Goal: Task Accomplishment & Management: Complete application form

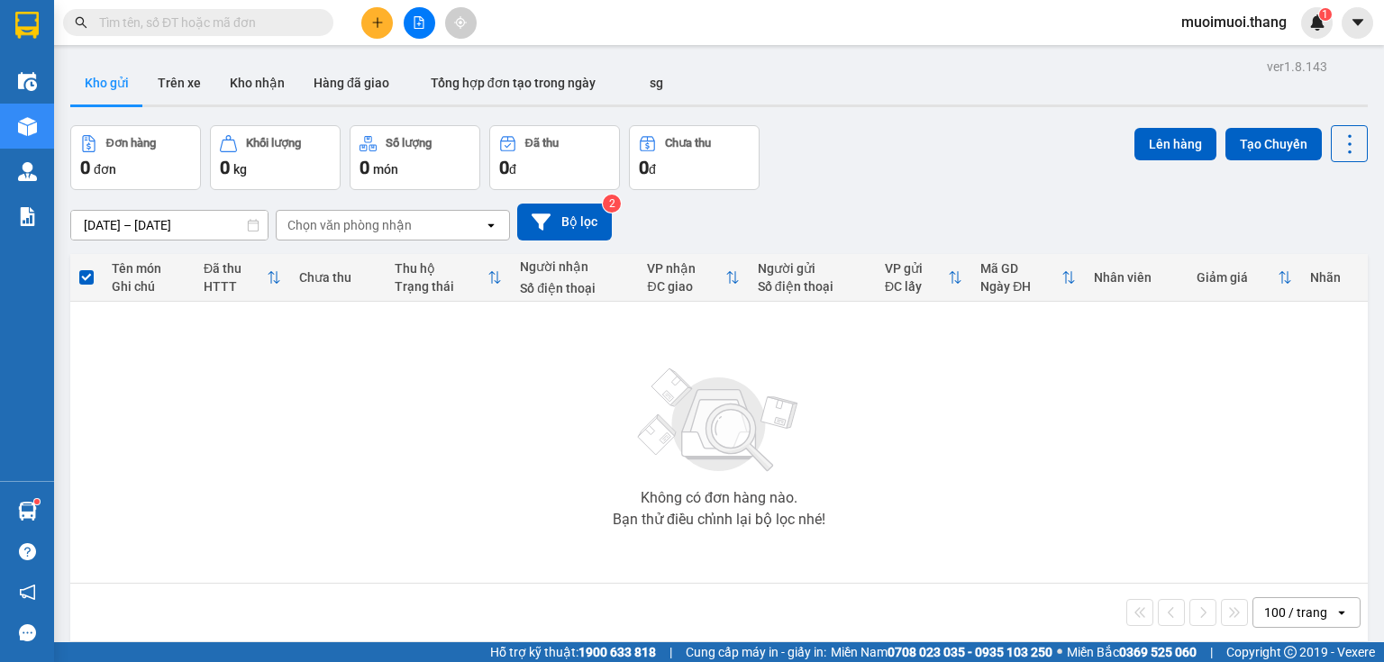
click at [384, 16] on button at bounding box center [377, 23] width 32 height 32
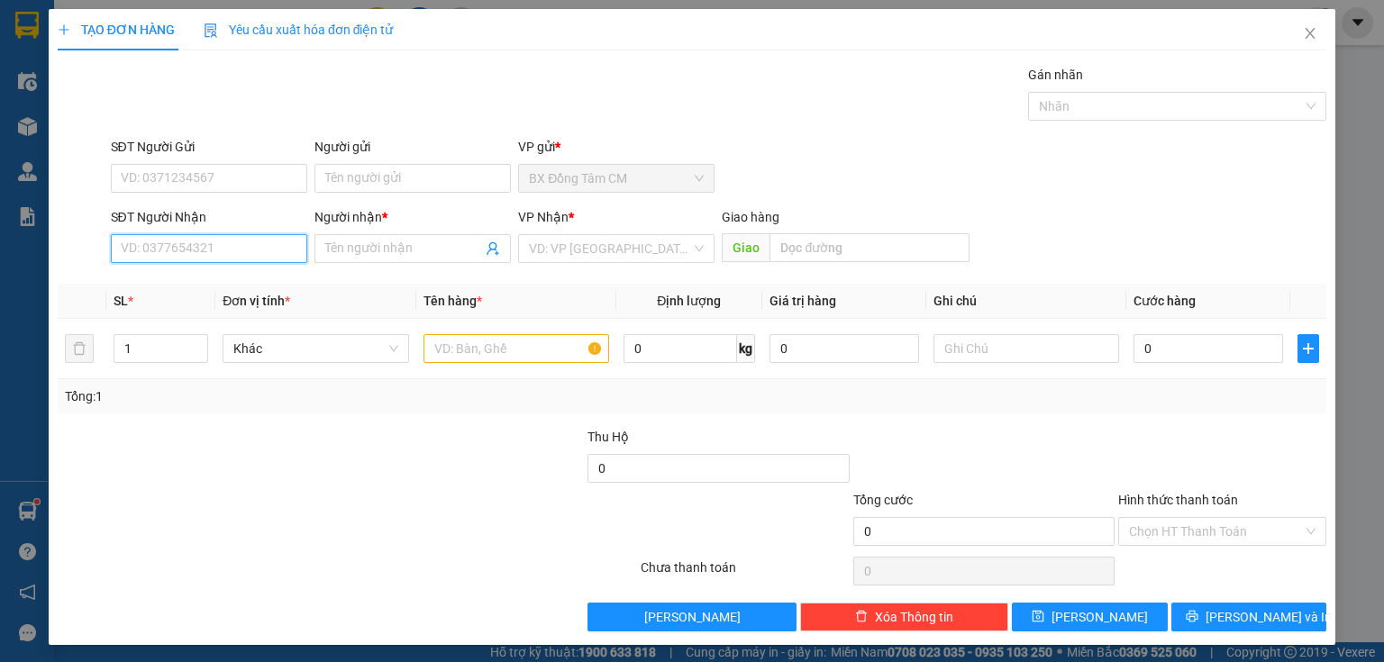
click at [238, 252] on input "SĐT Người Nhận" at bounding box center [209, 248] width 196 height 29
click at [215, 284] on div "0945024294 - K TEN" at bounding box center [207, 284] width 173 height 20
type input "0945024294"
type input "K TEN"
type input "BA DIEM"
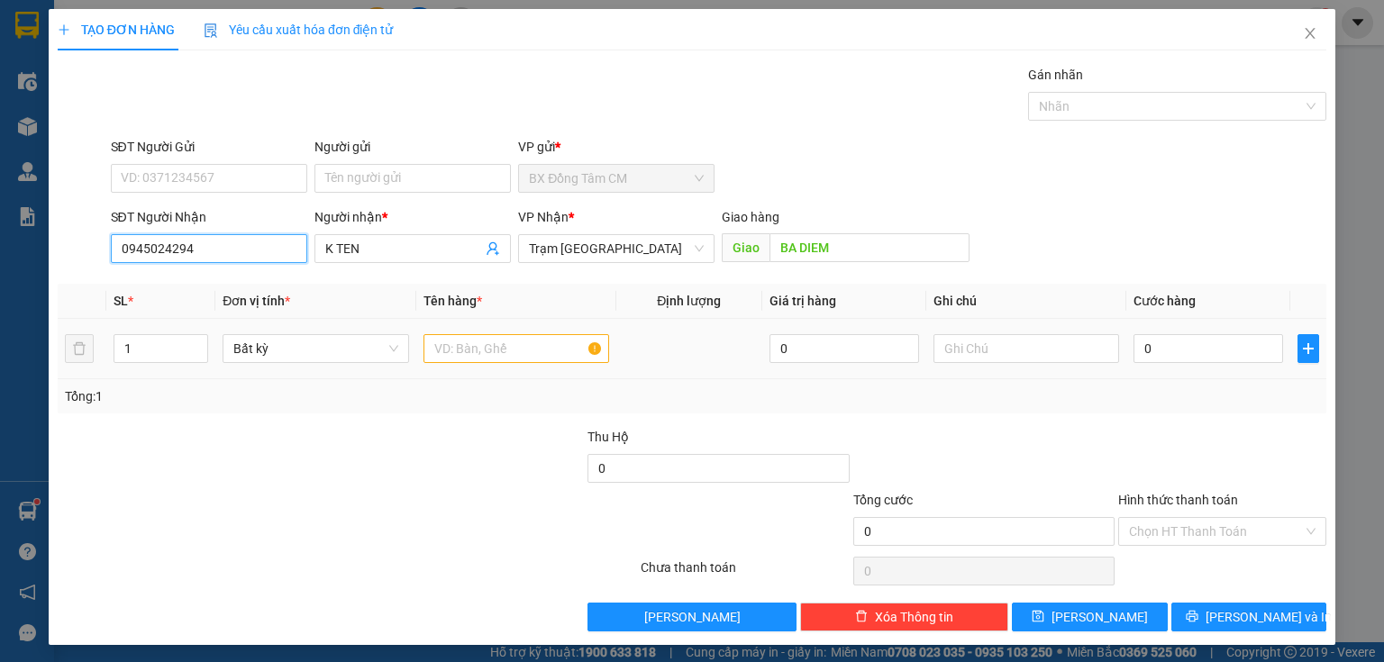
type input "0945024294"
click at [555, 365] on div at bounding box center [517, 349] width 186 height 36
click at [555, 357] on input "text" at bounding box center [517, 348] width 186 height 29
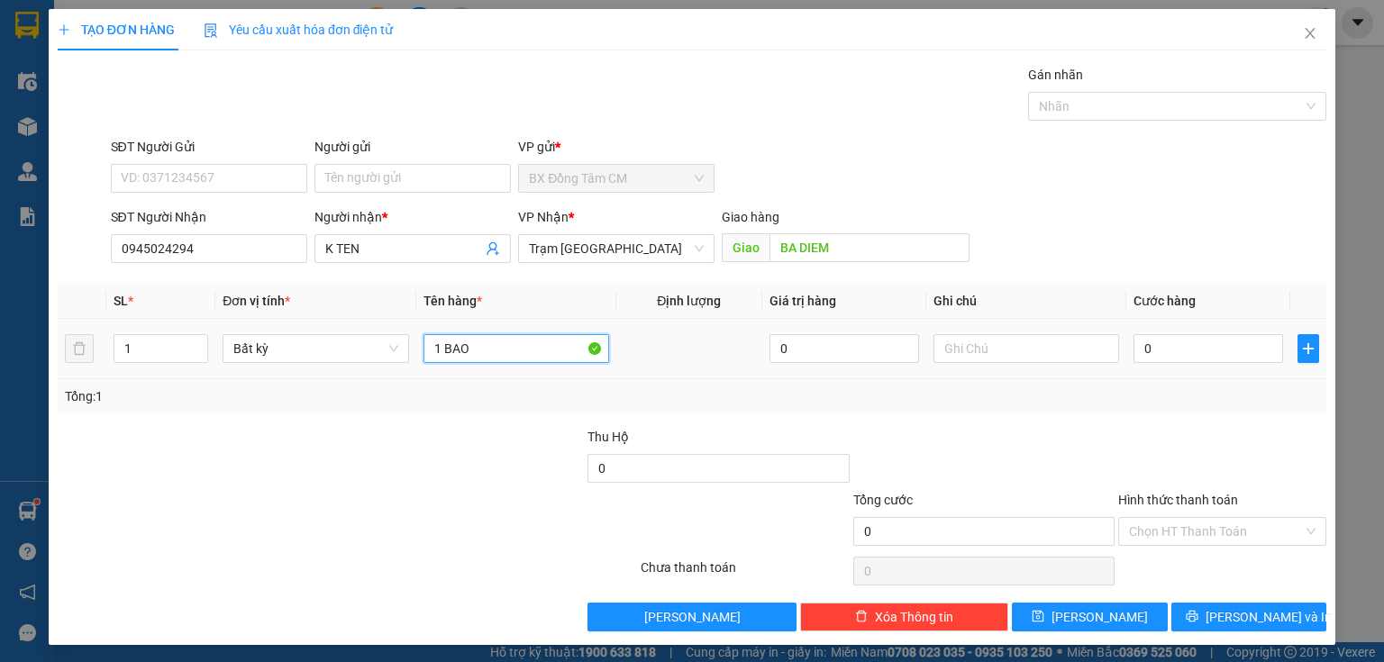
type input "1 BAO"
click at [1159, 333] on div "0" at bounding box center [1209, 349] width 150 height 36
click at [1159, 350] on input "0" at bounding box center [1209, 348] width 150 height 29
type input "5"
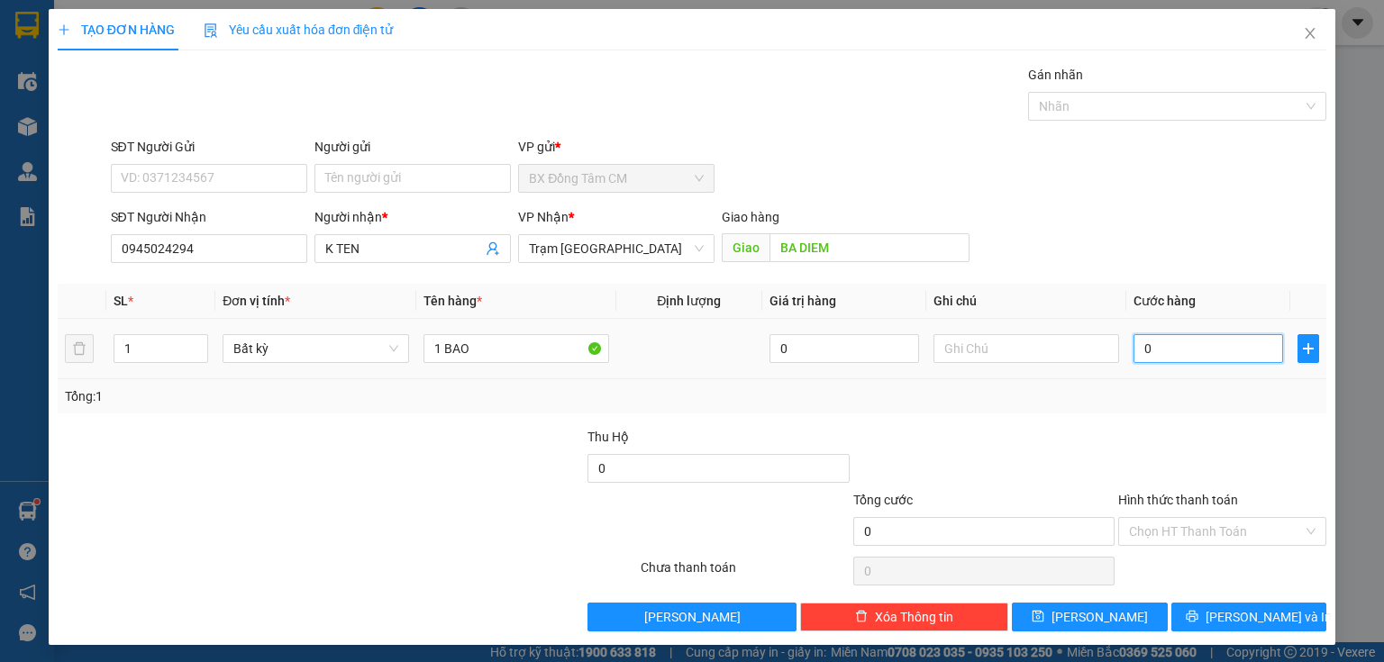
type input "5"
type input "50"
type input "500"
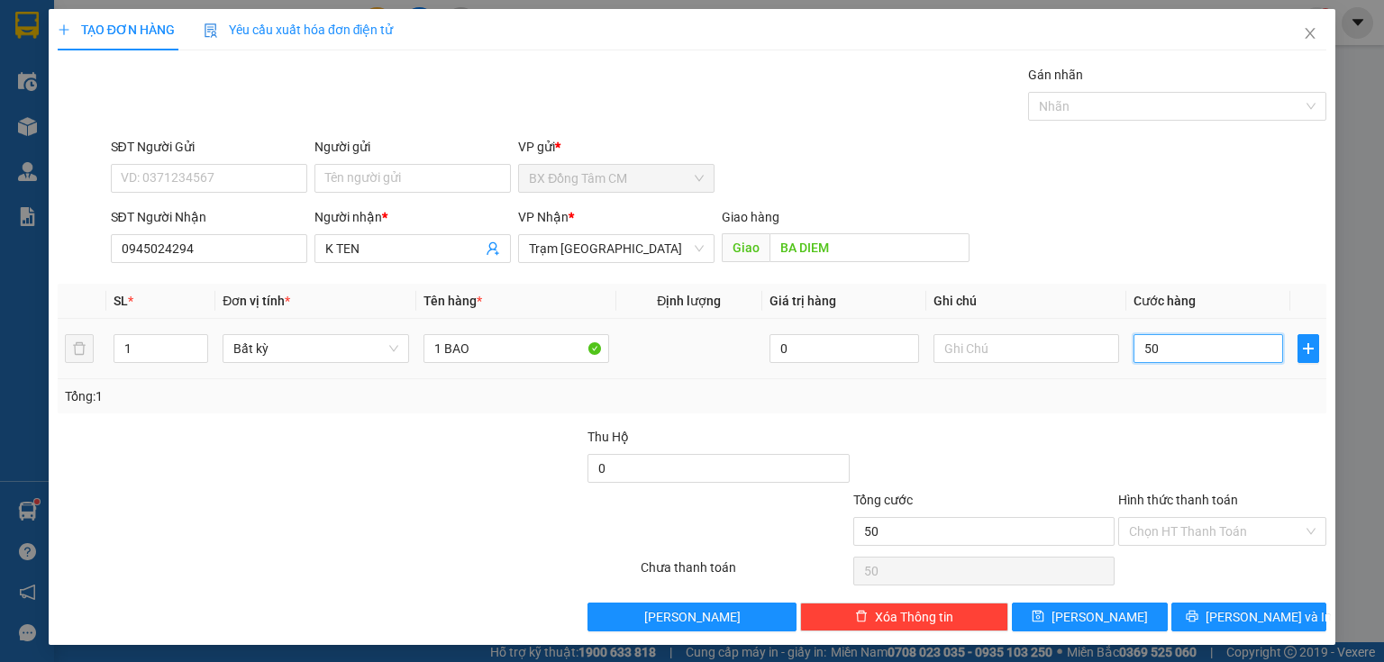
type input "500"
type input "5.000"
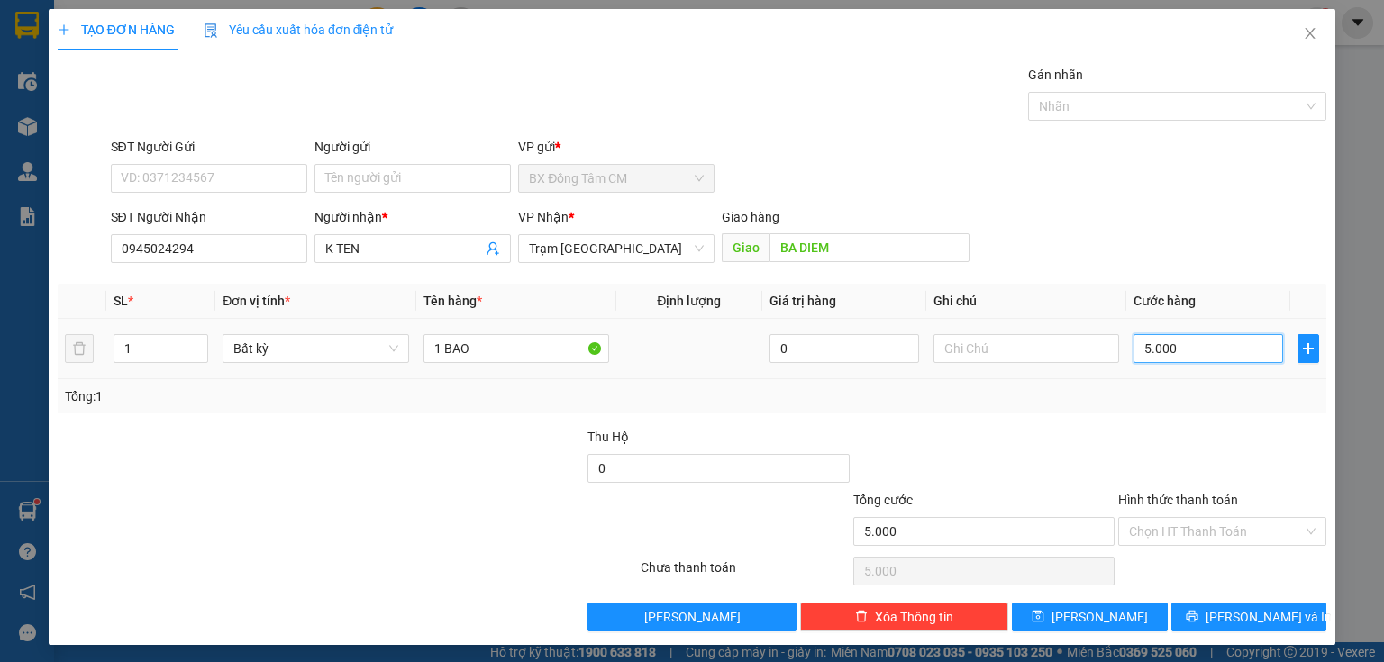
type input "50.000"
click at [1237, 616] on span "[PERSON_NAME] và In" at bounding box center [1269, 617] width 126 height 20
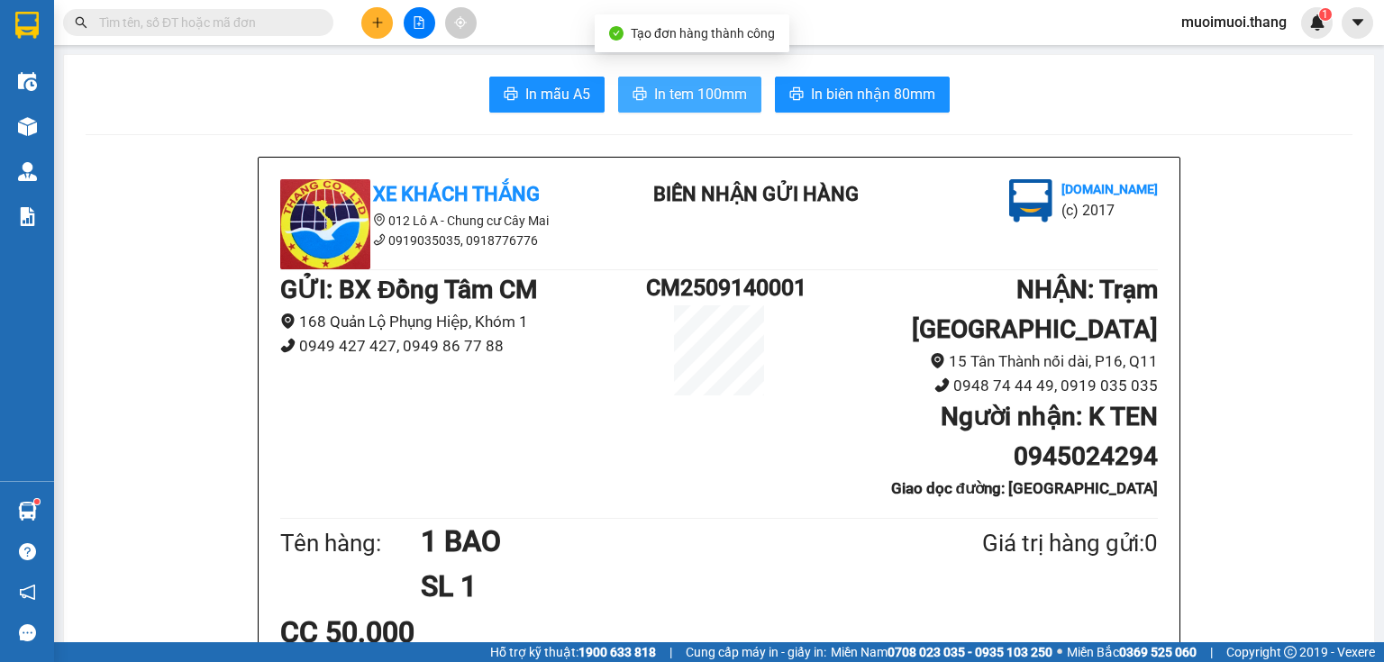
click at [654, 100] on span "In tem 100mm" at bounding box center [700, 94] width 93 height 23
click at [376, 29] on button at bounding box center [377, 23] width 32 height 32
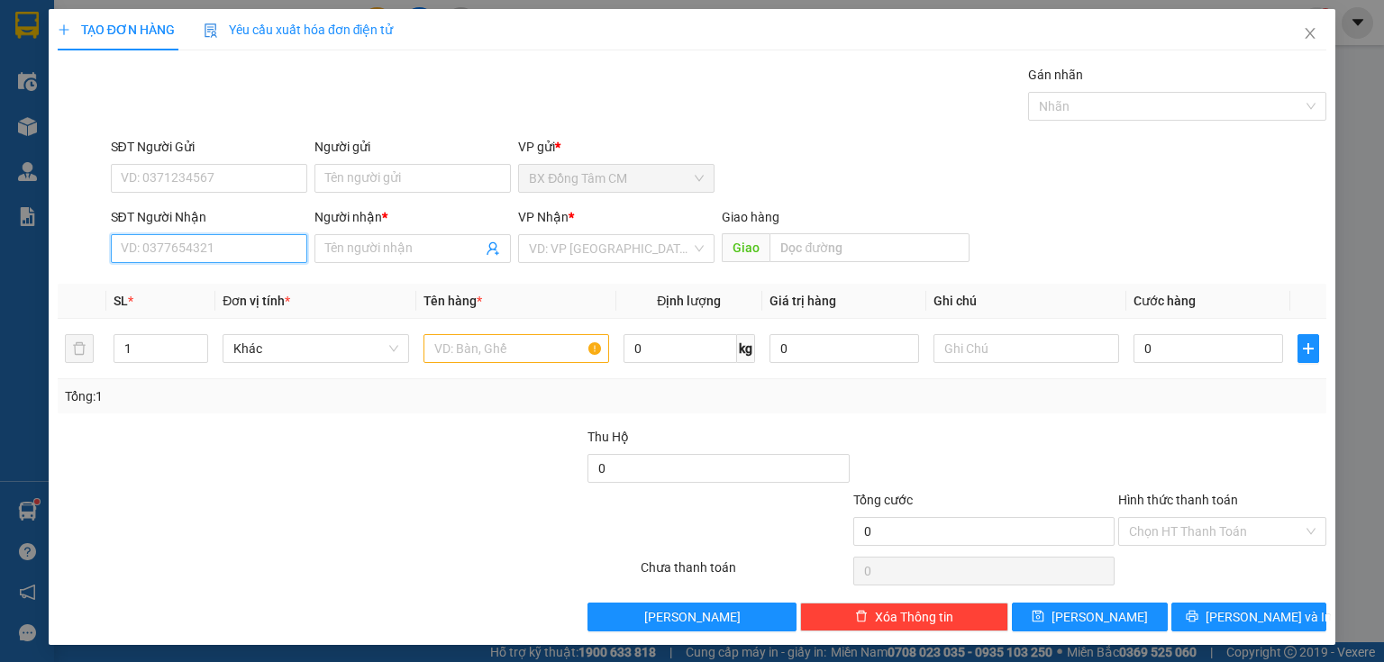
click at [260, 260] on input "SĐT Người Nhận" at bounding box center [209, 248] width 196 height 29
click at [216, 280] on div "09713762391 - DUNG" at bounding box center [219, 284] width 196 height 20
type input "09713762391"
type input "DUNG"
type input "CF DUC HUY"
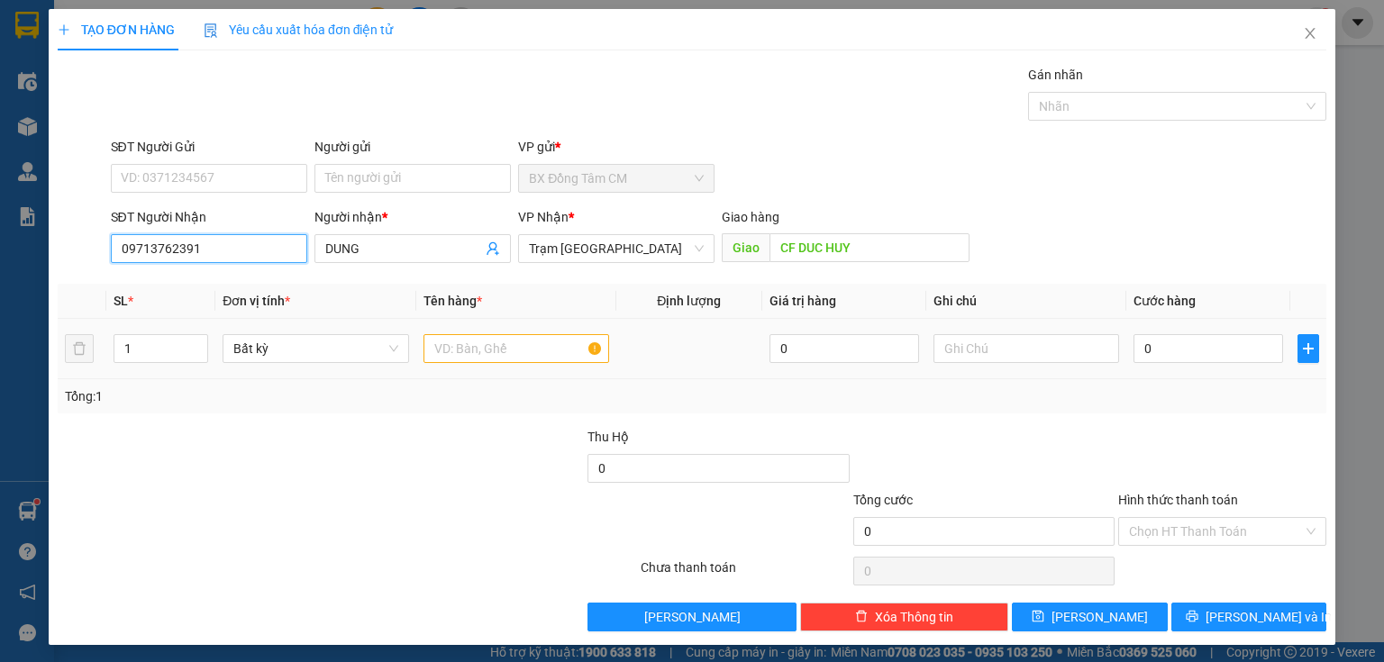
type input "09713762391"
click at [461, 331] on div at bounding box center [517, 349] width 186 height 36
click at [453, 346] on input "text" at bounding box center [517, 348] width 186 height 29
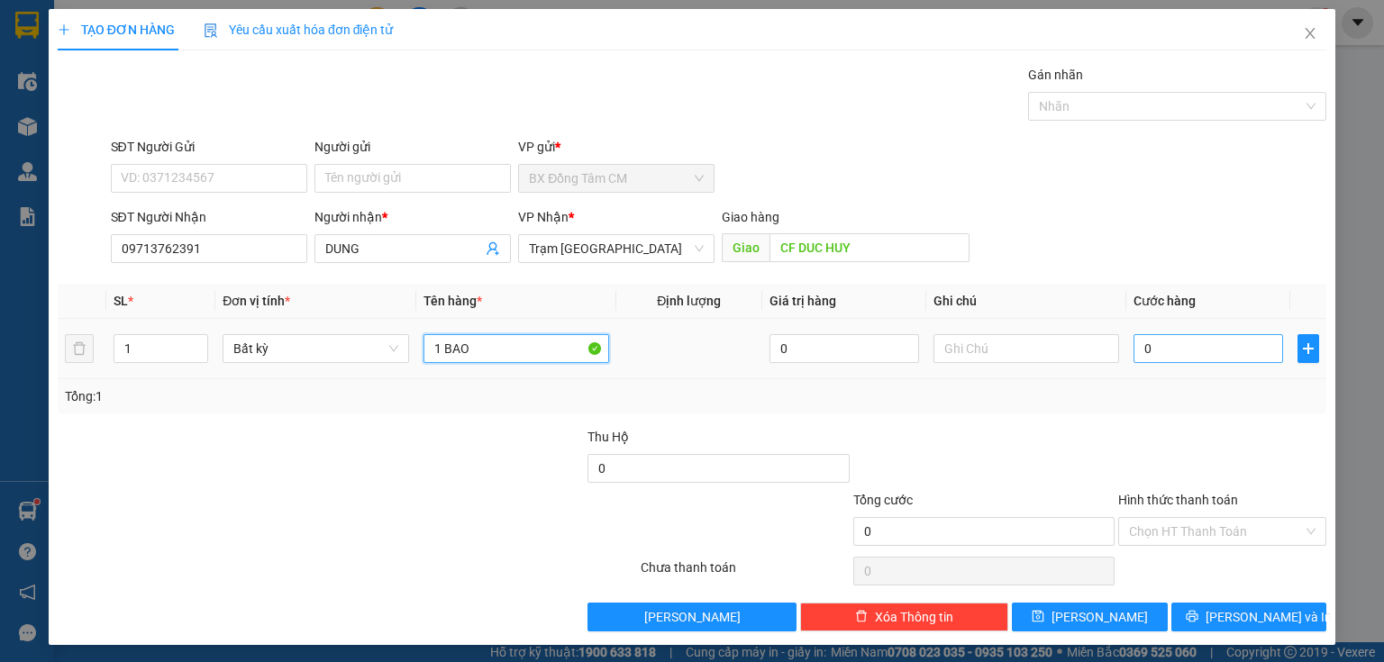
type input "1 BAO"
click at [1200, 353] on input "0" at bounding box center [1209, 348] width 150 height 29
type input "8"
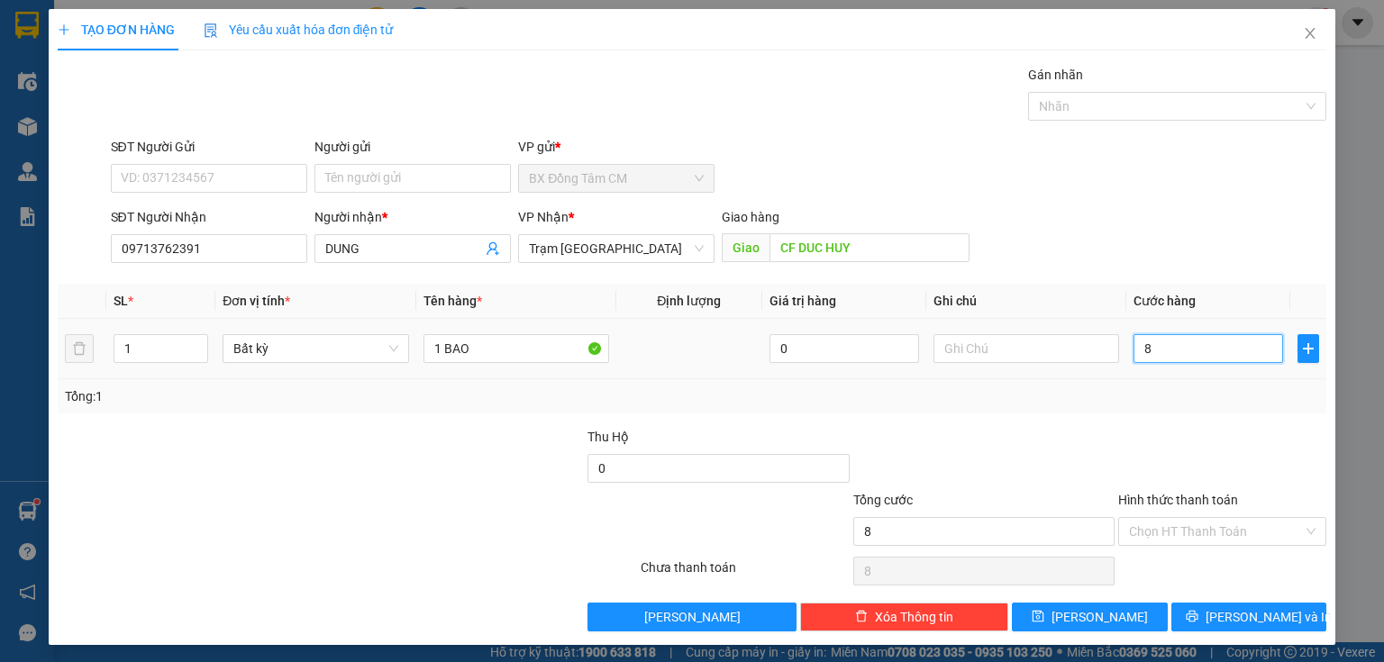
type input "0"
click at [1134, 351] on input "0" at bounding box center [1209, 348] width 150 height 29
type input "10"
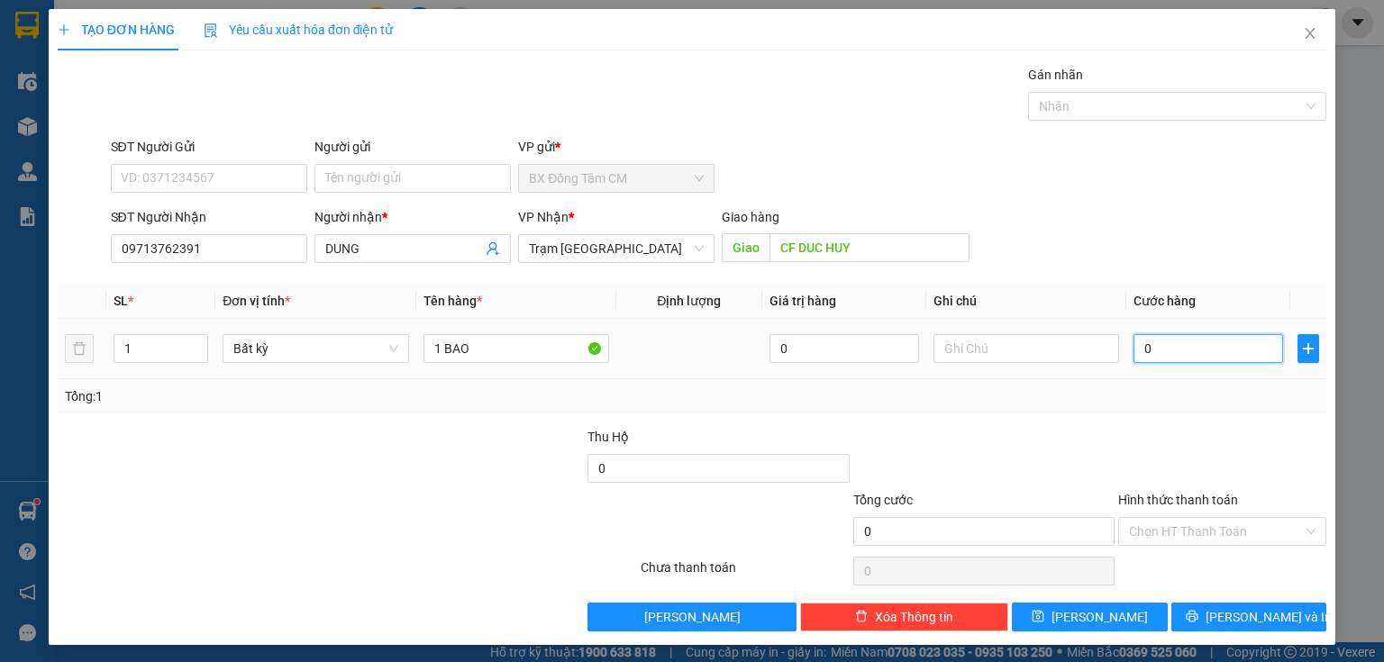
type input "10"
type input "100"
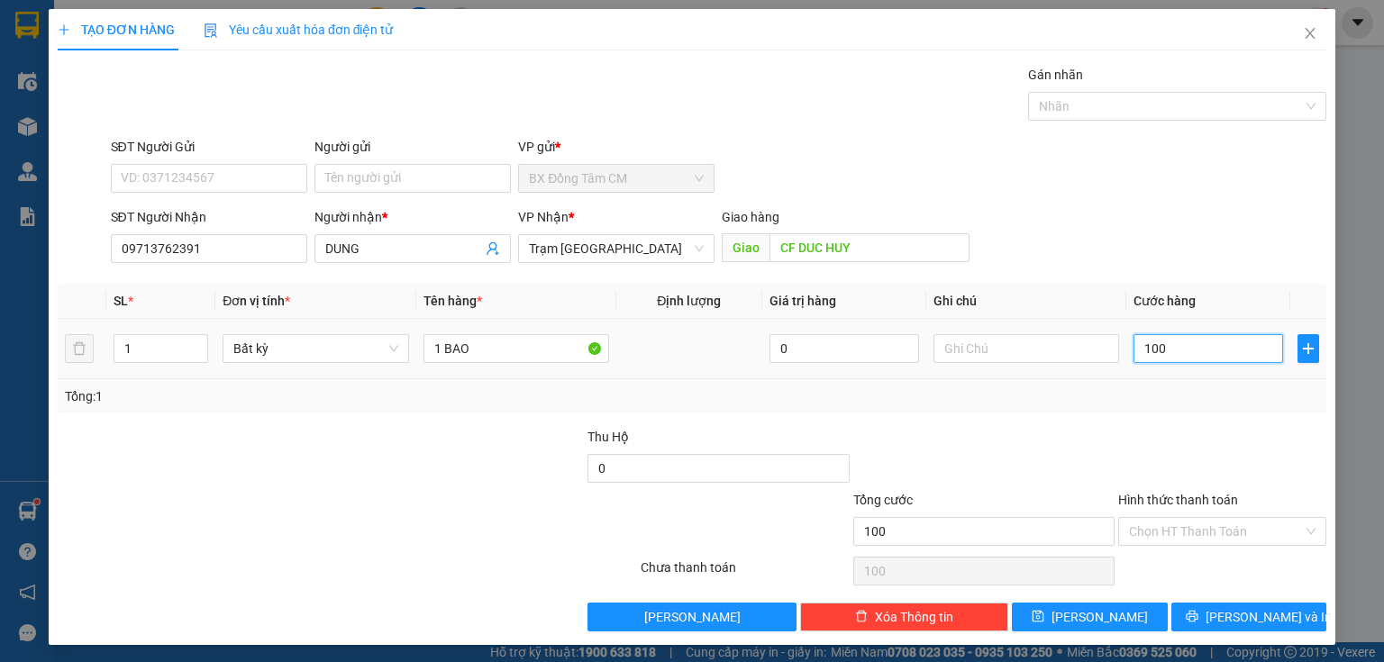
type input "1.000"
type input "10.000"
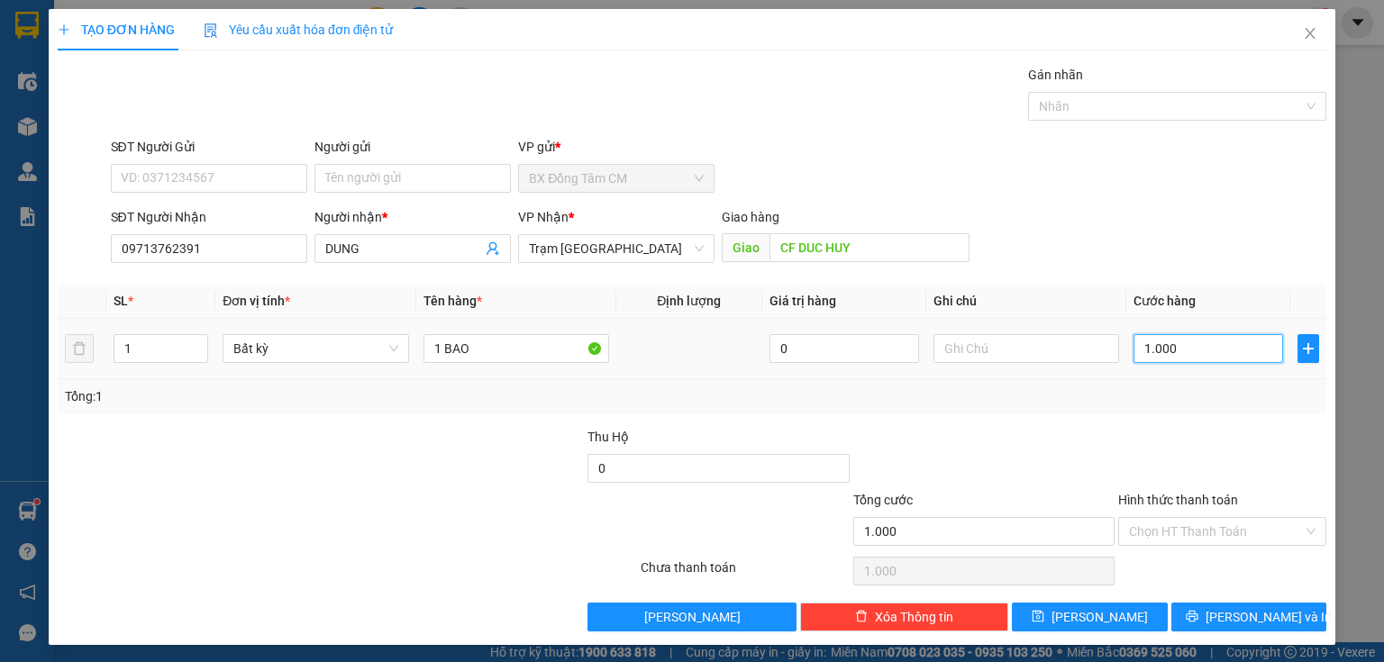
type input "10.000"
type input "100.000"
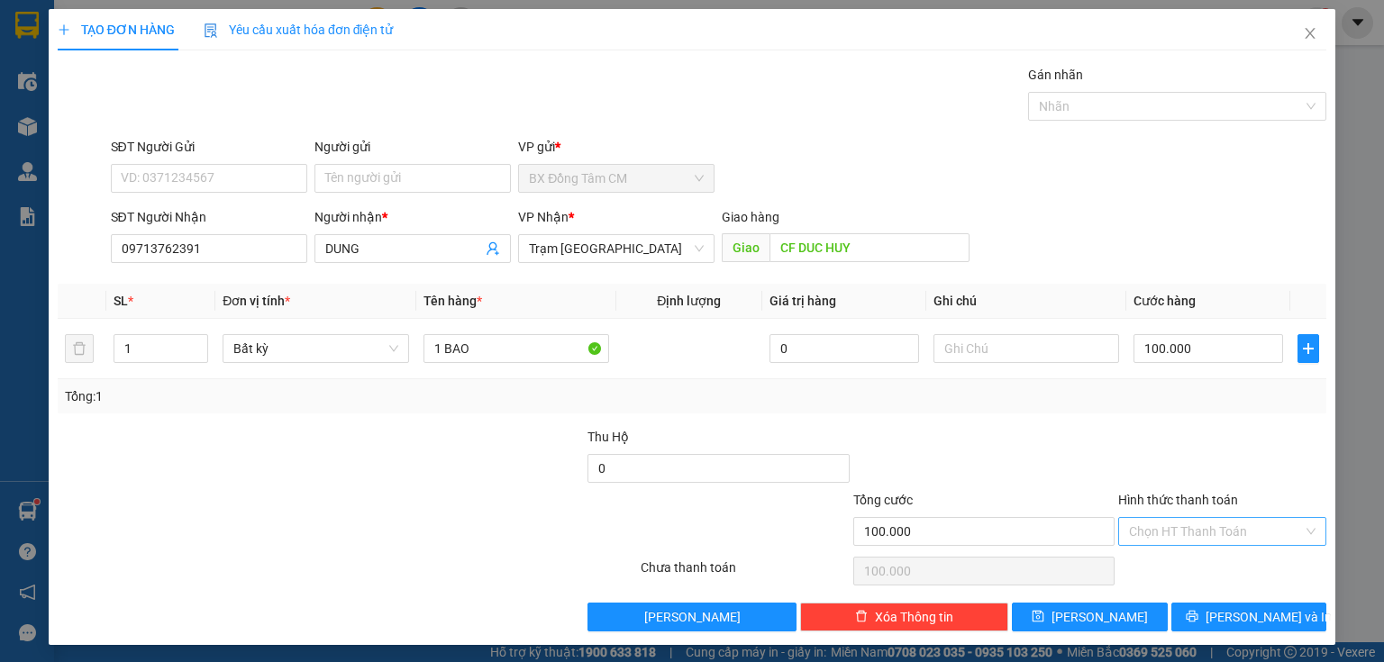
click at [1202, 536] on input "Hình thức thanh toán" at bounding box center [1216, 531] width 174 height 27
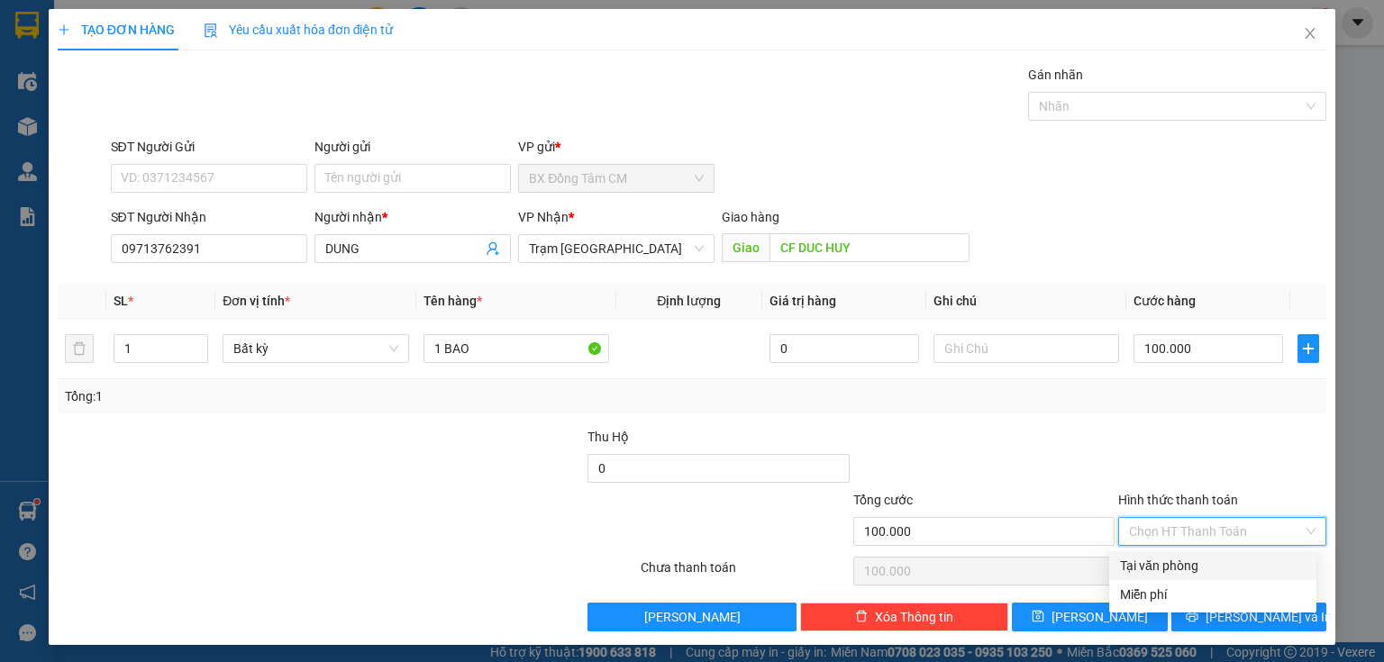
click at [1200, 556] on div "Tại văn phòng" at bounding box center [1213, 566] width 186 height 20
type input "0"
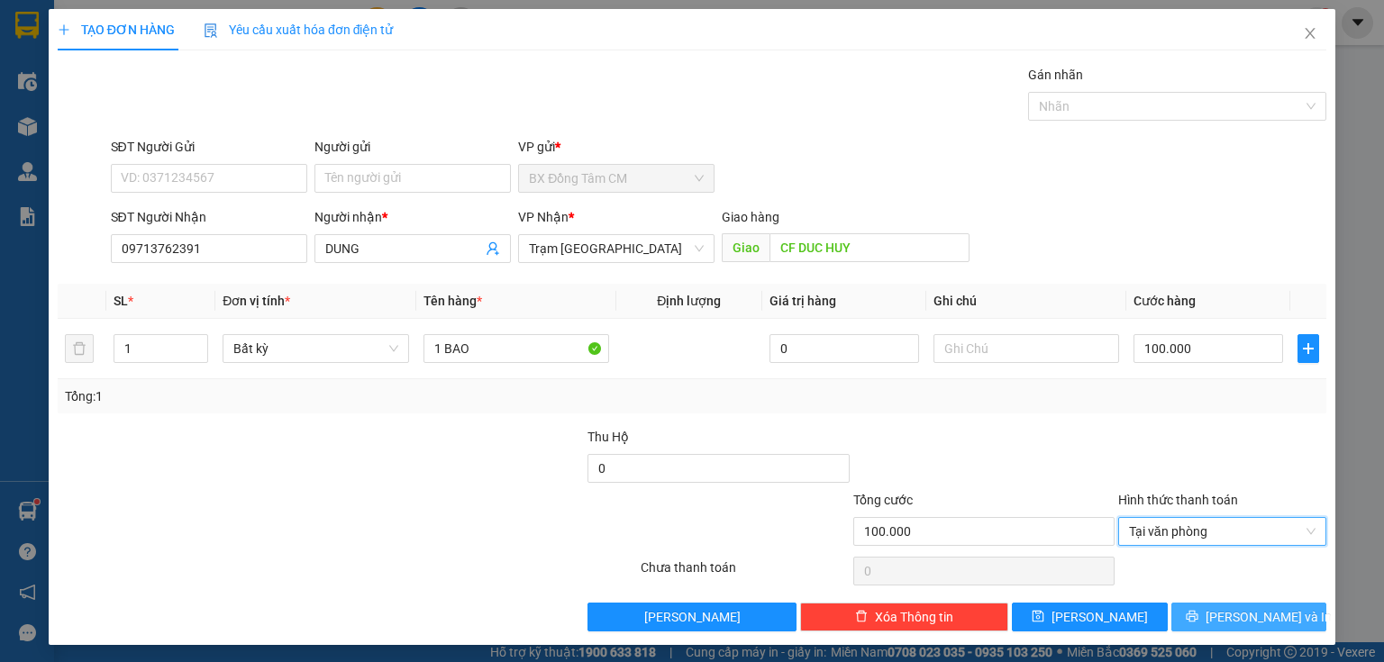
click at [1195, 609] on button "[PERSON_NAME] và In" at bounding box center [1250, 617] width 156 height 29
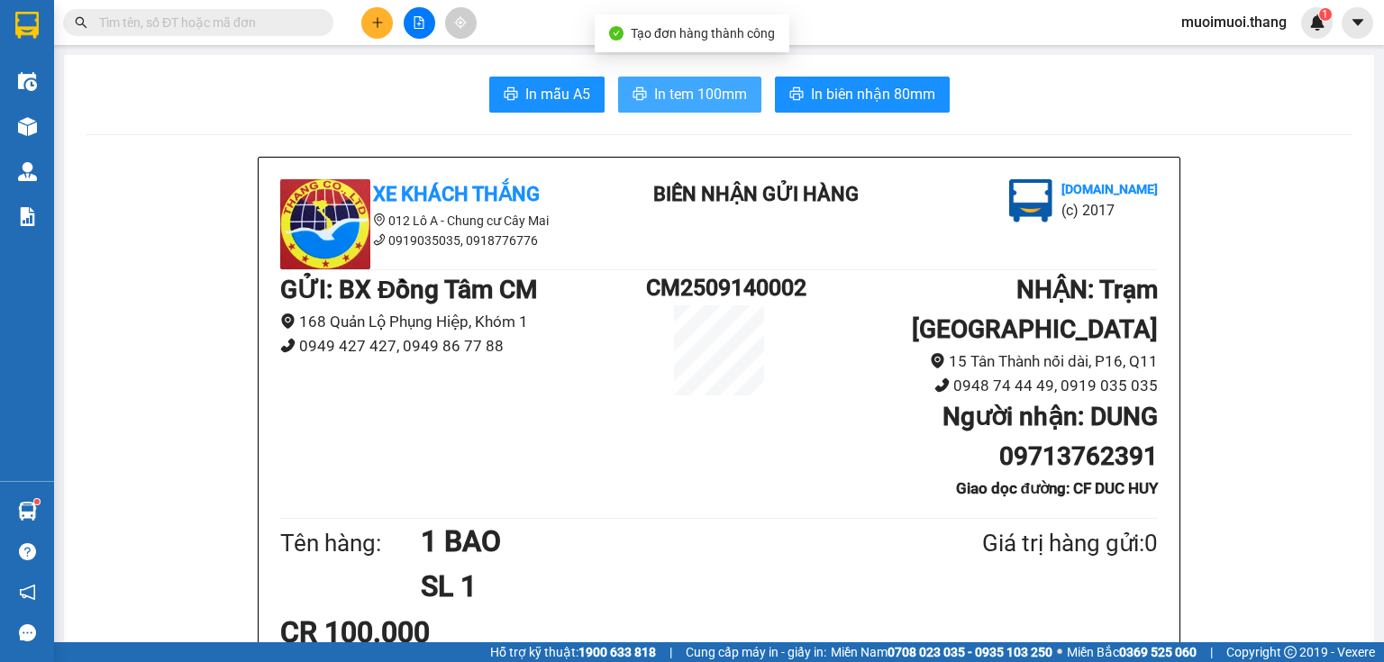
click at [732, 93] on span "In tem 100mm" at bounding box center [700, 94] width 93 height 23
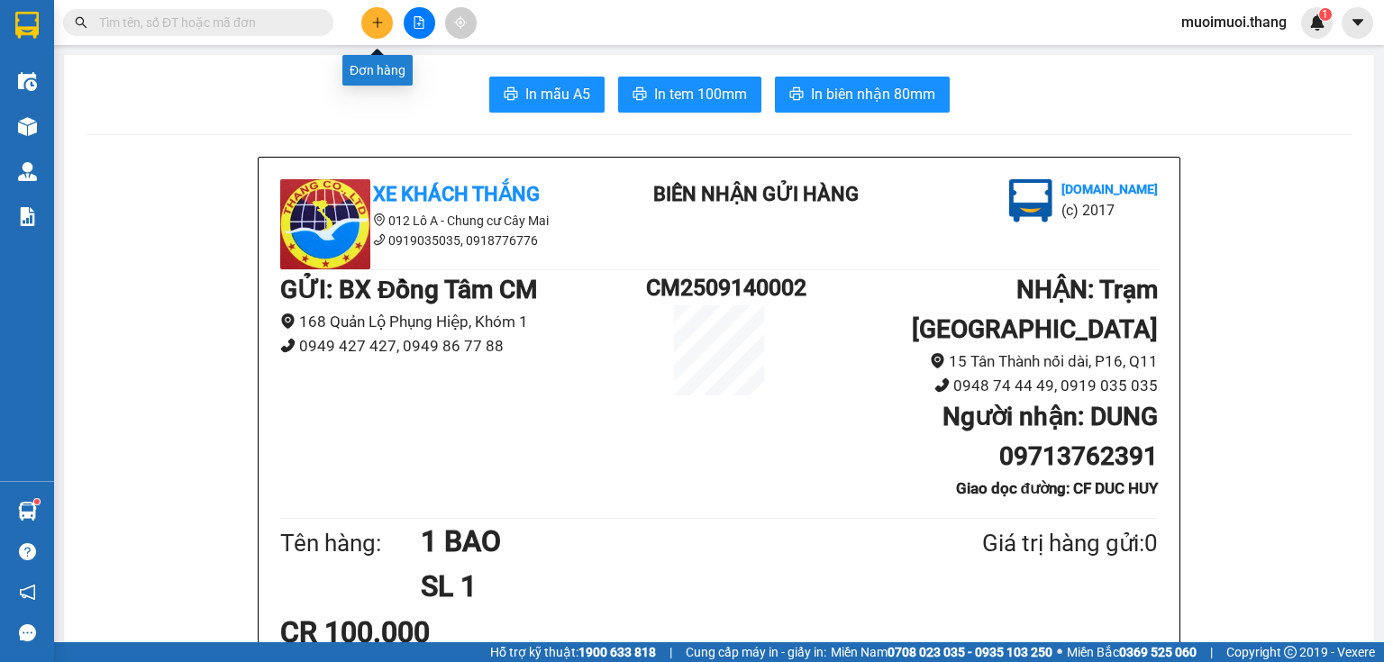
click at [387, 22] on button at bounding box center [377, 23] width 32 height 32
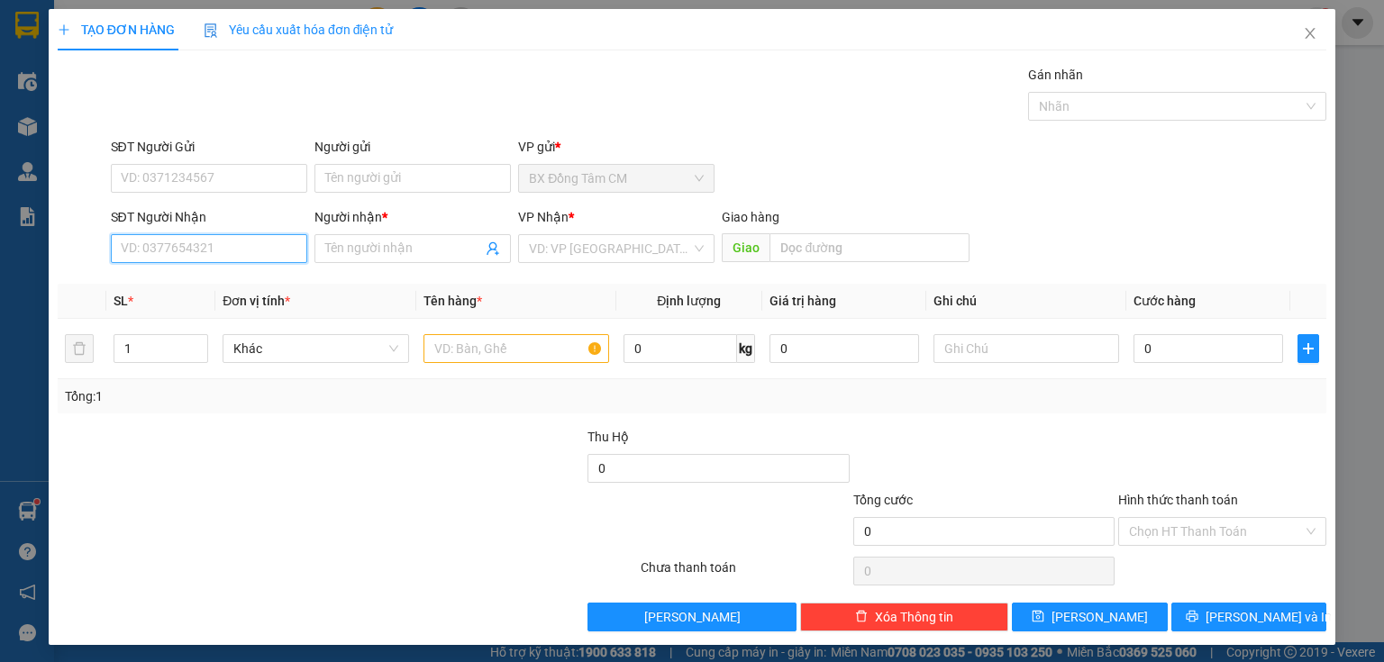
click at [210, 245] on input "SĐT Người Nhận" at bounding box center [209, 248] width 196 height 29
paste input "0818170004"
type input "0818170004"
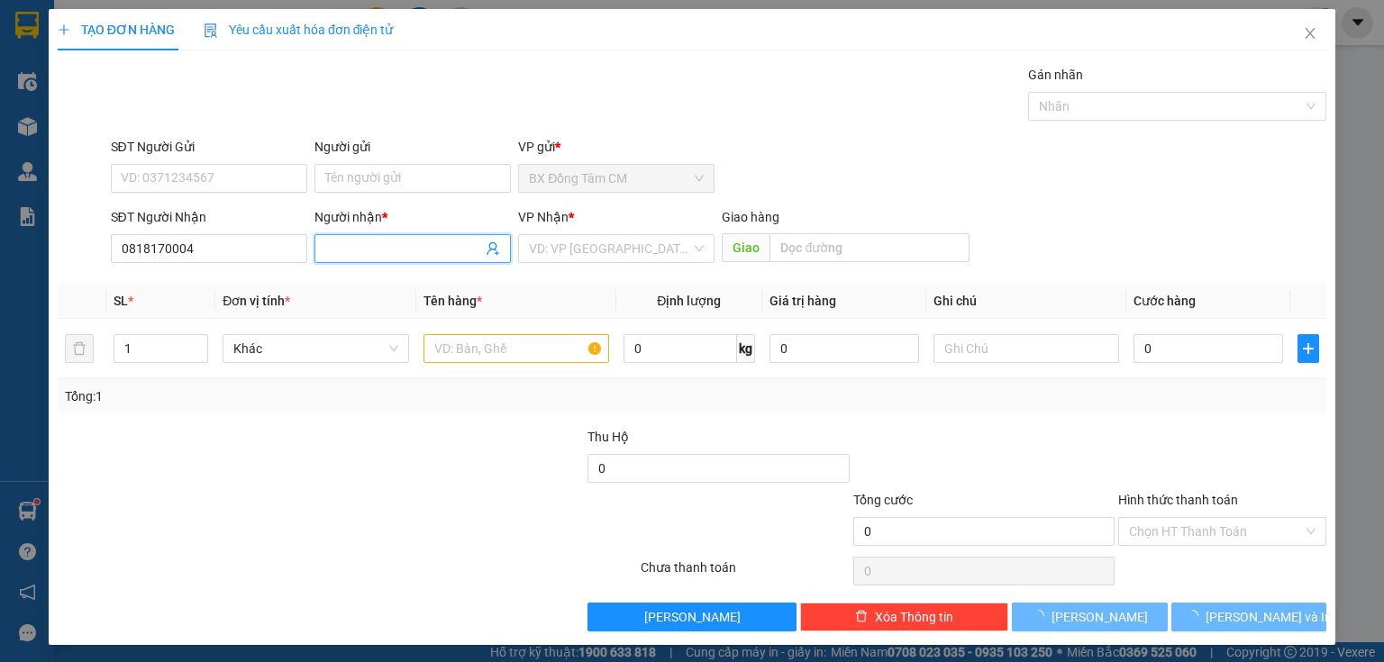
click at [421, 253] on input "Người nhận *" at bounding box center [403, 249] width 157 height 20
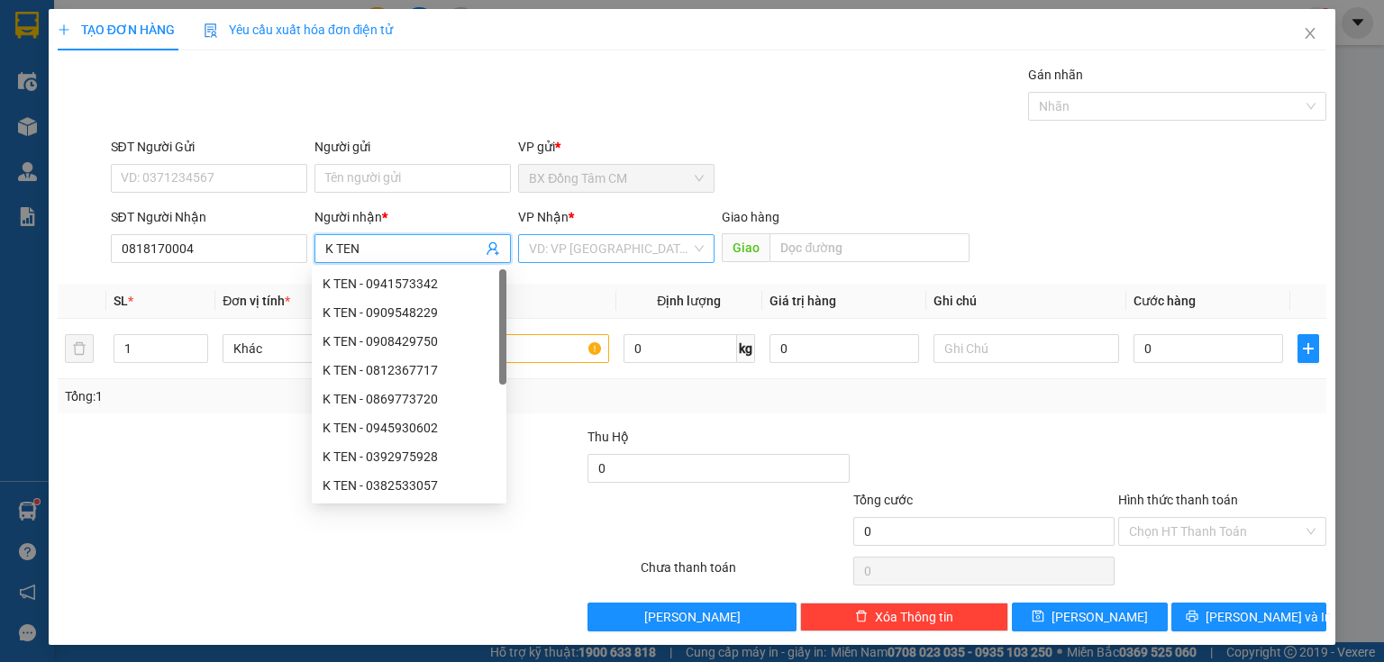
type input "K TEN"
click at [589, 255] on input "search" at bounding box center [610, 248] width 162 height 27
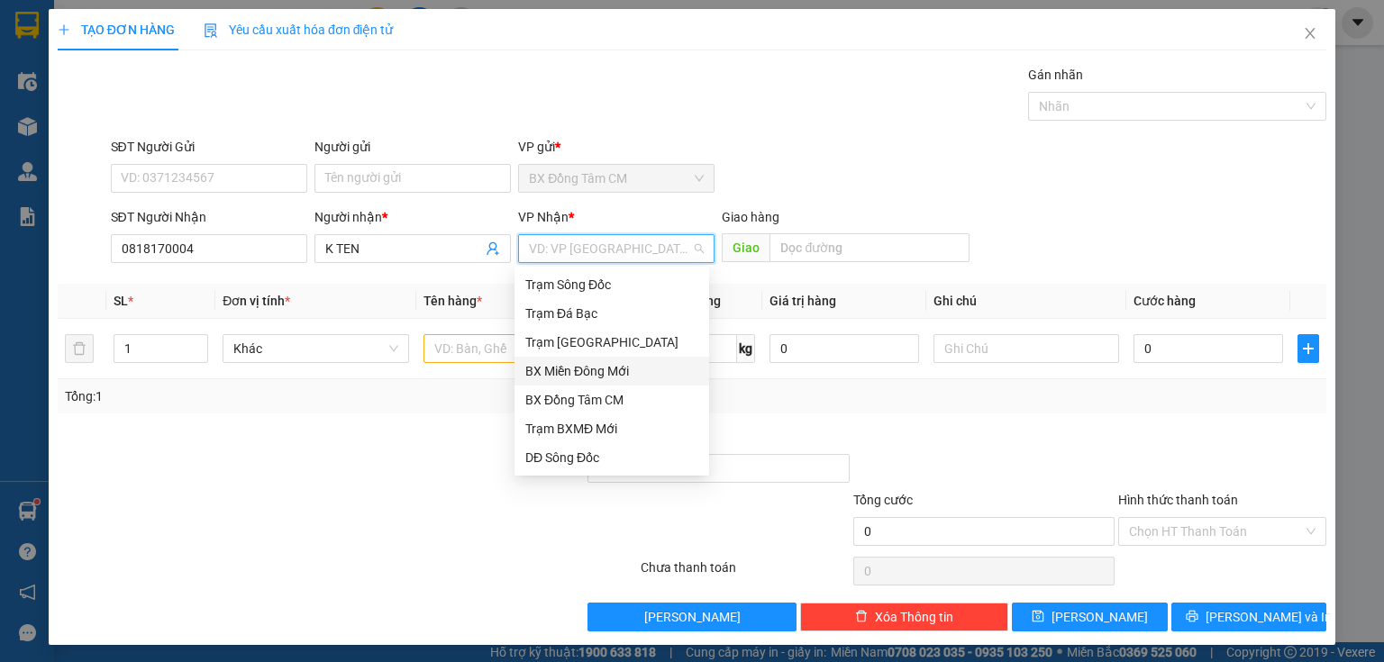
click at [606, 348] on div "Trạm [GEOGRAPHIC_DATA]" at bounding box center [611, 343] width 173 height 20
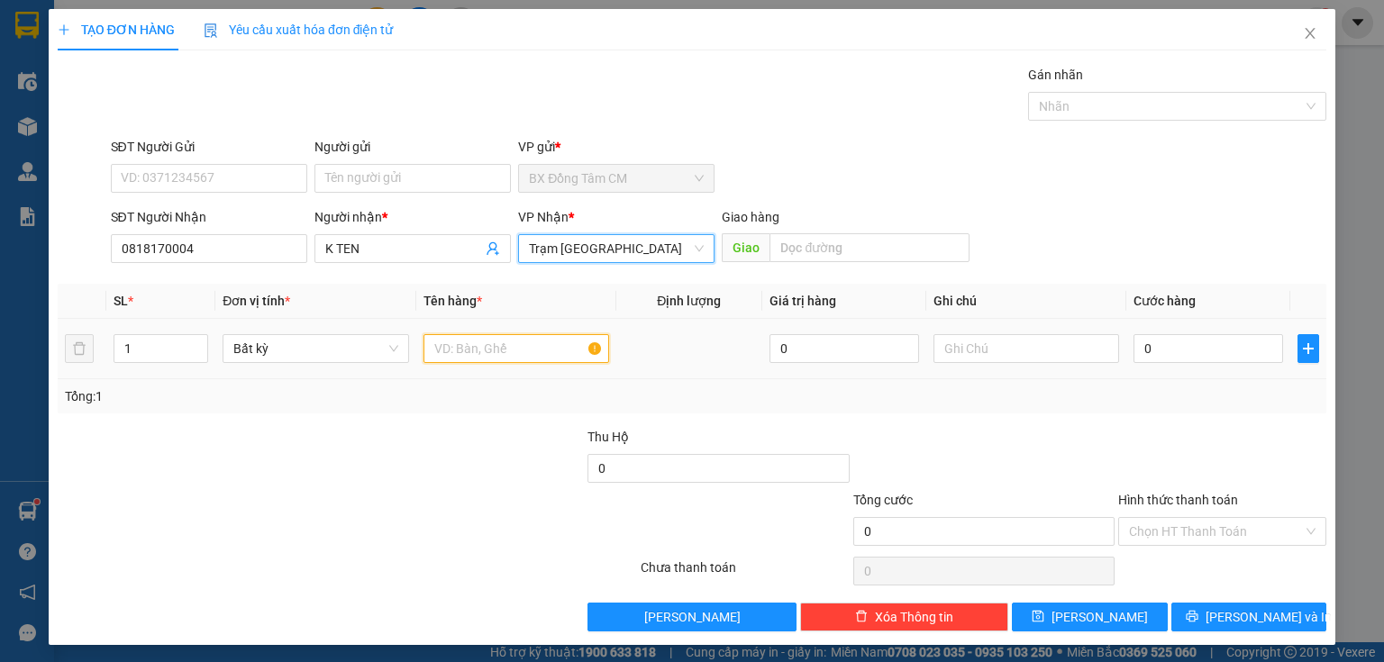
click at [488, 337] on input "text" at bounding box center [517, 348] width 186 height 29
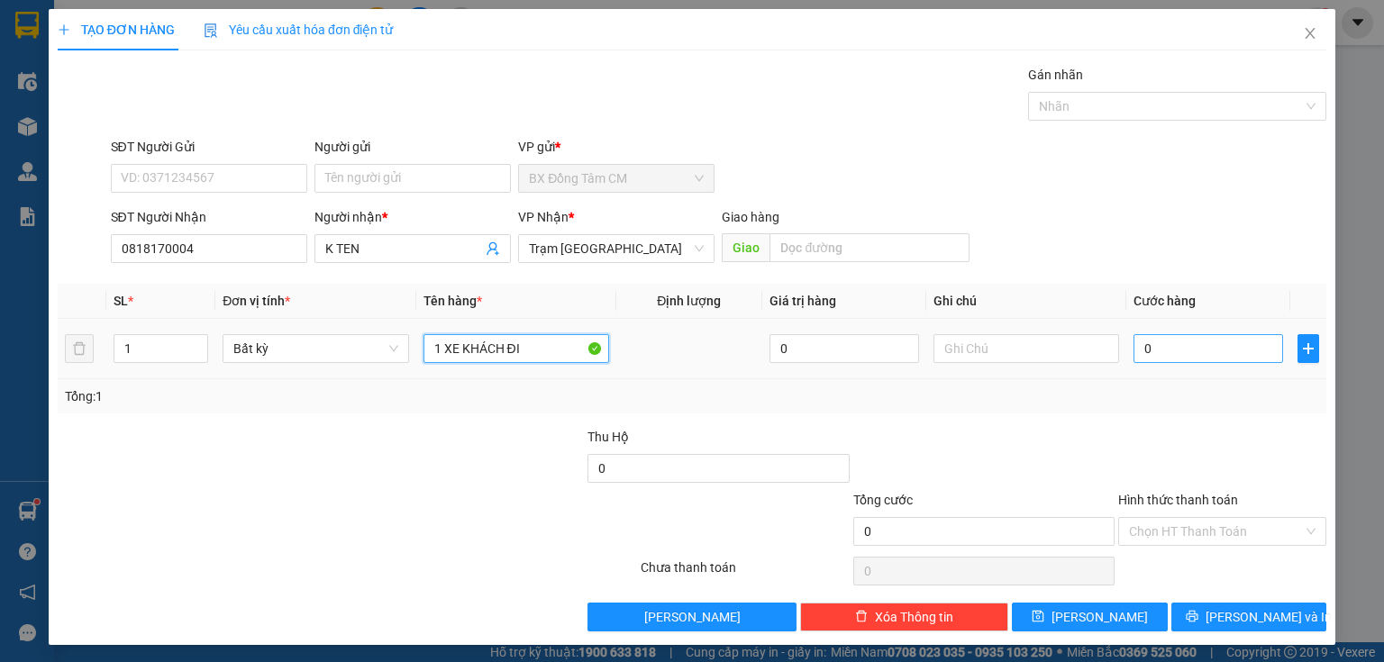
type input "1 XE KHÁCH ĐI"
click at [1172, 357] on input "0" at bounding box center [1209, 348] width 150 height 29
type input "4"
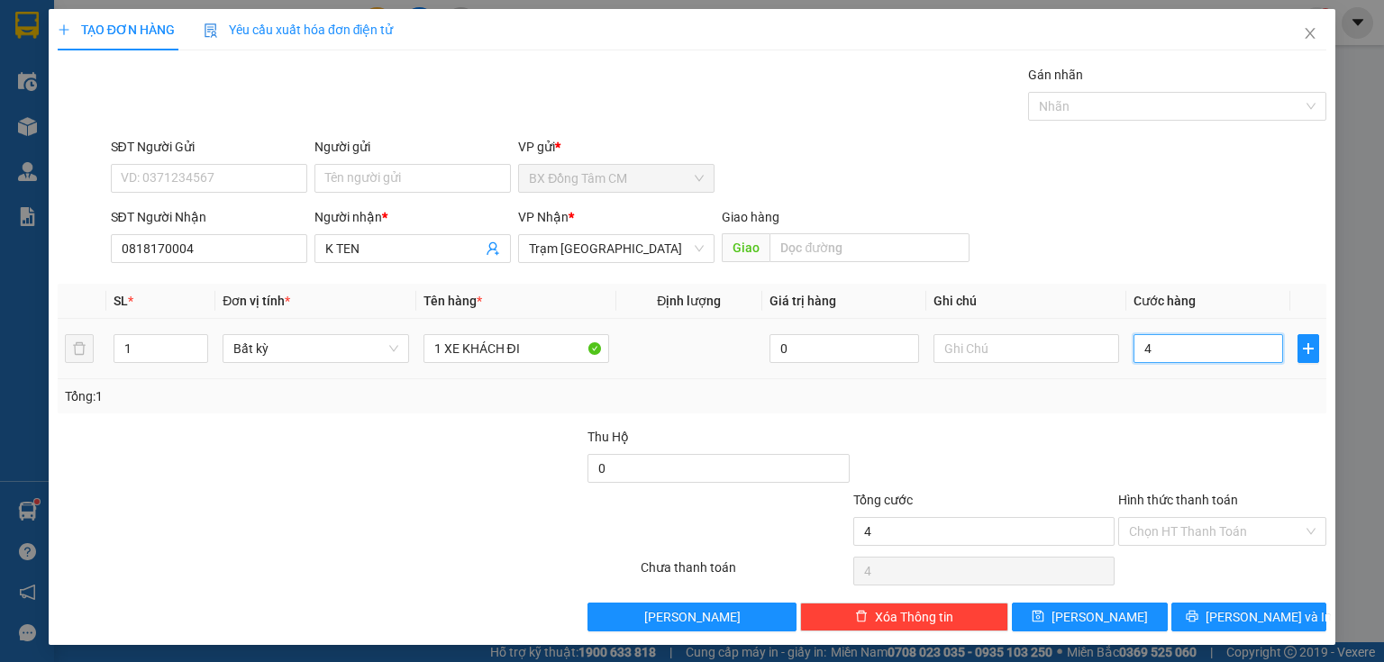
type input "40"
type input "400"
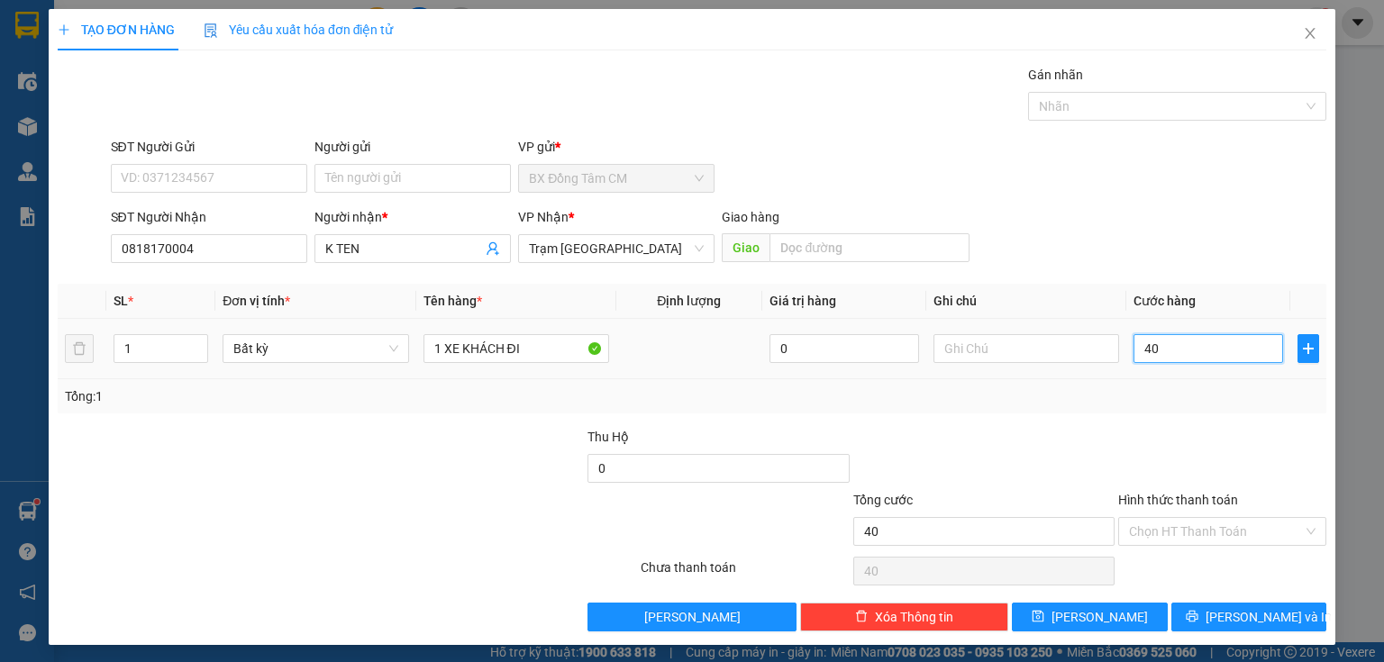
type input "400"
type input "4.000"
type input "40.000"
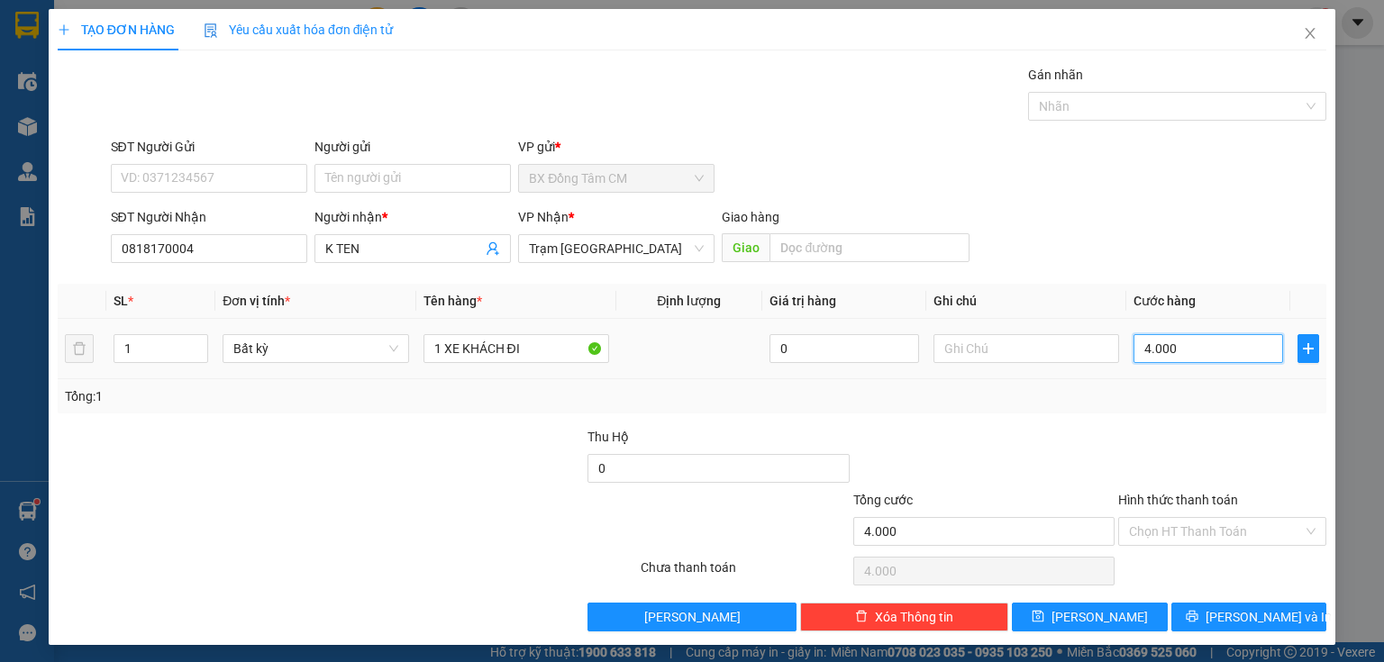
type input "40.000"
type input "400.000"
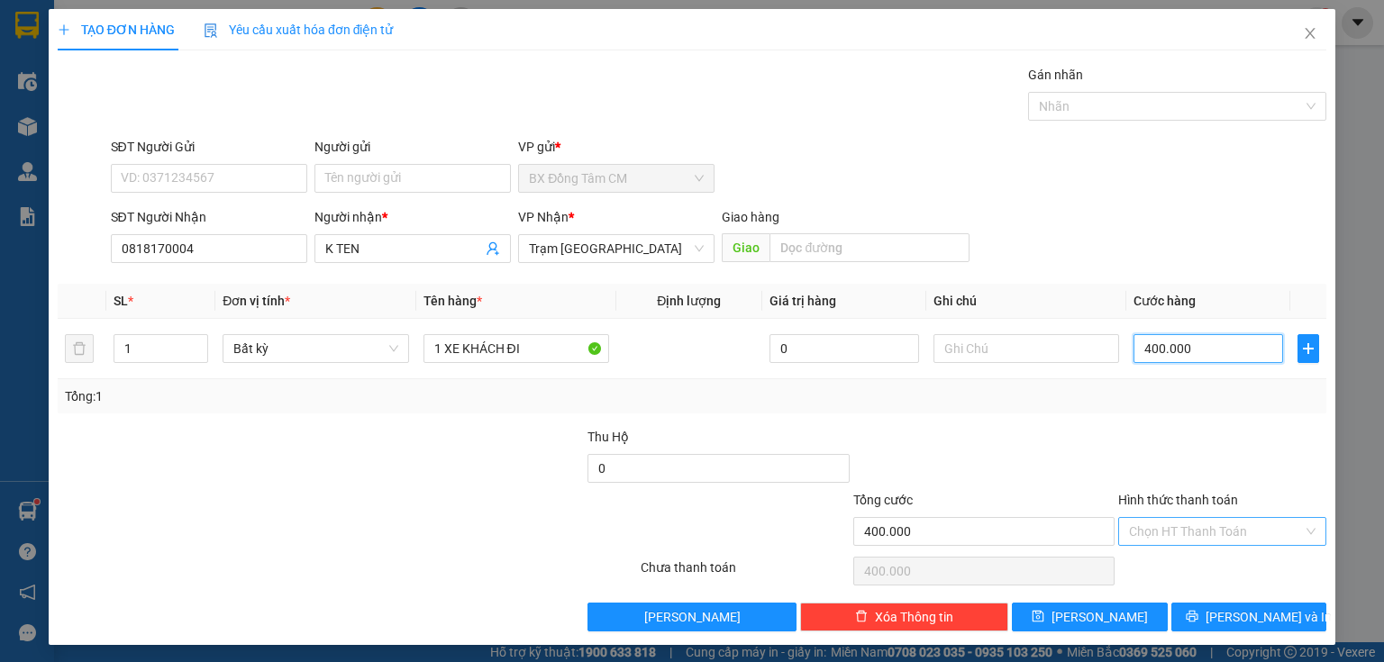
type input "400.000"
click at [1163, 526] on input "Hình thức thanh toán" at bounding box center [1216, 531] width 174 height 27
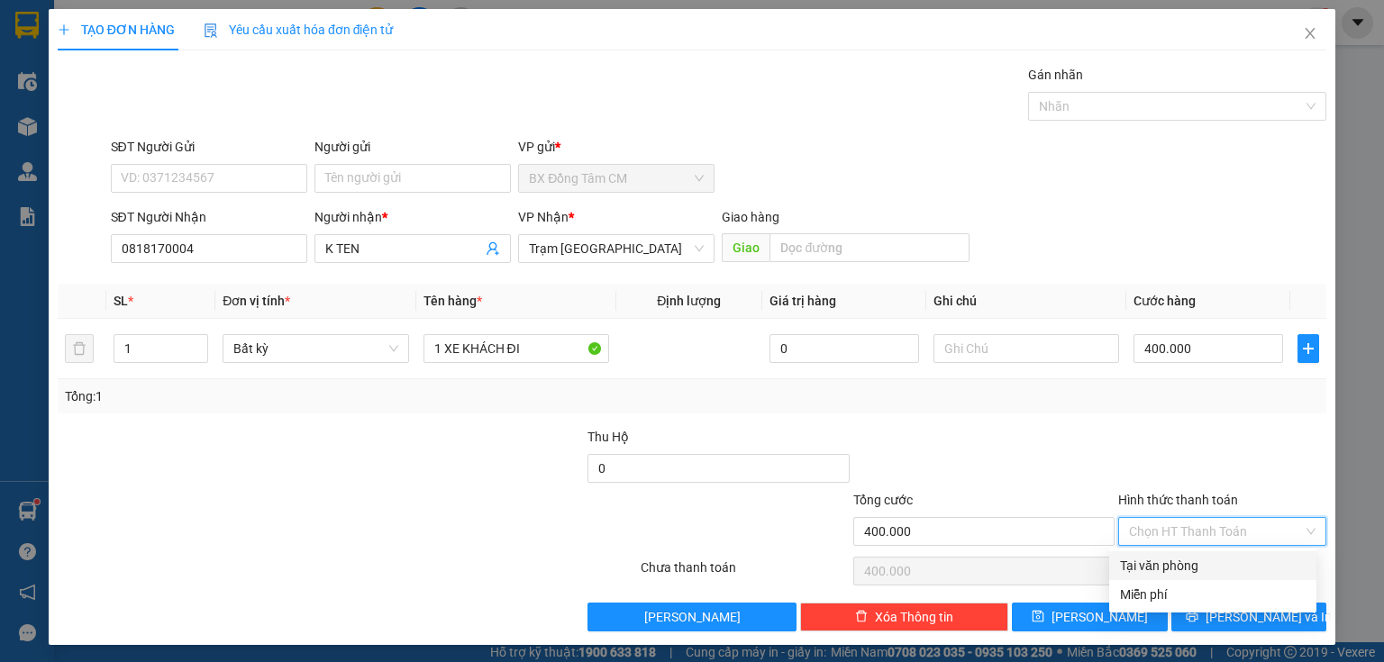
click at [1160, 561] on div "Tại văn phòng" at bounding box center [1213, 566] width 186 height 20
type input "0"
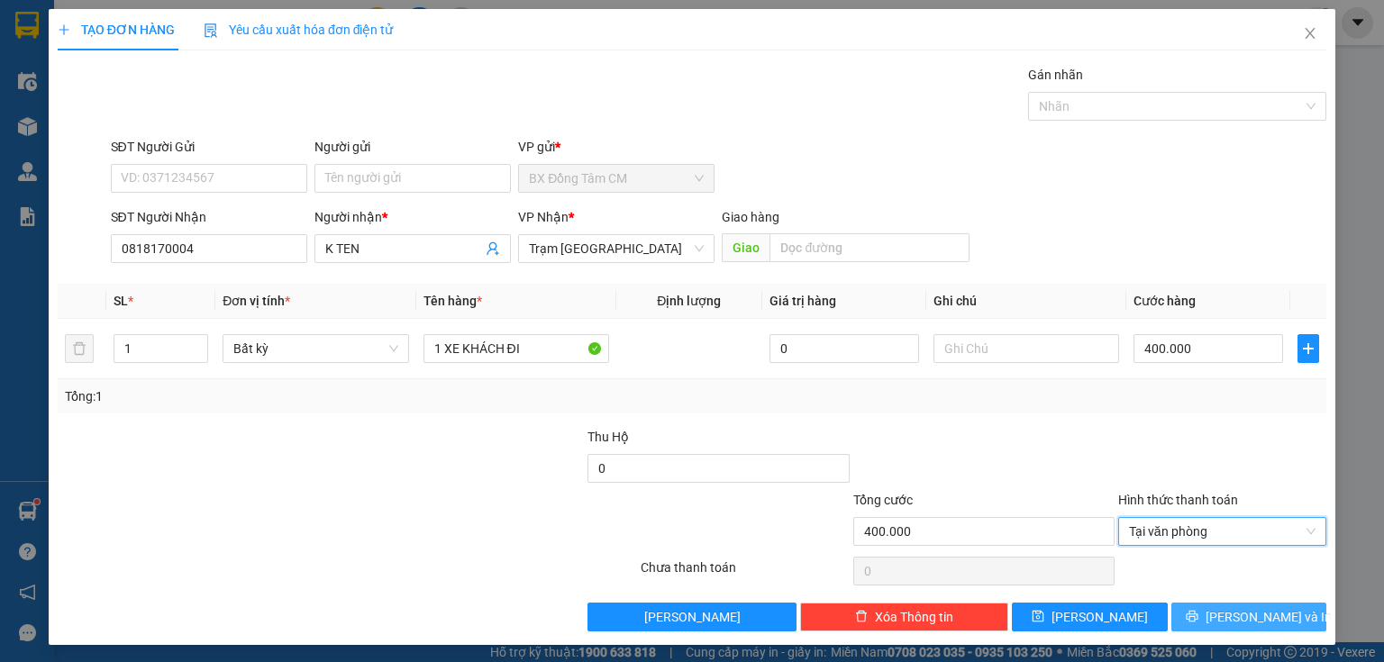
click at [1190, 616] on button "[PERSON_NAME] và In" at bounding box center [1250, 617] width 156 height 29
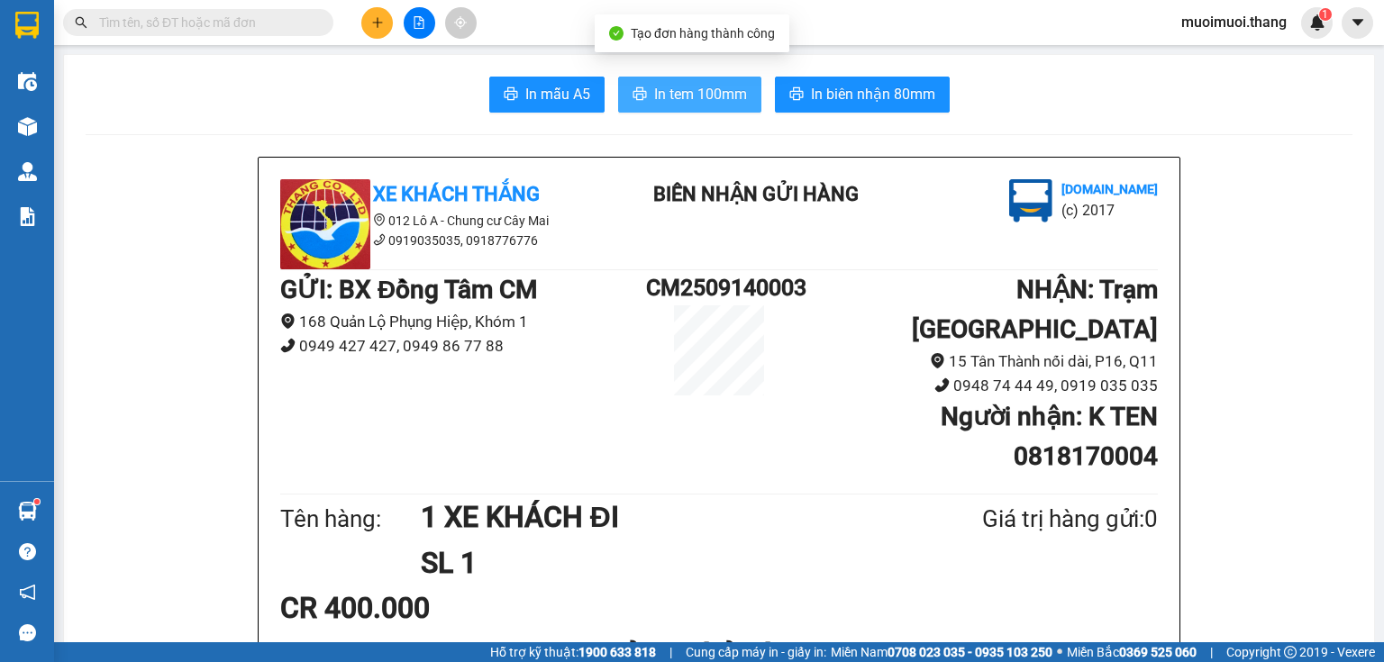
click at [716, 100] on span "In tem 100mm" at bounding box center [700, 94] width 93 height 23
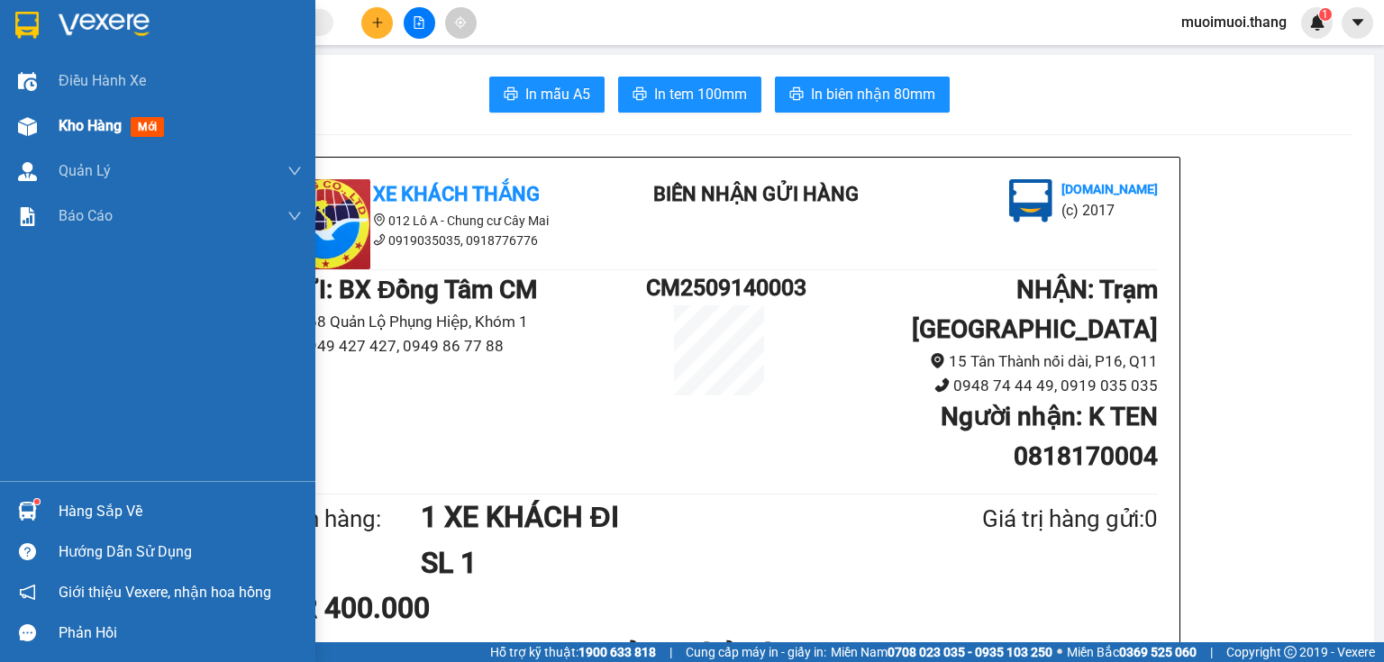
click at [113, 141] on div "Kho hàng mới" at bounding box center [180, 126] width 243 height 45
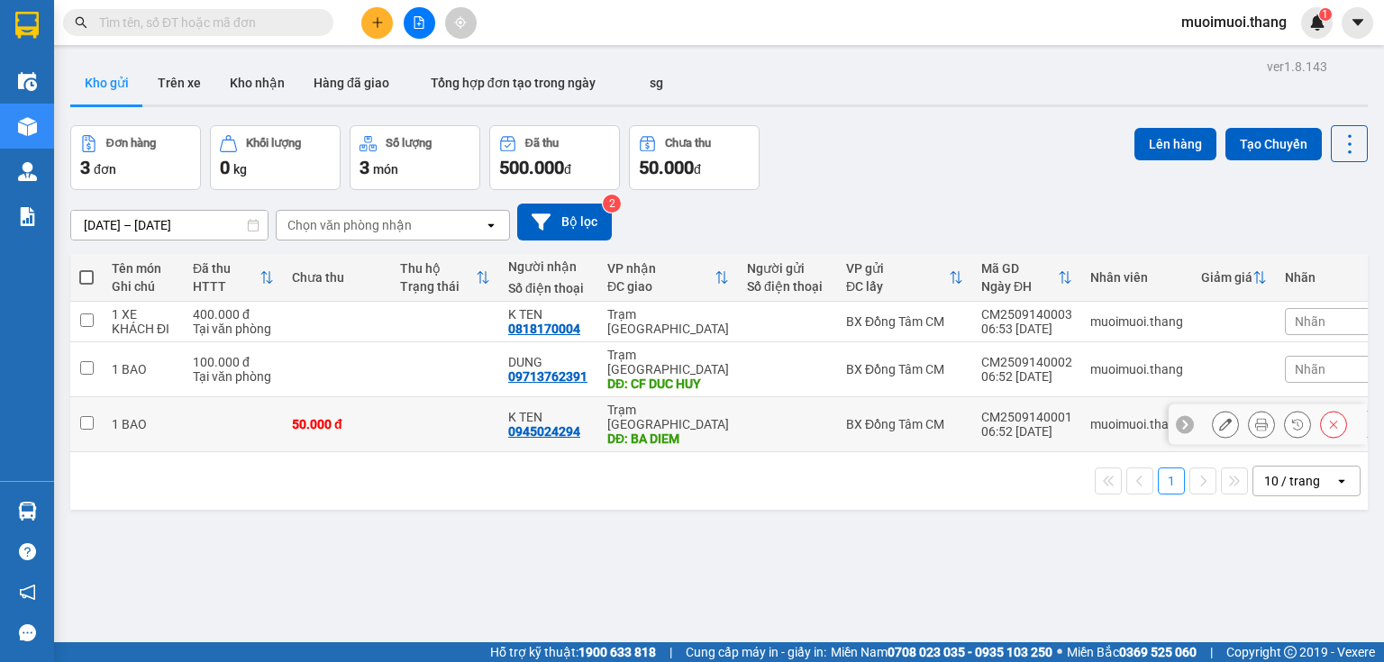
click at [573, 424] on div "0945024294" at bounding box center [544, 431] width 72 height 14
click at [1052, 410] on div "CM2509140001" at bounding box center [1026, 417] width 91 height 14
checkbox input "true"
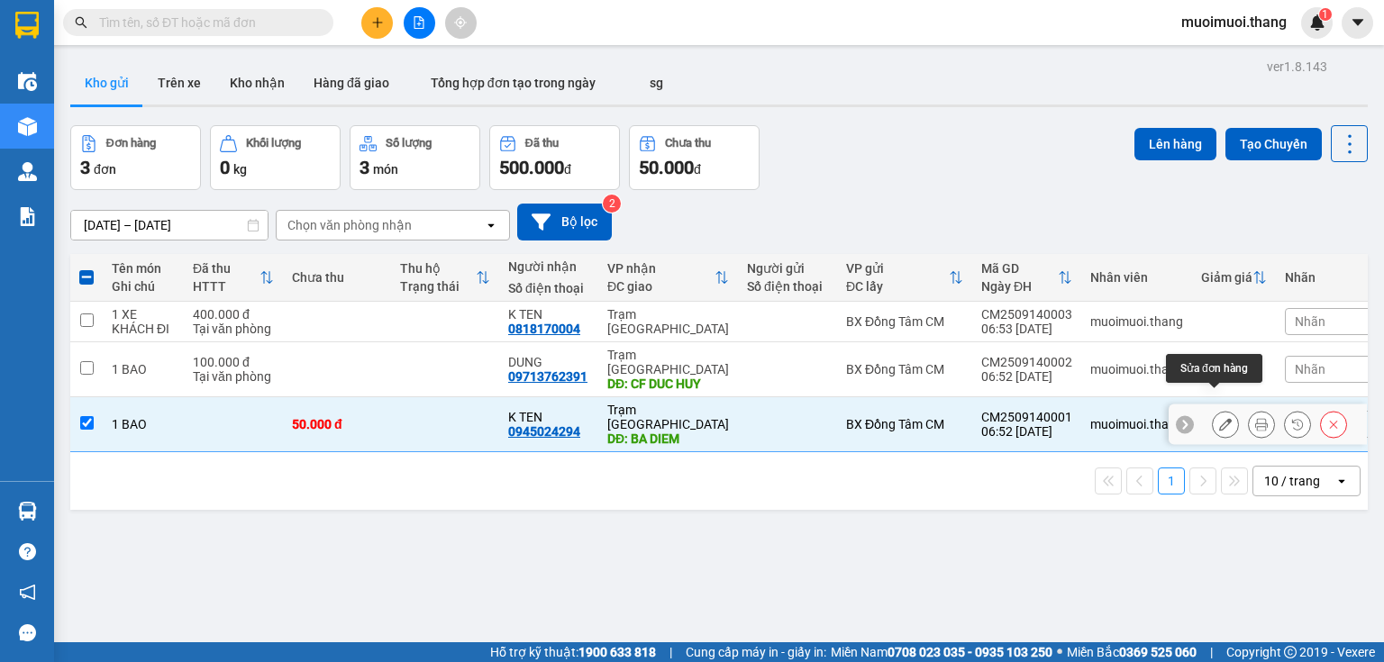
click at [1219, 418] on icon at bounding box center [1225, 424] width 13 height 13
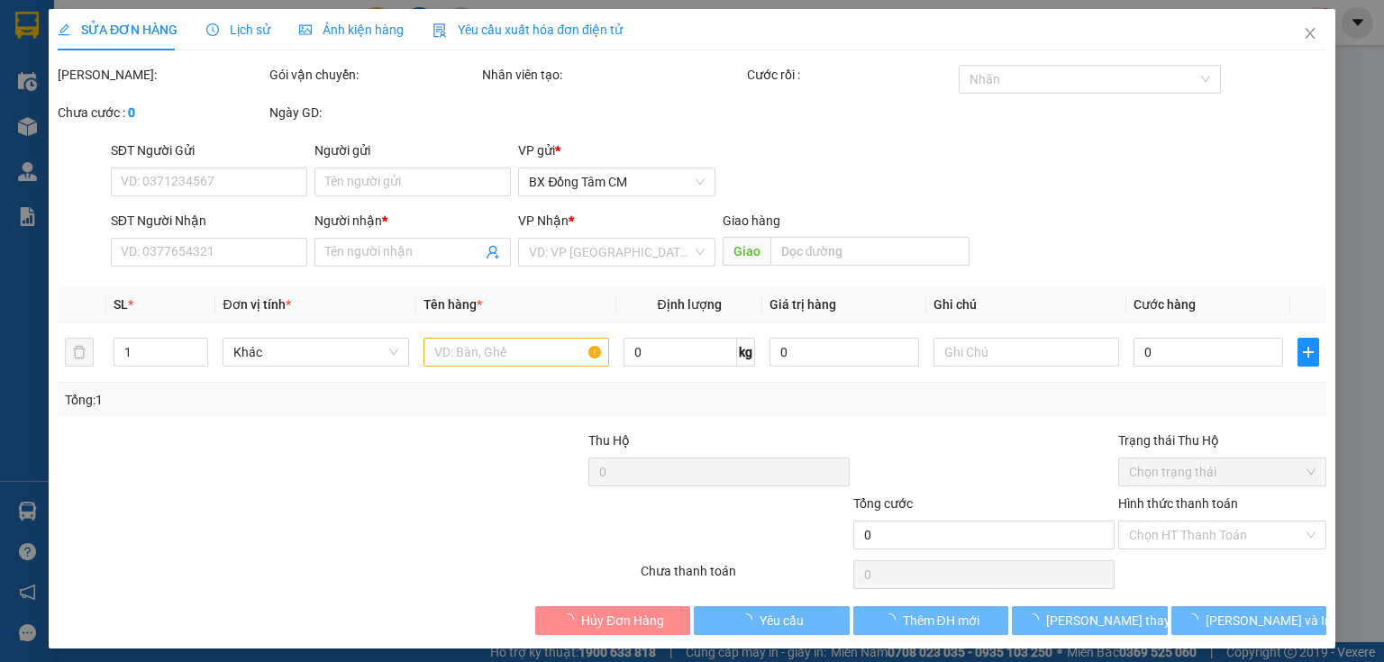
type input "0945024294"
type input "K TEN"
type input "BA DIEM"
type input "50.000"
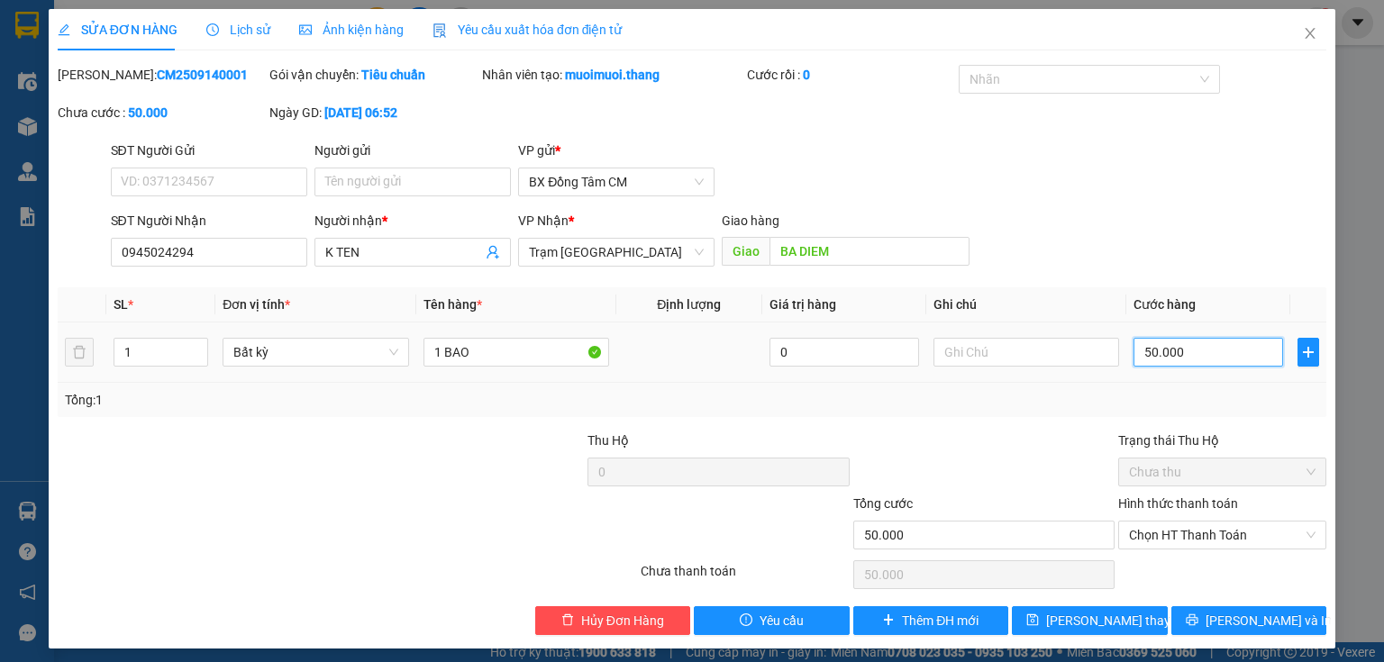
click at [1226, 344] on input "50.000" at bounding box center [1209, 352] width 150 height 29
type input "0"
click at [1134, 346] on input "0" at bounding box center [1209, 352] width 150 height 29
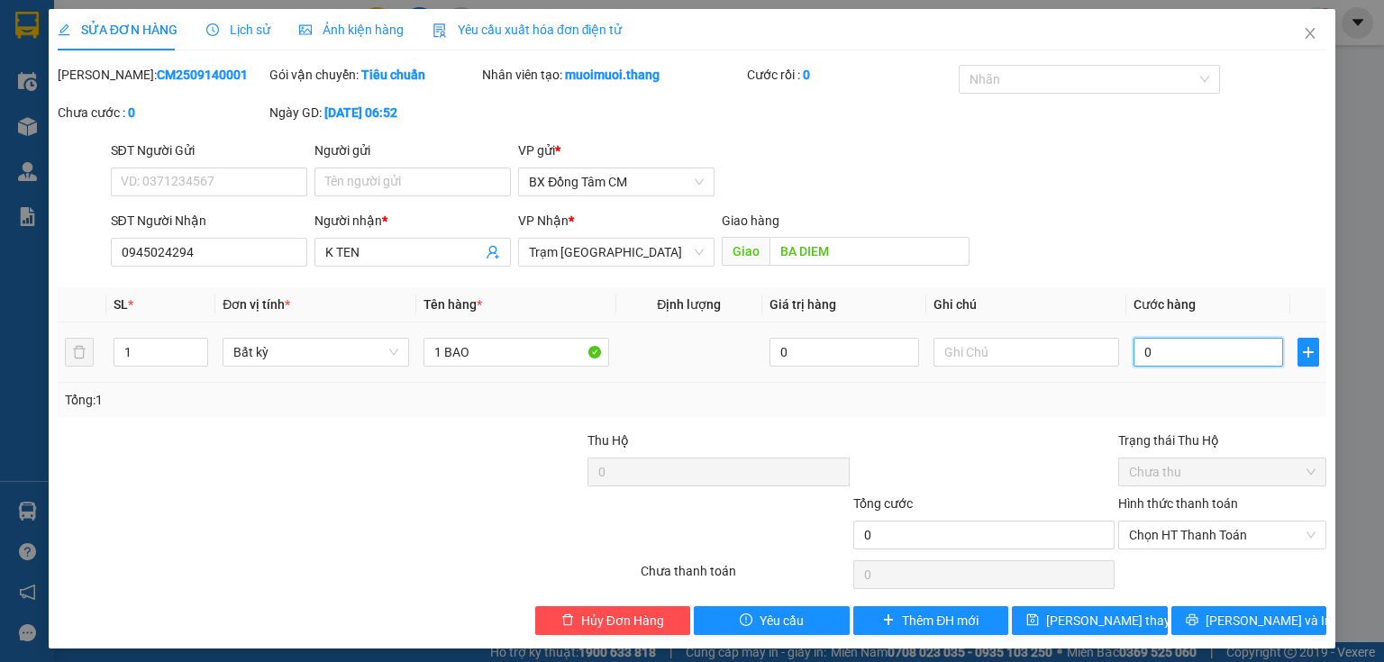
type input "60"
type input "600"
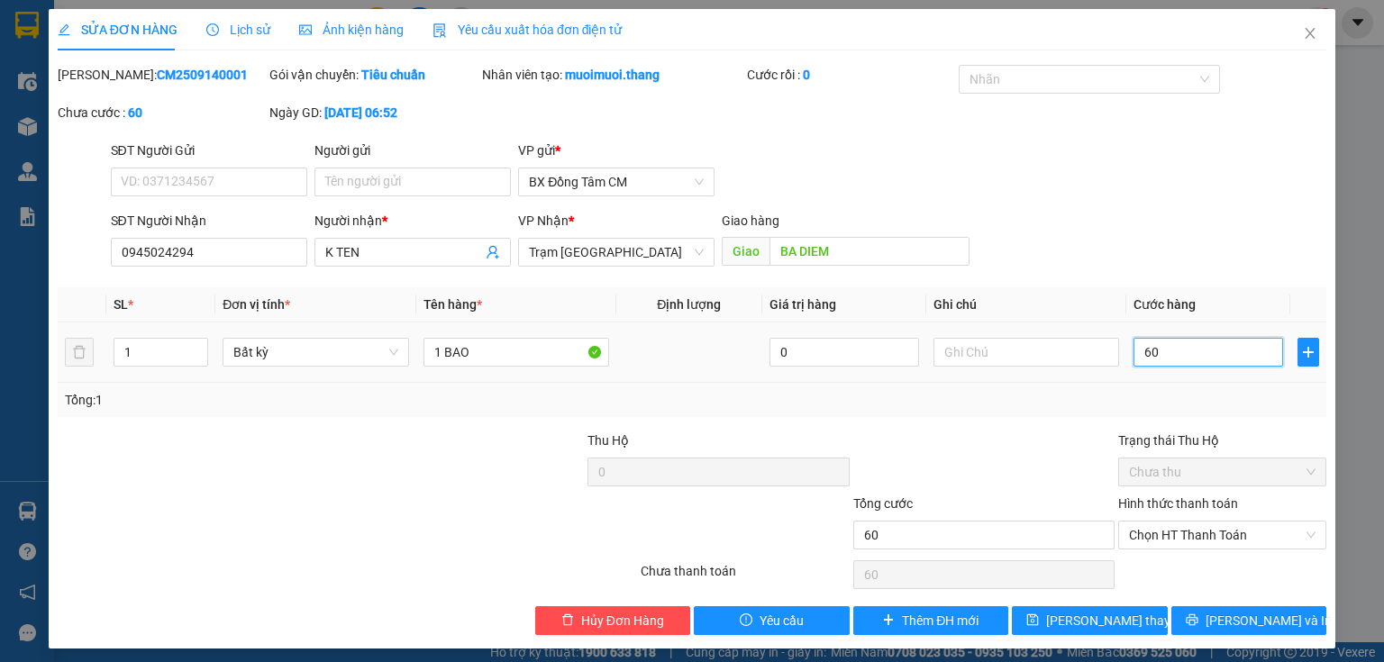
type input "600"
type input "6.000"
type input "60.000"
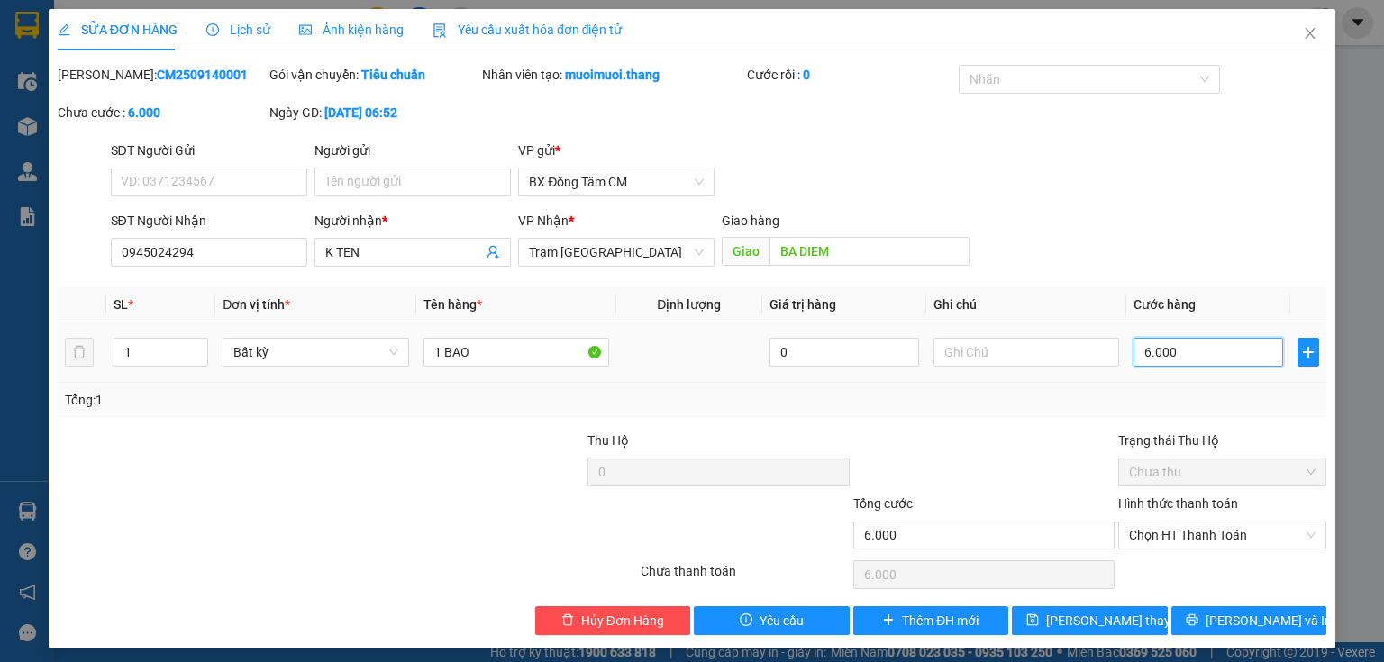
type input "60.000"
click at [1198, 625] on icon "printer" at bounding box center [1192, 621] width 12 height 12
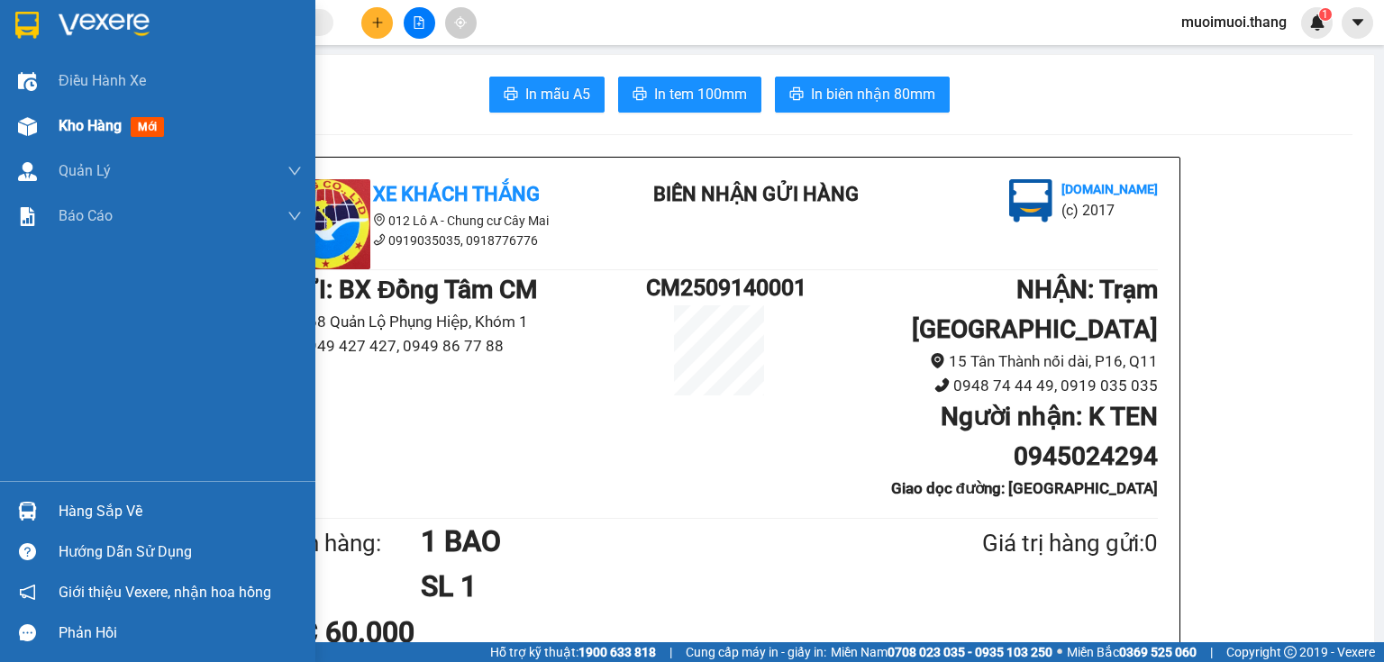
click at [27, 121] on img at bounding box center [27, 126] width 19 height 19
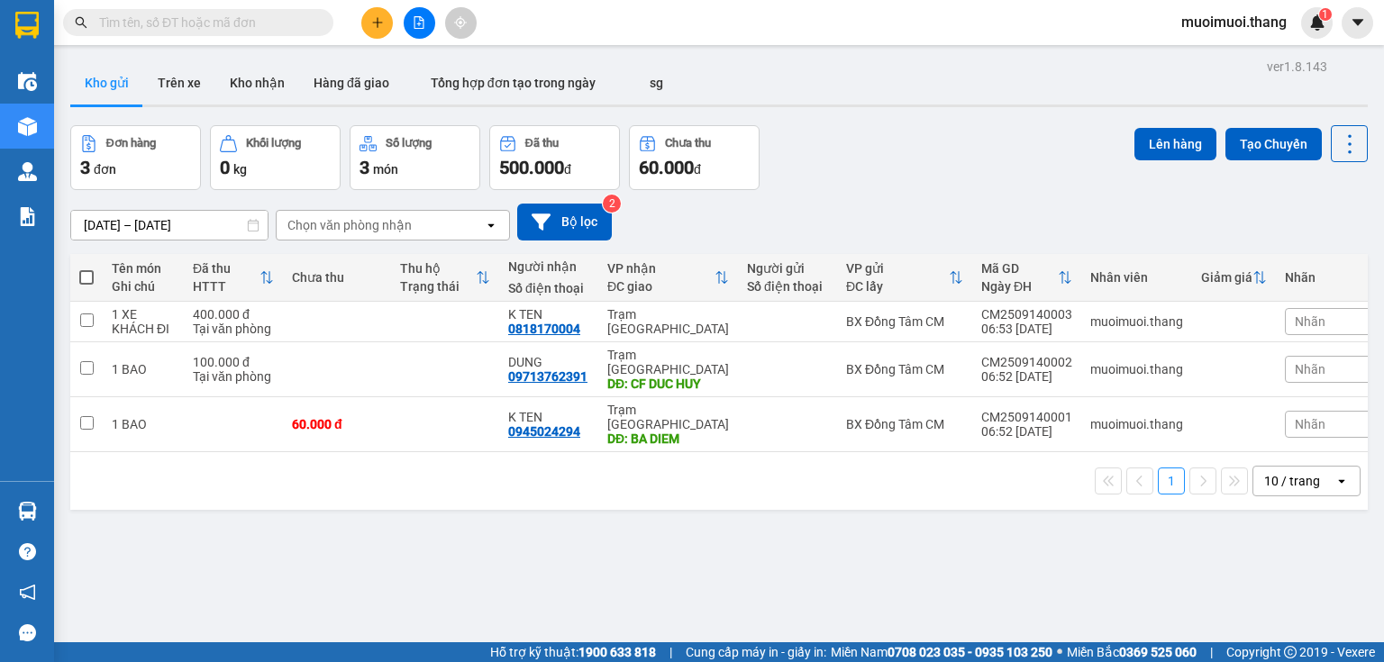
click at [422, 11] on button at bounding box center [420, 23] width 32 height 32
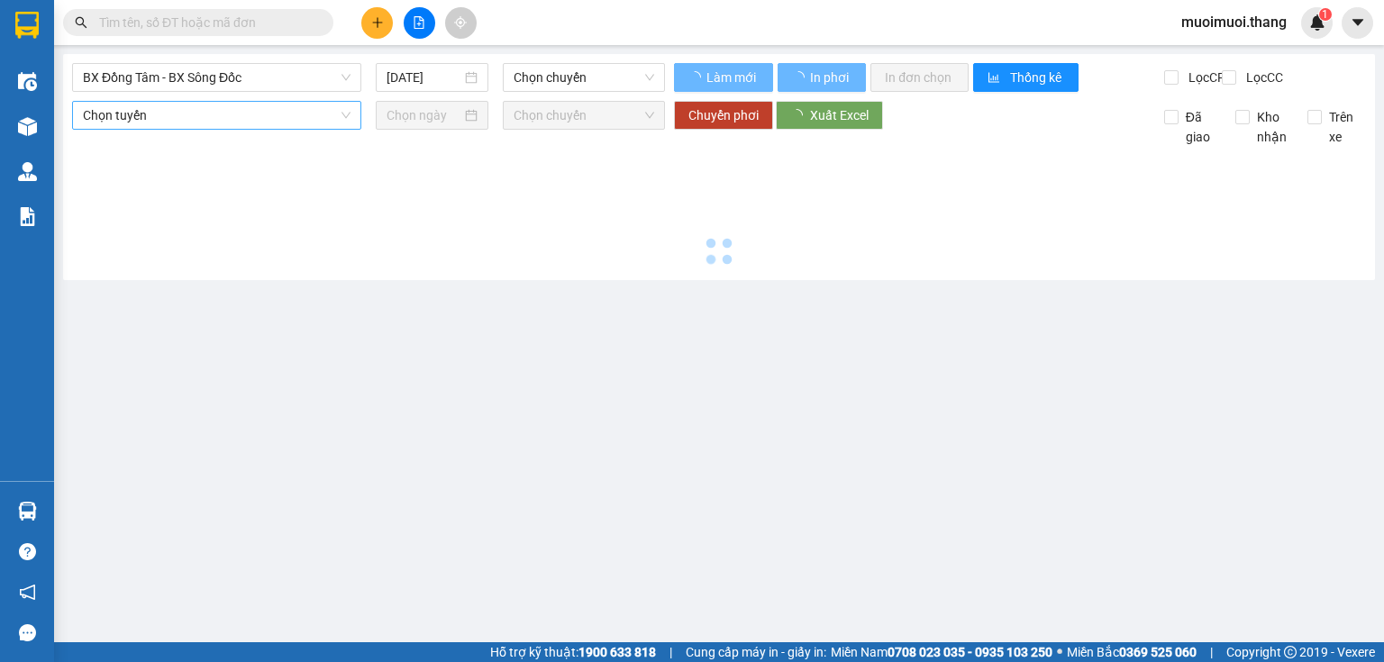
type input "[DATE]"
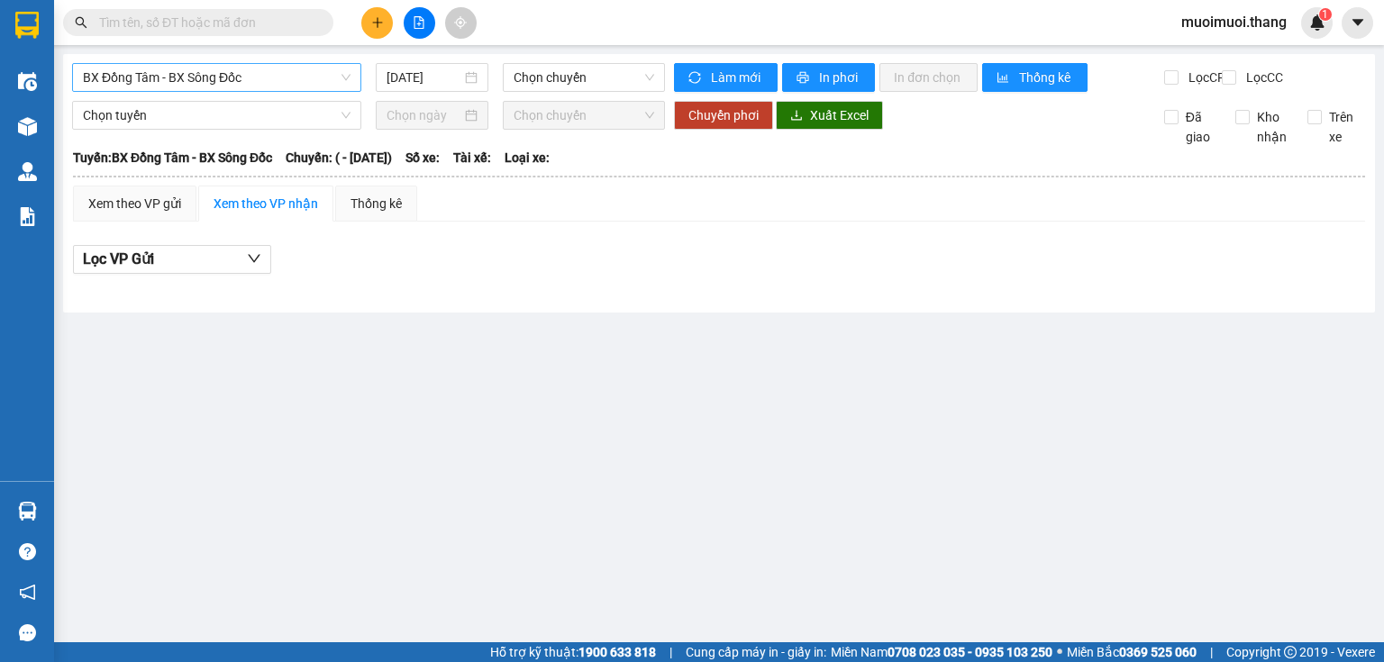
click at [171, 72] on span "BX Đồng Tâm - BX Sông Đốc" at bounding box center [217, 77] width 268 height 27
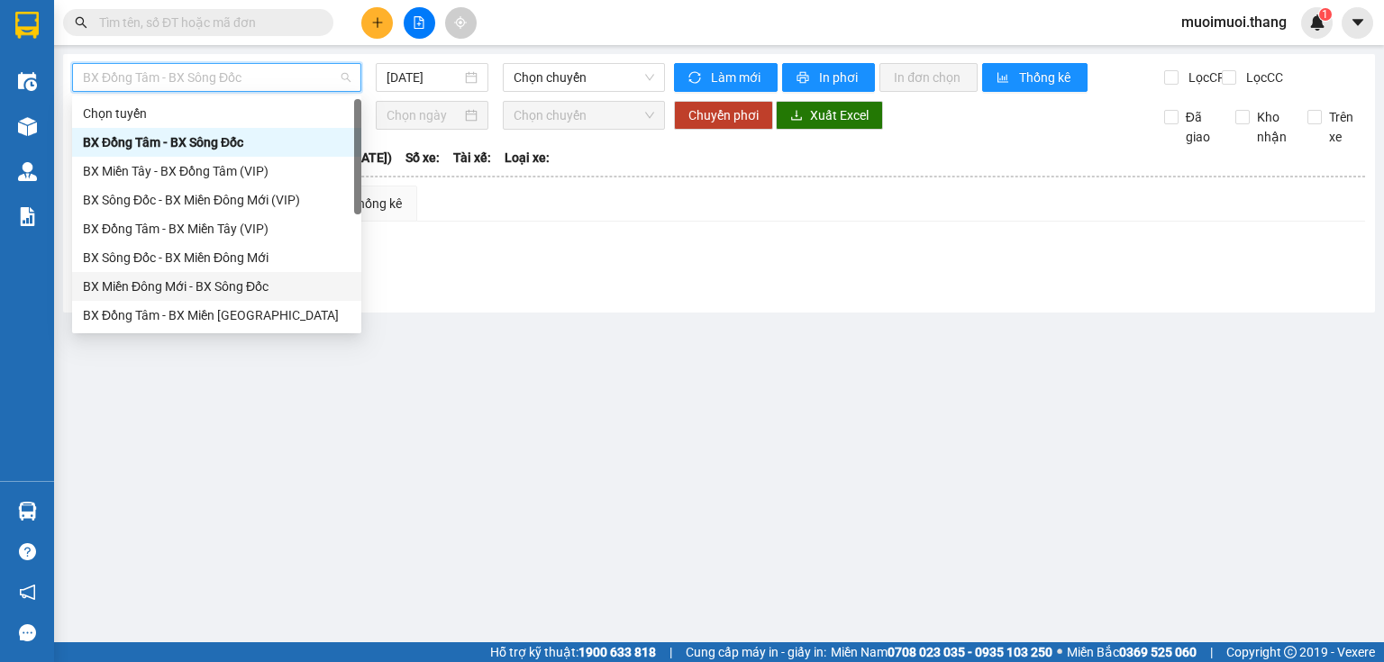
scroll to position [173, 0]
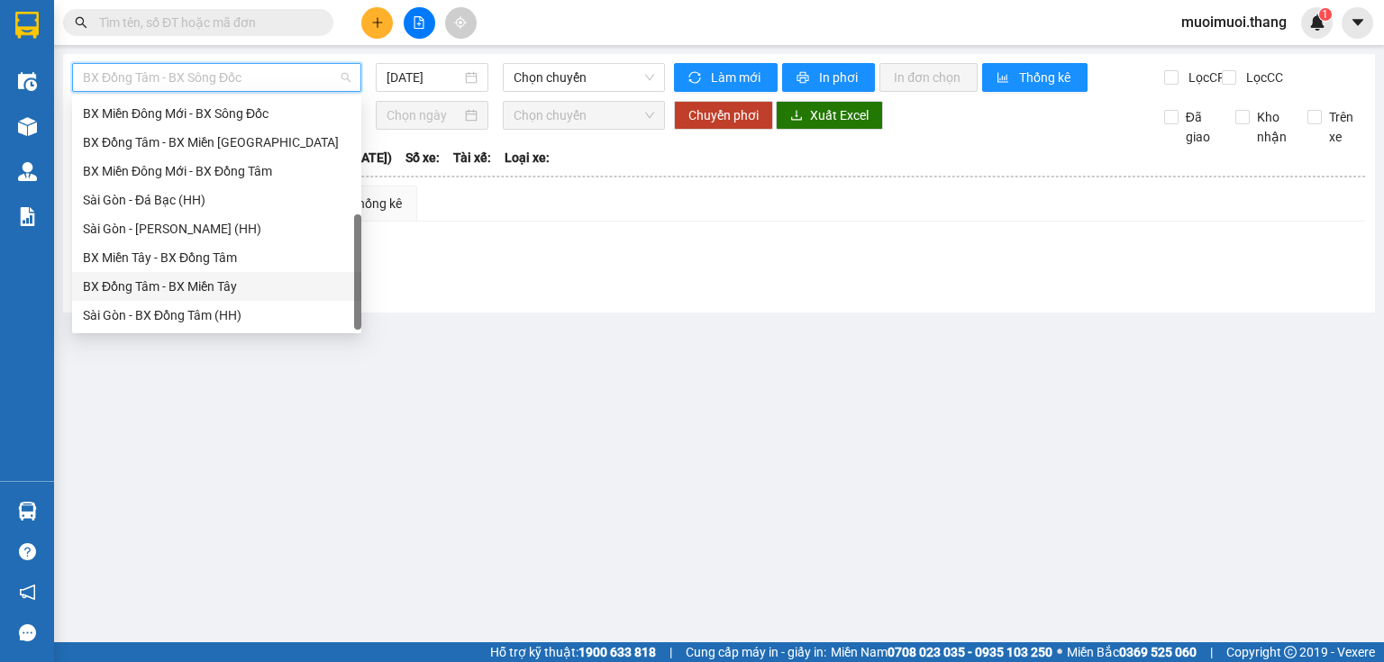
click at [182, 263] on div "BX Miền Tây - BX Đồng Tâm" at bounding box center [217, 258] width 268 height 20
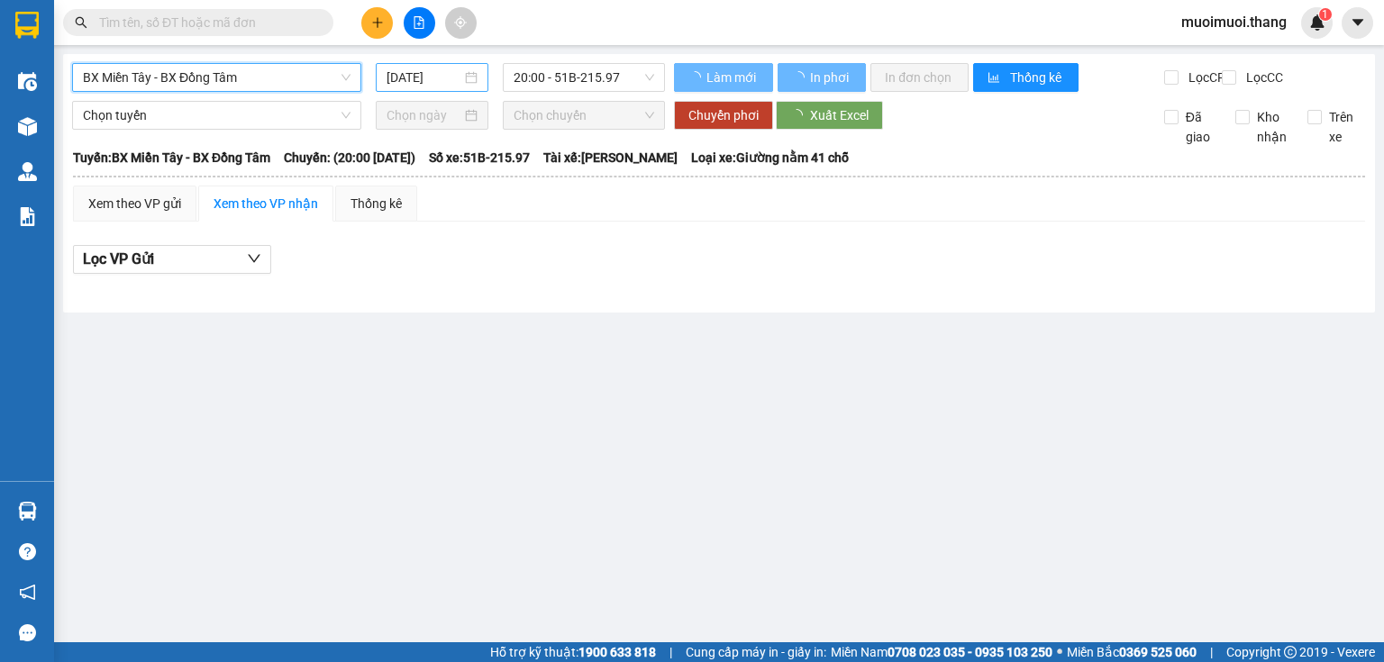
click at [424, 70] on input "[DATE]" at bounding box center [424, 78] width 74 height 20
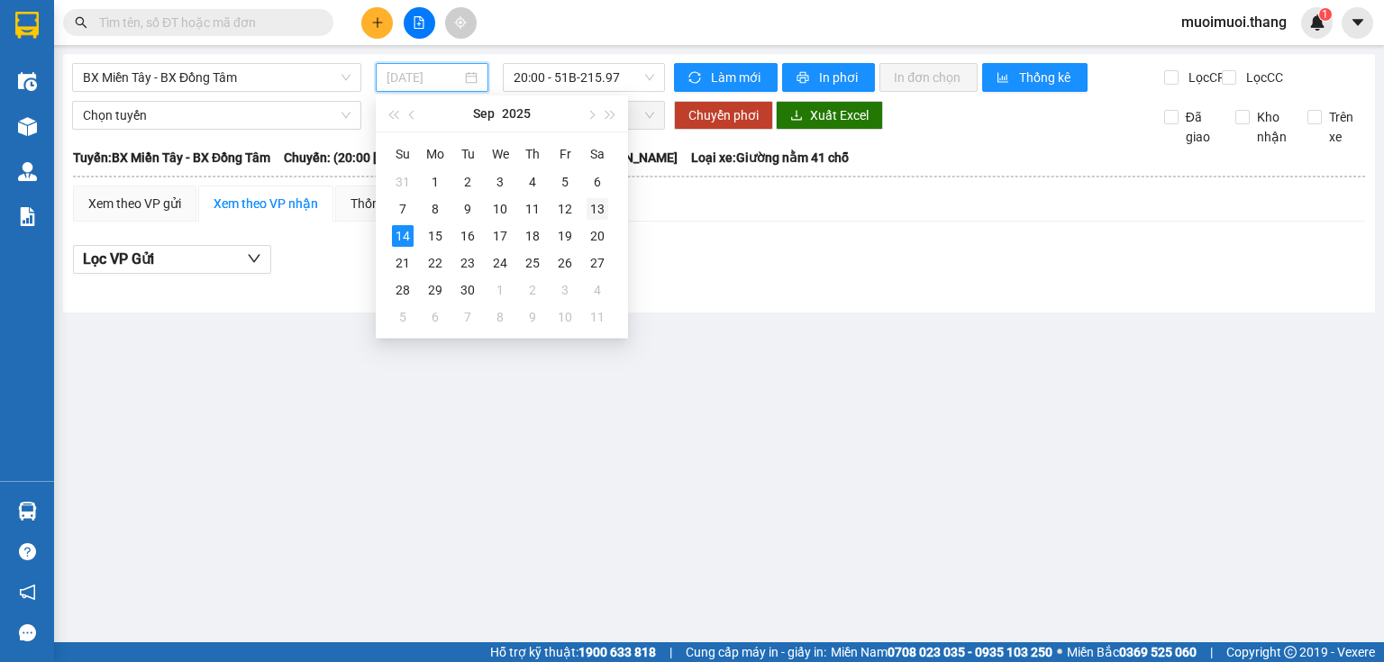
click at [598, 205] on div "13" at bounding box center [598, 209] width 22 height 22
type input "[DATE]"
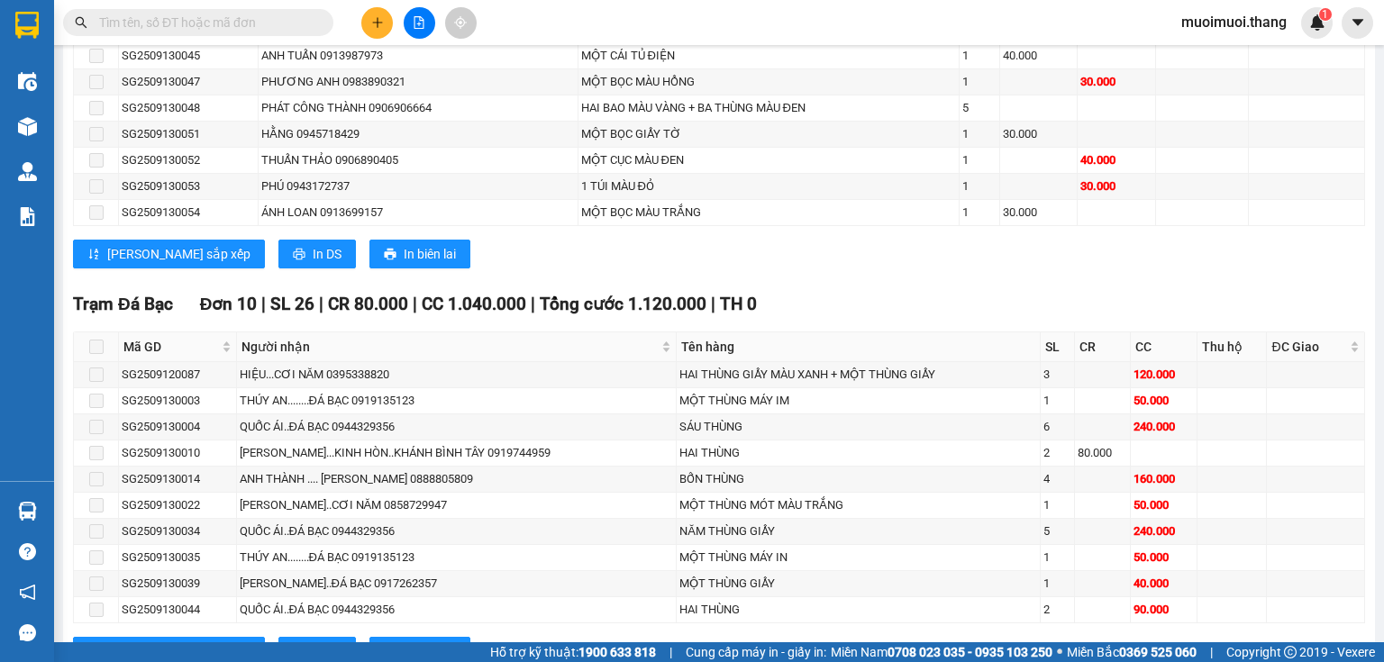
scroll to position [1691, 0]
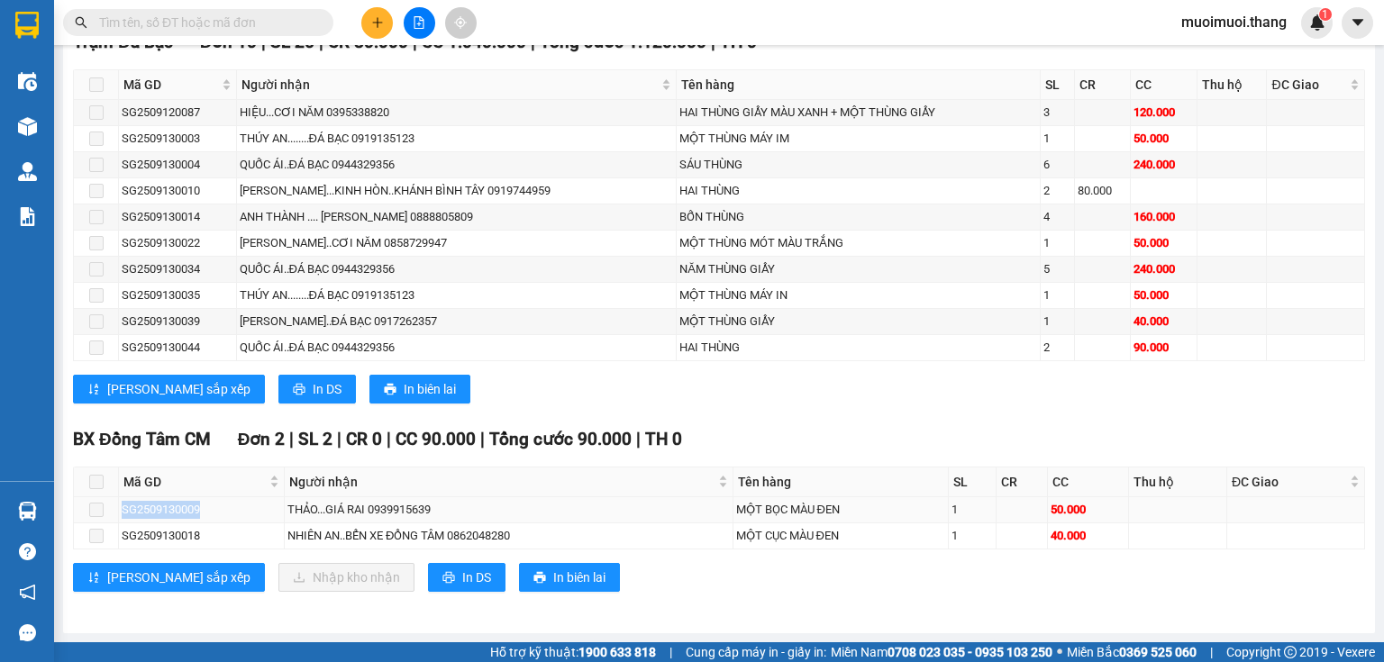
drag, startPoint x: 220, startPoint y: 513, endPoint x: 114, endPoint y: 512, distance: 106.3
click at [114, 512] on tr "SG2509130009 THẢO...GIÁ RAI 0939915639 MỘT BỌC MÀU ĐEN 1 50.000" at bounding box center [719, 510] width 1291 height 26
copy tr "SG2509130009"
click at [187, 14] on input "text" at bounding box center [205, 23] width 213 height 20
paste input "SG2509130009"
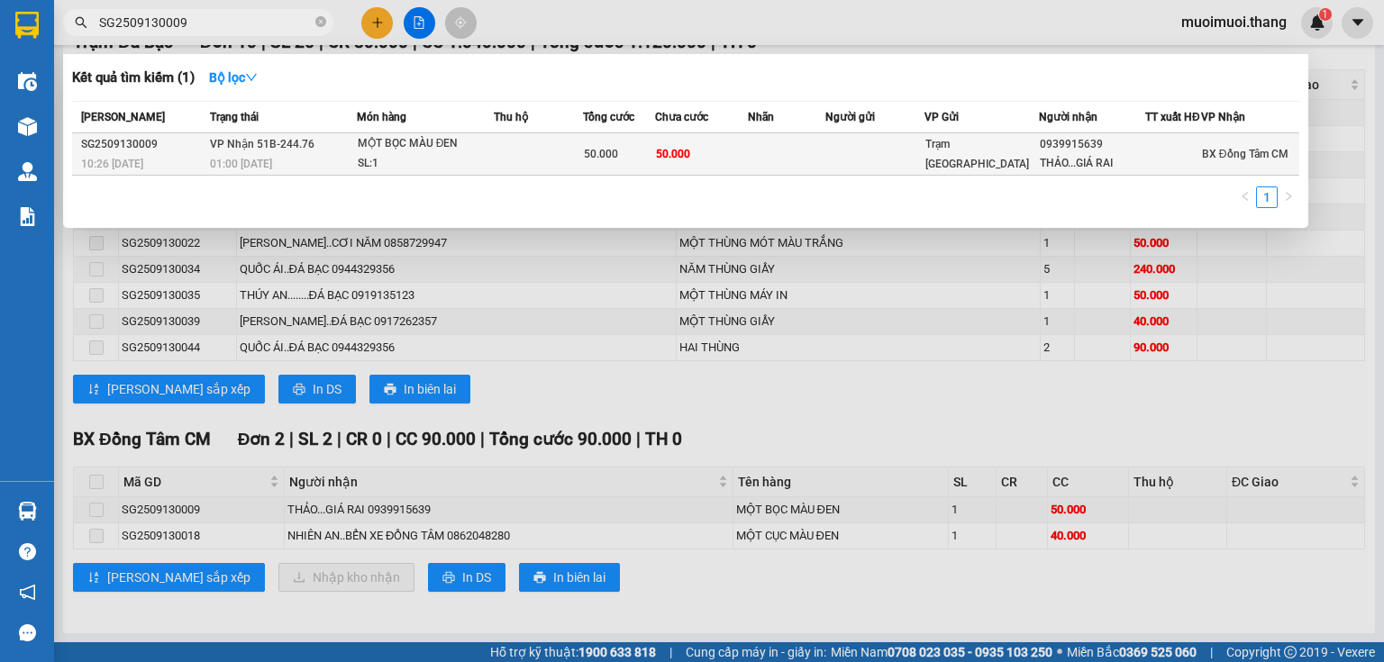
type input "SG2509130009"
click at [775, 165] on td at bounding box center [786, 154] width 77 height 42
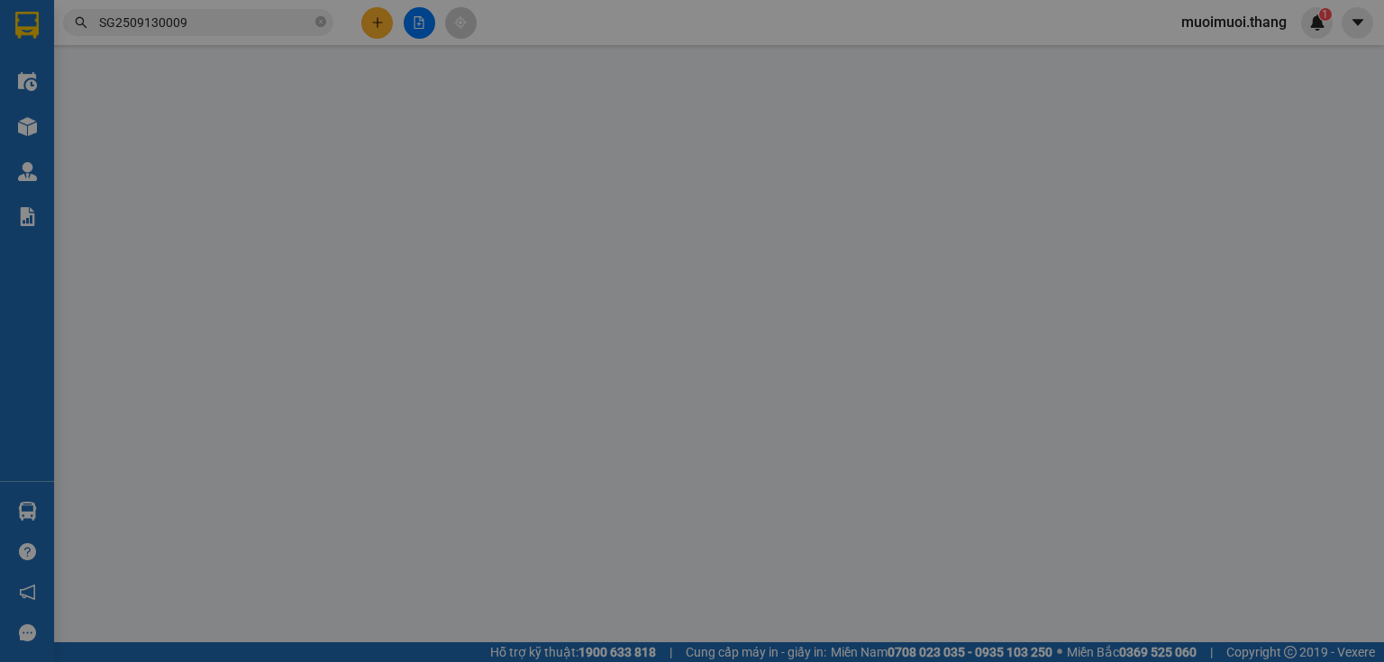
type input "0939915639"
type input "THẢO...GIÁ RAI"
type input "50.000"
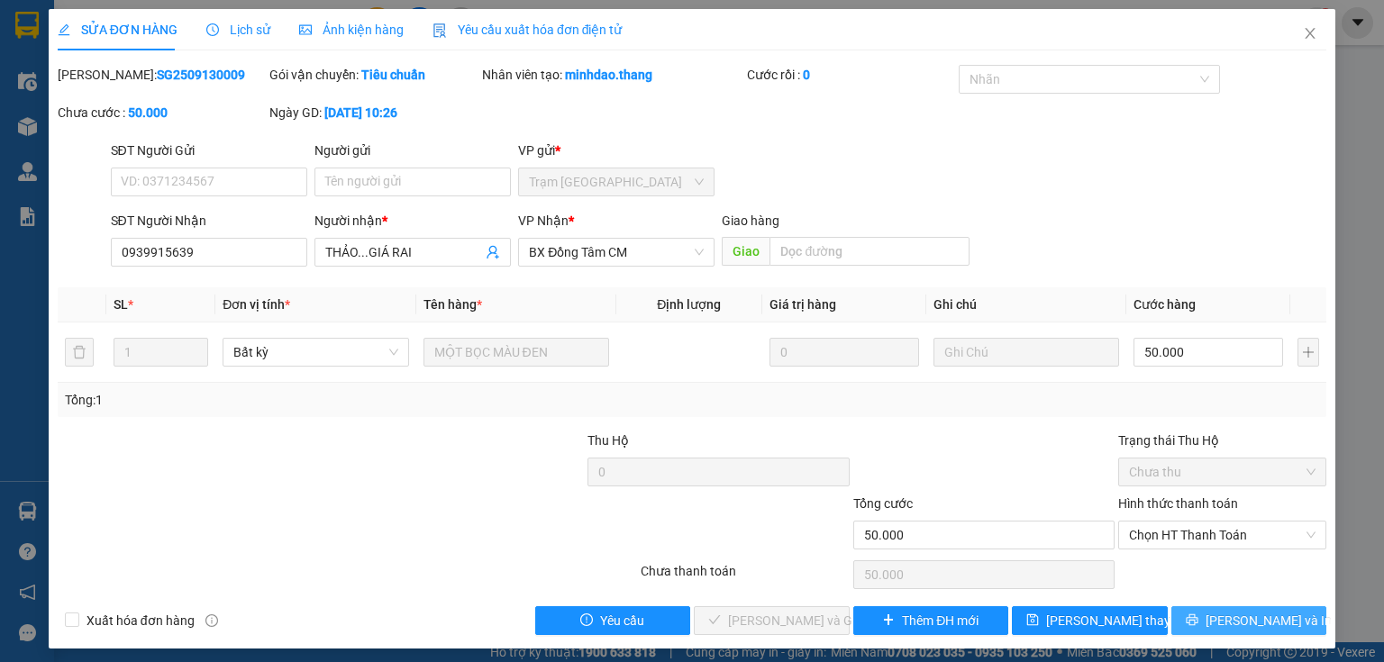
click at [1194, 613] on button "[PERSON_NAME] và In" at bounding box center [1250, 621] width 156 height 29
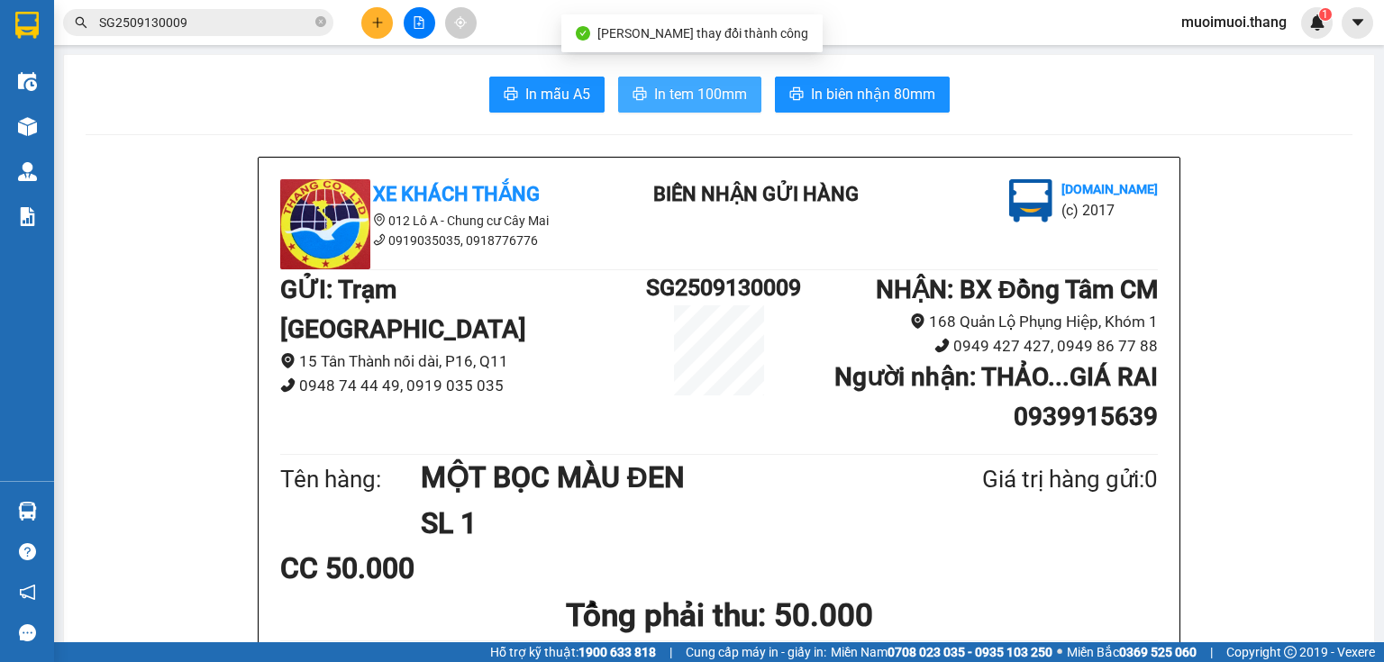
click at [705, 105] on span "In tem 100mm" at bounding box center [700, 94] width 93 height 23
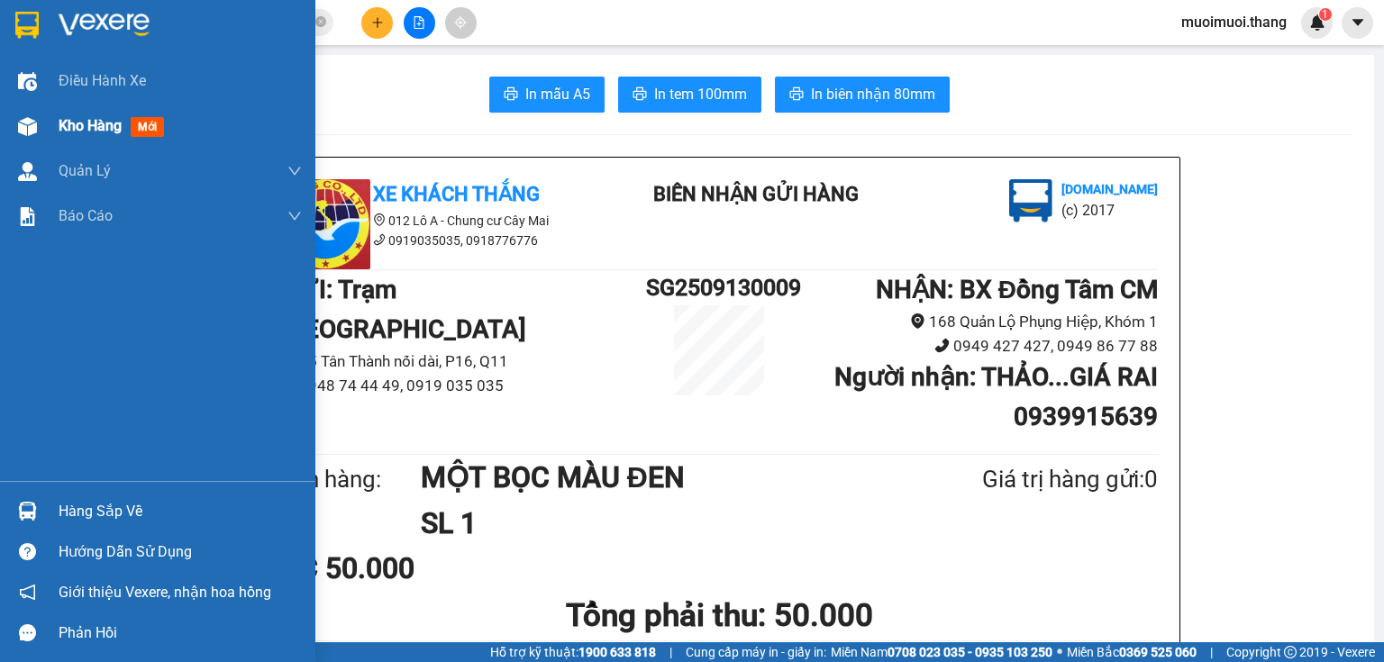
click at [70, 127] on span "Kho hàng" at bounding box center [90, 125] width 63 height 17
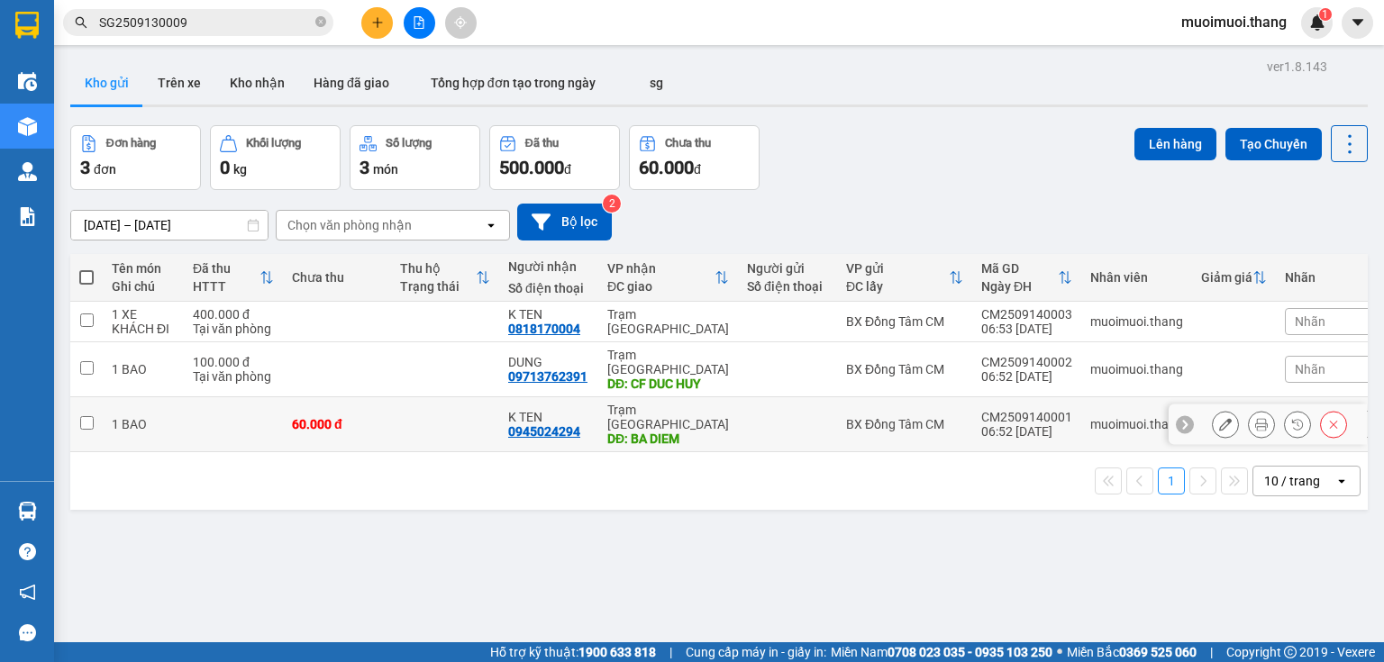
click at [634, 403] on div "Trạm [GEOGRAPHIC_DATA]" at bounding box center [668, 417] width 122 height 29
checkbox input "true"
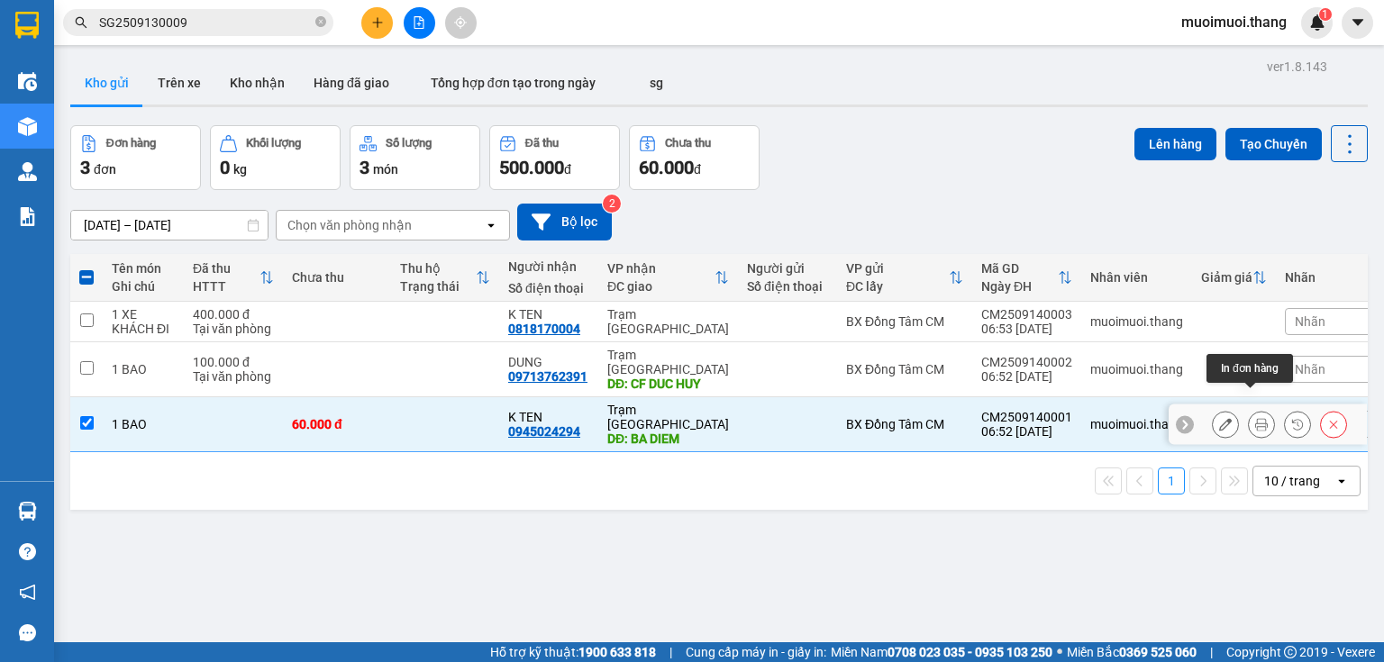
click at [1255, 418] on icon at bounding box center [1261, 424] width 13 height 13
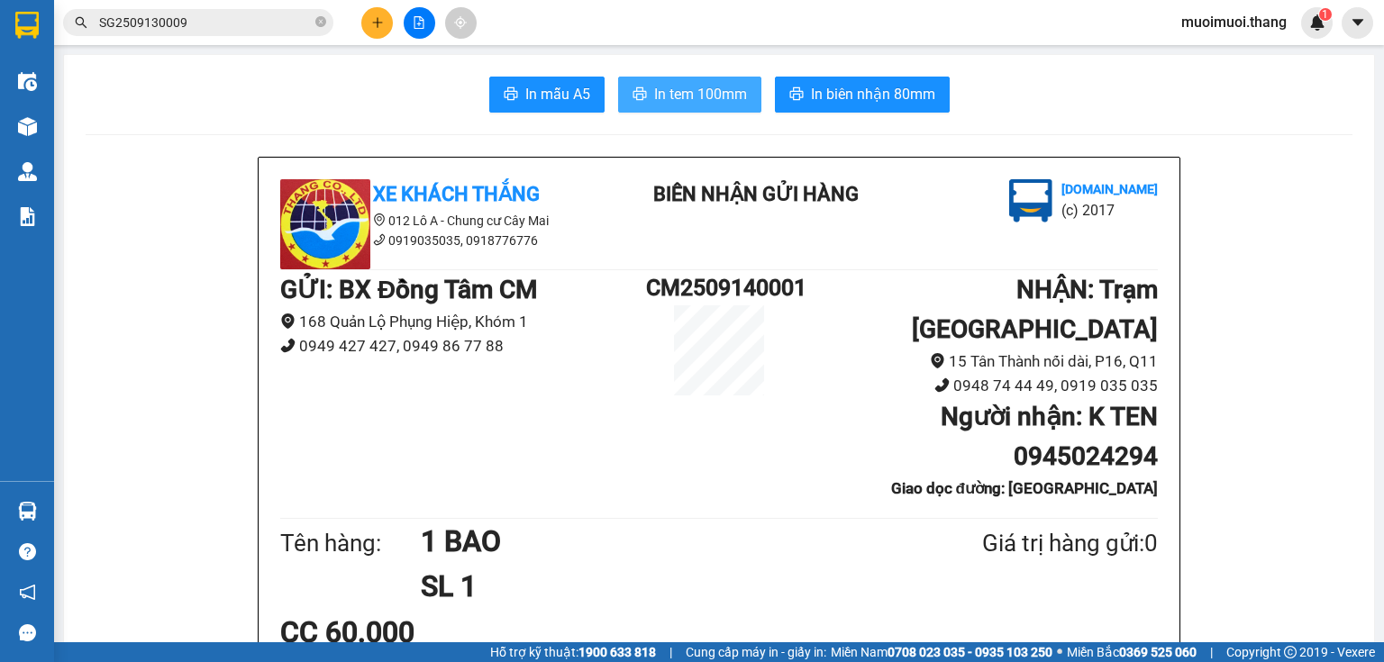
click at [663, 87] on span "In tem 100mm" at bounding box center [700, 94] width 93 height 23
click at [371, 19] on icon "plus" at bounding box center [377, 22] width 13 height 13
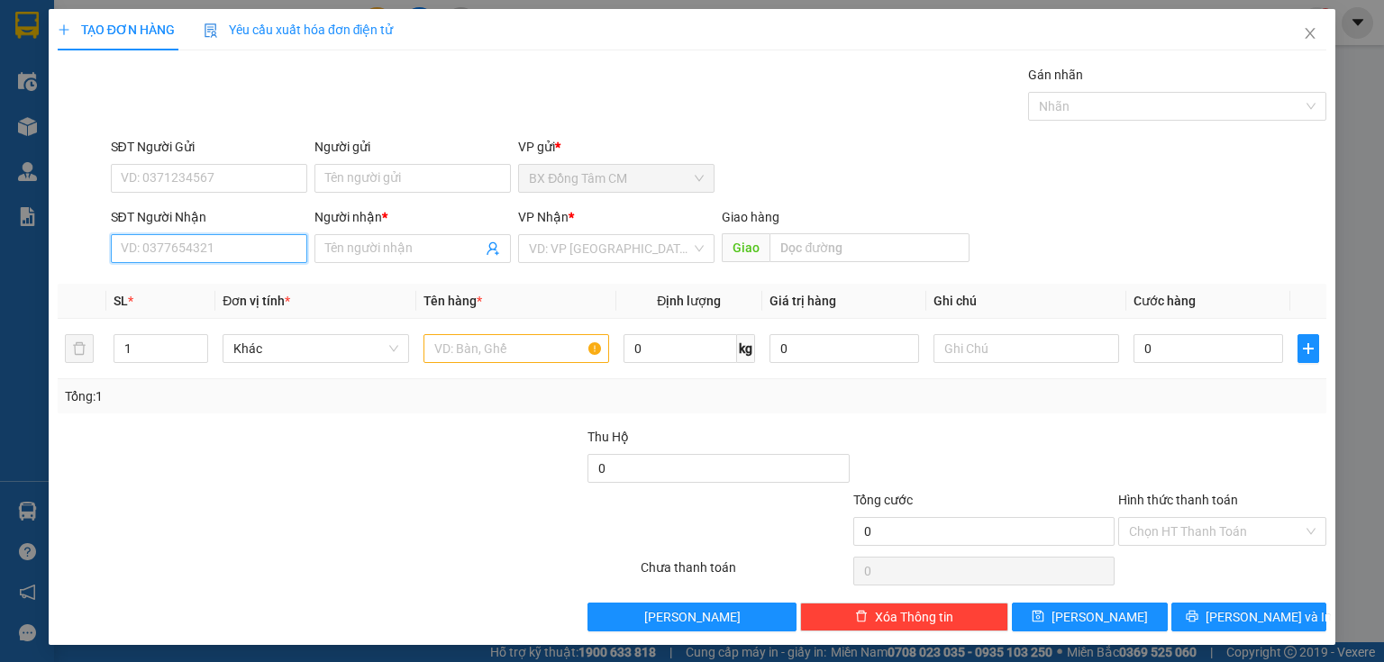
click at [224, 256] on input "SĐT Người Nhận" at bounding box center [209, 248] width 196 height 29
type input "0917646363"
click at [354, 227] on div "Người nhận *" at bounding box center [413, 220] width 196 height 27
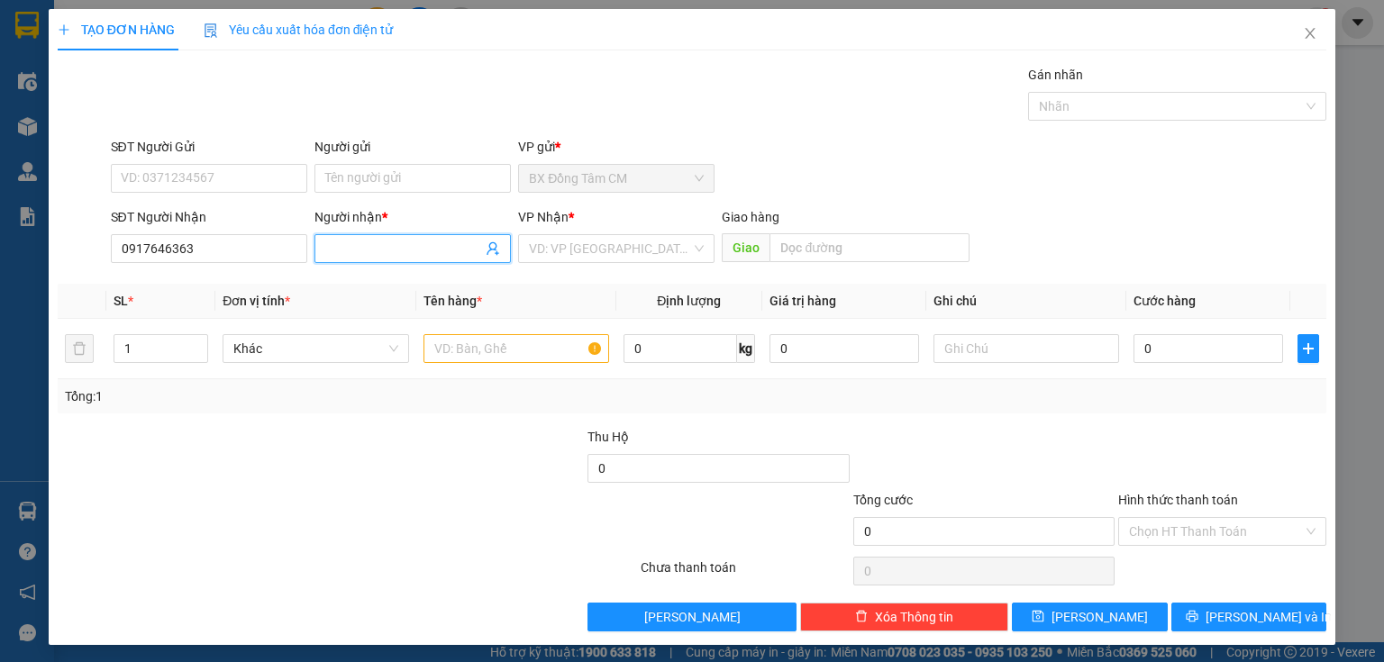
click at [366, 247] on input "Người nhận *" at bounding box center [403, 249] width 157 height 20
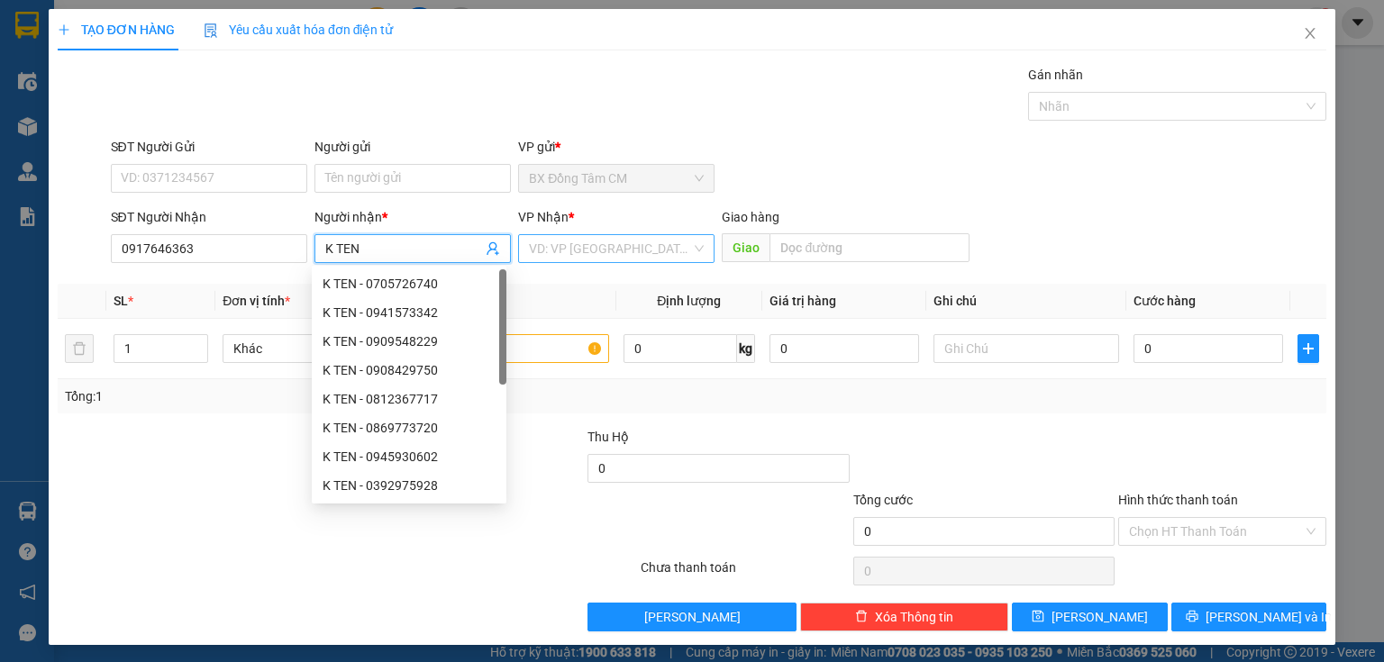
type input "K TEN"
click at [570, 246] on input "search" at bounding box center [610, 248] width 162 height 27
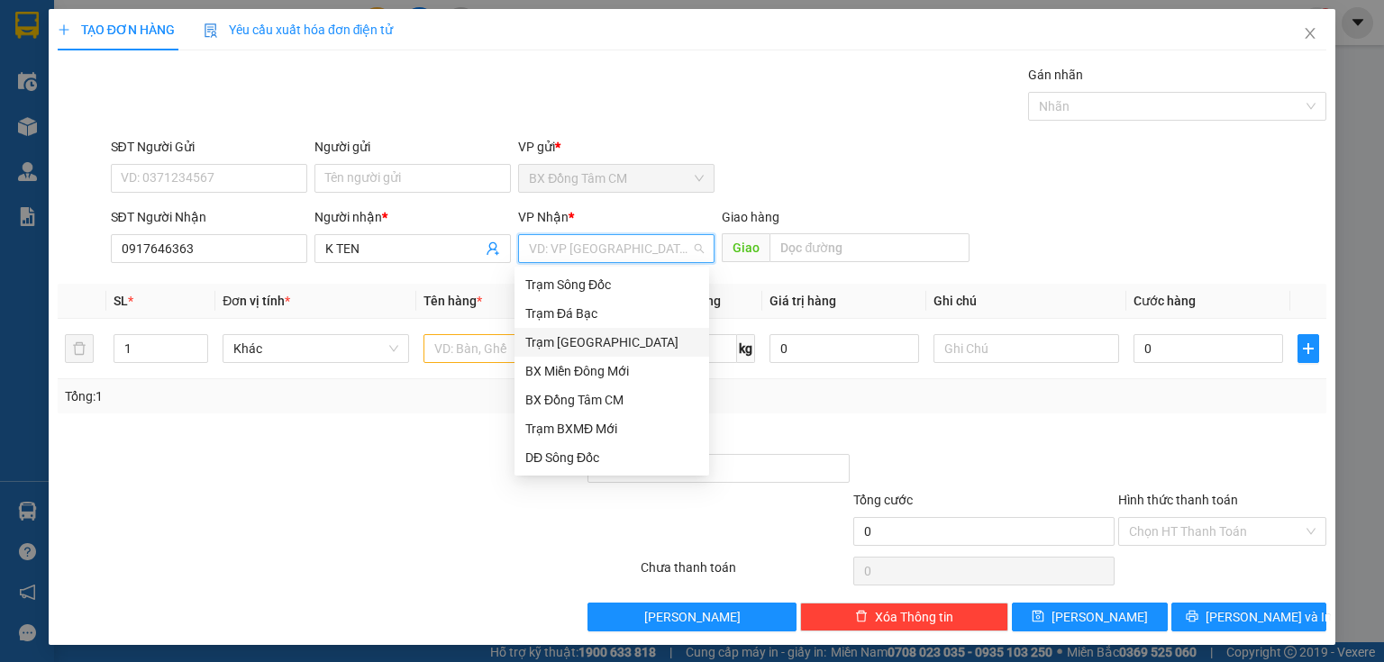
click at [614, 329] on div "Trạm [GEOGRAPHIC_DATA]" at bounding box center [612, 342] width 195 height 29
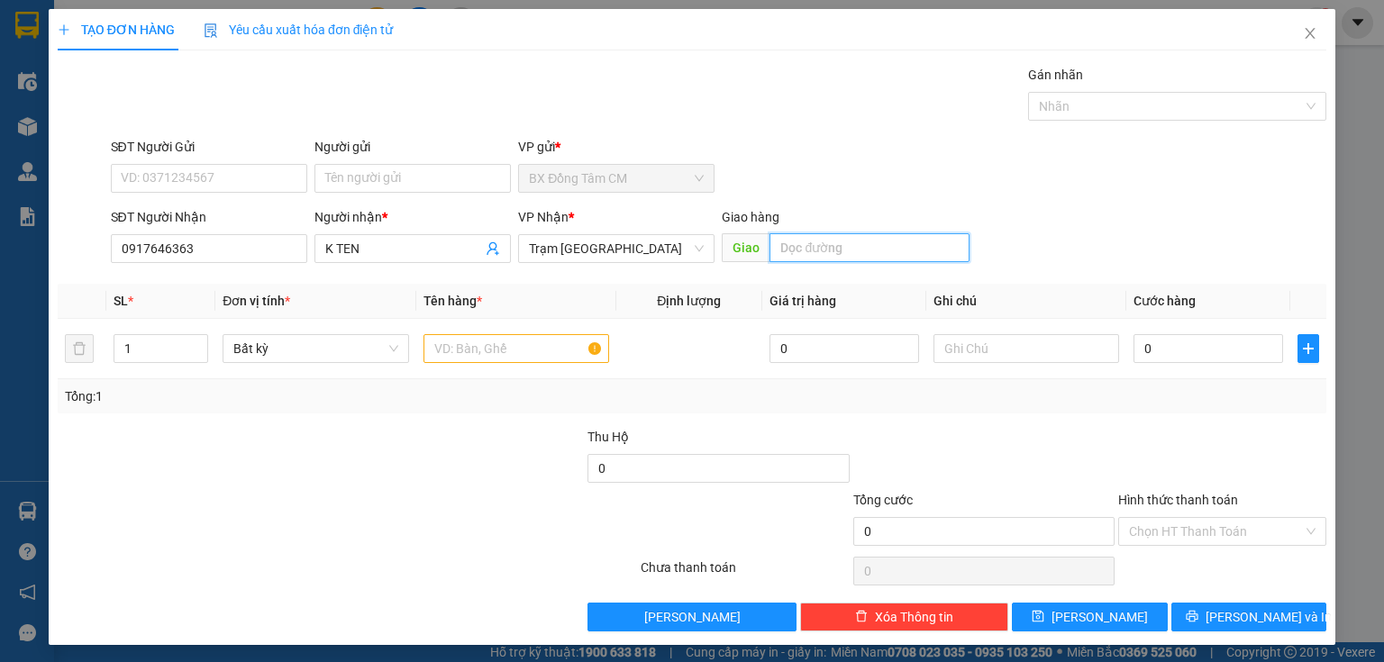
click at [779, 252] on input "text" at bounding box center [870, 247] width 200 height 29
type input "BÀ ĐIỂM"
click at [487, 350] on input "text" at bounding box center [517, 348] width 186 height 29
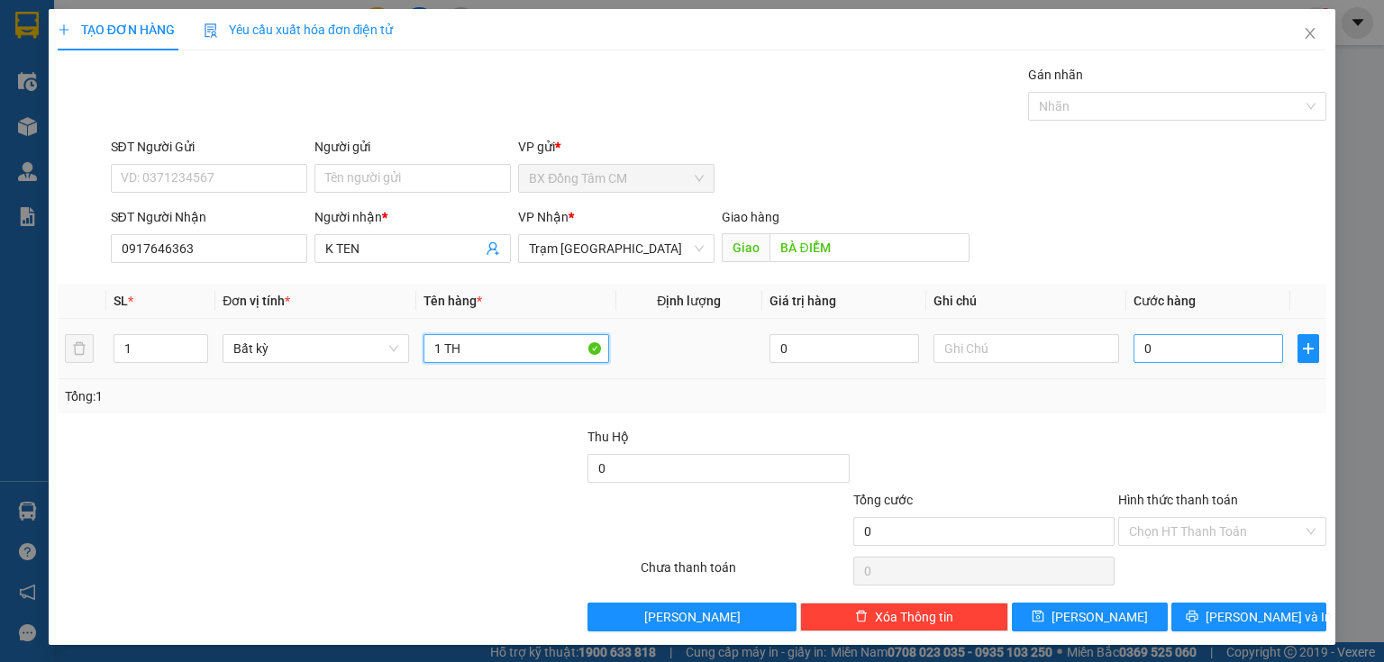
type input "1 TH"
click at [1269, 359] on tr "1 Bất kỳ 1 TH 0 0" at bounding box center [692, 349] width 1269 height 60
click at [1225, 356] on input "0" at bounding box center [1209, 348] width 150 height 29
type input "1"
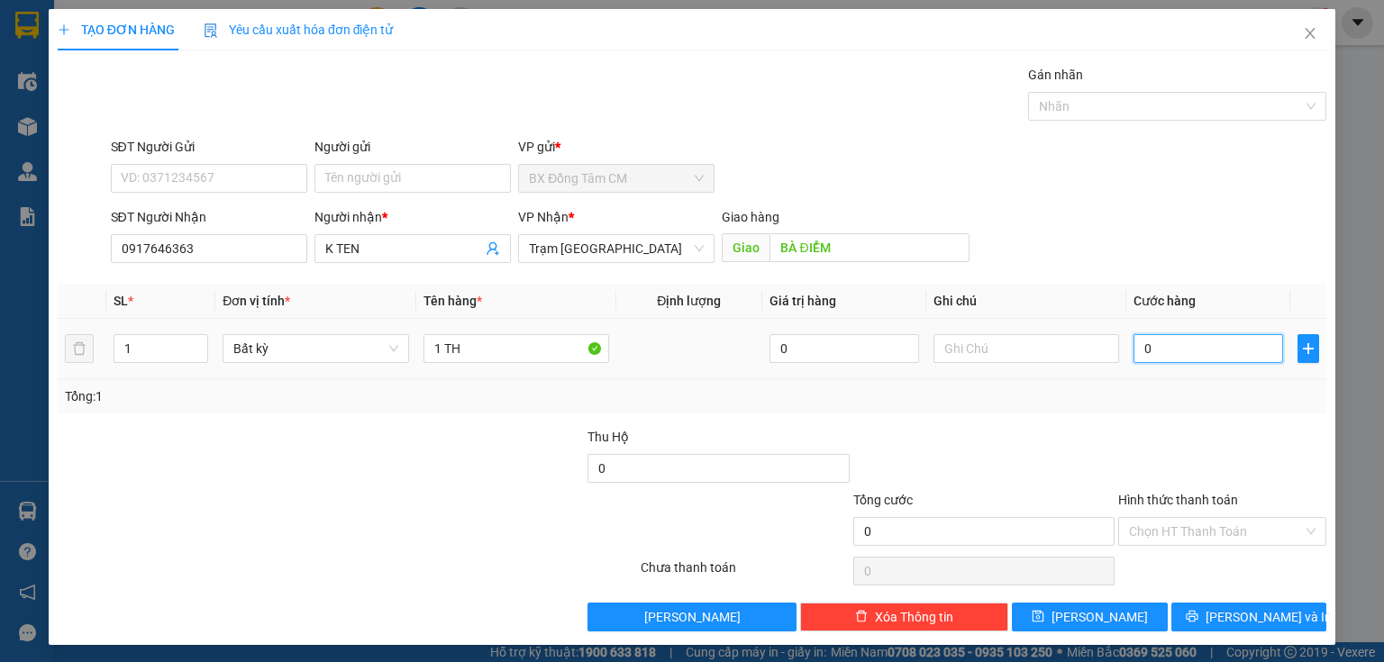
type input "1"
type input "10"
type input "100"
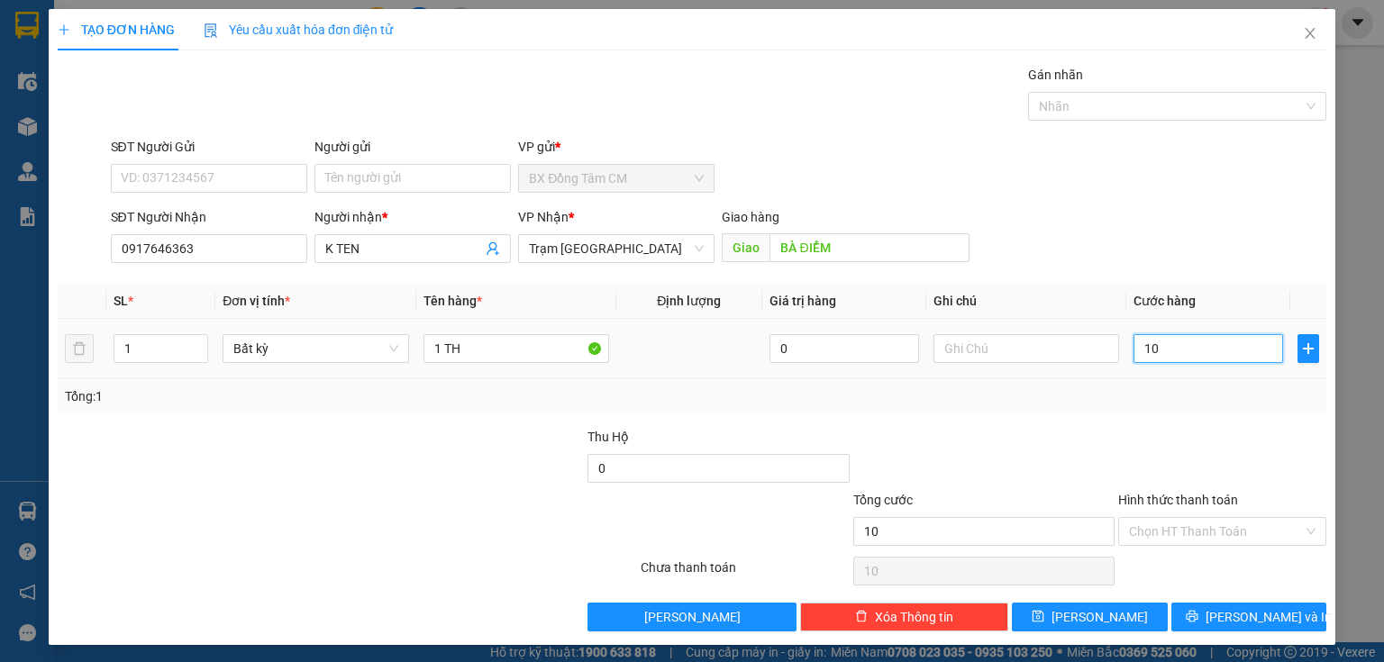
type input "100"
type input "1.000"
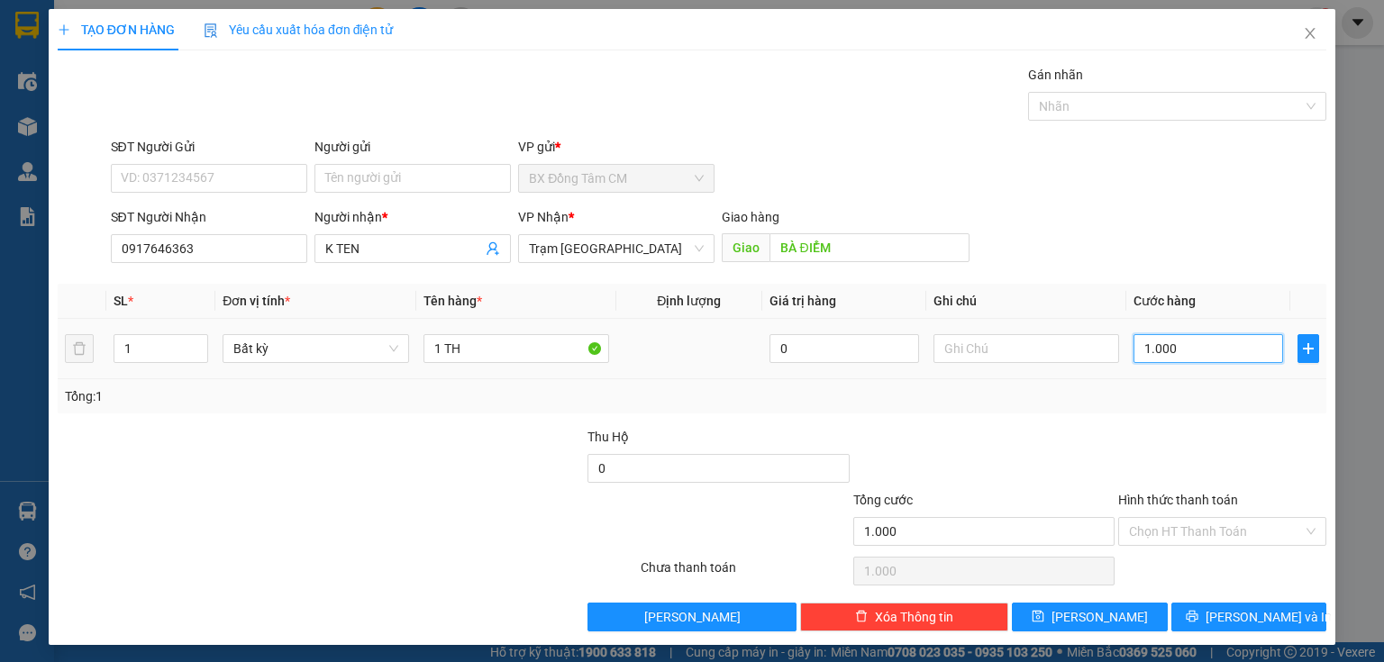
type input "10.000"
type input "100.000"
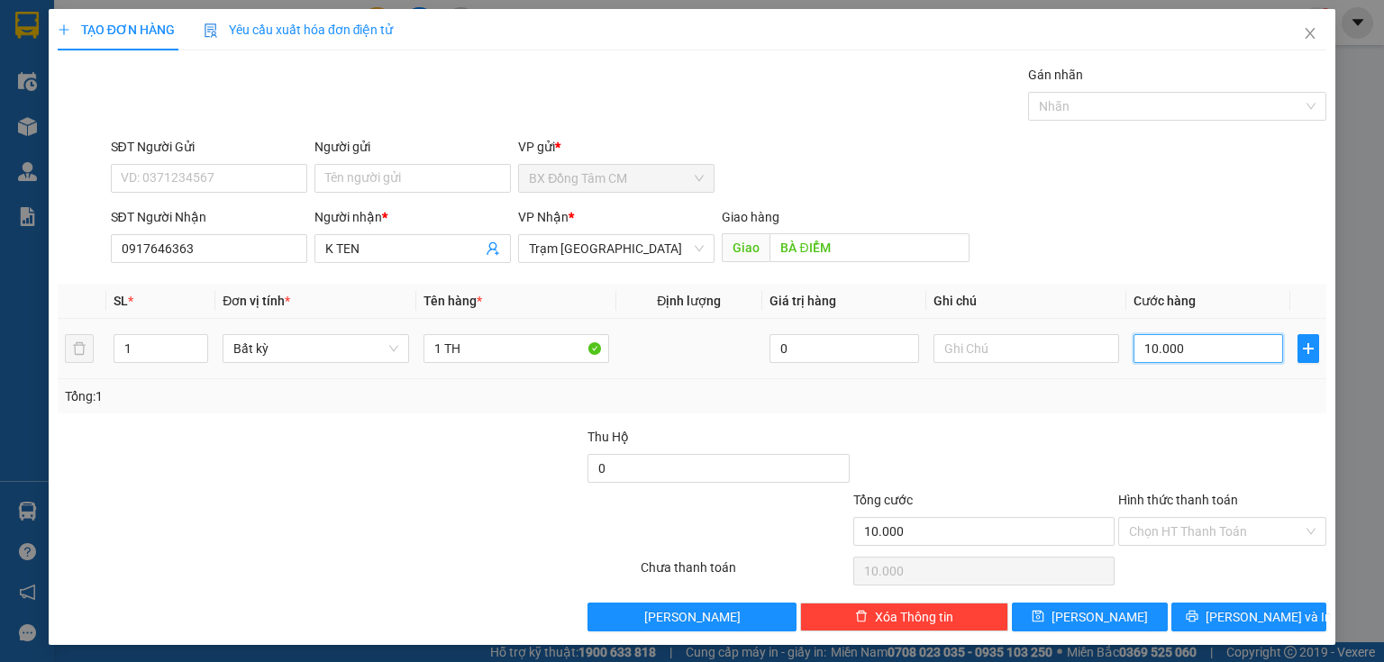
type input "100.000"
click at [1197, 619] on button "[PERSON_NAME] và In" at bounding box center [1250, 617] width 156 height 29
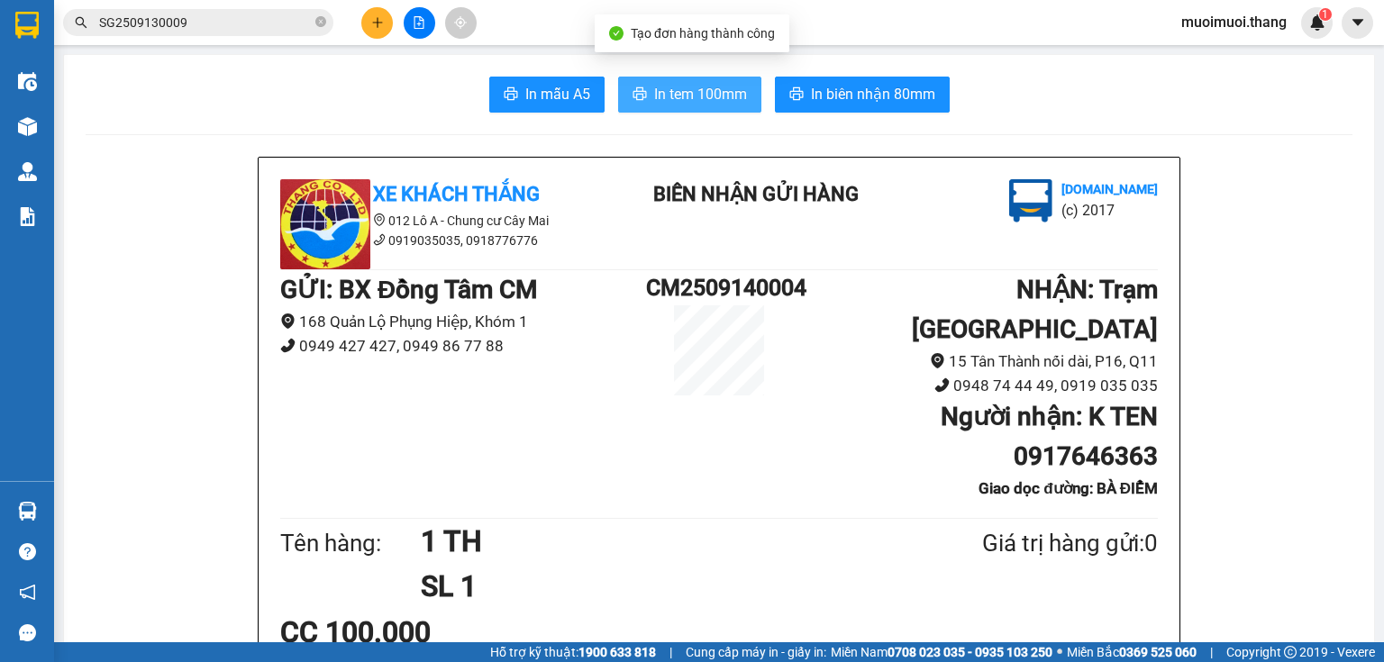
click at [654, 97] on span "In tem 100mm" at bounding box center [700, 94] width 93 height 23
click at [375, 22] on button at bounding box center [377, 23] width 32 height 32
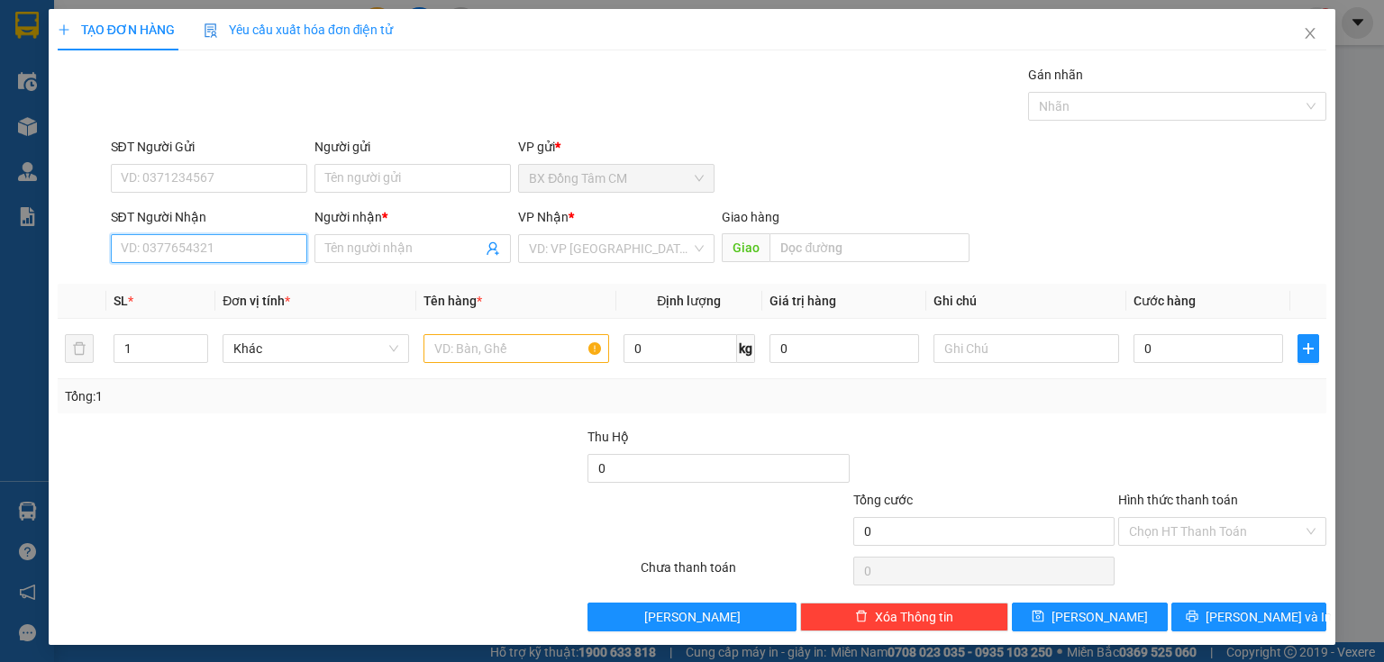
click at [215, 243] on input "SĐT Người Nhận" at bounding box center [209, 248] width 196 height 29
type input "0911270842"
drag, startPoint x: 177, startPoint y: 282, endPoint x: 225, endPoint y: 280, distance: 48.7
click at [182, 282] on div "0911270842 - NHI" at bounding box center [207, 284] width 173 height 20
type input "NHI"
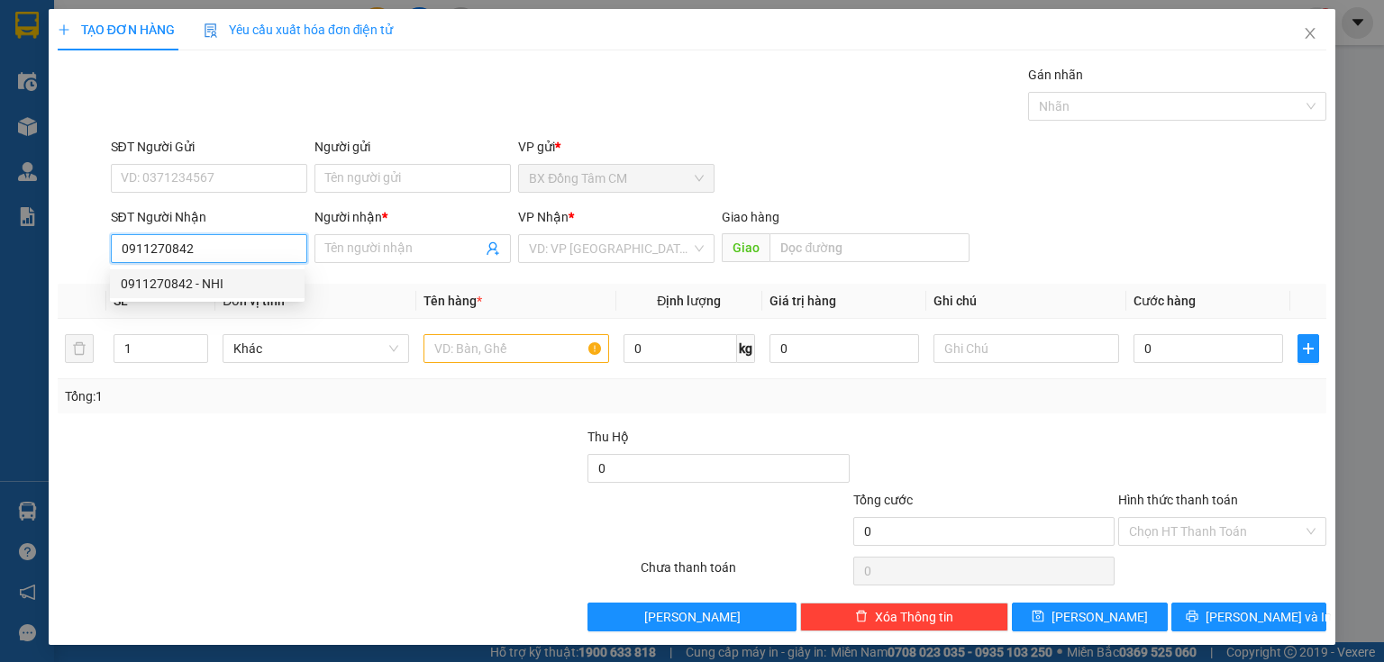
type input "AN [PERSON_NAME]"
type input "0911270842"
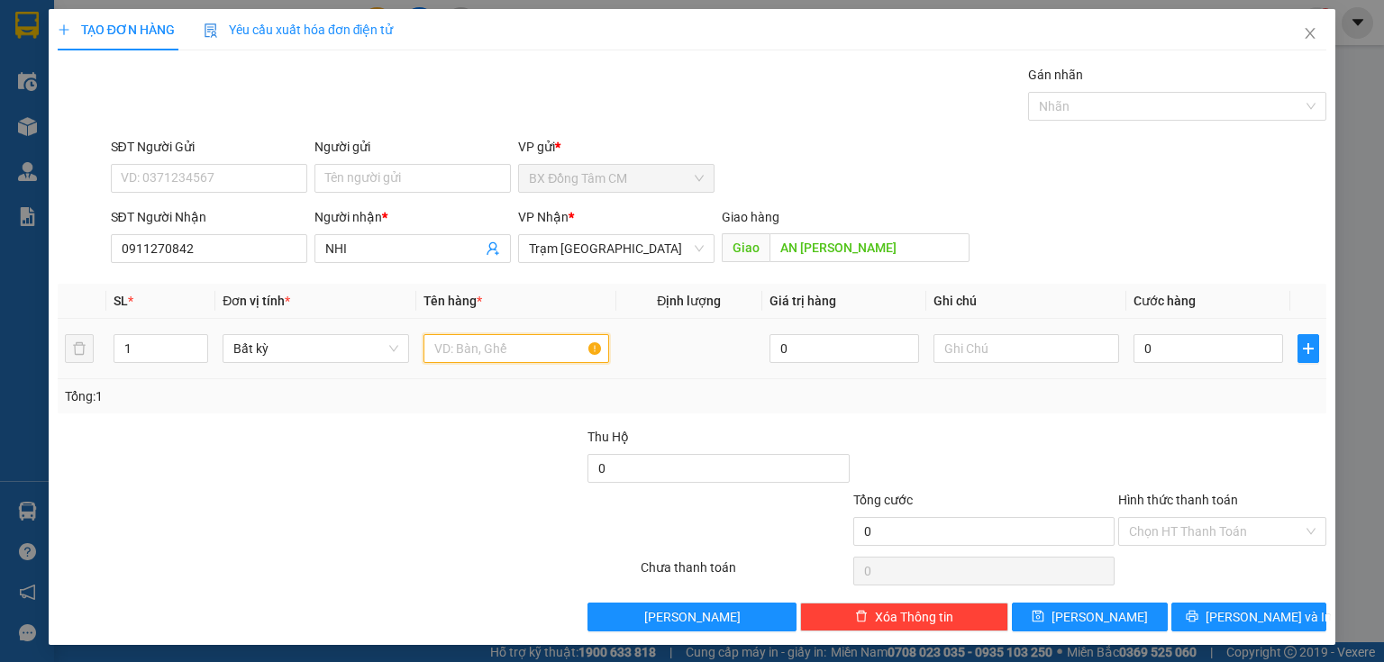
click at [524, 353] on input "text" at bounding box center [517, 348] width 186 height 29
type input "1TH"
click at [1165, 351] on input "0" at bounding box center [1209, 348] width 150 height 29
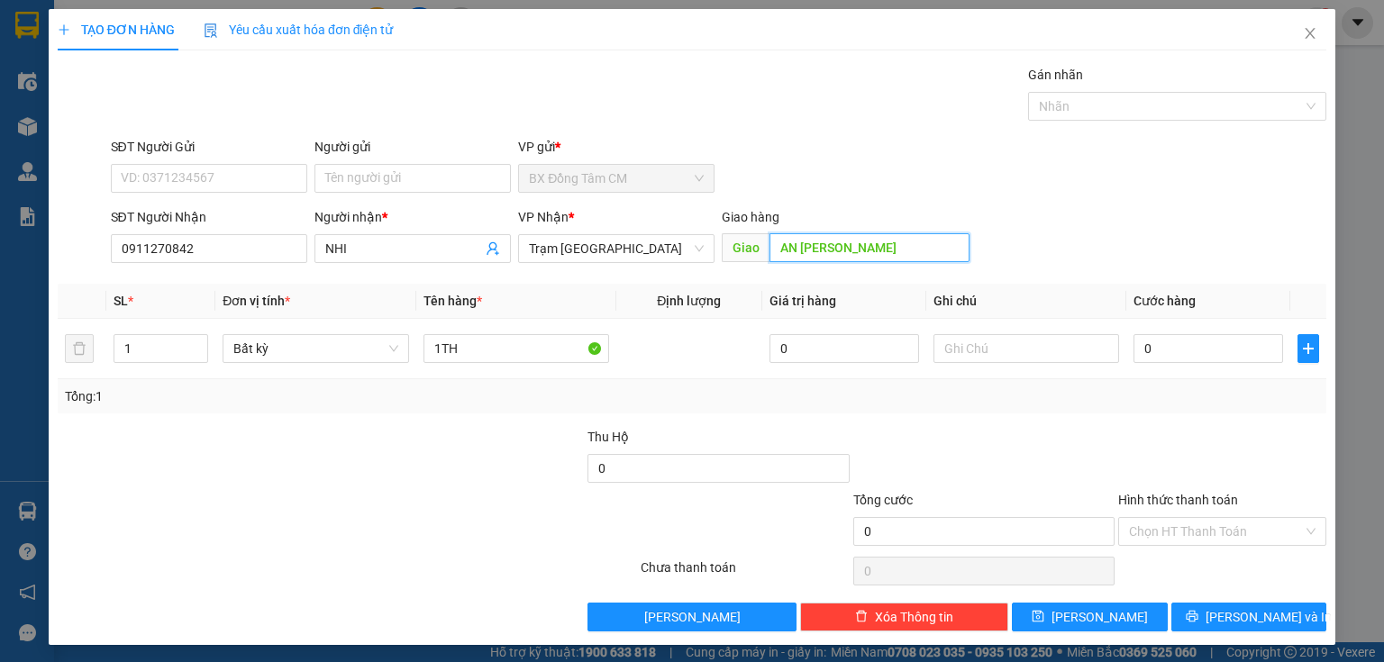
click at [932, 244] on input "AN [PERSON_NAME]" at bounding box center [870, 247] width 200 height 29
type input "MINH PHÁT 2"
type input "1"
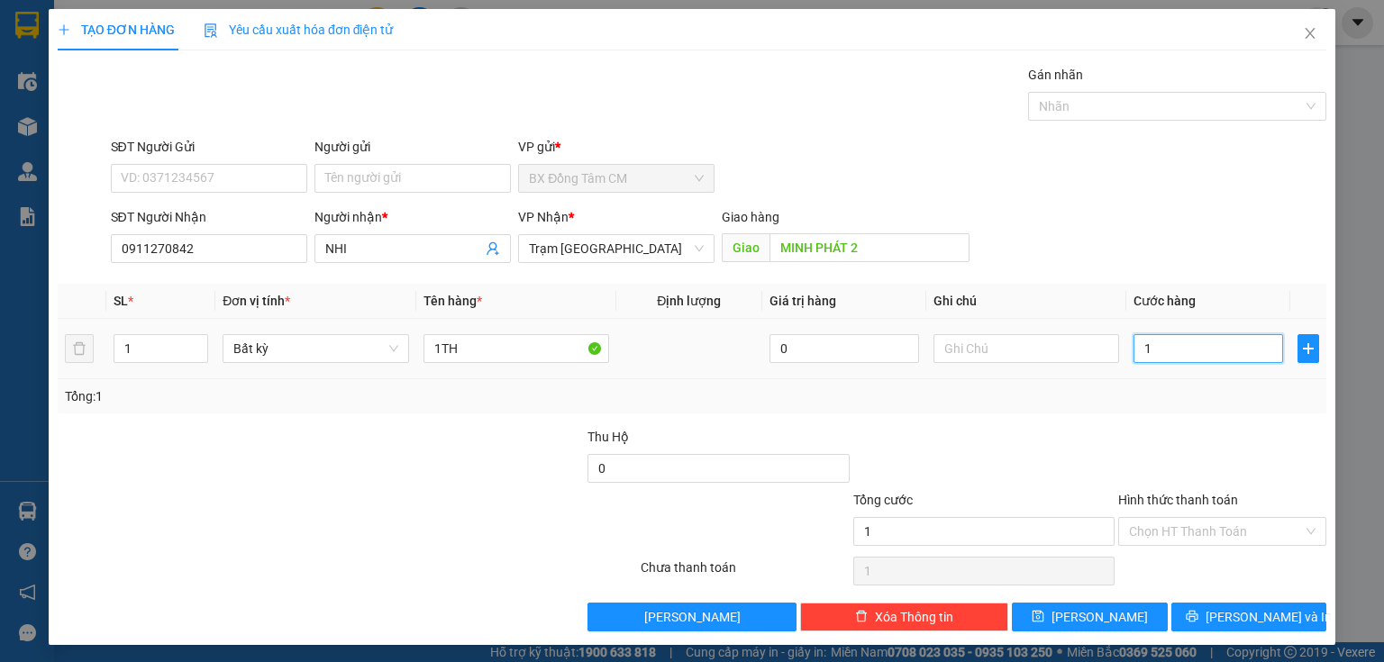
type input "10"
type input "100"
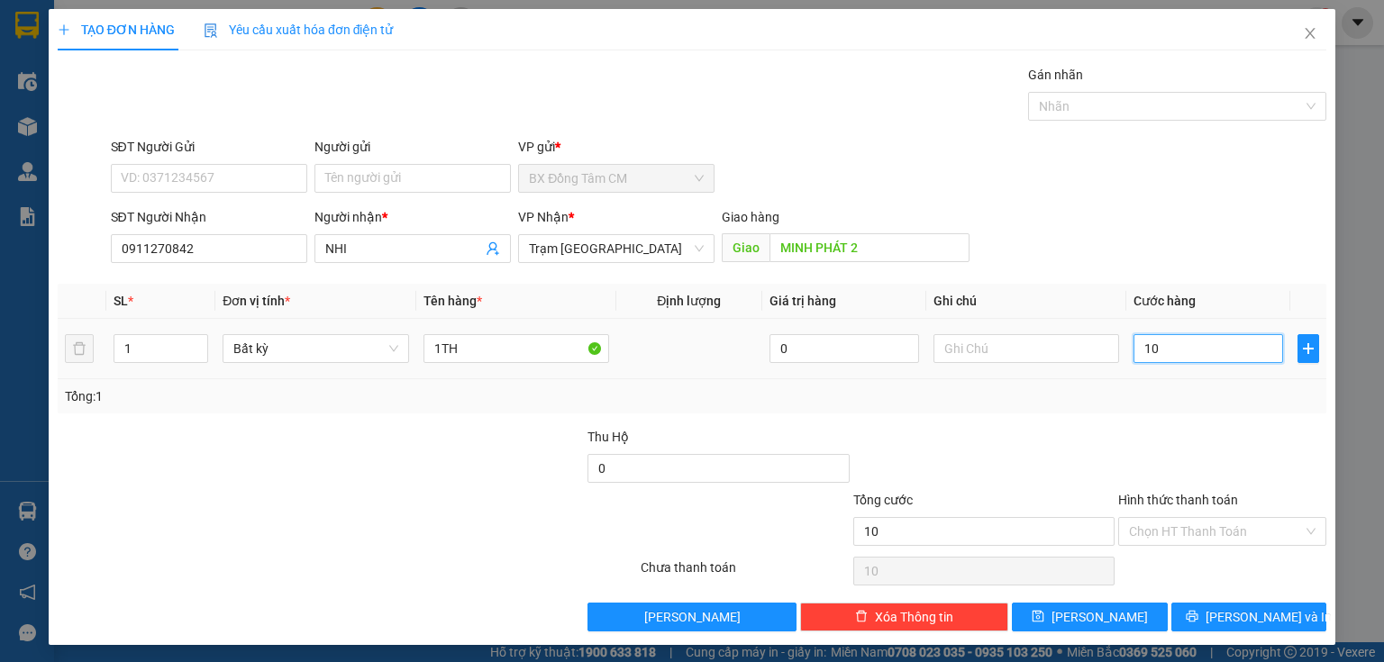
type input "100"
type input "1.000"
type input "10.000"
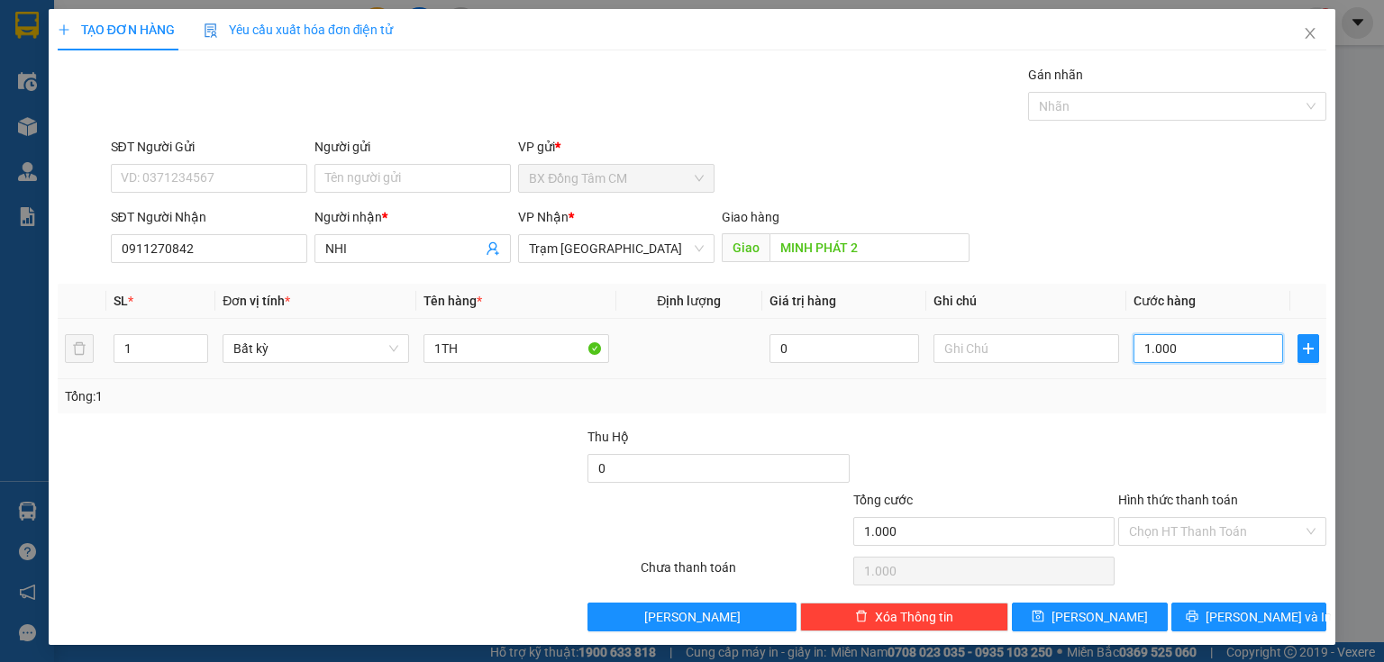
type input "10.000"
type input "100.000"
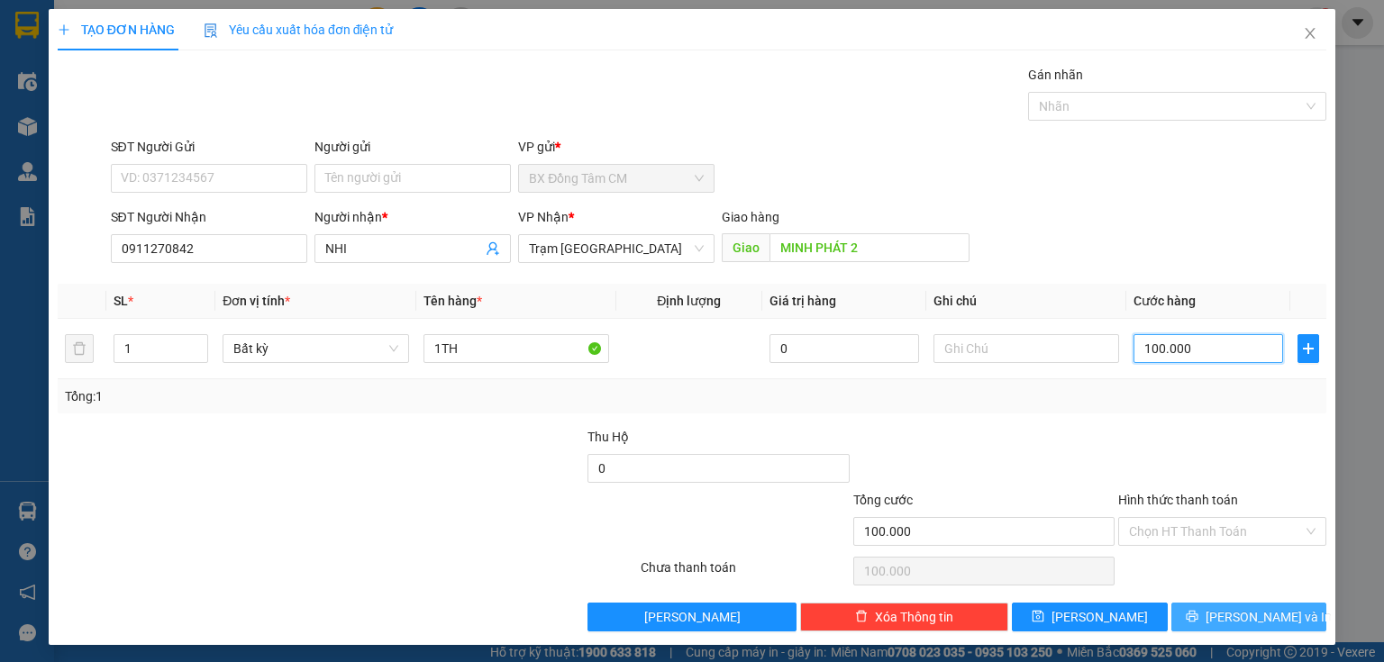
type input "100.000"
click at [1186, 605] on button "[PERSON_NAME] và In" at bounding box center [1250, 617] width 156 height 29
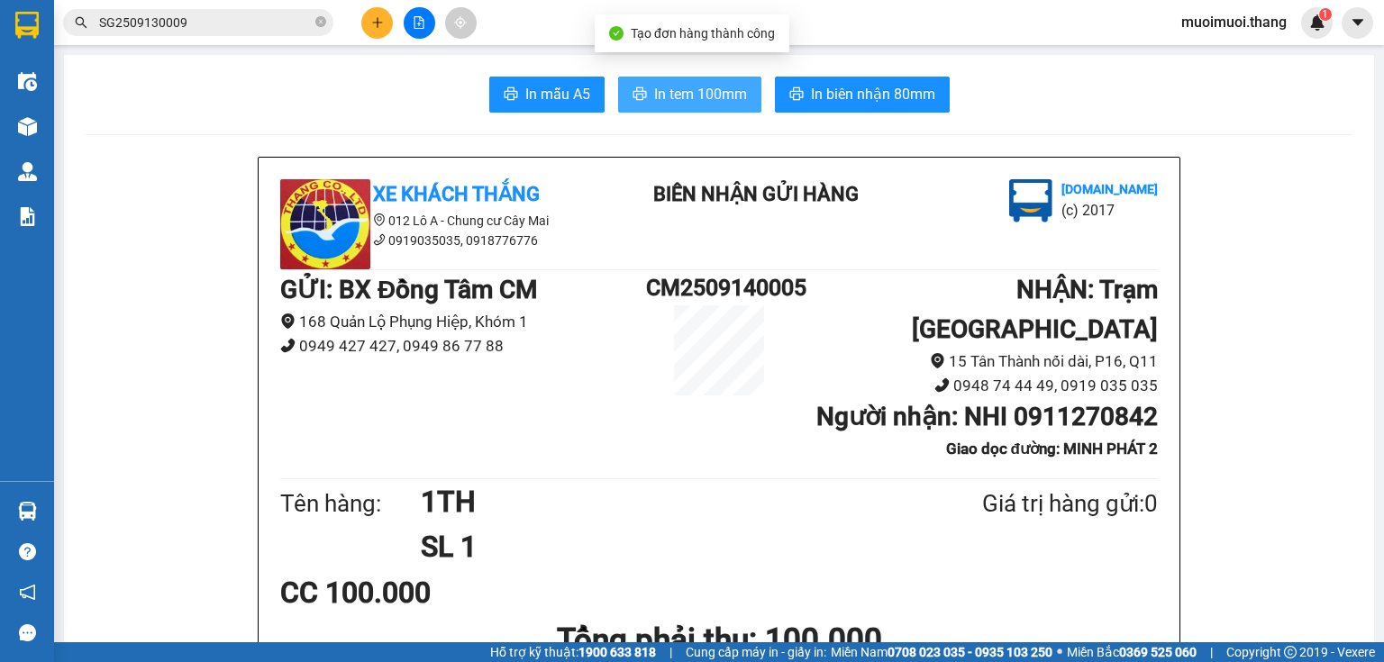
click at [710, 103] on span "In tem 100mm" at bounding box center [700, 94] width 93 height 23
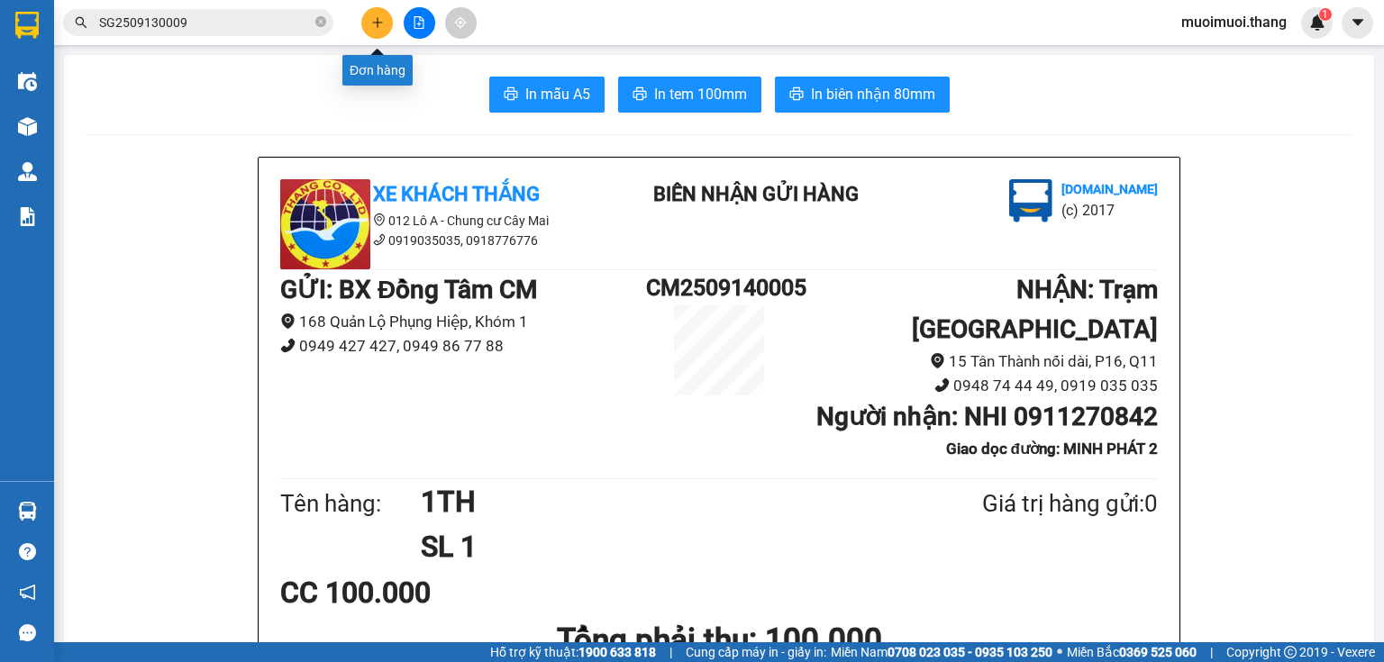
click at [381, 21] on icon "plus" at bounding box center [377, 22] width 13 height 13
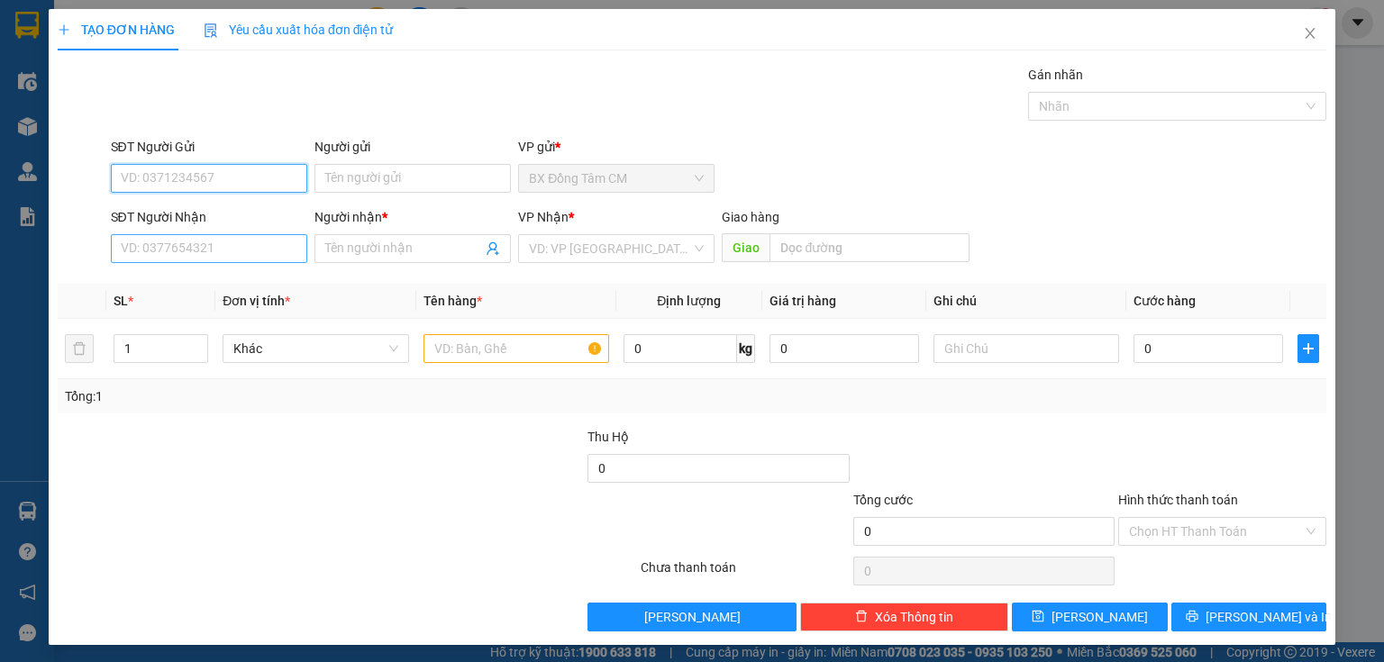
click at [218, 249] on input "SĐT Người Nhận" at bounding box center [209, 248] width 196 height 29
type input "0947576740"
click at [384, 266] on div "Người nhận * Tên người nhận" at bounding box center [413, 238] width 196 height 63
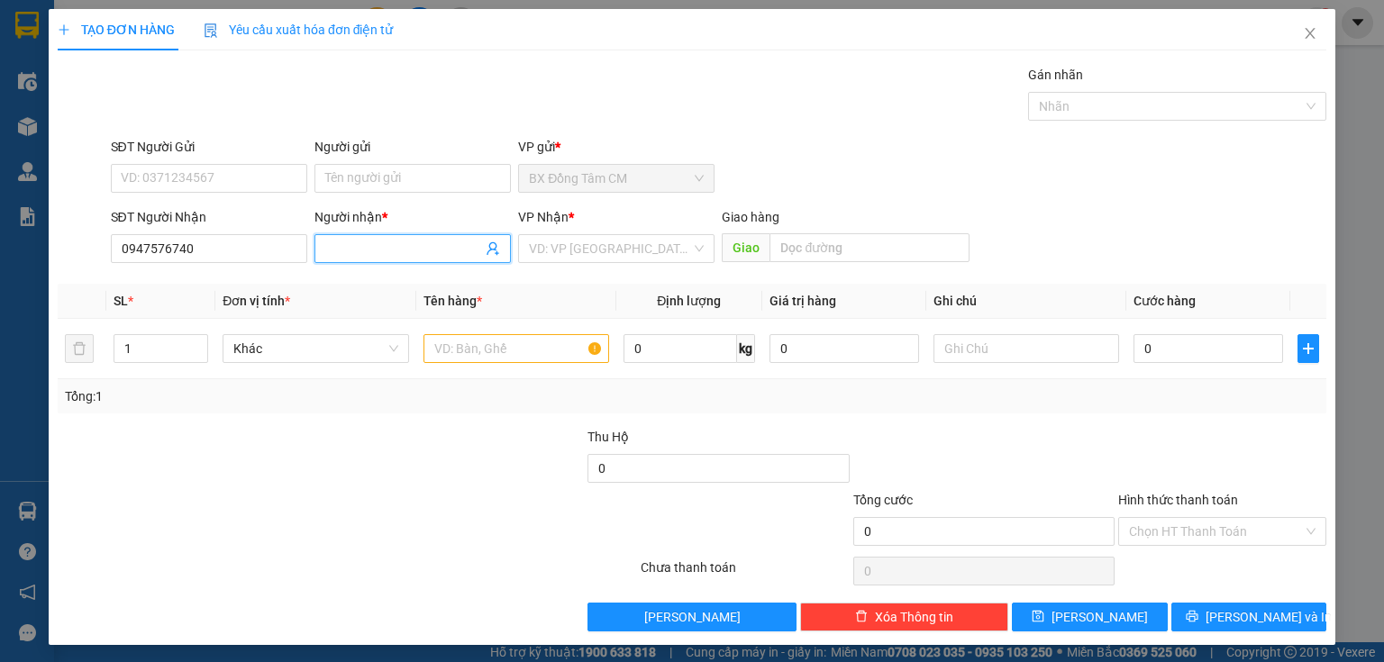
click at [394, 254] on input "Người nhận *" at bounding box center [403, 249] width 157 height 20
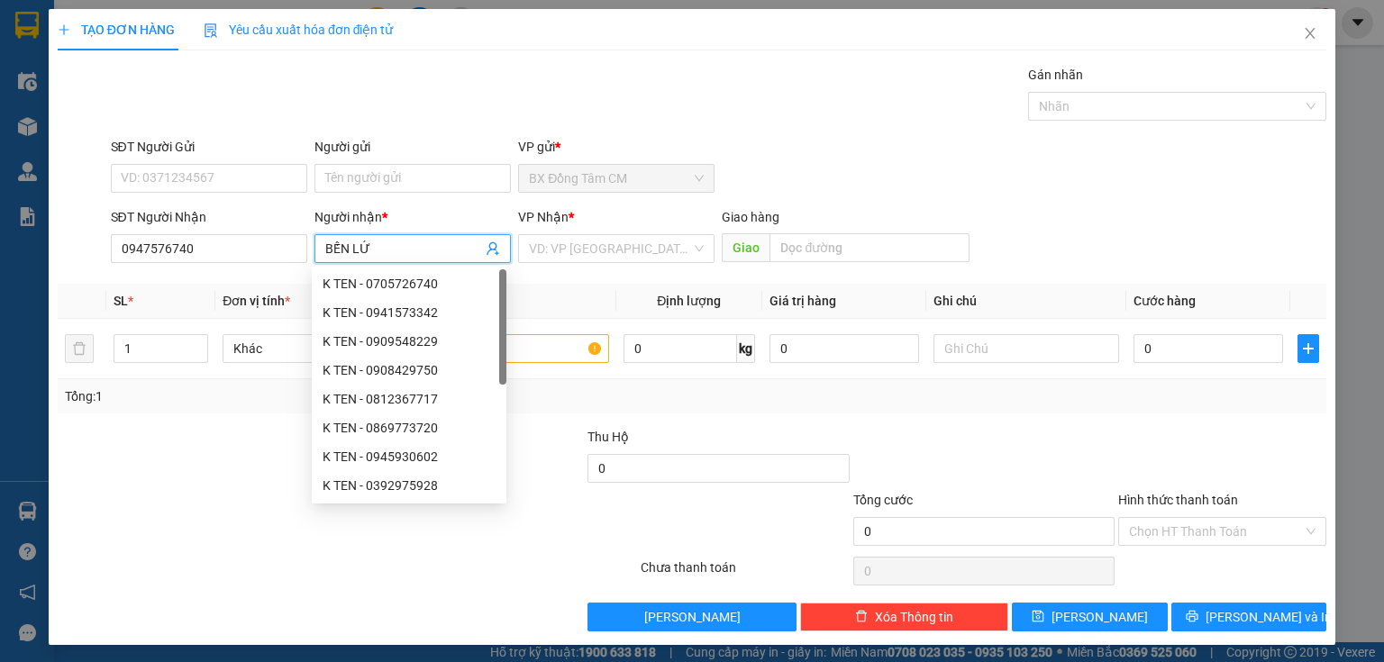
type input "BẾN LỨC"
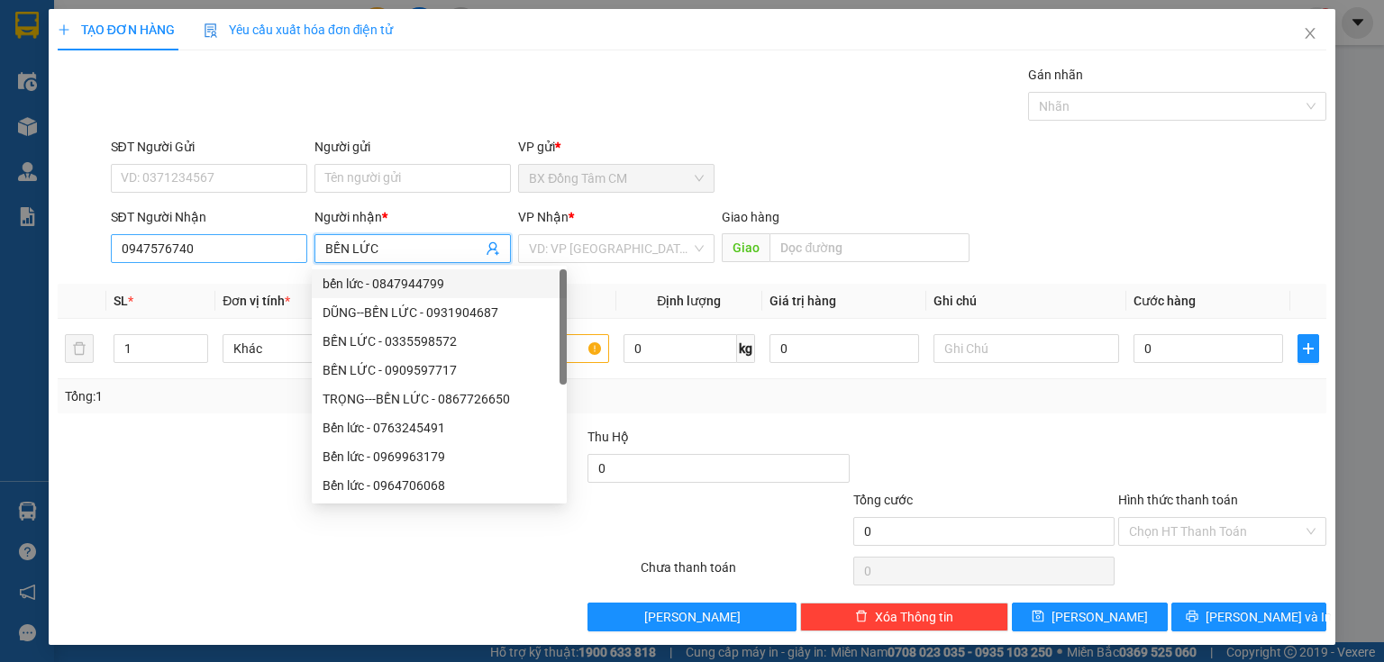
drag, startPoint x: 409, startPoint y: 251, endPoint x: 299, endPoint y: 252, distance: 110.0
click at [287, 254] on div "SĐT Người Nhận 0947576740 Người nhận * BẾN LỨC VP Nhận * VD: VP [GEOGRAPHIC_DAT…" at bounding box center [719, 238] width 1224 height 63
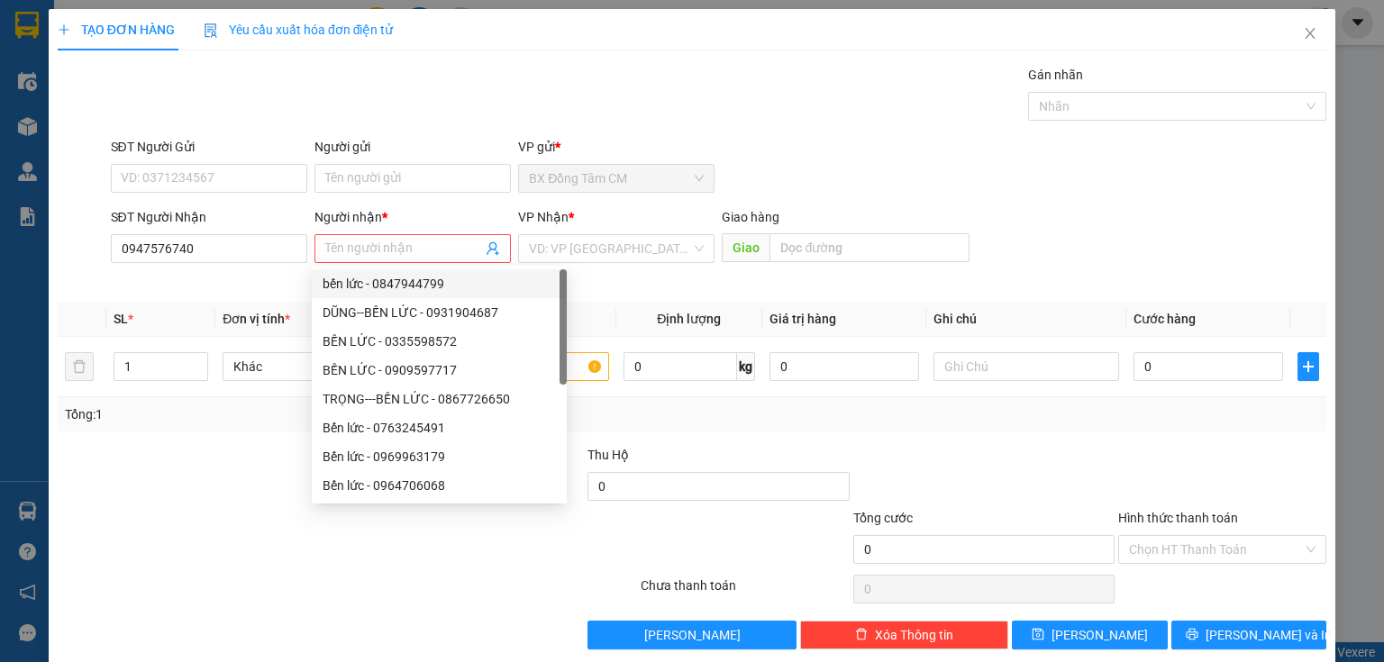
click at [750, 242] on span "Giao" at bounding box center [746, 247] width 48 height 29
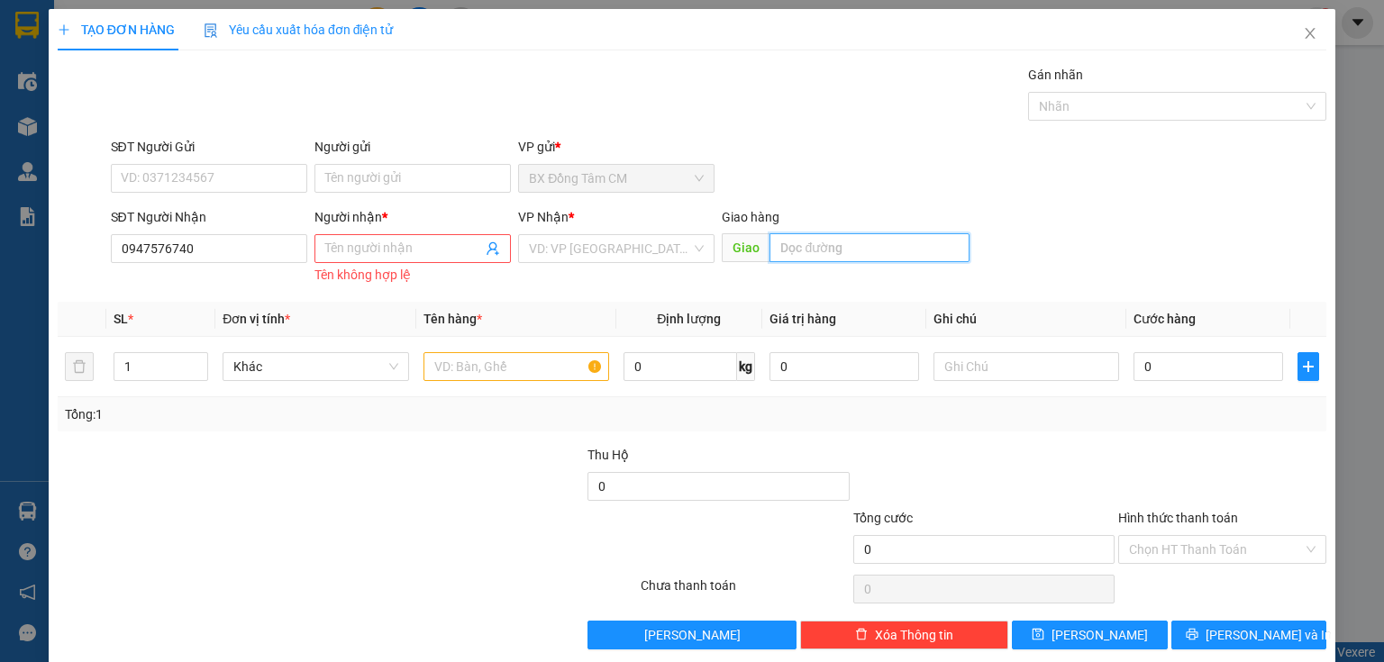
click at [772, 238] on input "text" at bounding box center [870, 247] width 200 height 29
paste input "BẾN LỨC"
type input "BẾN LỨC"
click at [422, 257] on input "Người nhận *" at bounding box center [403, 249] width 157 height 20
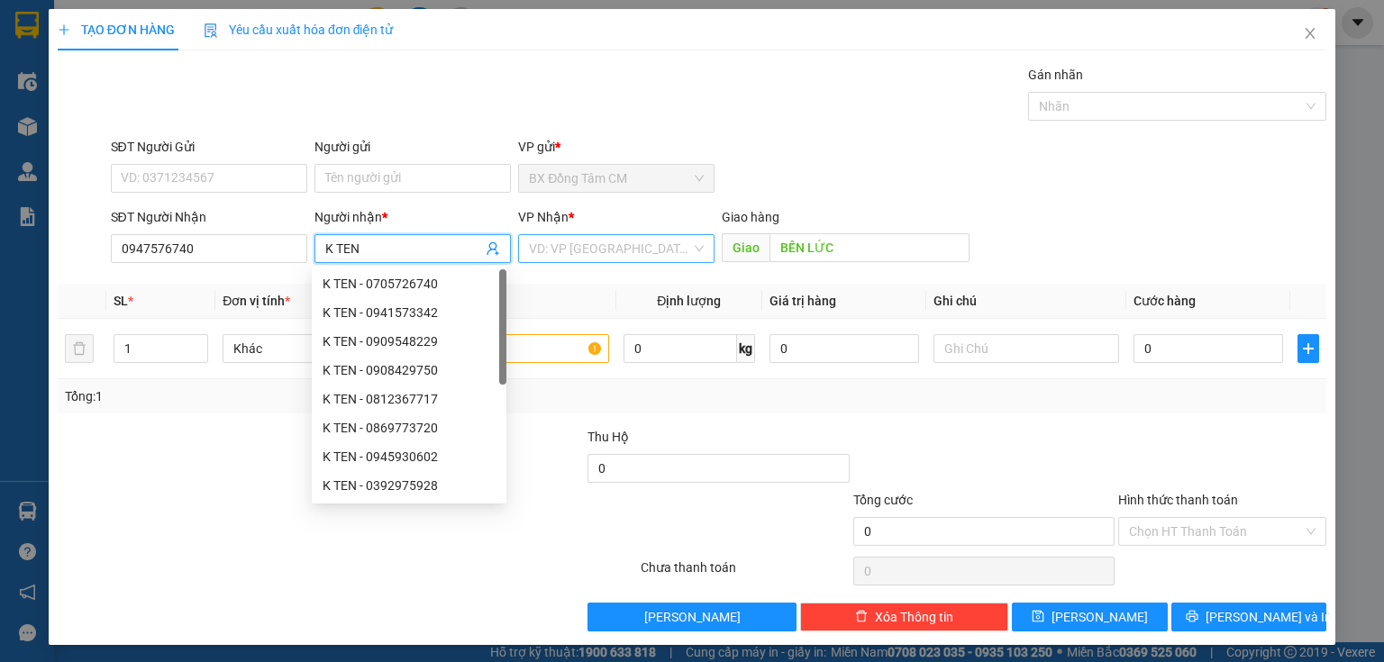
type input "K TEN"
click at [616, 244] on input "search" at bounding box center [610, 248] width 162 height 27
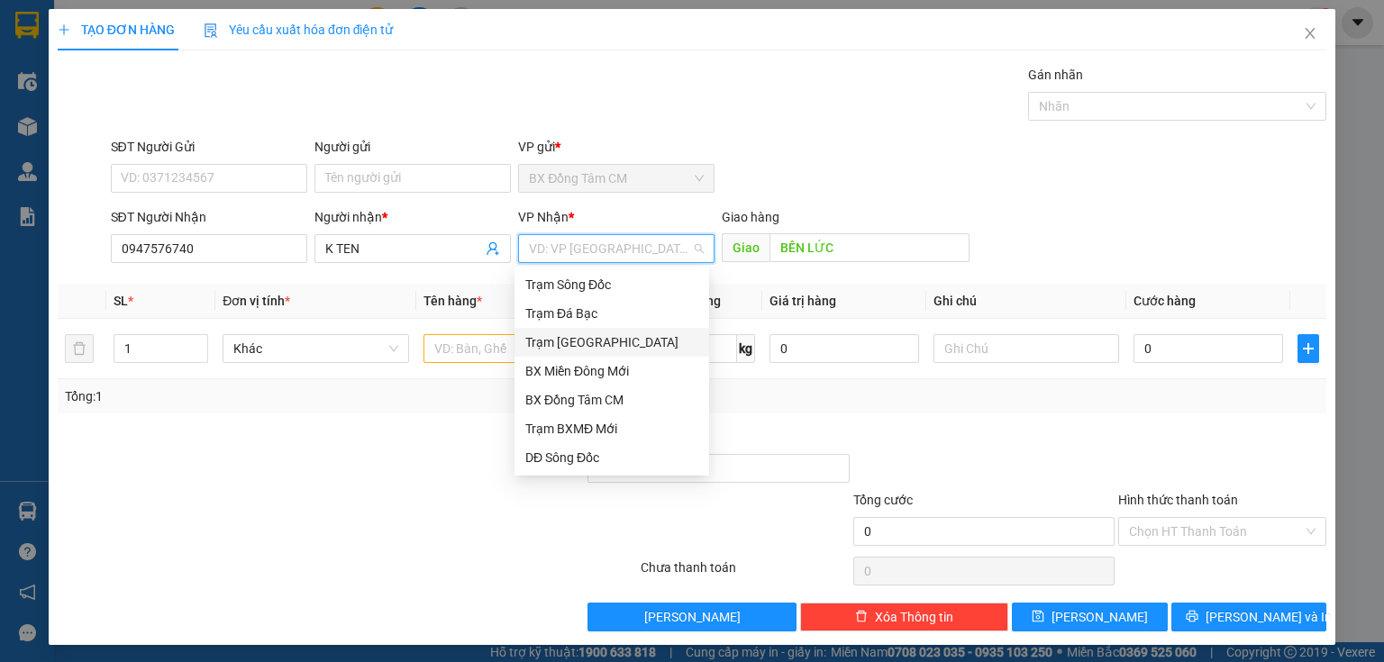
click at [621, 351] on div "Trạm [GEOGRAPHIC_DATA]" at bounding box center [611, 343] width 173 height 20
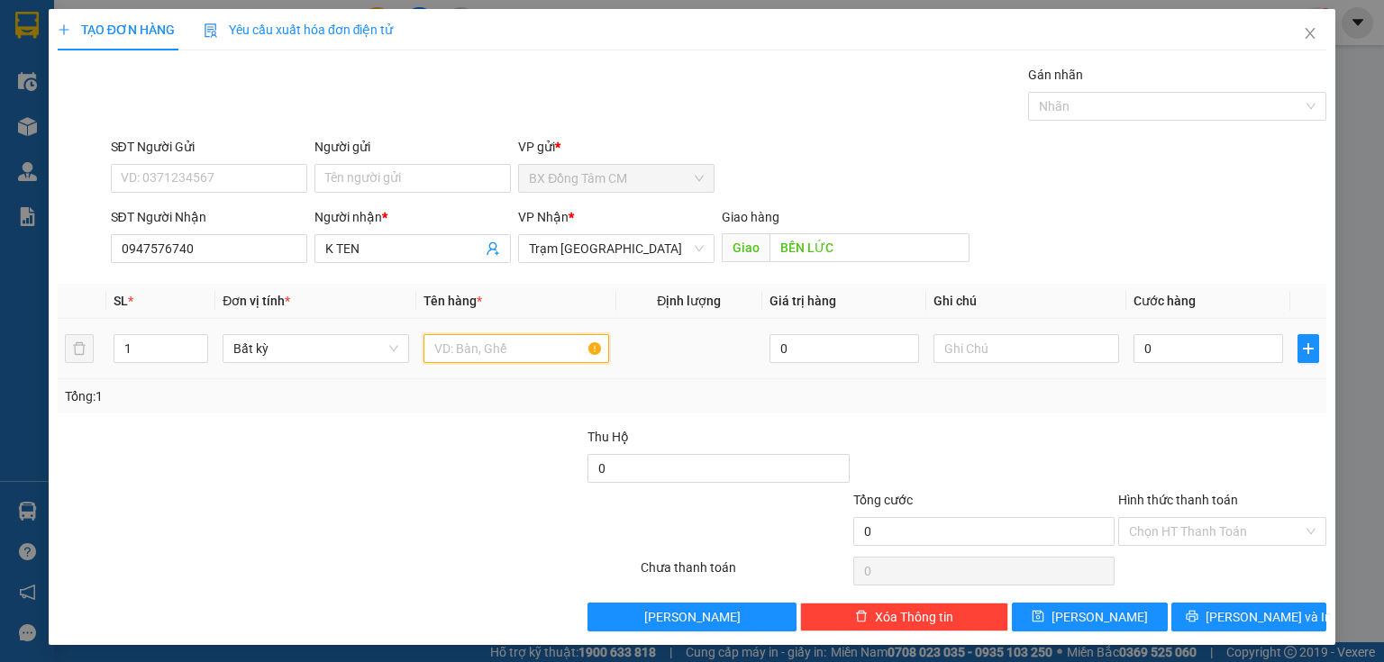
click at [471, 351] on input "text" at bounding box center [517, 348] width 186 height 29
type input "1TH"
click at [1146, 352] on input "0" at bounding box center [1209, 348] width 150 height 29
type input "5"
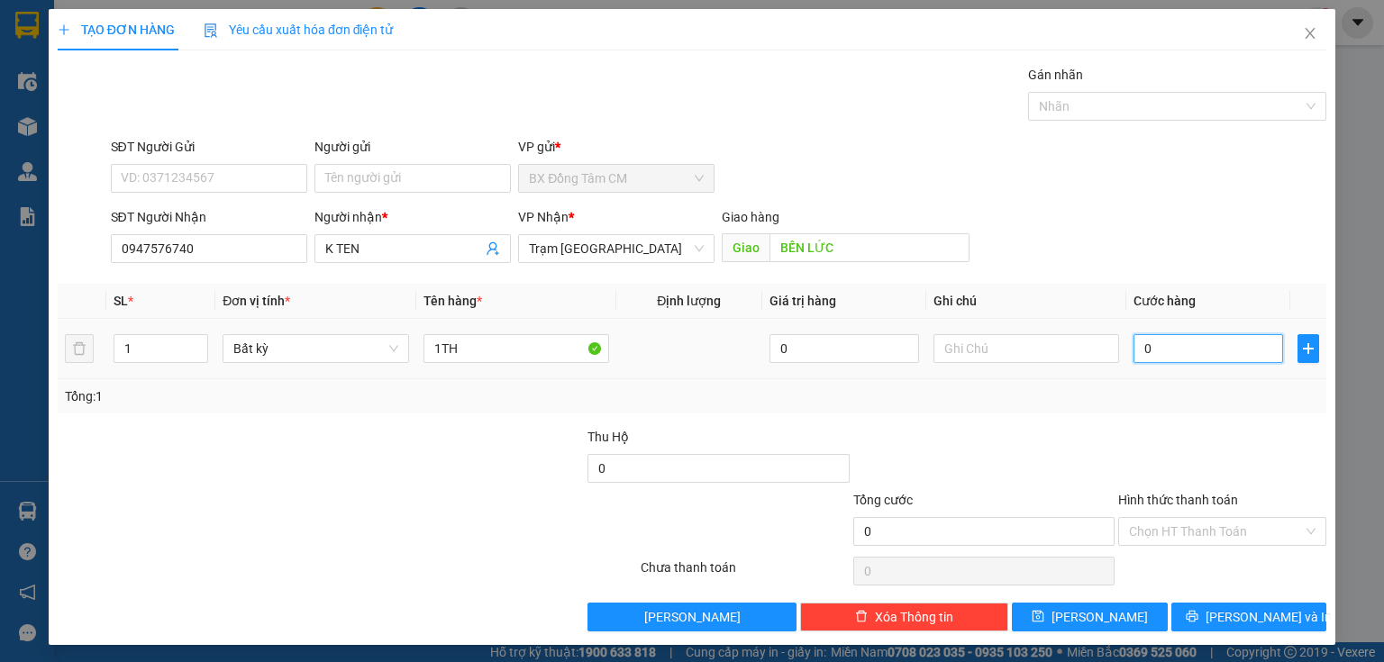
type input "5"
type input "50"
type input "500"
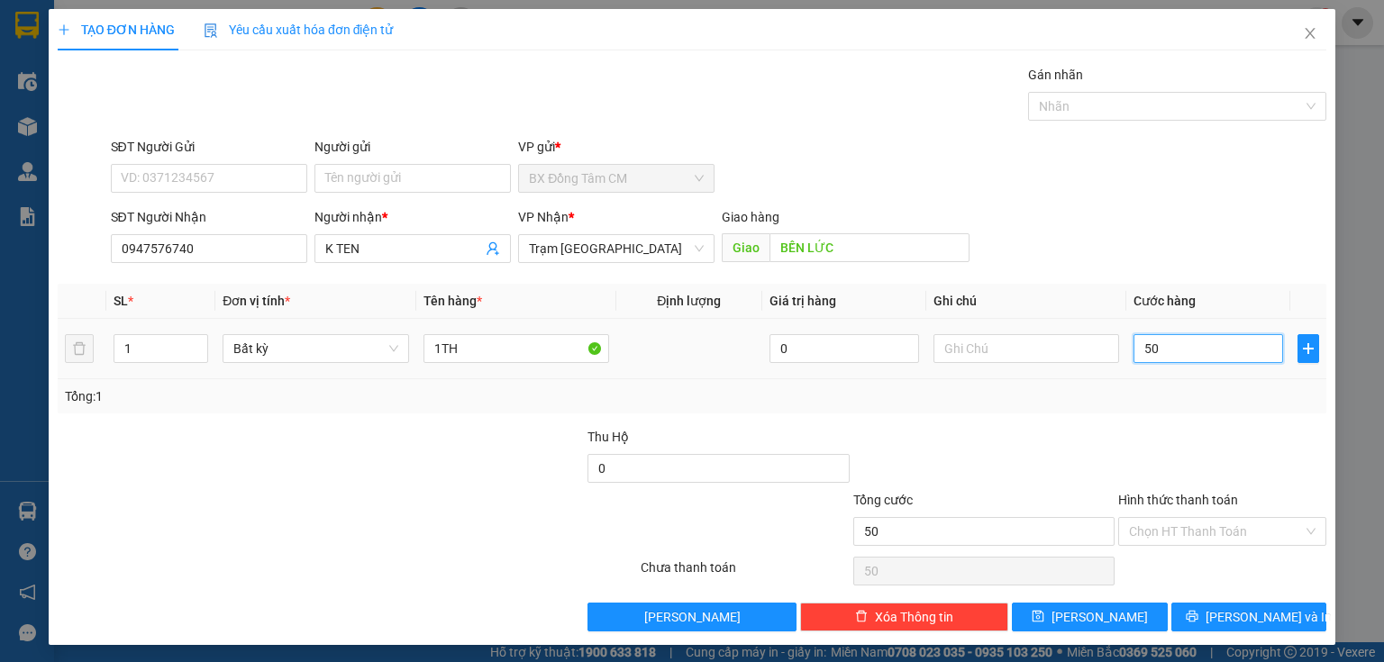
type input "500"
type input "5.000"
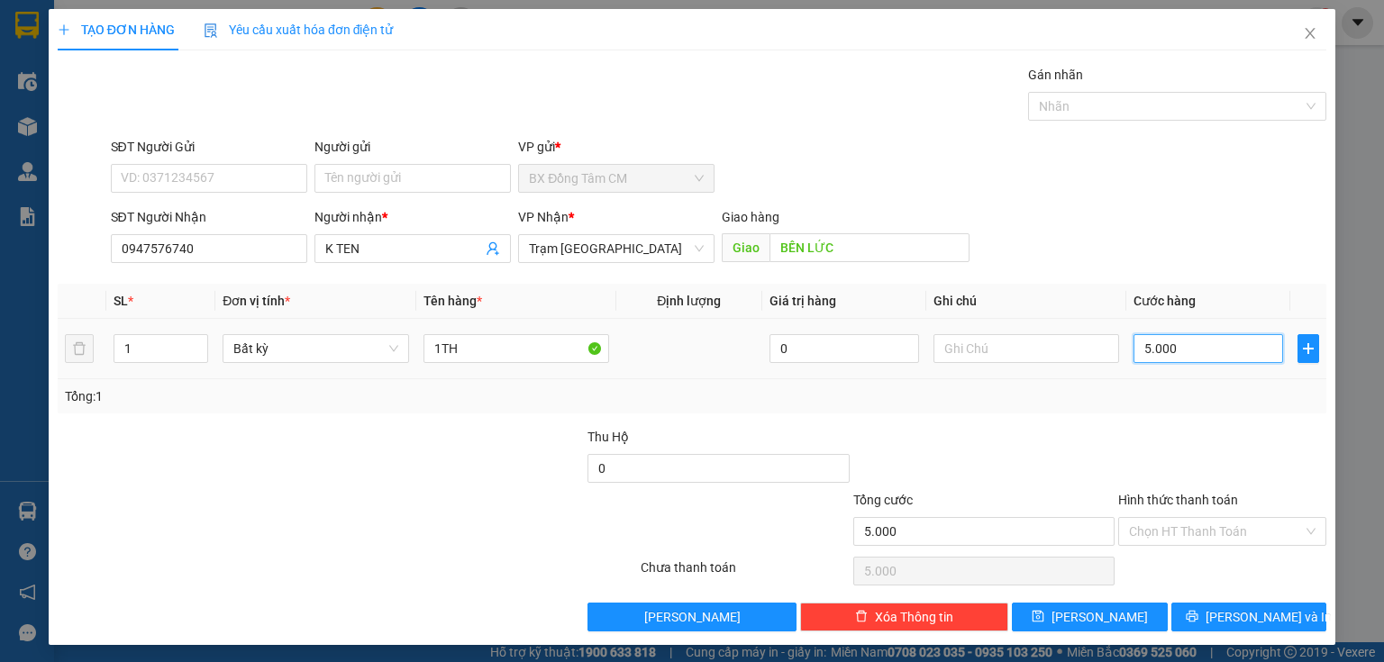
type input "50.000"
click at [1203, 527] on input "Hình thức thanh toán" at bounding box center [1216, 531] width 174 height 27
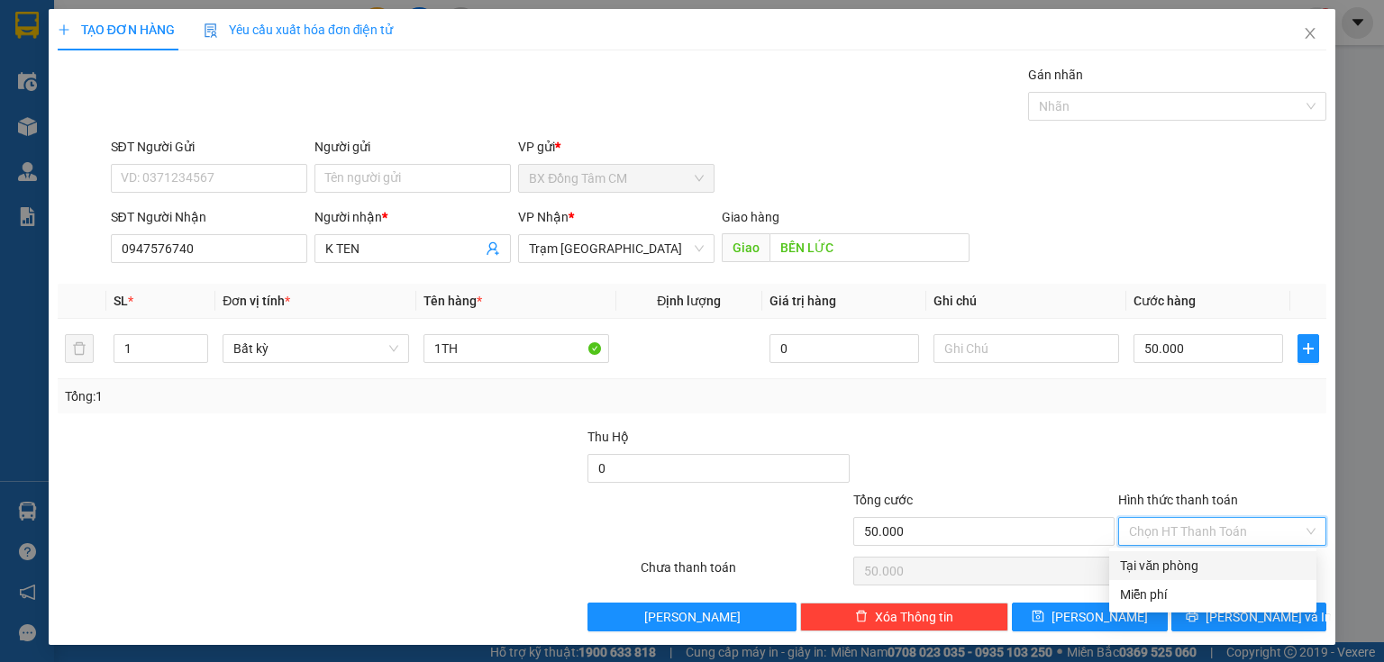
click at [1189, 570] on div "Tại văn phòng" at bounding box center [1213, 566] width 186 height 20
type input "0"
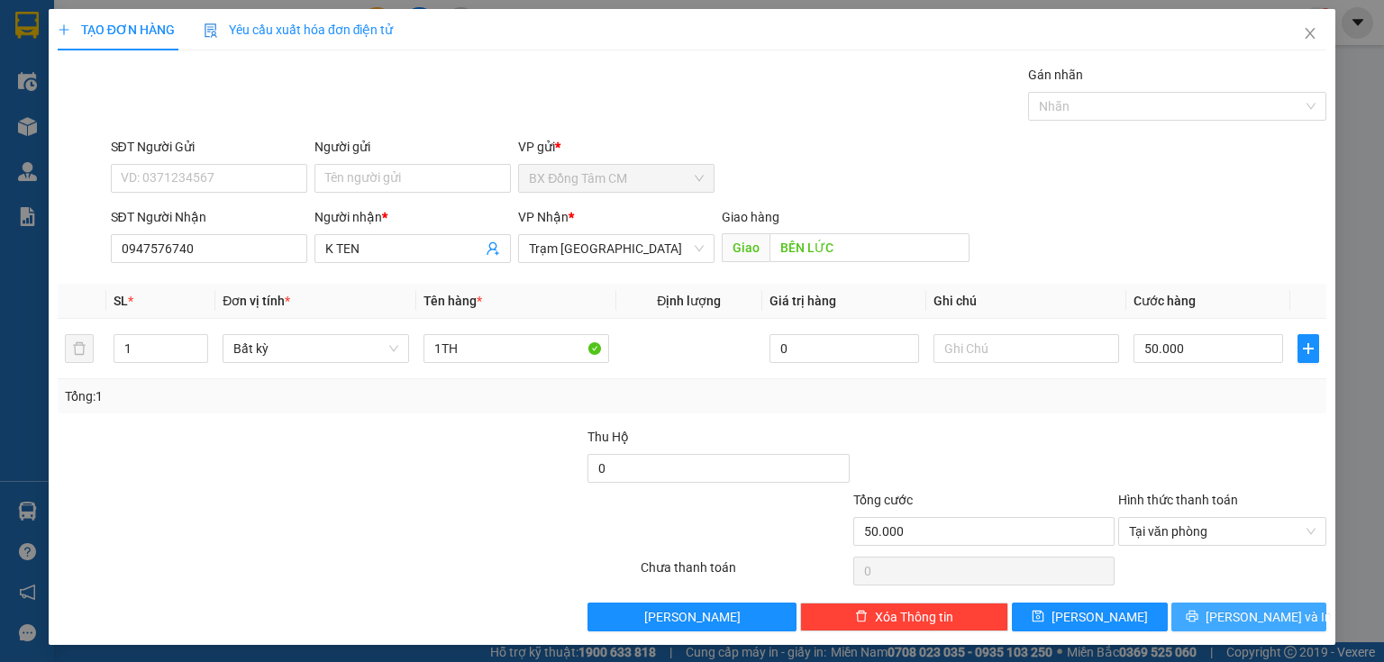
click at [1191, 624] on button "[PERSON_NAME] và In" at bounding box center [1250, 617] width 156 height 29
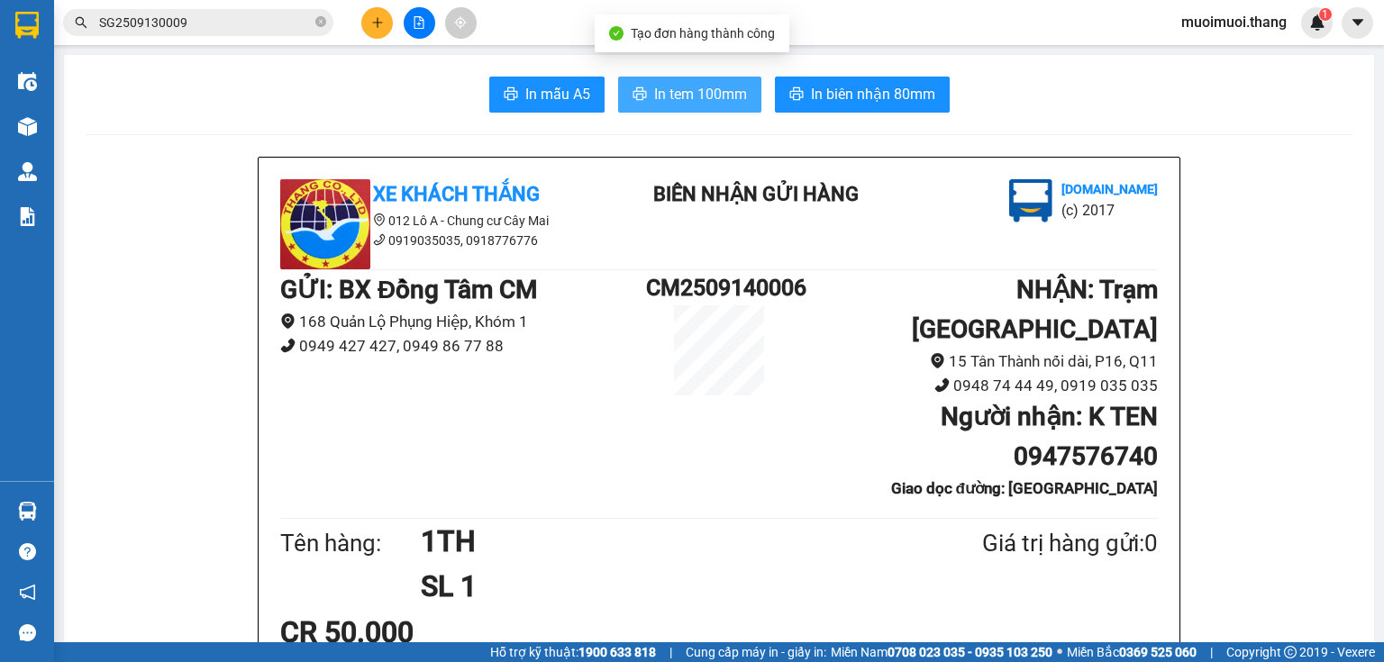
click at [707, 92] on span "In tem 100mm" at bounding box center [700, 94] width 93 height 23
click at [378, 26] on icon "plus" at bounding box center [377, 22] width 1 height 10
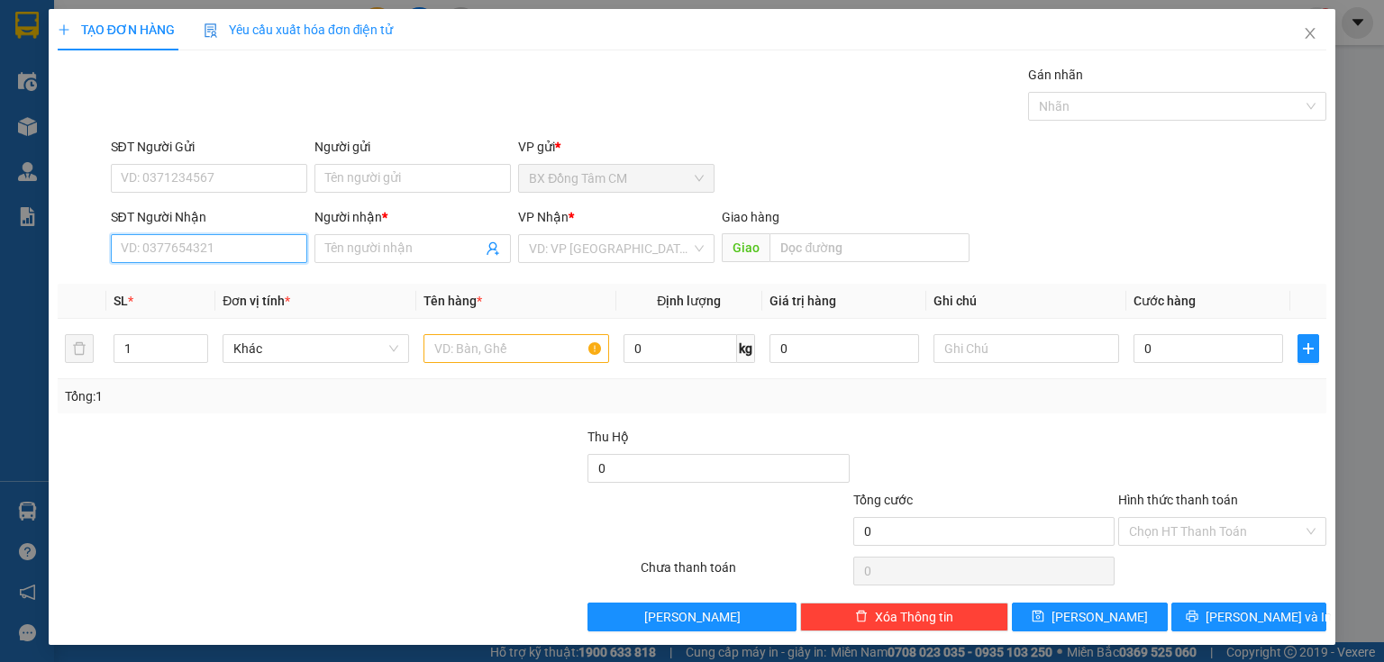
click at [193, 239] on input "SĐT Người Nhận" at bounding box center [209, 248] width 196 height 29
click at [151, 253] on input "0355379521" at bounding box center [209, 248] width 196 height 29
type input "0355379521"
click at [144, 263] on div "SĐT Người Nhận 0355379521 0355379521" at bounding box center [209, 238] width 196 height 63
click at [144, 260] on input "0355379521" at bounding box center [209, 248] width 196 height 29
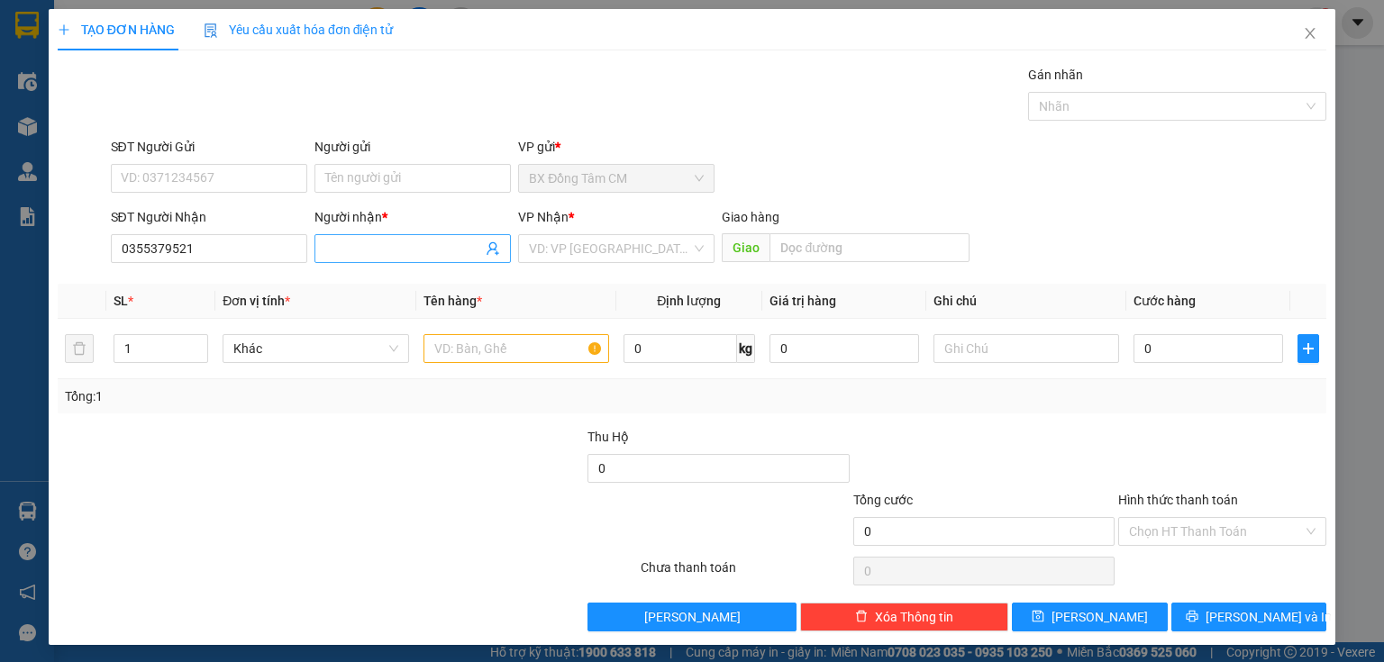
click at [377, 252] on input "Người nhận *" at bounding box center [403, 249] width 157 height 20
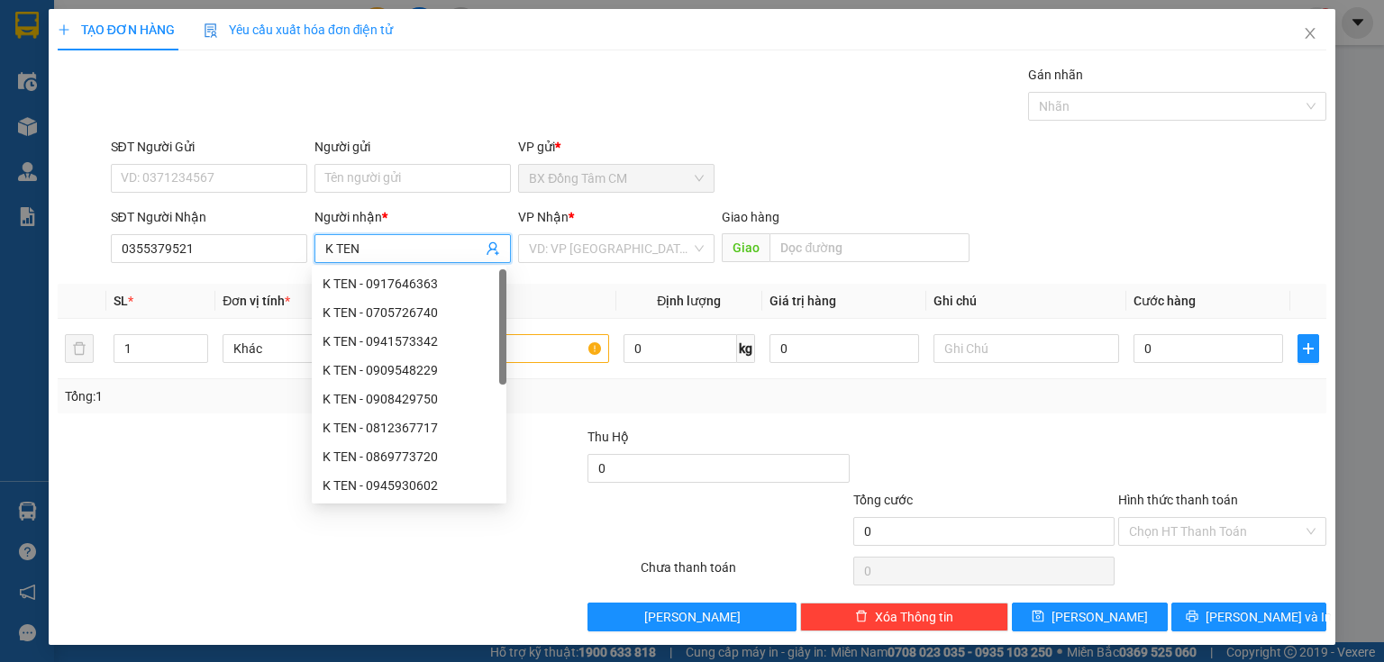
type input "K TEN"
click at [646, 231] on div "VP Nhận *" at bounding box center [616, 220] width 196 height 27
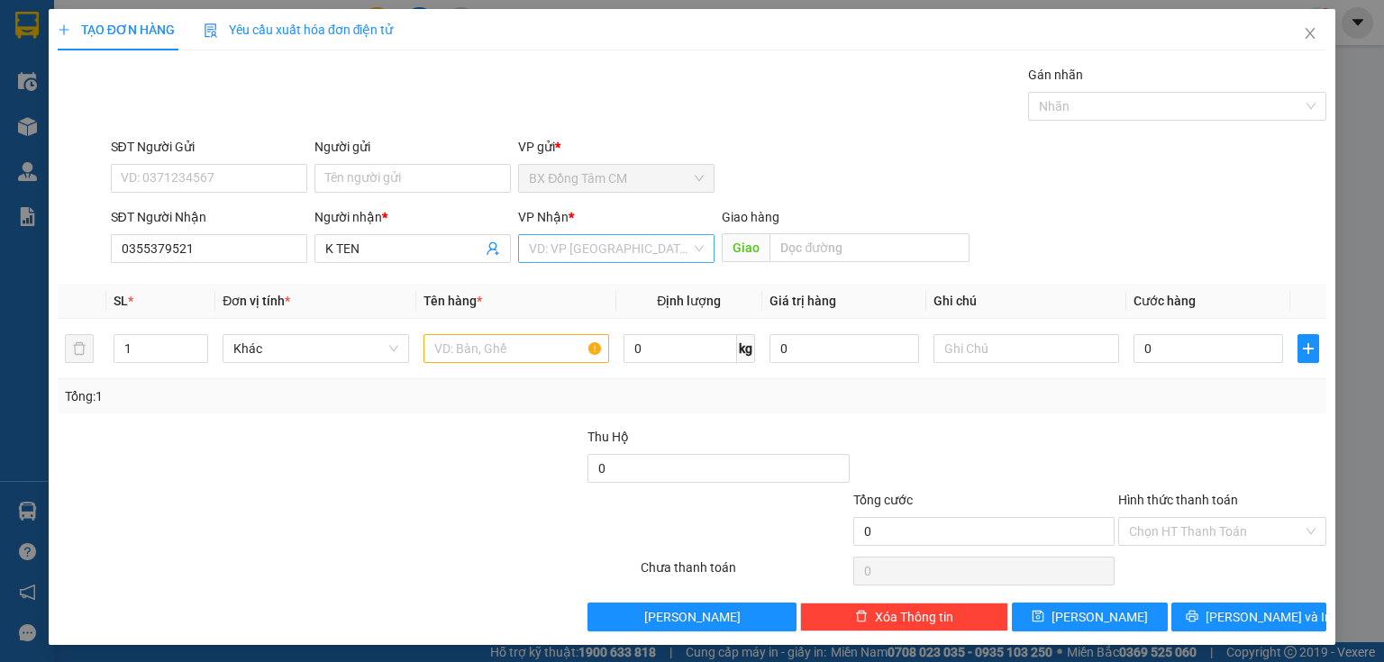
click at [621, 250] on input "search" at bounding box center [610, 248] width 162 height 27
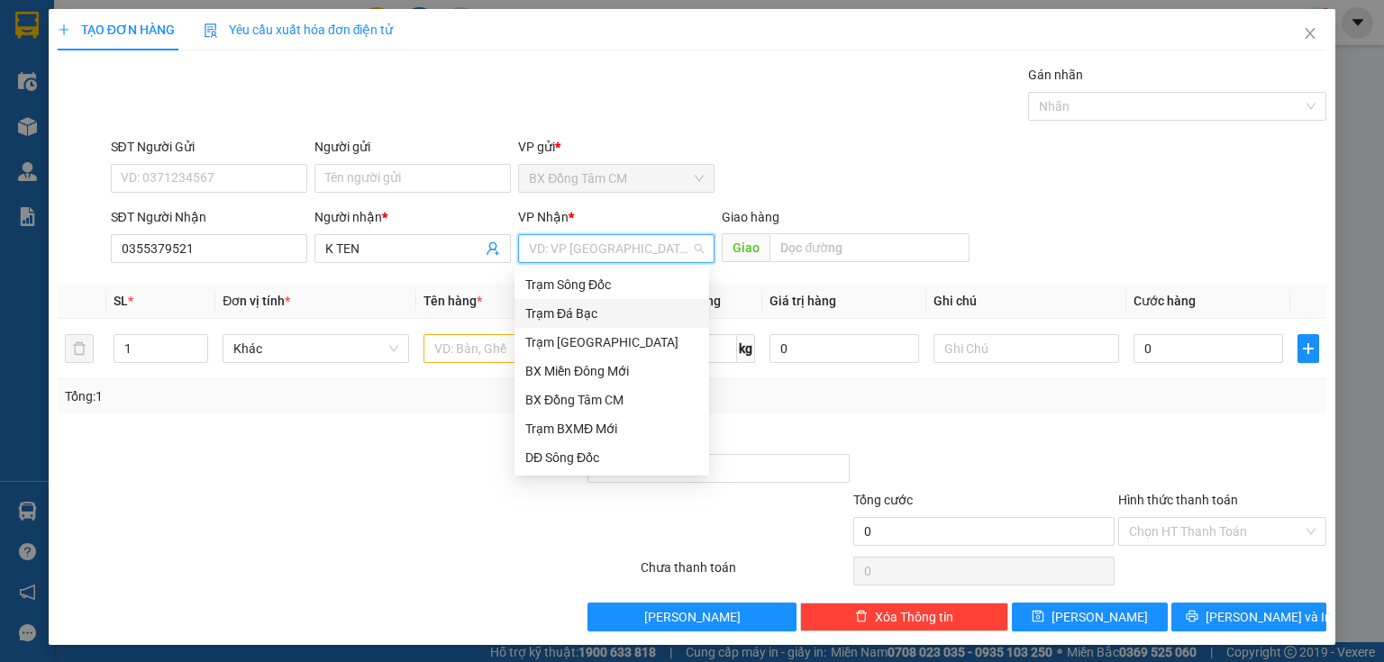
click at [631, 327] on div "Trạm Đá Bạc" at bounding box center [612, 313] width 195 height 29
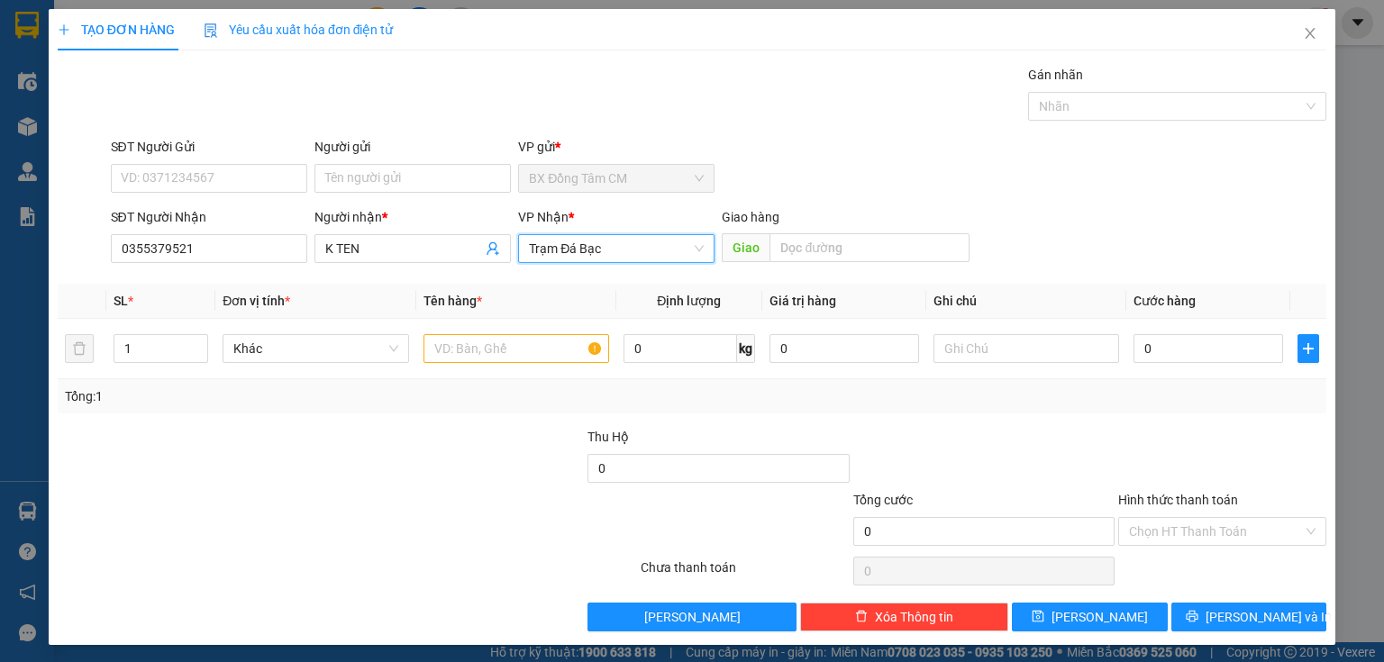
click at [583, 259] on span "Trạm Đá Bạc" at bounding box center [616, 248] width 175 height 27
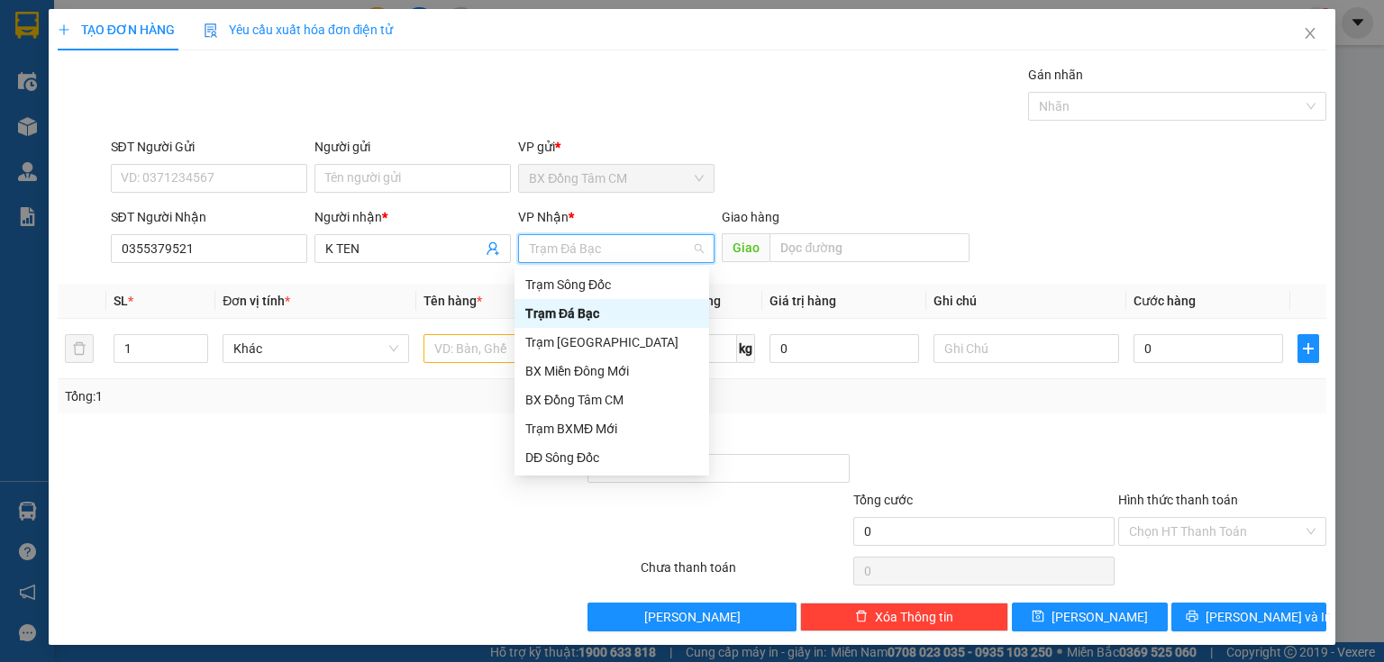
click at [577, 339] on div "Trạm [GEOGRAPHIC_DATA]" at bounding box center [612, 342] width 195 height 29
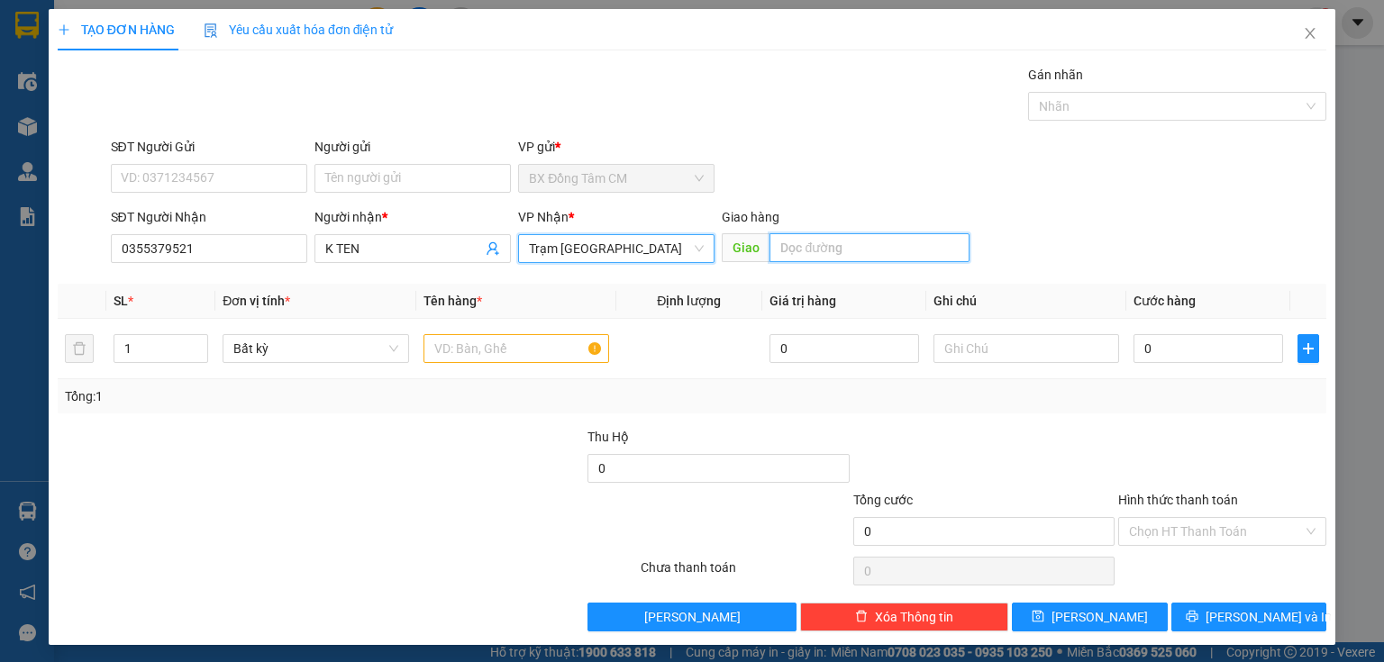
click at [816, 247] on input "text" at bounding box center [870, 247] width 200 height 29
type input "NGÃ 4 Đ TÂM"
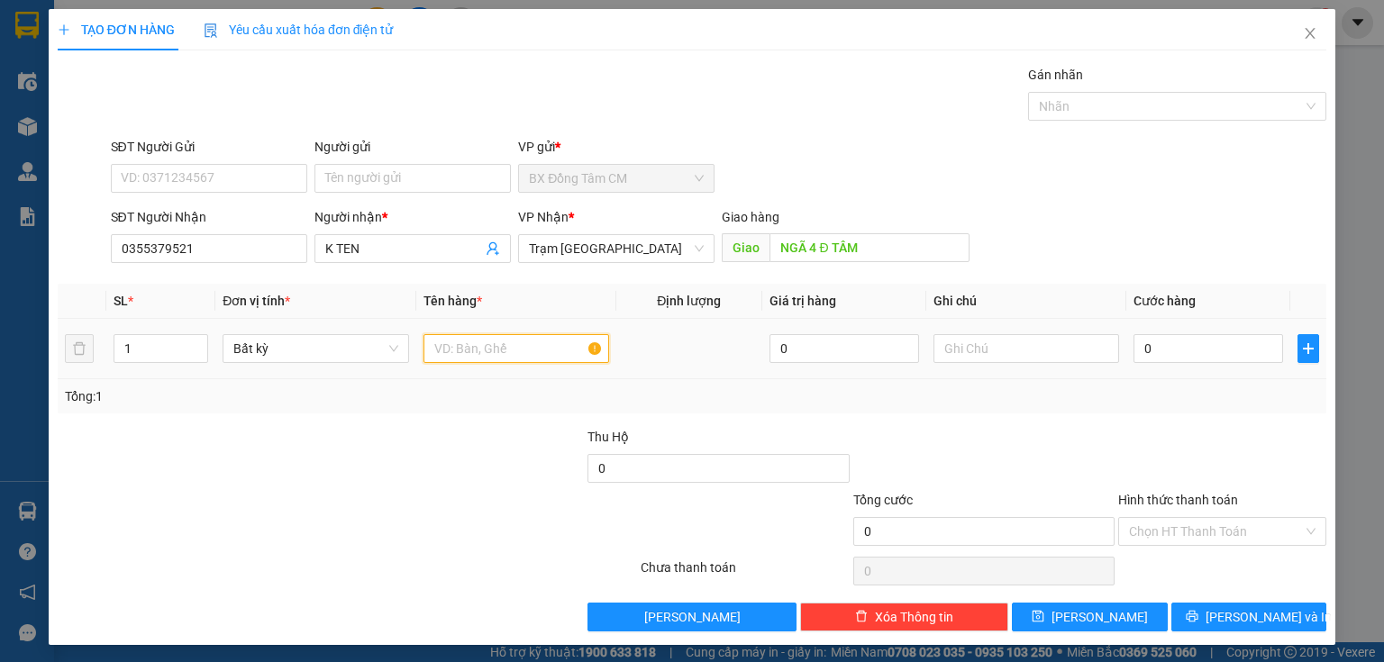
click at [545, 347] on input "text" at bounding box center [517, 348] width 186 height 29
type input "1"
type input "2TH"
type input "2"
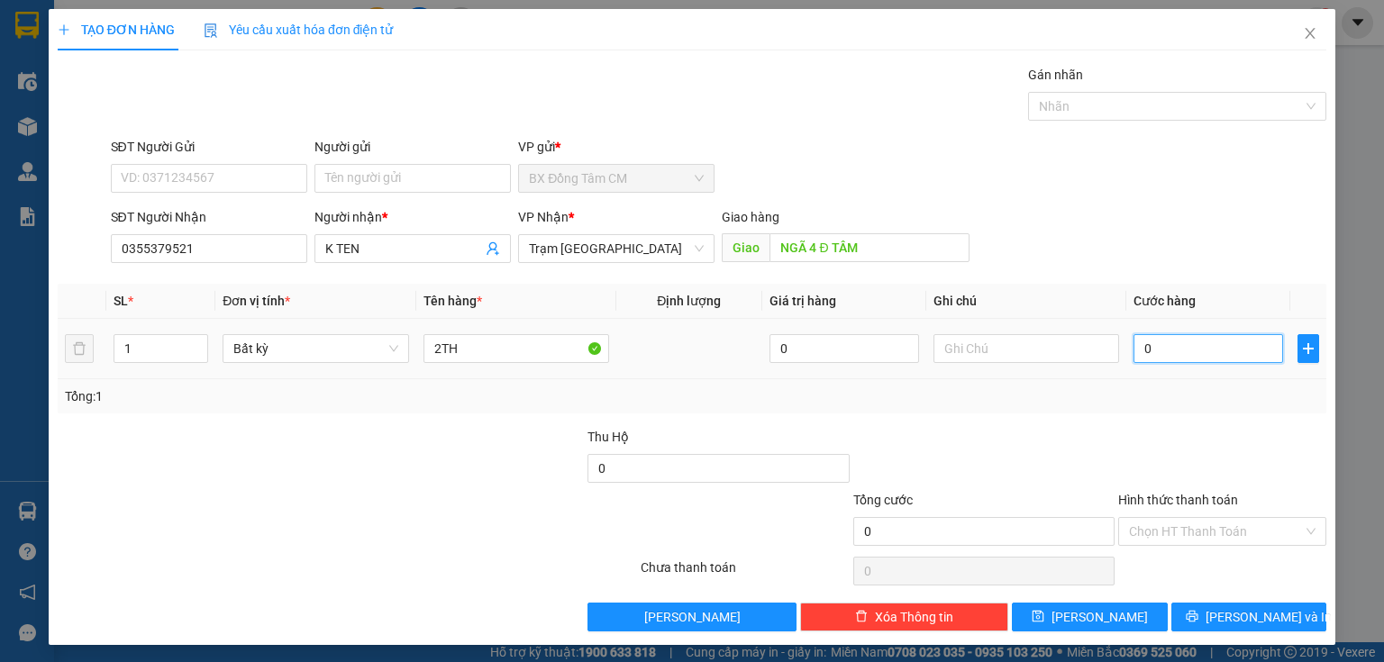
type input "2"
type input "20"
type input "200"
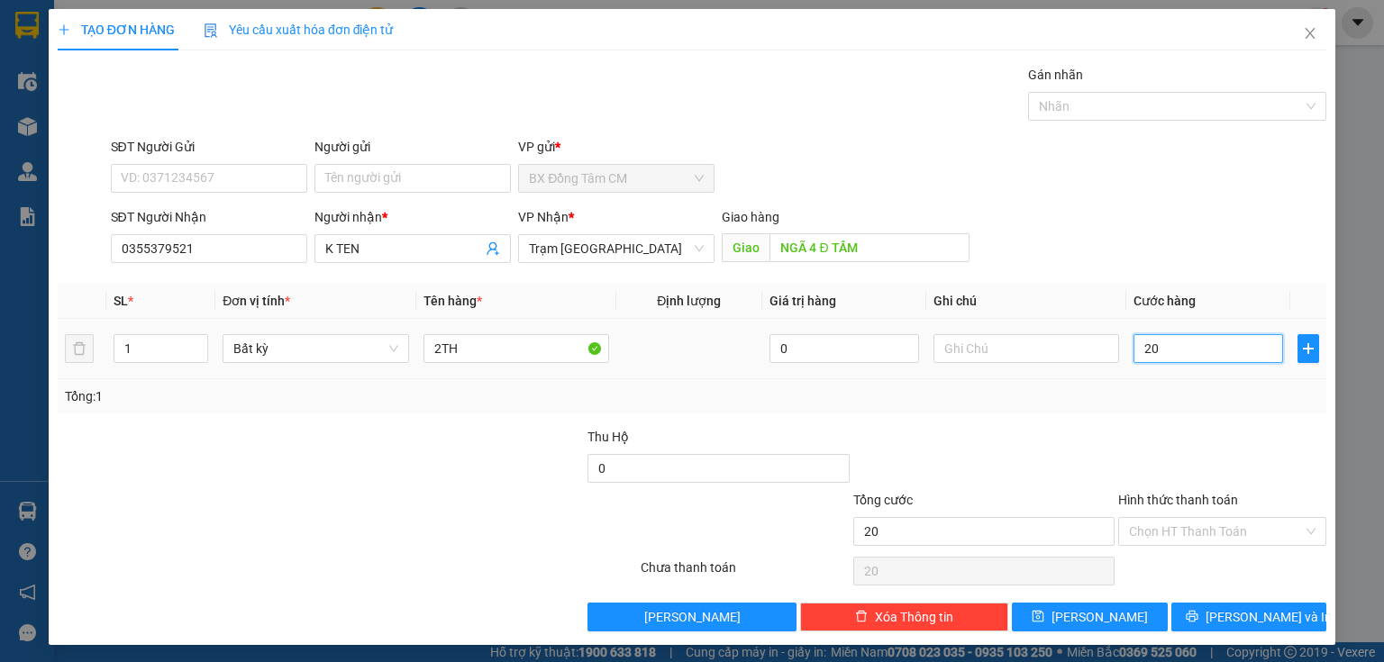
type input "200"
type input "2.000"
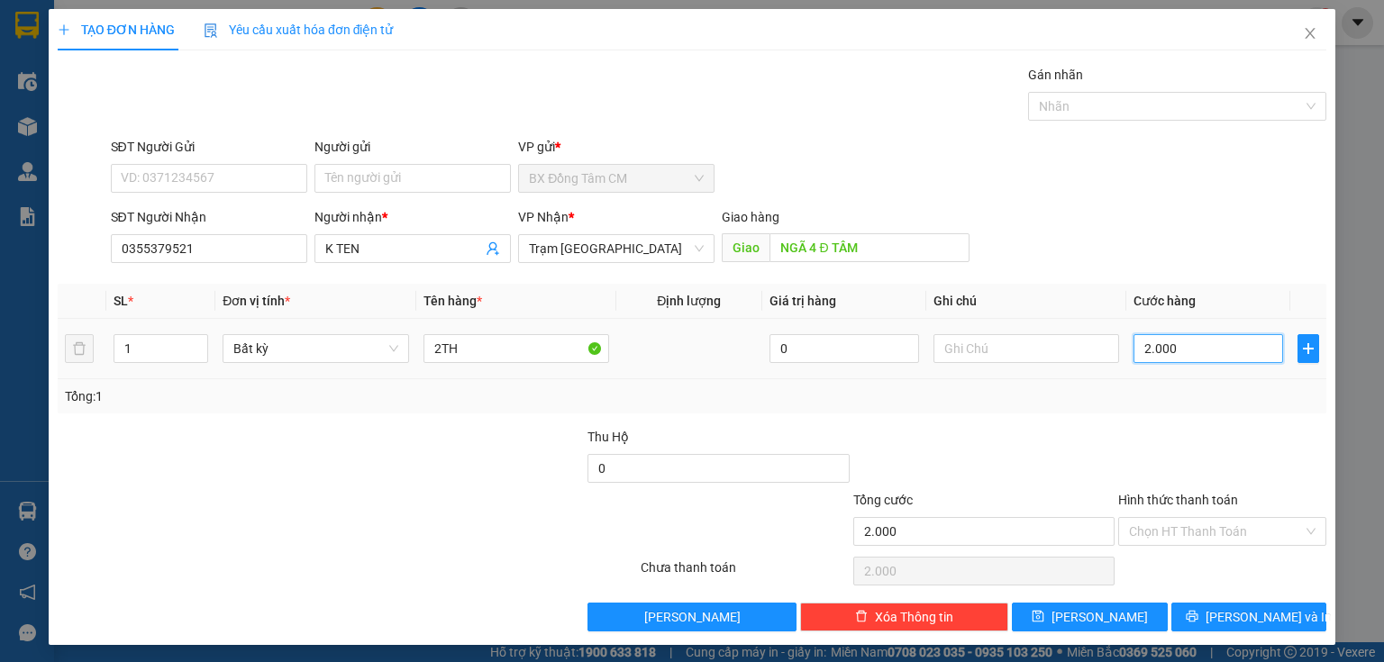
type input "20.000"
type input "200.000"
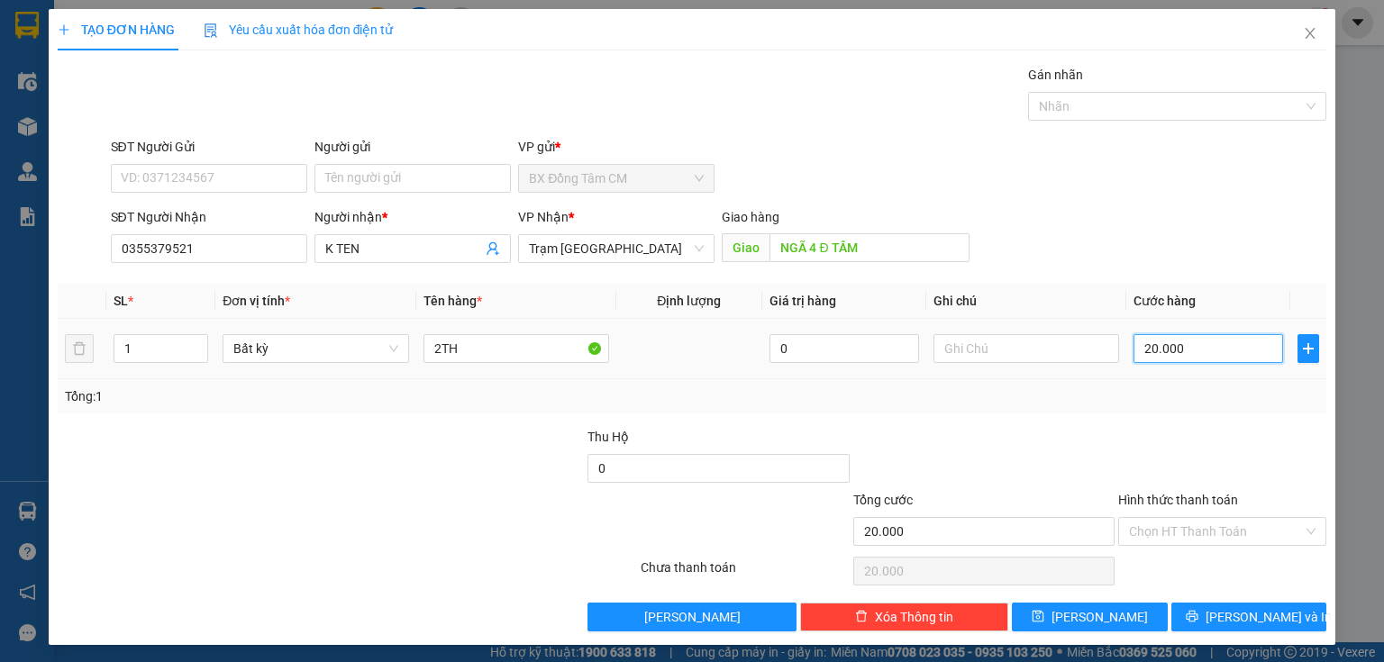
type input "200.000"
click at [1194, 529] on input "Hình thức thanh toán" at bounding box center [1216, 531] width 174 height 27
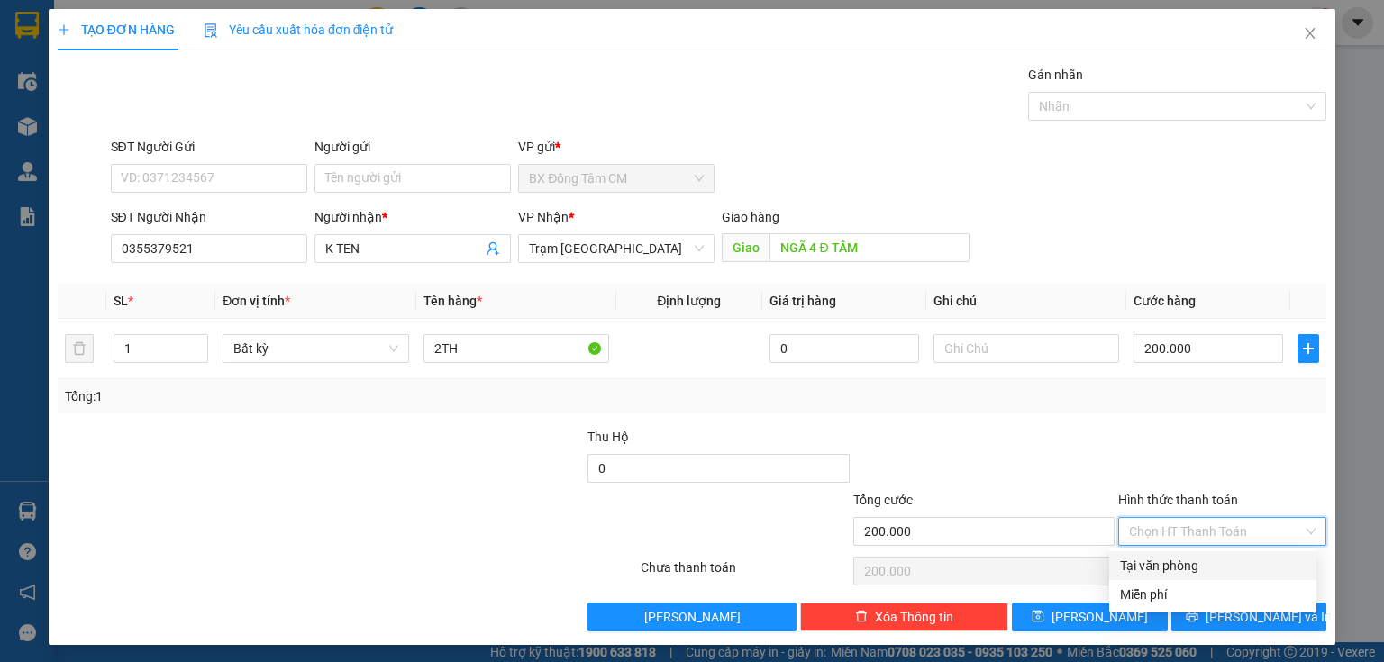
click at [1181, 559] on div "Tại văn phòng" at bounding box center [1213, 566] width 186 height 20
type input "0"
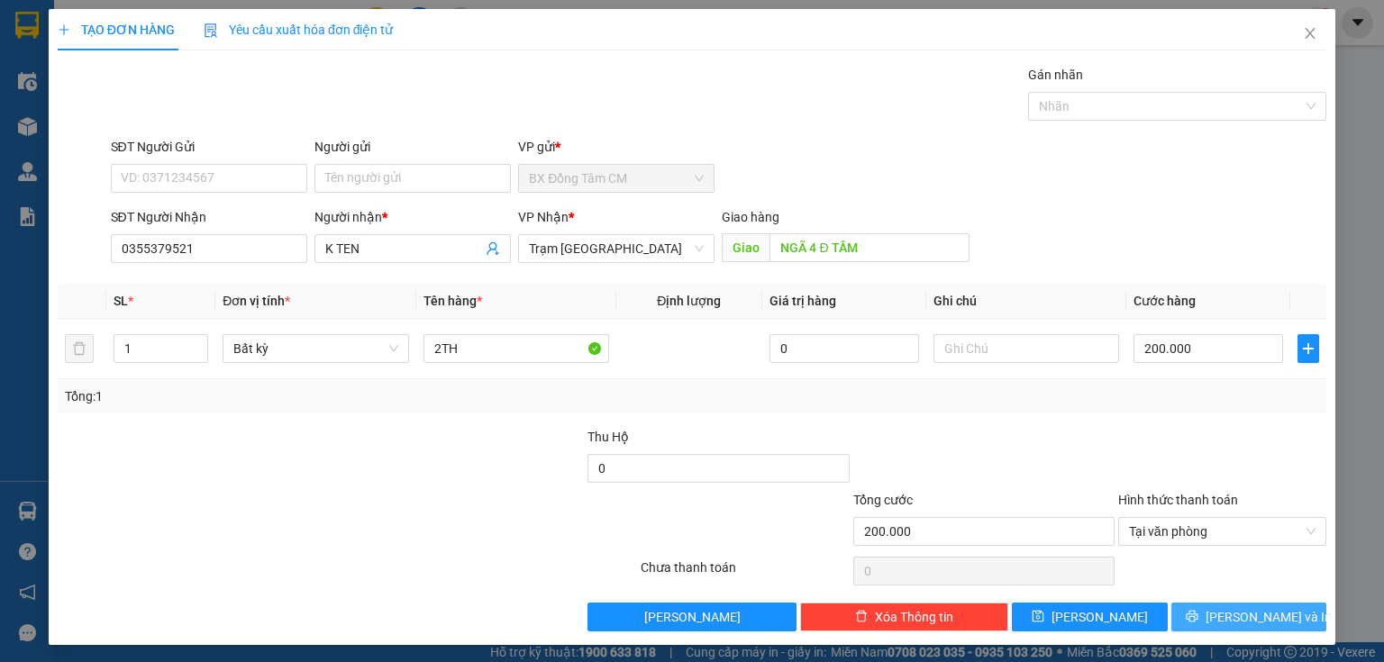
drag, startPoint x: 1204, startPoint y: 613, endPoint x: 1200, endPoint y: 598, distance: 15.7
click at [1199, 612] on icon "printer" at bounding box center [1192, 616] width 13 height 13
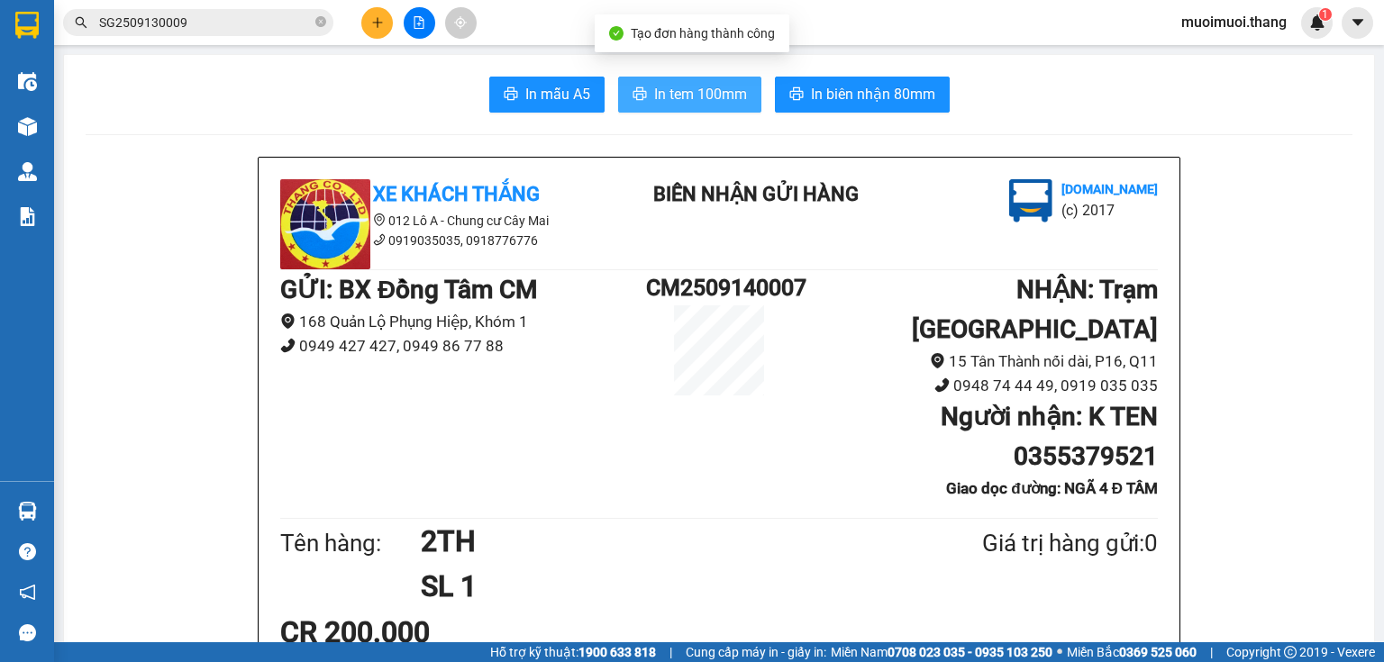
click at [718, 108] on button "In tem 100mm" at bounding box center [689, 95] width 143 height 36
click at [371, 25] on icon "plus" at bounding box center [377, 22] width 13 height 13
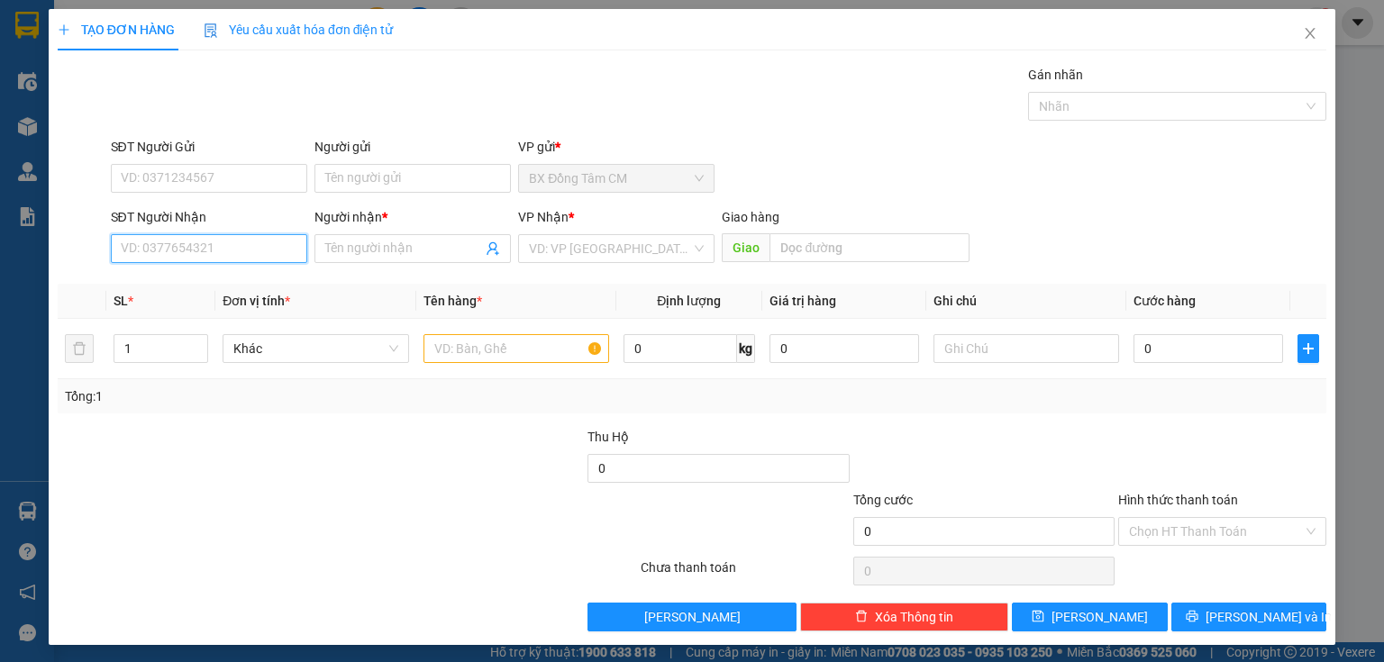
click at [208, 245] on input "SĐT Người Nhận" at bounding box center [209, 248] width 196 height 29
click at [144, 255] on input "091336774" at bounding box center [209, 248] width 196 height 29
click at [162, 255] on input "091336774" at bounding box center [209, 248] width 196 height 29
click at [185, 255] on input "091336774" at bounding box center [209, 248] width 196 height 29
type input "0913367742"
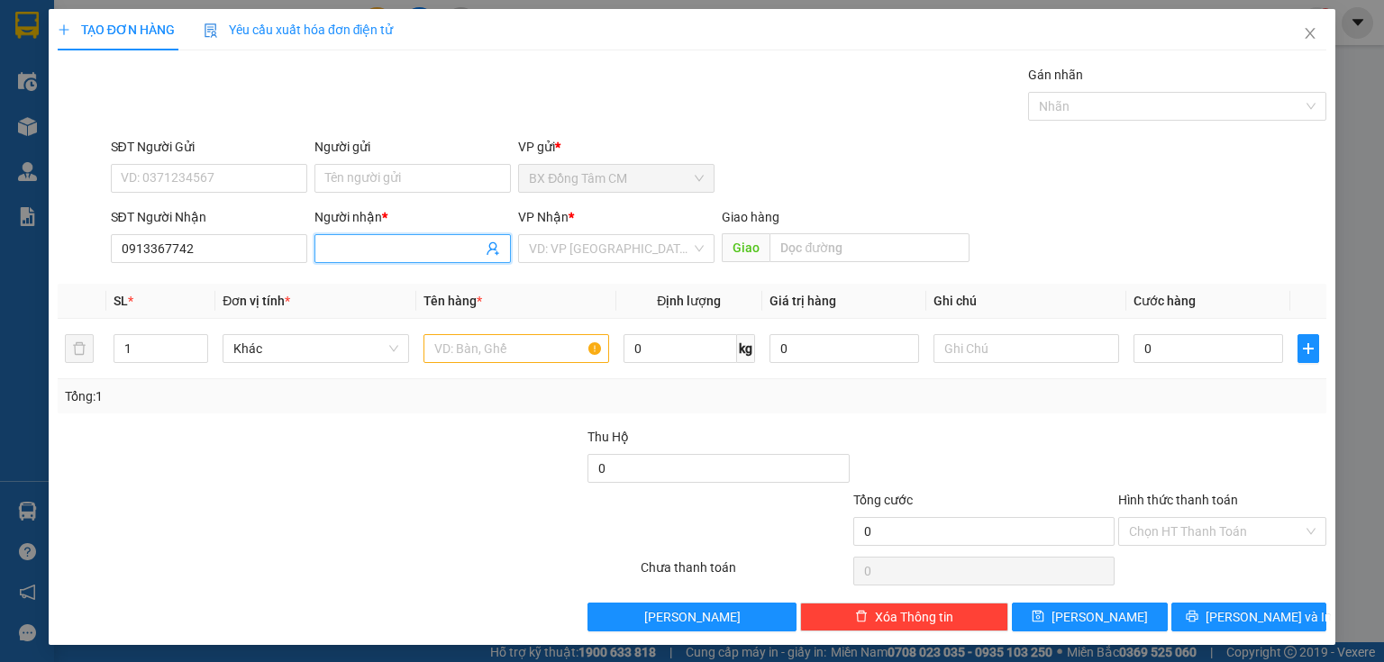
click at [363, 252] on input "Người nhận *" at bounding box center [403, 249] width 157 height 20
type input "K TEB"
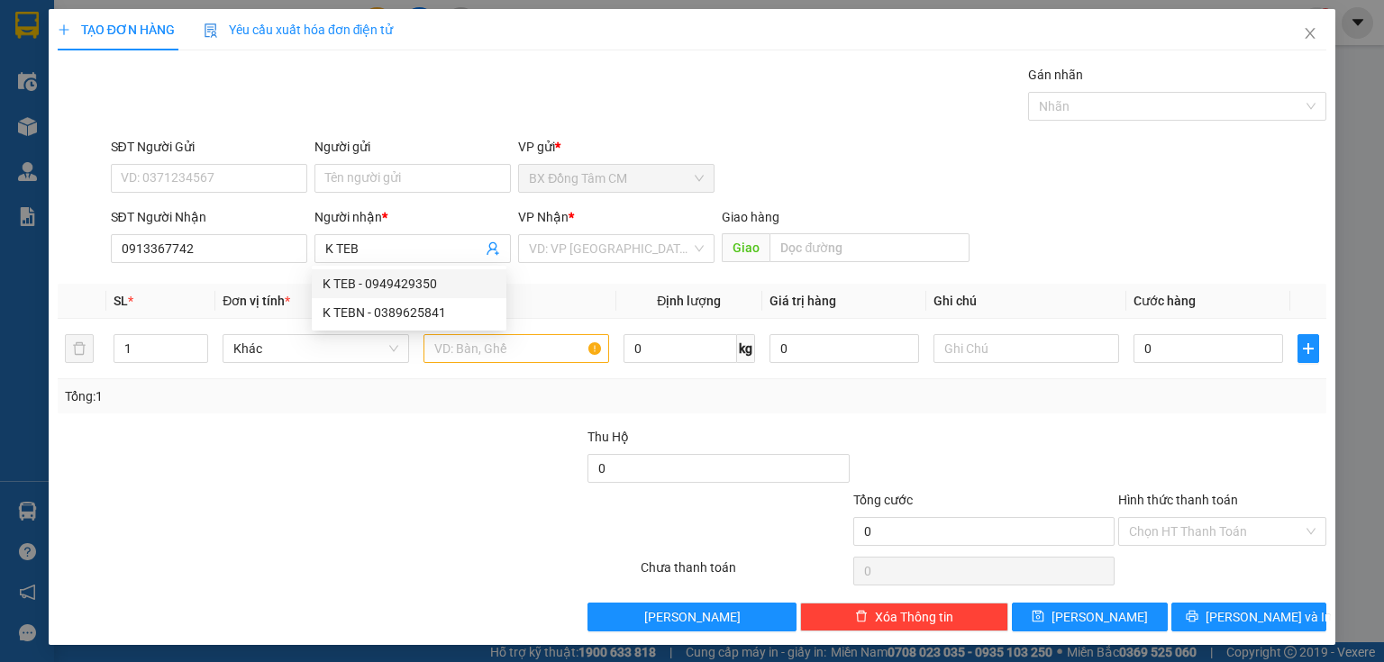
click at [594, 266] on div "VP Nhận * VD: VP [GEOGRAPHIC_DATA]" at bounding box center [616, 238] width 196 height 63
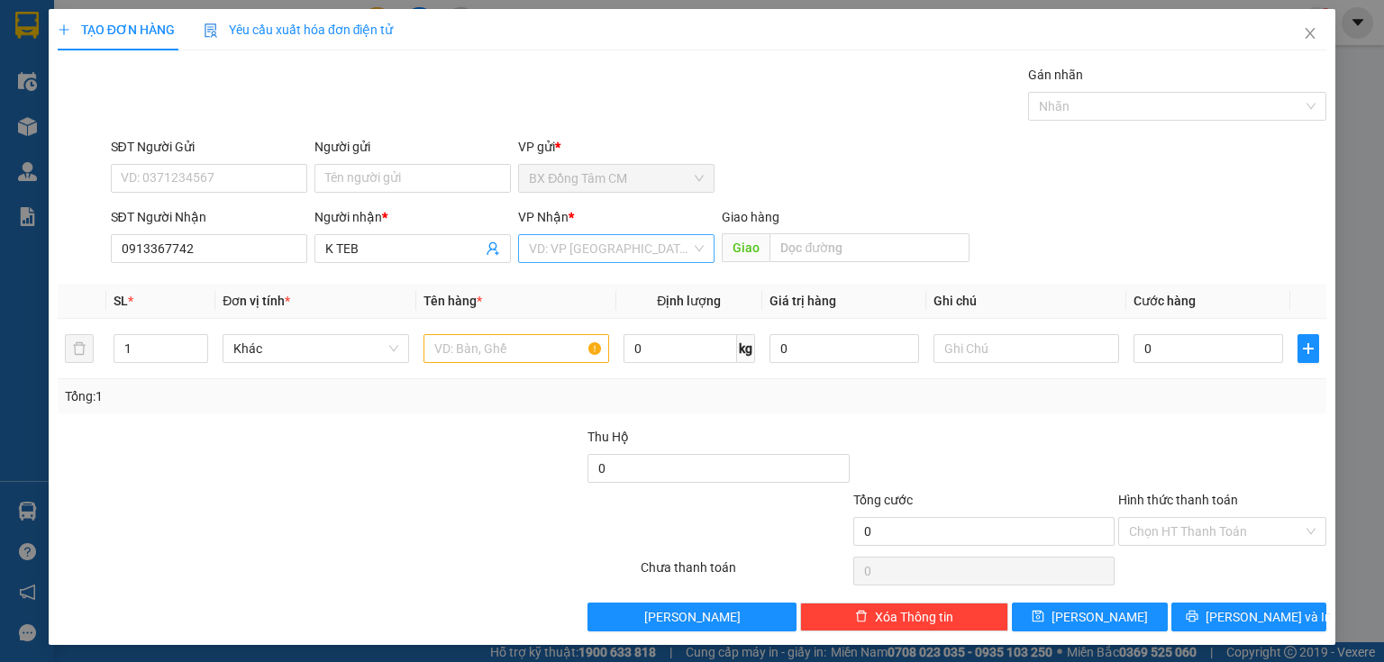
click at [598, 261] on span at bounding box center [610, 248] width 162 height 27
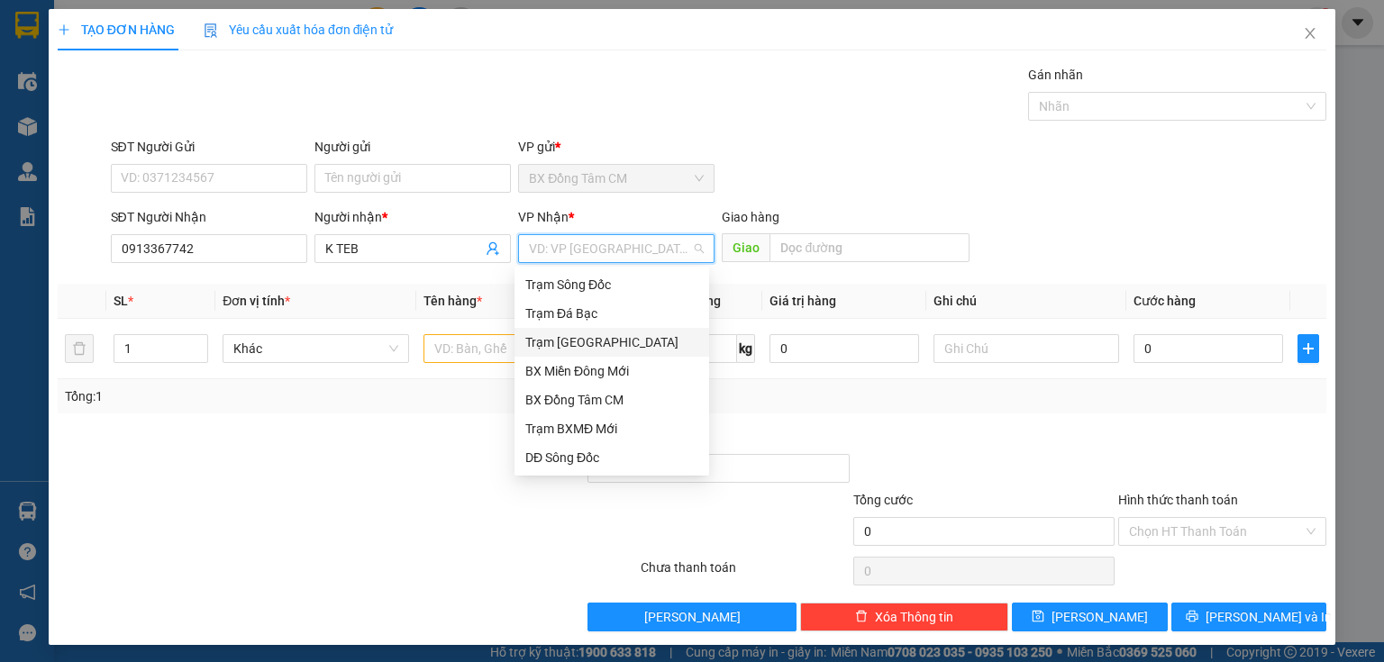
click at [585, 338] on div "Trạm [GEOGRAPHIC_DATA]" at bounding box center [611, 343] width 173 height 20
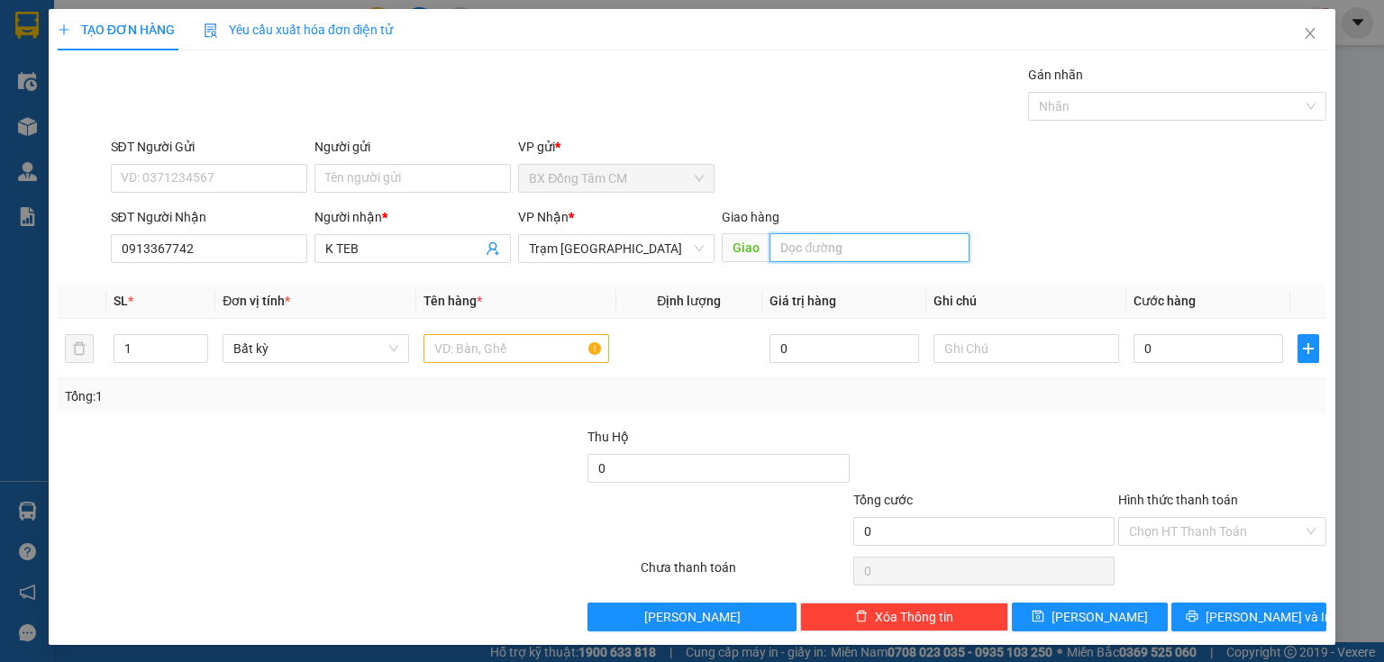
click at [796, 249] on input "text" at bounding box center [870, 247] width 200 height 29
type input "GIÁ RAI"
click at [425, 348] on input "text" at bounding box center [517, 348] width 186 height 29
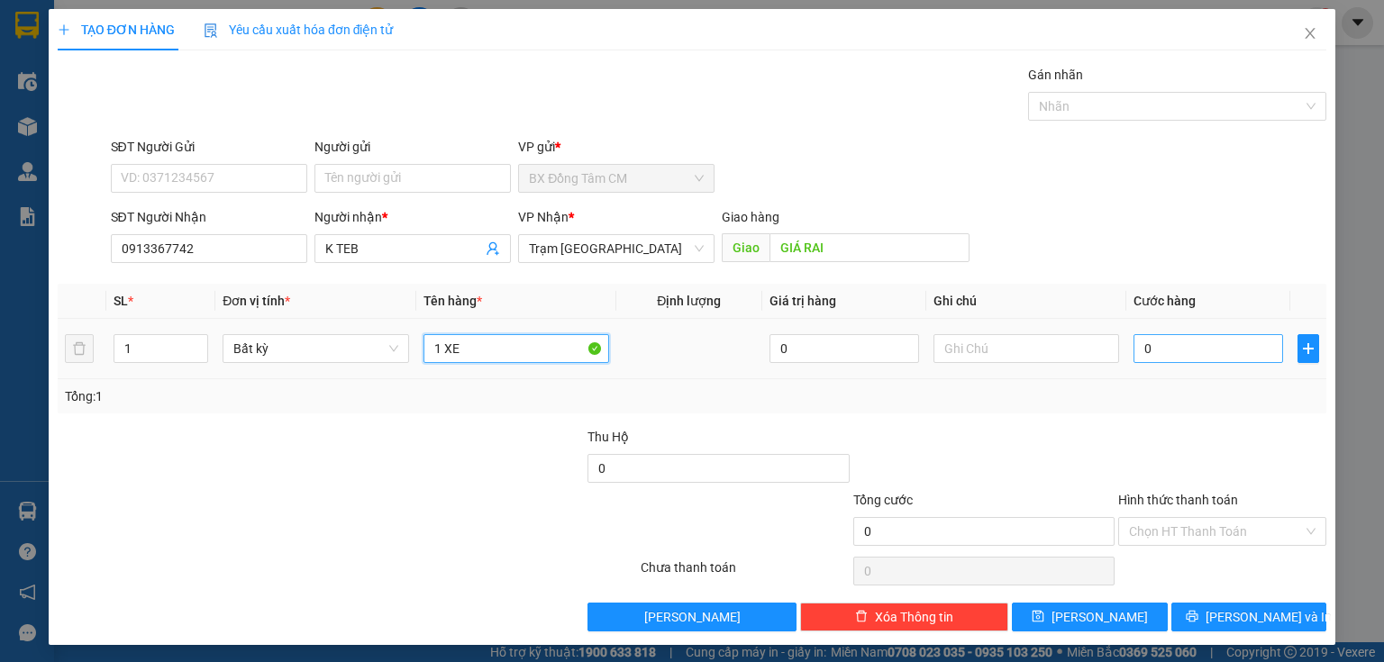
type input "1 XE"
click at [1212, 357] on input "0" at bounding box center [1209, 348] width 150 height 29
type input "1"
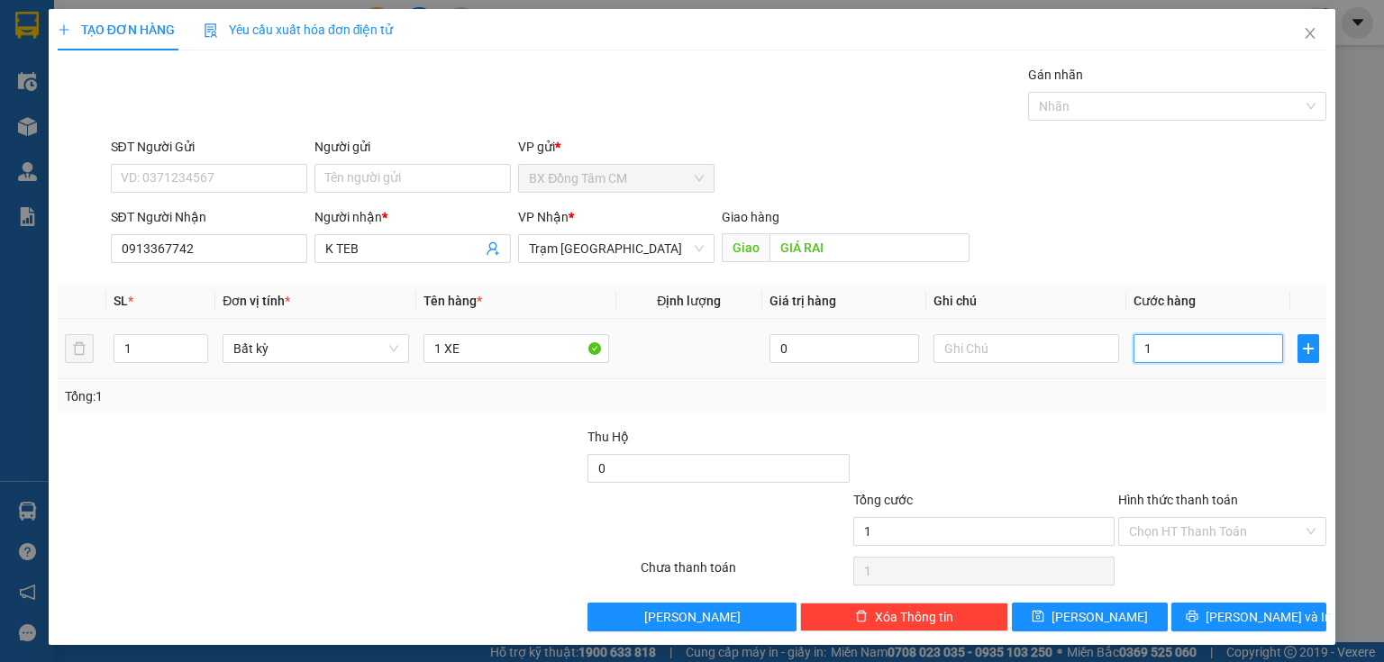
type input "15"
type input "150"
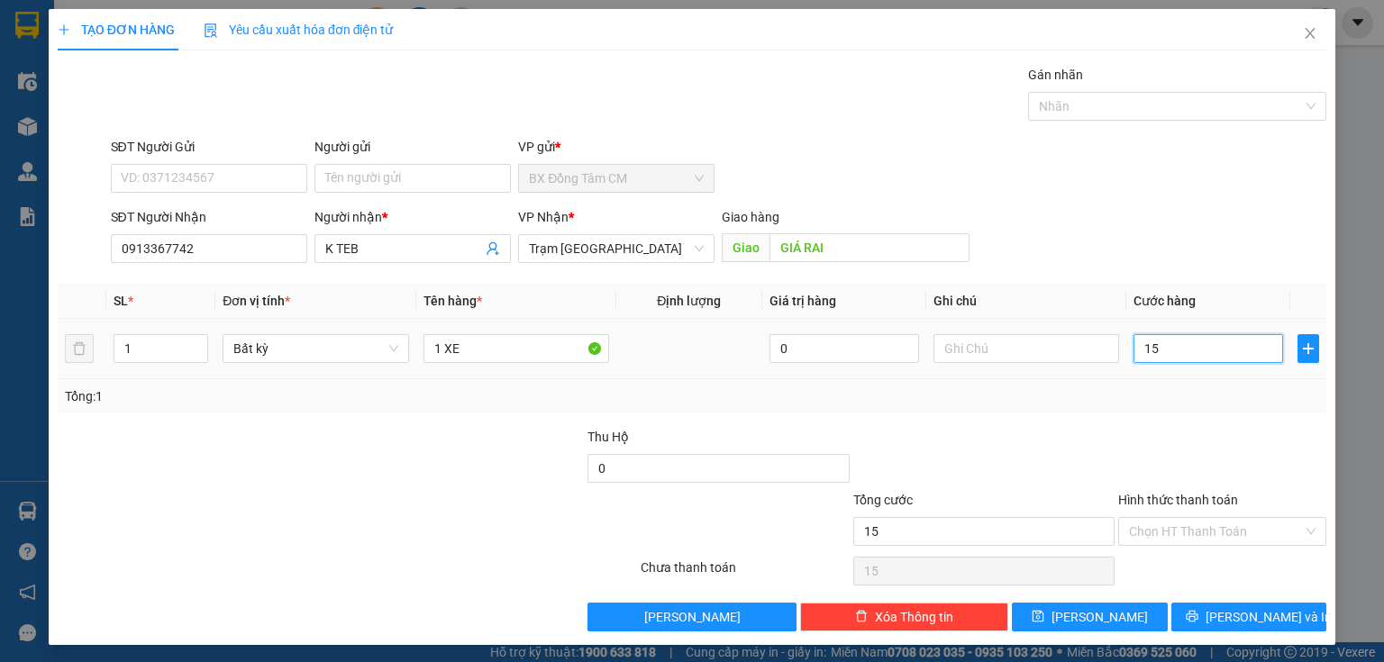
type input "150"
type input "1.500"
type input "15.000"
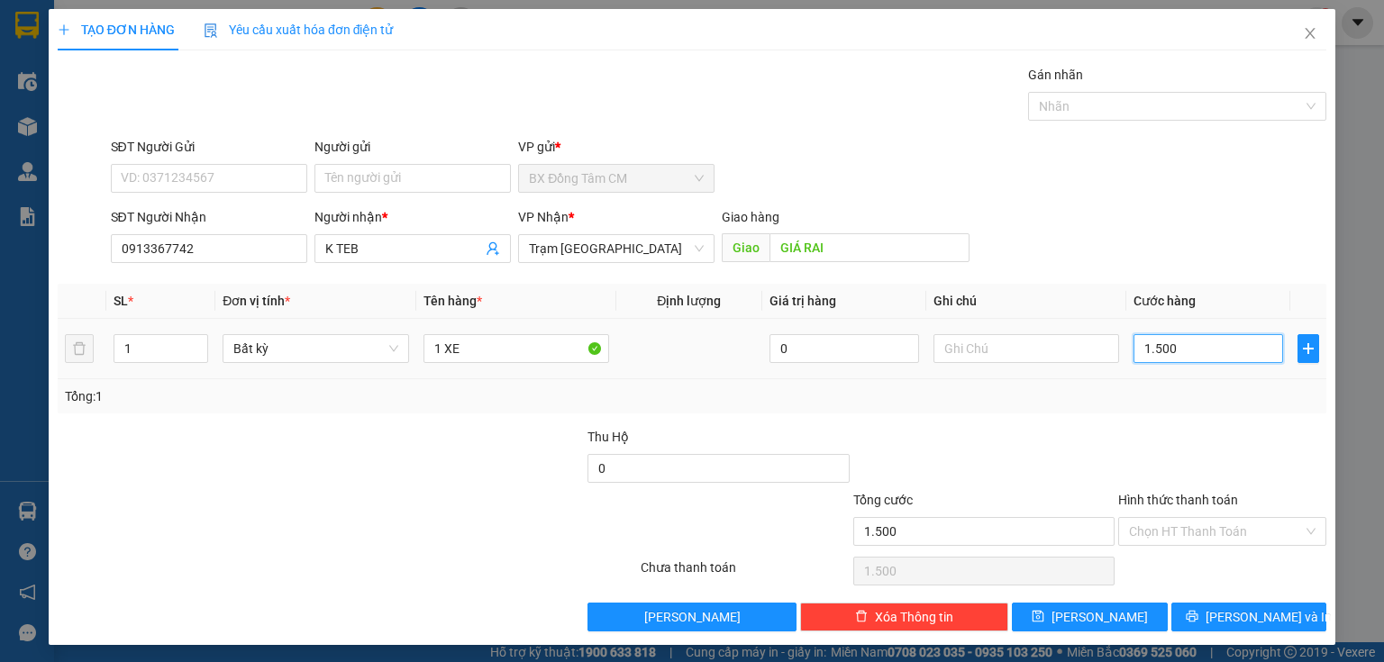
type input "15.000"
type input "150.000"
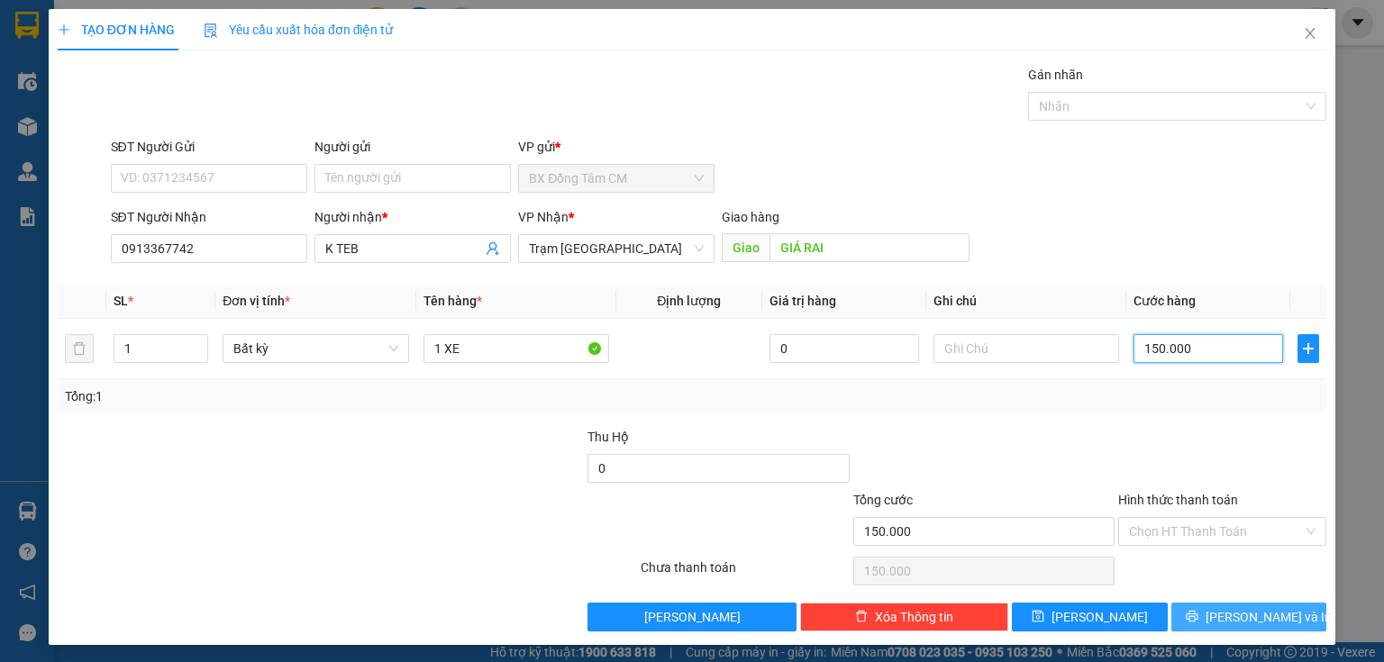
type input "150.000"
click at [1246, 625] on span "[PERSON_NAME] và In" at bounding box center [1269, 617] width 126 height 20
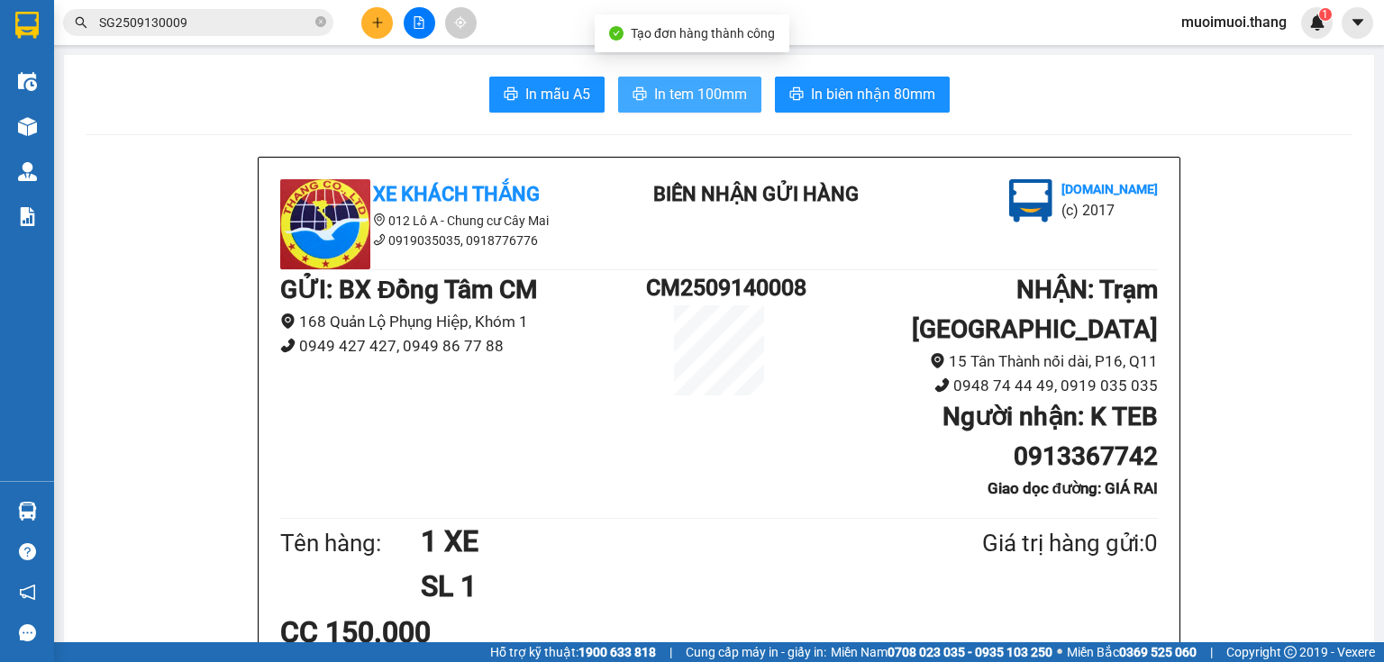
click at [739, 91] on span "In tem 100mm" at bounding box center [700, 94] width 93 height 23
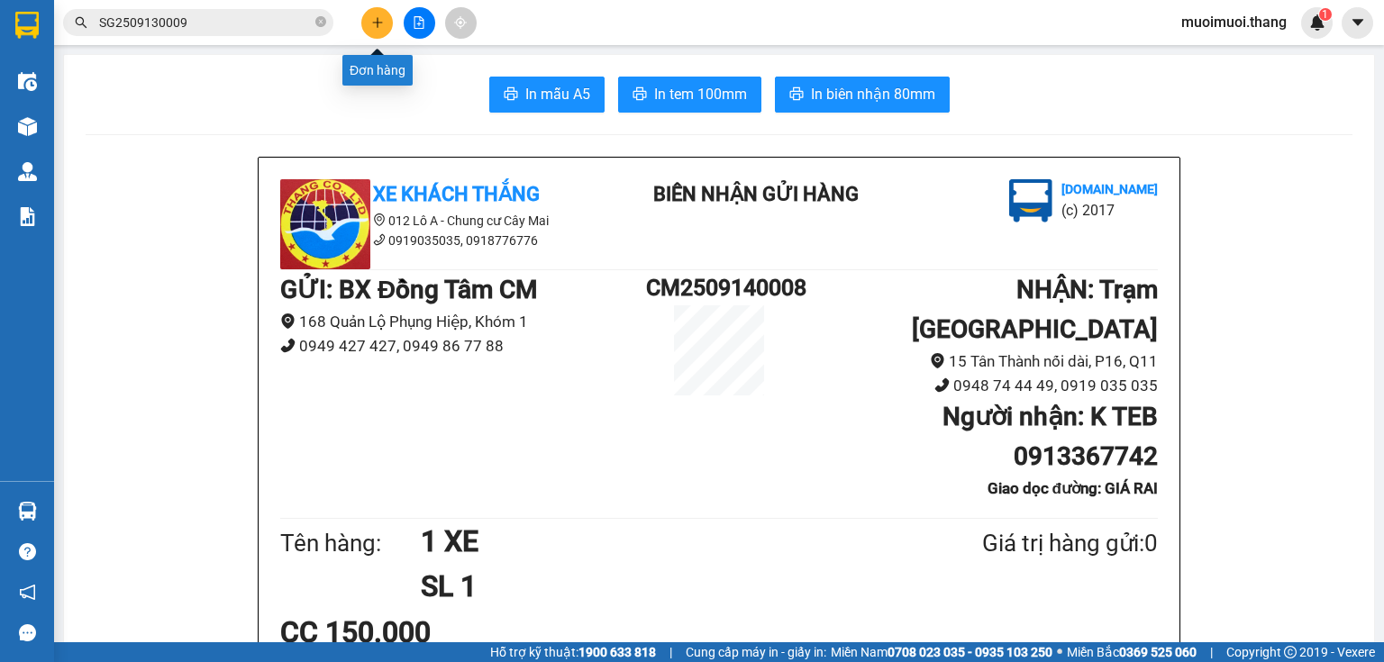
click at [370, 29] on button at bounding box center [377, 23] width 32 height 32
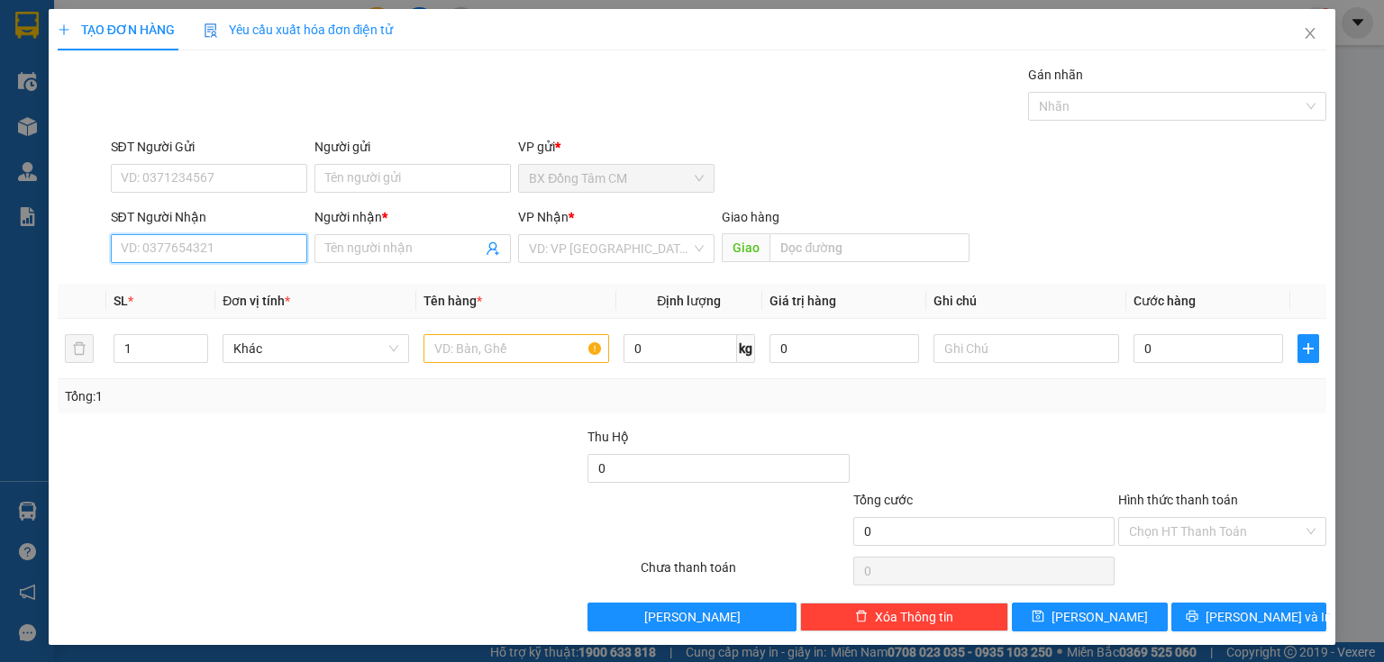
click at [217, 245] on input "SĐT Người Nhận" at bounding box center [209, 248] width 196 height 29
type input "0946201220"
click at [197, 302] on div "SL *" at bounding box center [161, 301] width 95 height 20
click at [203, 234] on input "0946201220" at bounding box center [209, 248] width 196 height 29
click at [202, 280] on div "0946201220 - K TEN" at bounding box center [207, 284] width 173 height 20
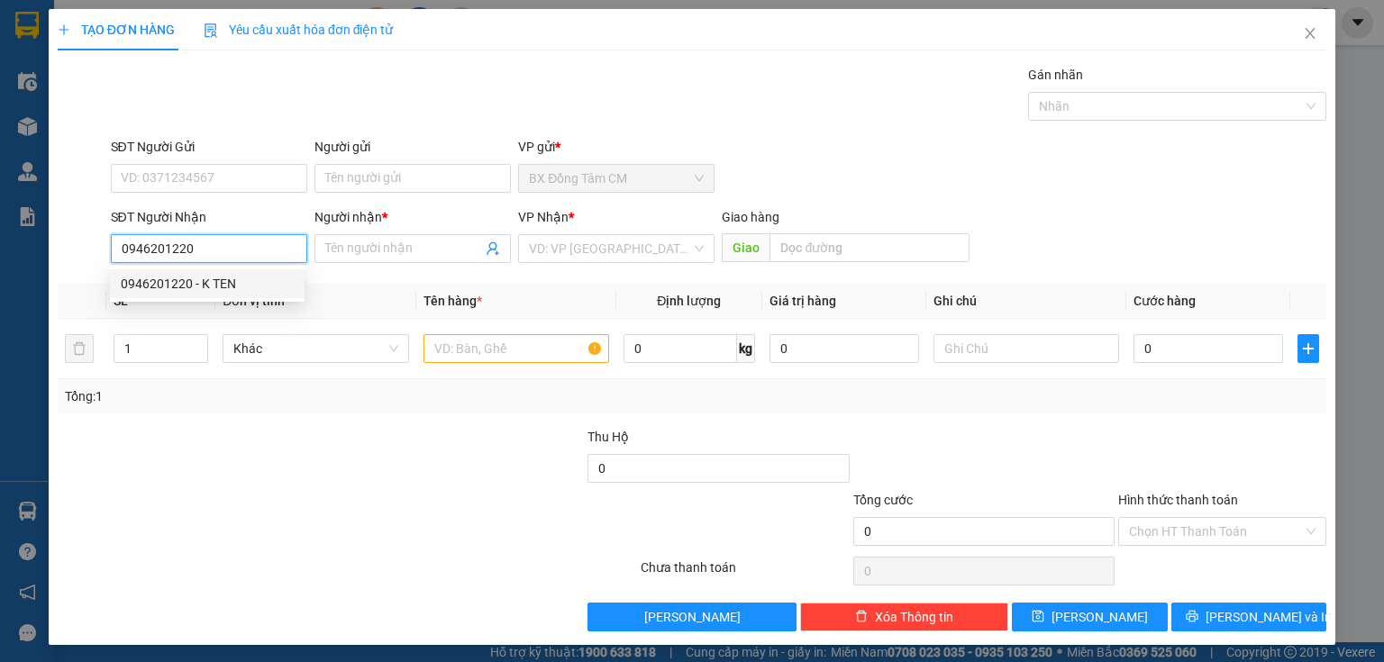
type input "K TEN"
type input "VINH LONG"
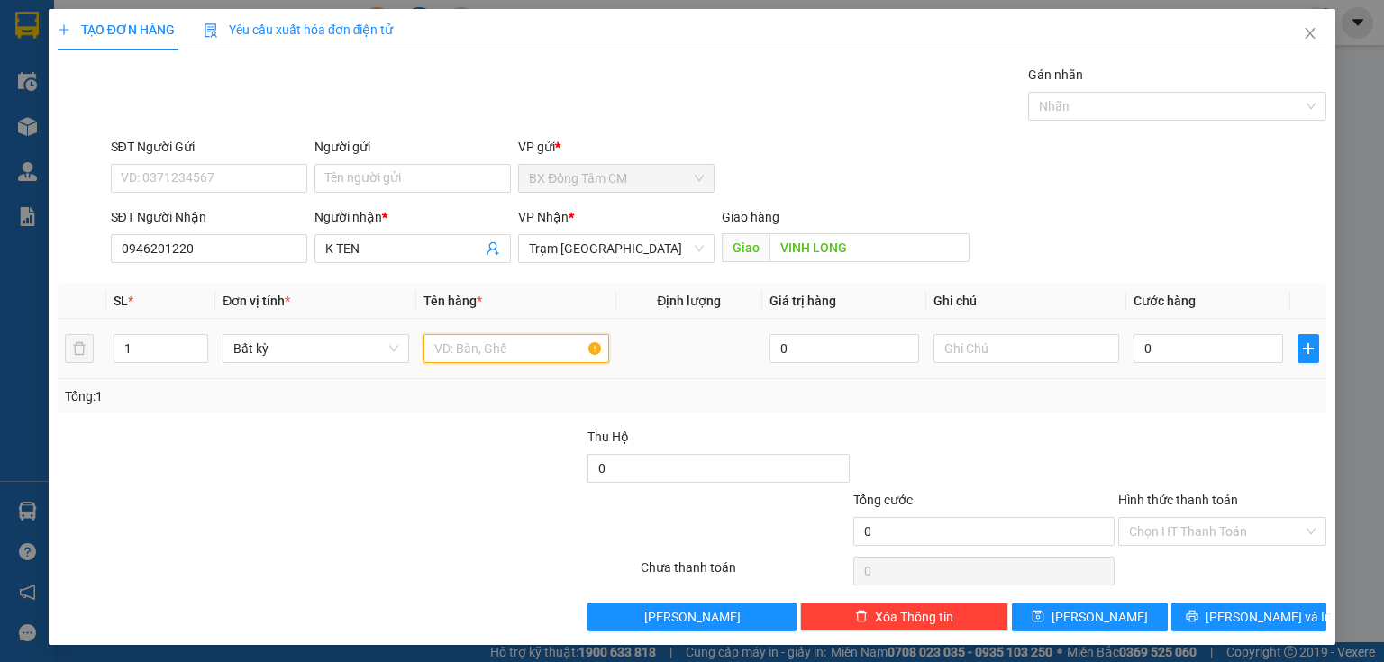
click at [541, 344] on input "text" at bounding box center [517, 348] width 186 height 29
type input "2K"
click at [1164, 346] on input "0" at bounding box center [1209, 348] width 150 height 29
type input "7"
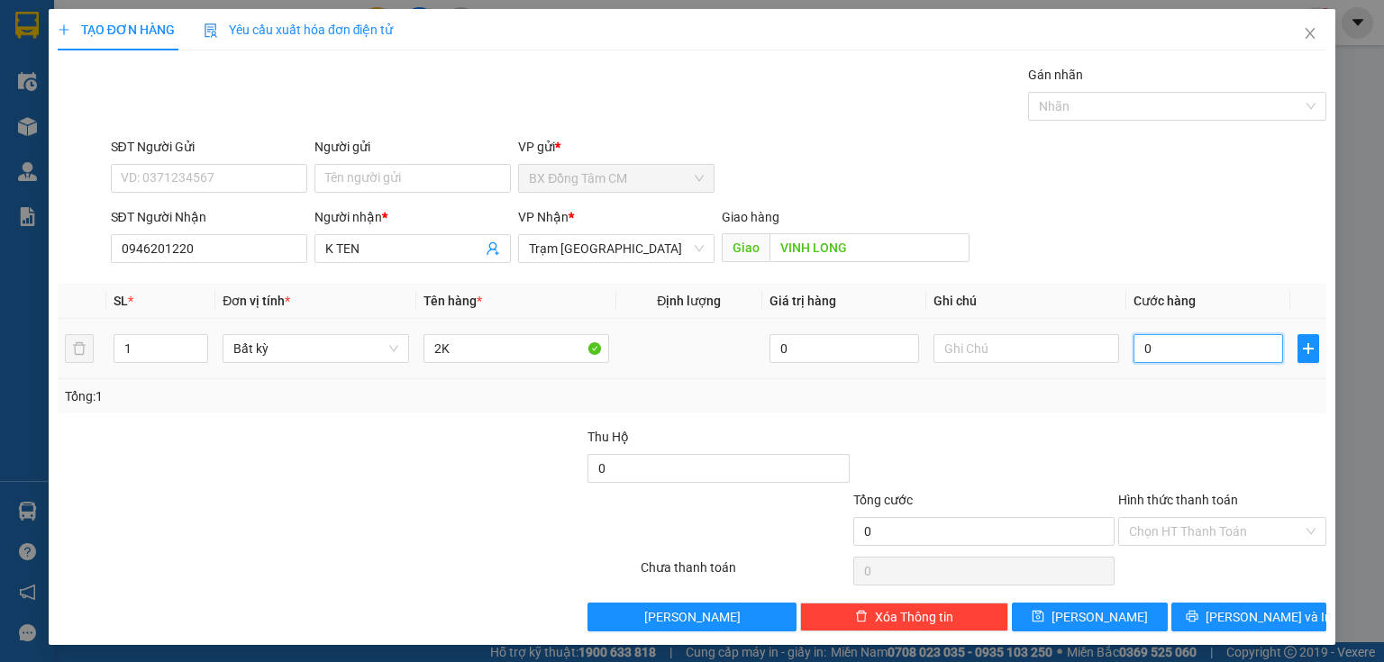
type input "7"
type input "70"
type input "700"
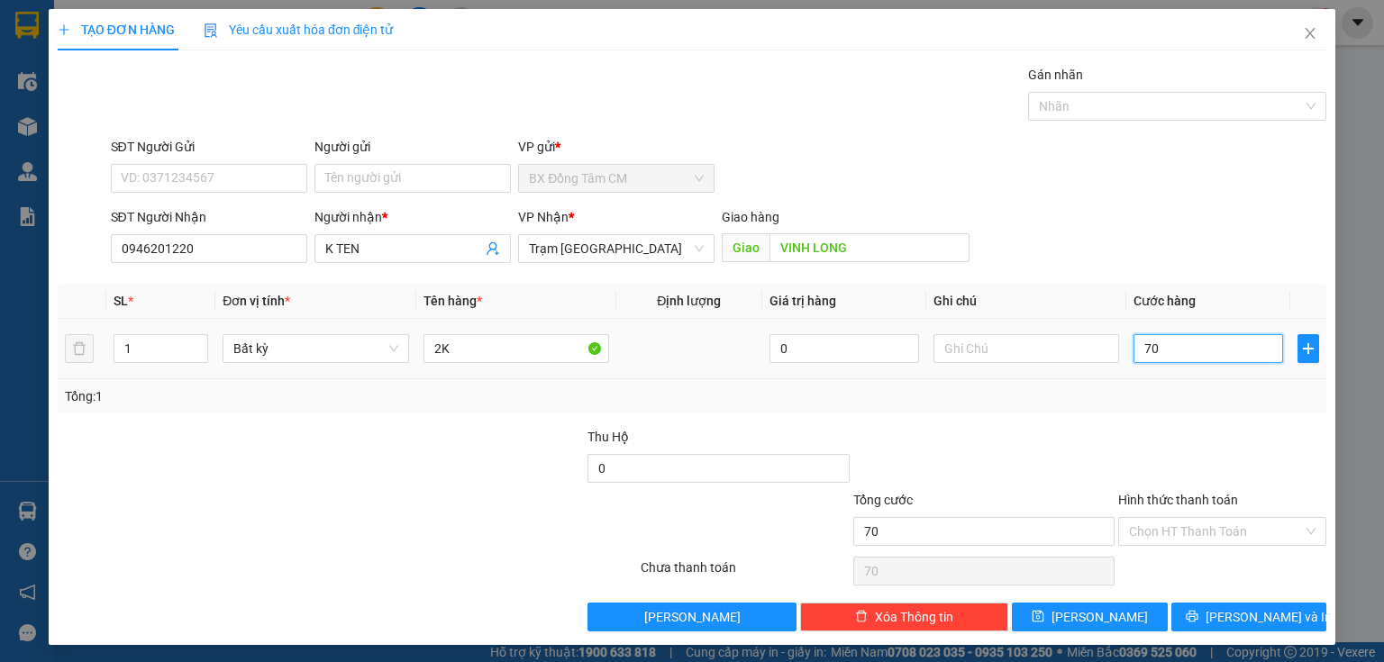
type input "700"
type input "7.000"
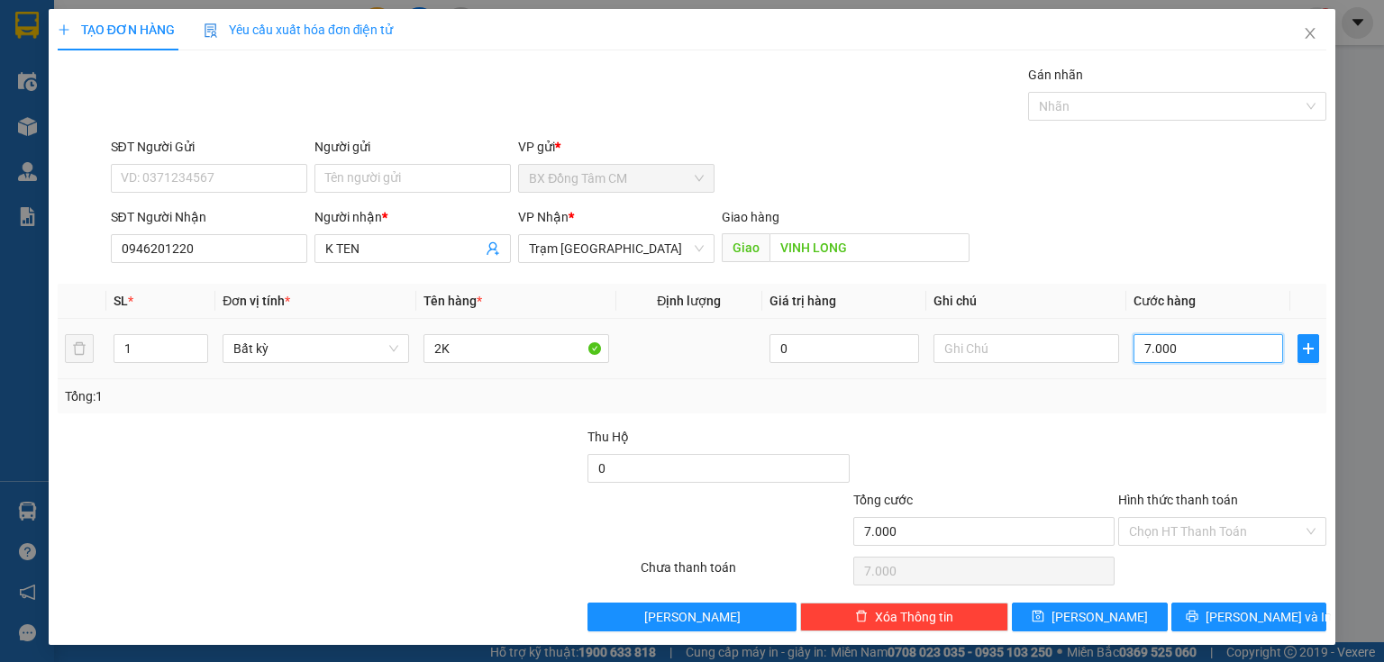
type input "70.000"
drag, startPoint x: 1168, startPoint y: 528, endPoint x: 1171, endPoint y: 541, distance: 12.9
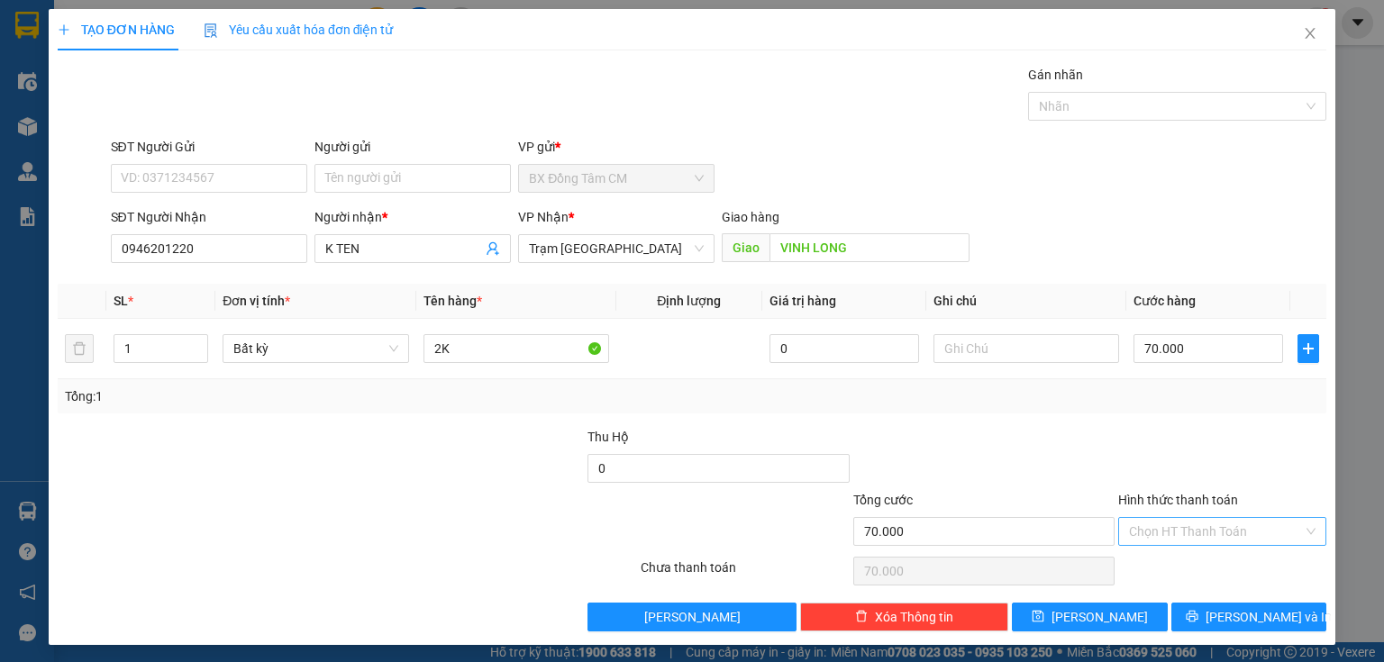
click at [1169, 531] on input "Hình thức thanh toán" at bounding box center [1216, 531] width 174 height 27
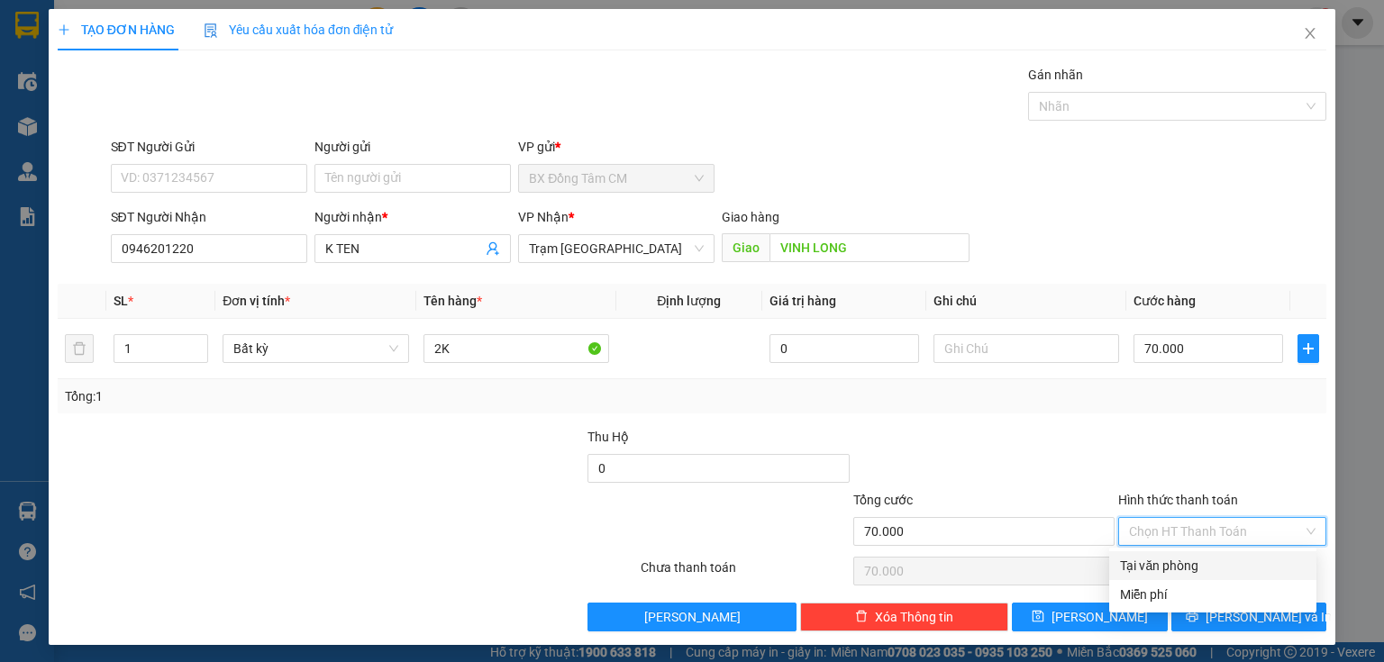
click at [1179, 570] on div "Tại văn phòng" at bounding box center [1213, 566] width 186 height 20
type input "0"
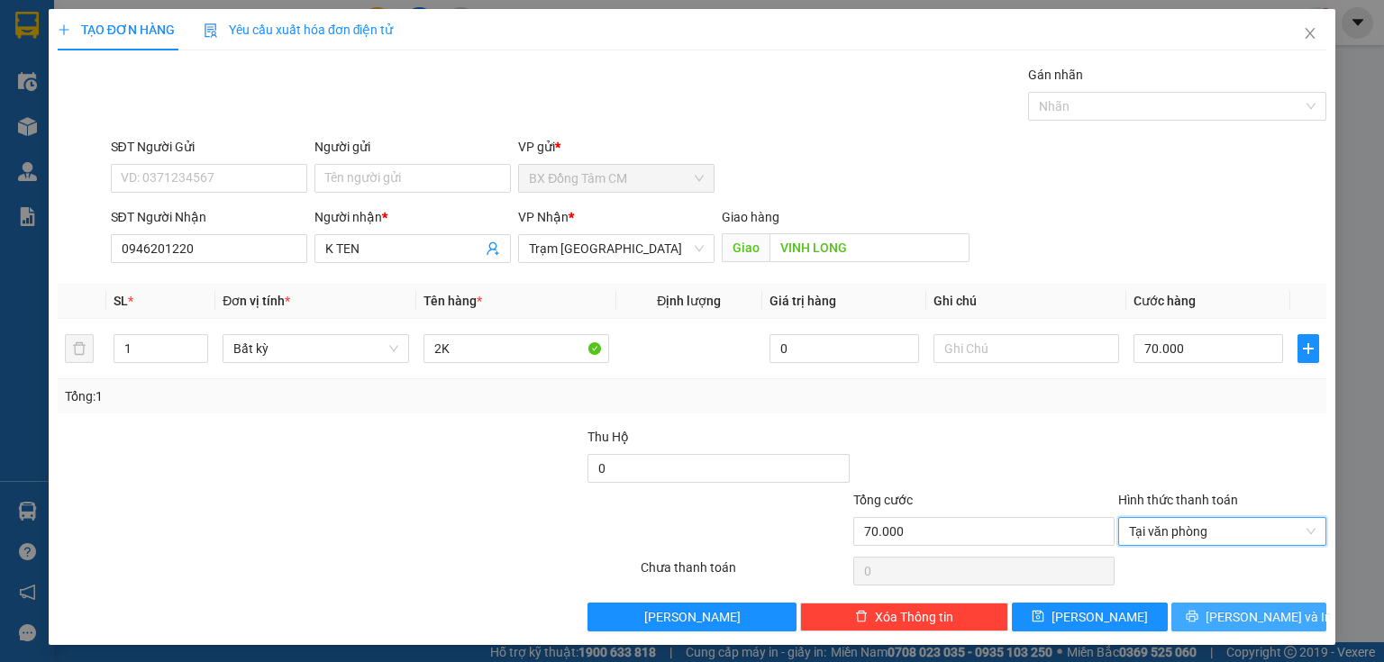
click at [1187, 602] on div "Transit Pickup Surcharge Ids Transit Deliver Surcharge Ids Transit Deliver Surc…" at bounding box center [692, 348] width 1269 height 567
click at [1184, 611] on button "[PERSON_NAME] và In" at bounding box center [1250, 617] width 156 height 29
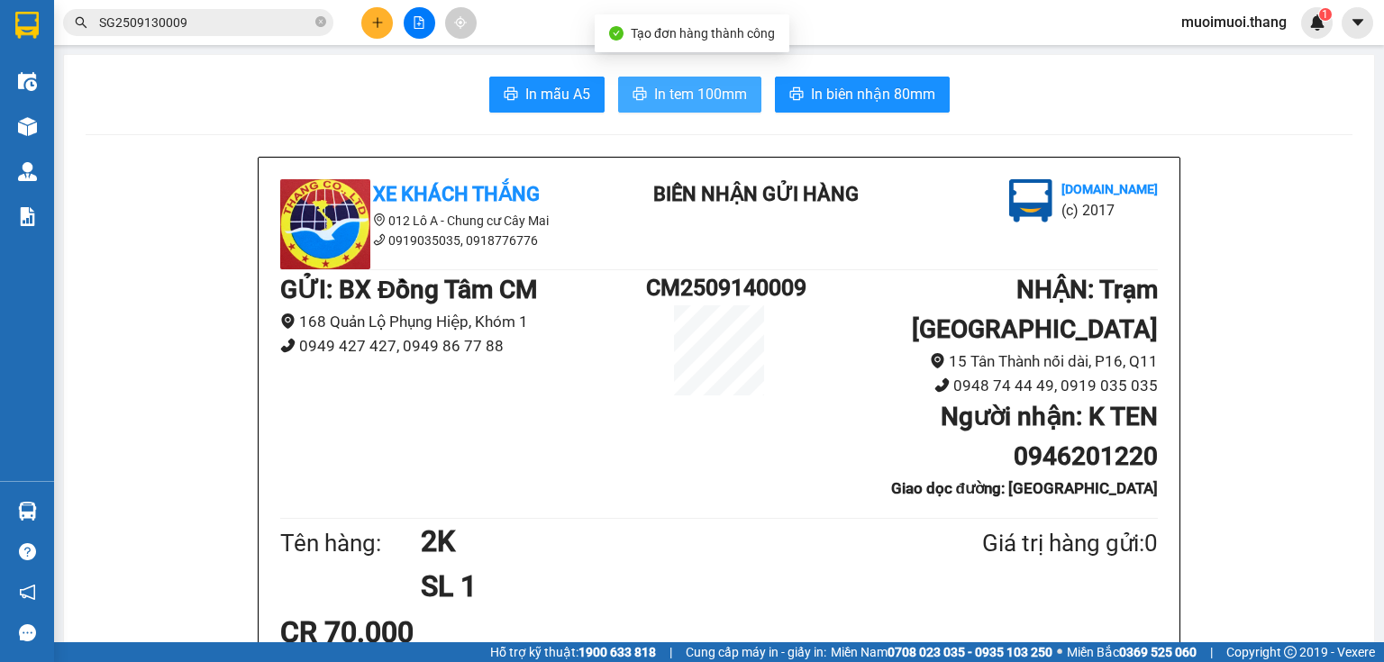
click at [695, 104] on span "In tem 100mm" at bounding box center [700, 94] width 93 height 23
click at [371, 14] on button at bounding box center [377, 23] width 32 height 32
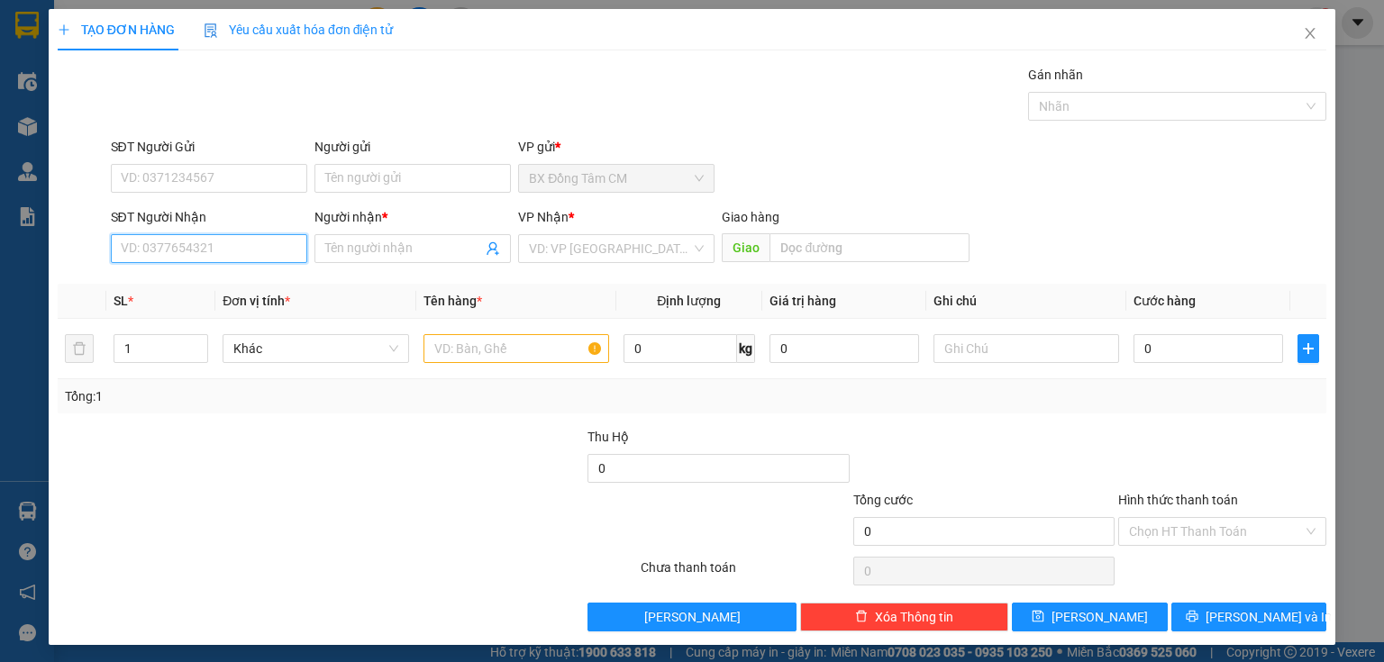
click at [196, 240] on input "SĐT Người Nhận" at bounding box center [209, 248] width 196 height 29
type input "0377519452"
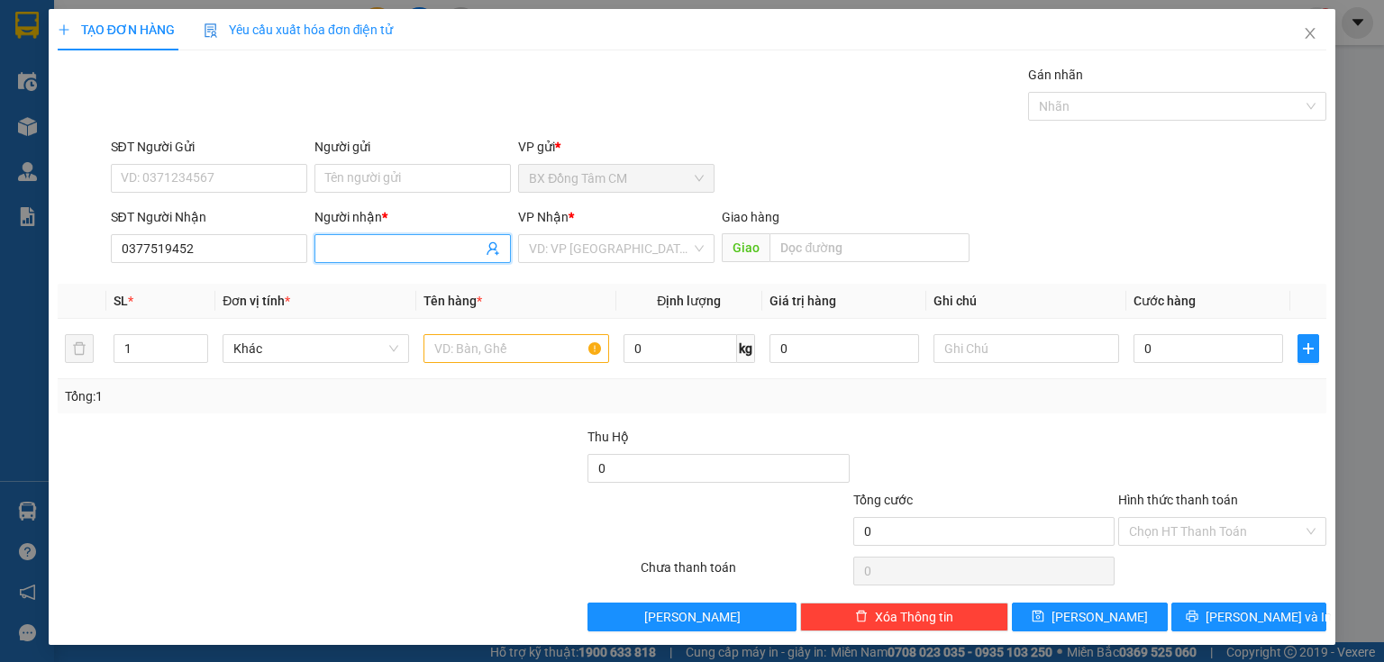
click at [348, 244] on input "Người nhận *" at bounding box center [403, 249] width 157 height 20
type input "K"
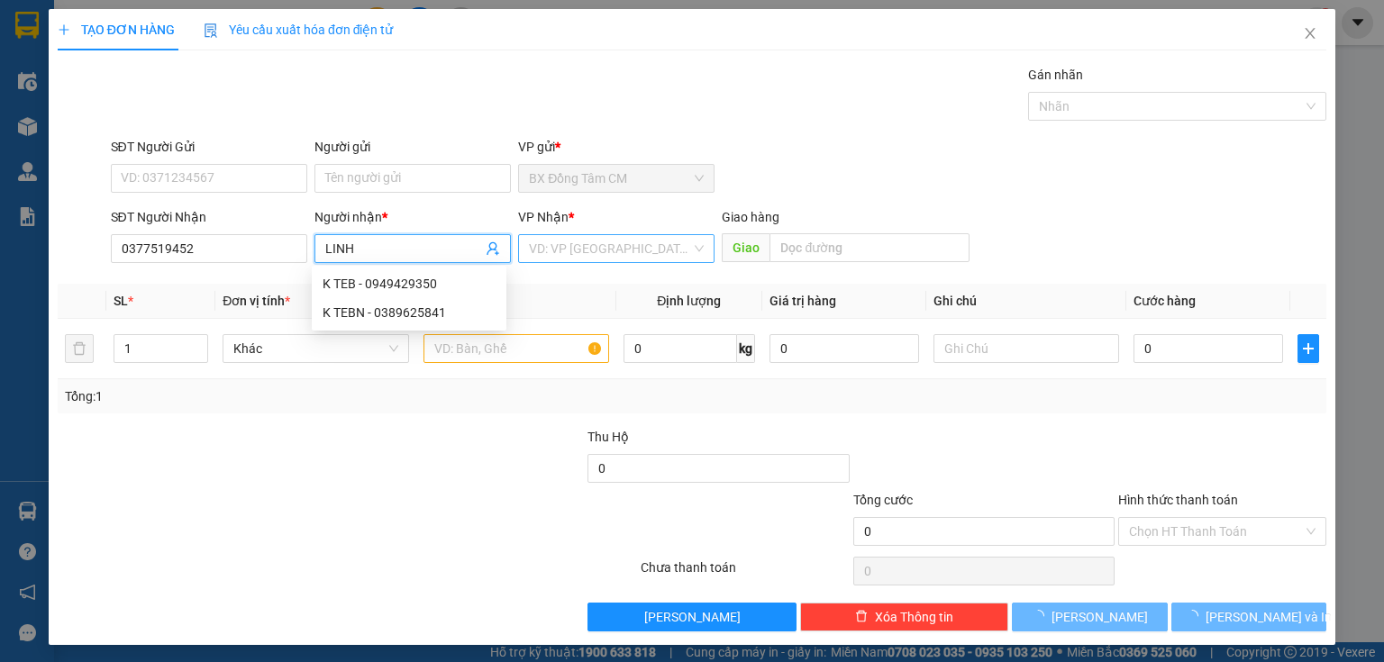
type input "LINH"
click at [552, 245] on input "search" at bounding box center [610, 248] width 162 height 27
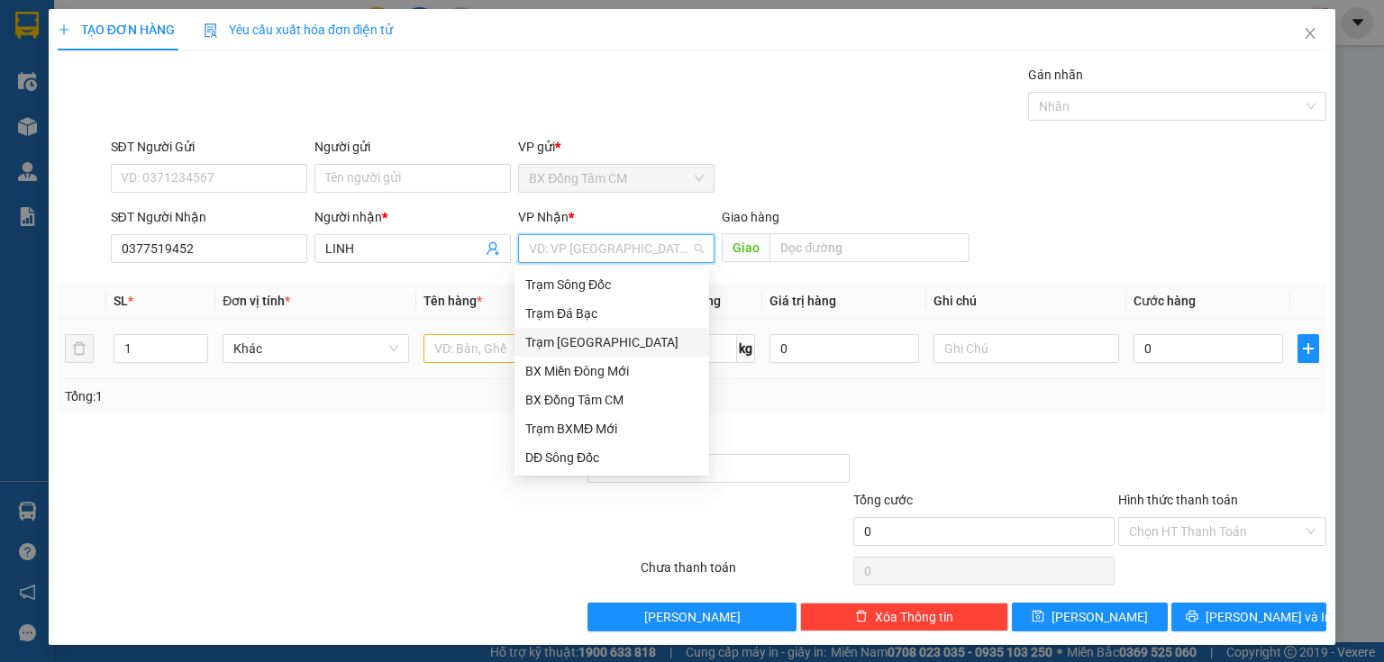
click at [584, 348] on div "Trạm [GEOGRAPHIC_DATA]" at bounding box center [611, 343] width 173 height 20
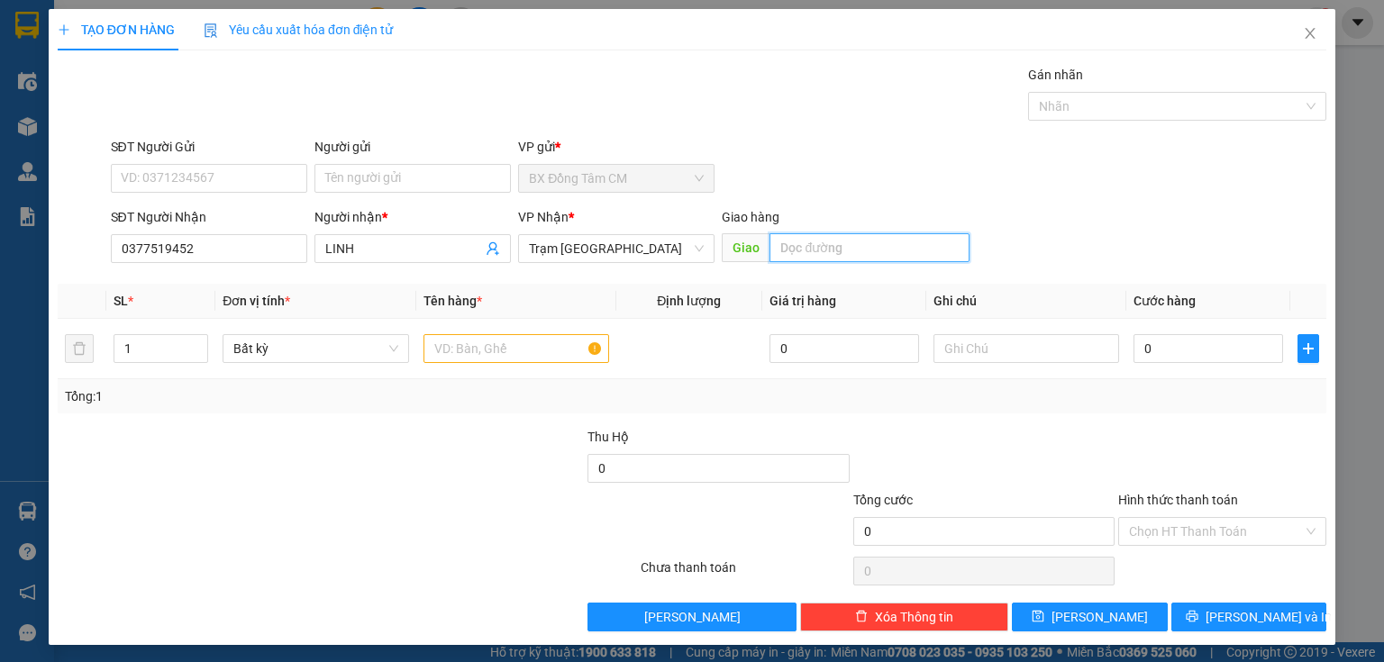
click at [777, 252] on input "text" at bounding box center [870, 247] width 200 height 29
type input "CV TÂN THẾ HIÊP"
drag, startPoint x: 554, startPoint y: 334, endPoint x: 523, endPoint y: 360, distance: 41.0
click at [553, 335] on input "text" at bounding box center [517, 348] width 186 height 29
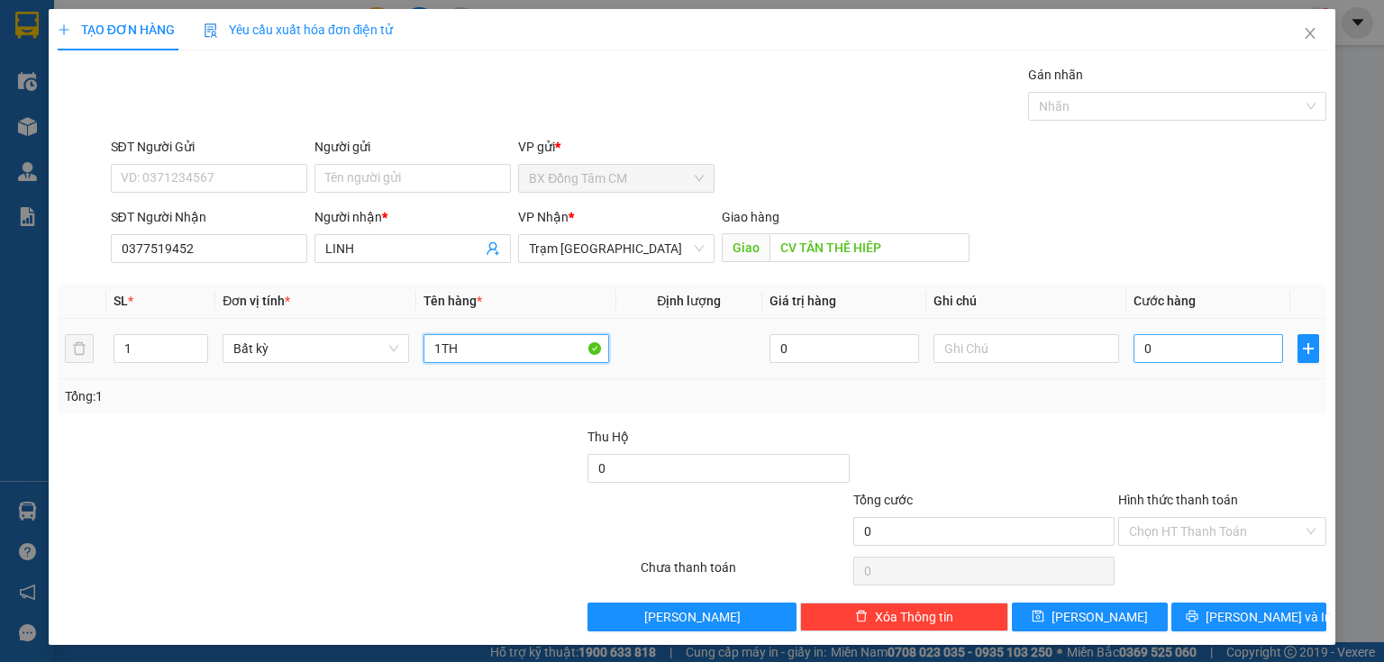
type input "1TH"
click at [1215, 351] on input "0" at bounding box center [1209, 348] width 150 height 29
type input "5"
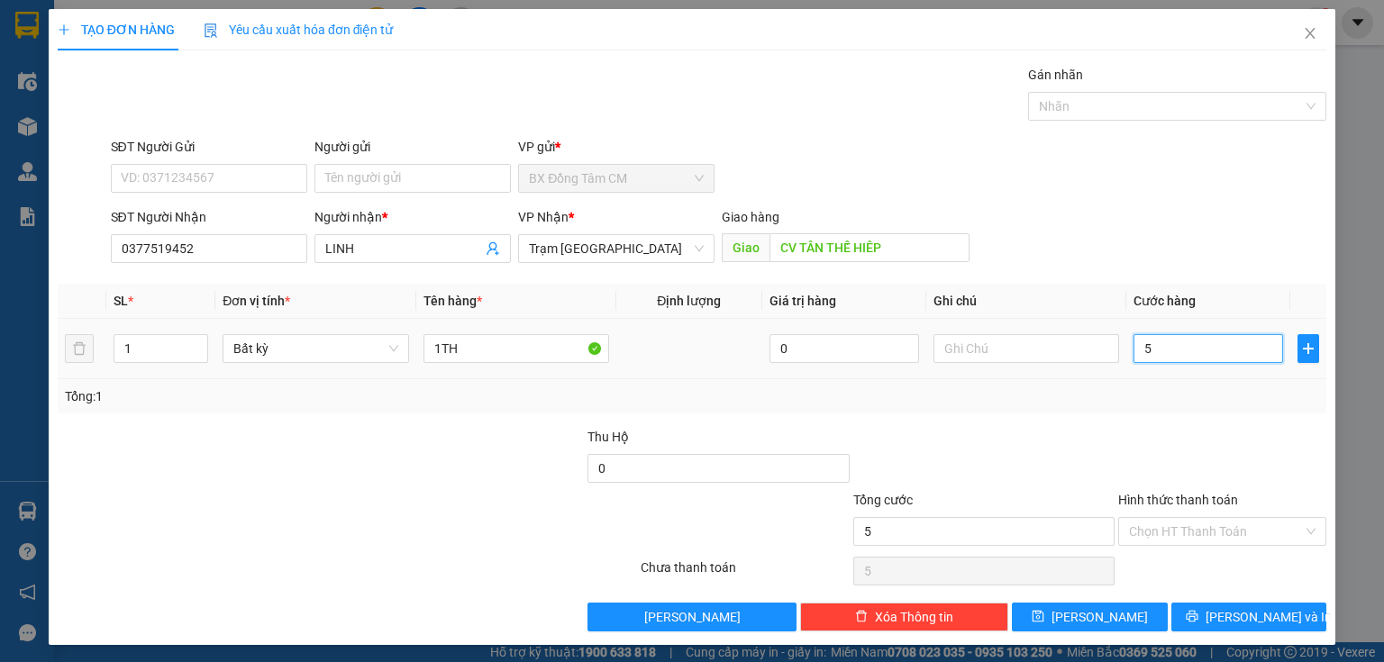
type input "50"
type input "500"
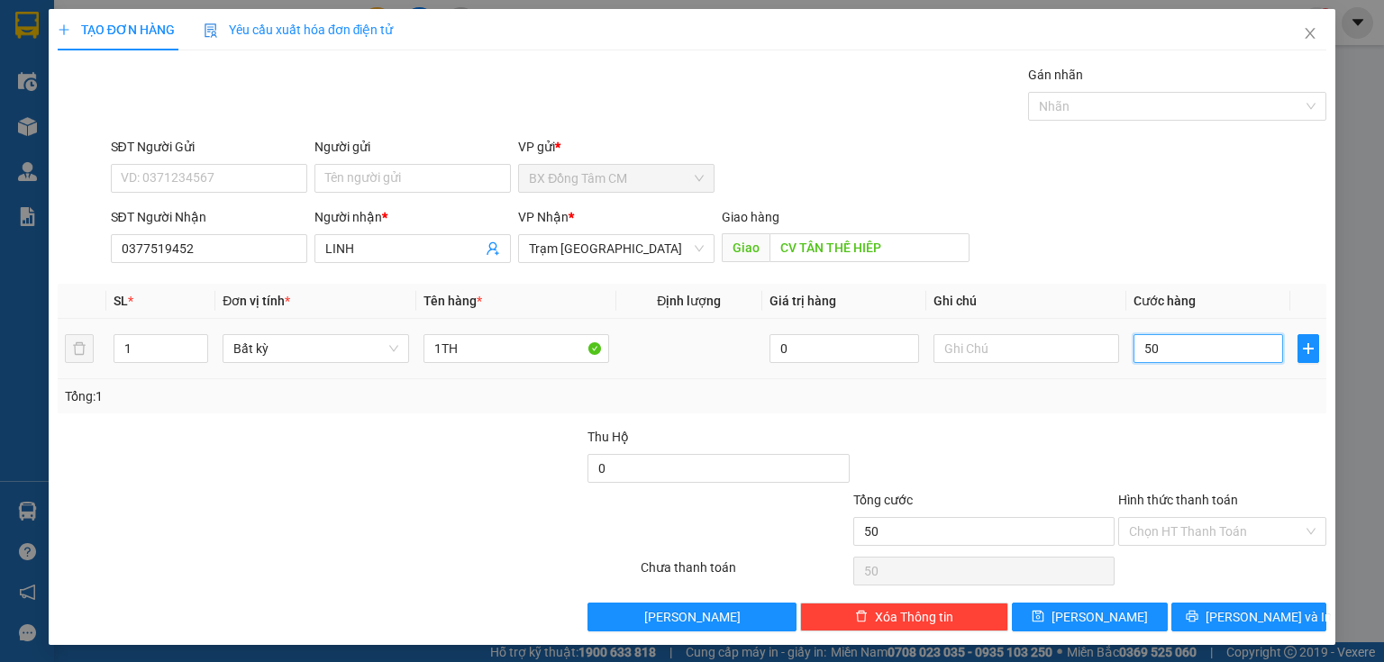
type input "500"
type input "5.000"
type input "50.000"
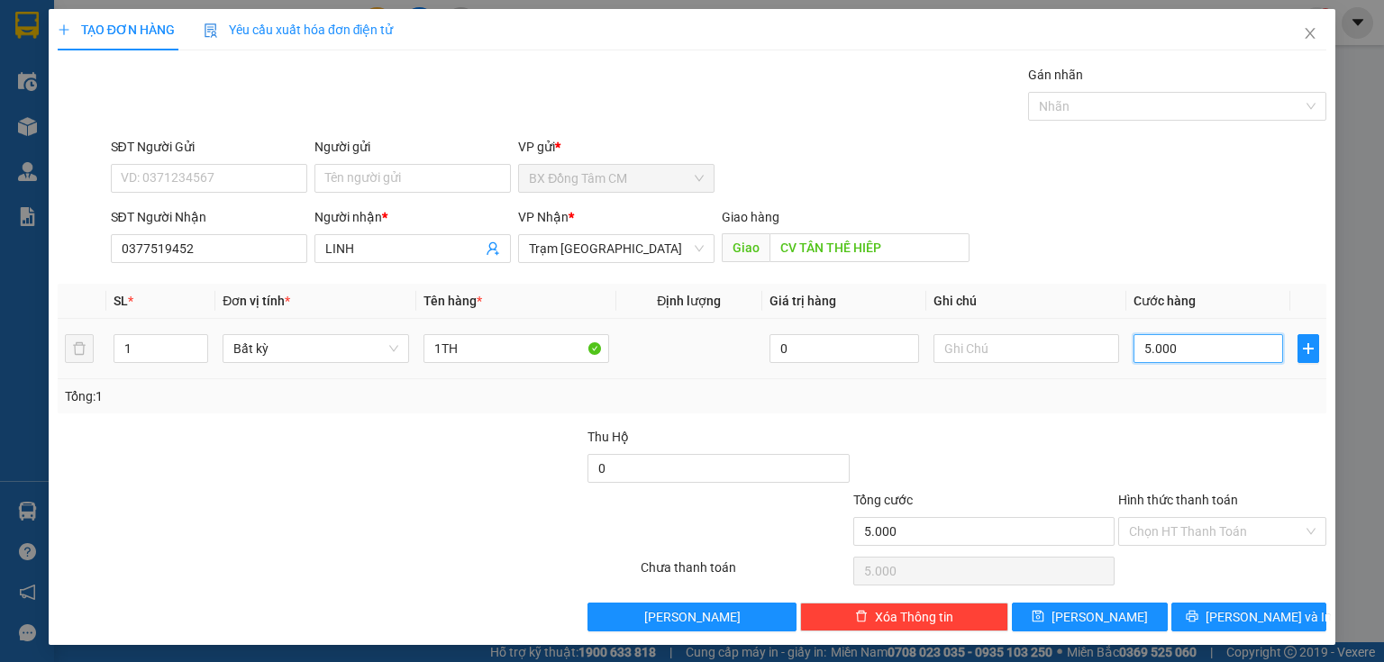
type input "50.000"
click at [1196, 522] on input "Hình thức thanh toán" at bounding box center [1216, 531] width 174 height 27
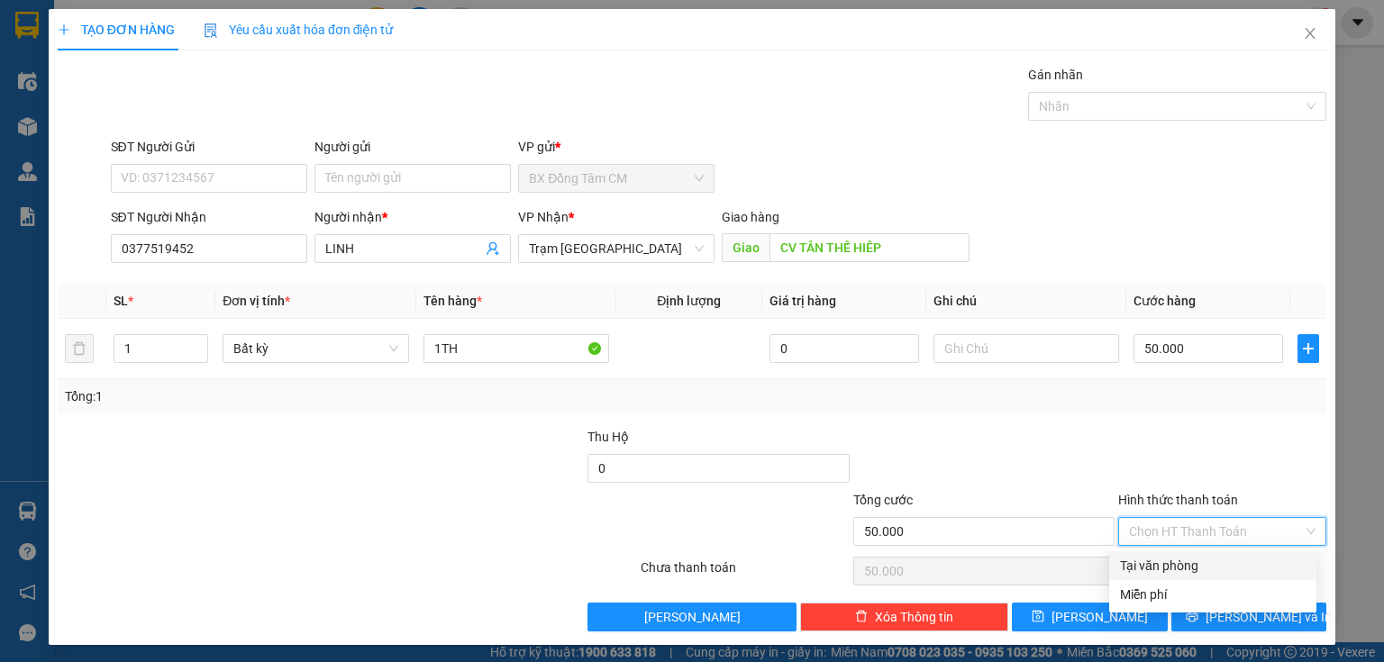
click at [1168, 559] on div "Tại văn phòng" at bounding box center [1213, 566] width 186 height 20
type input "0"
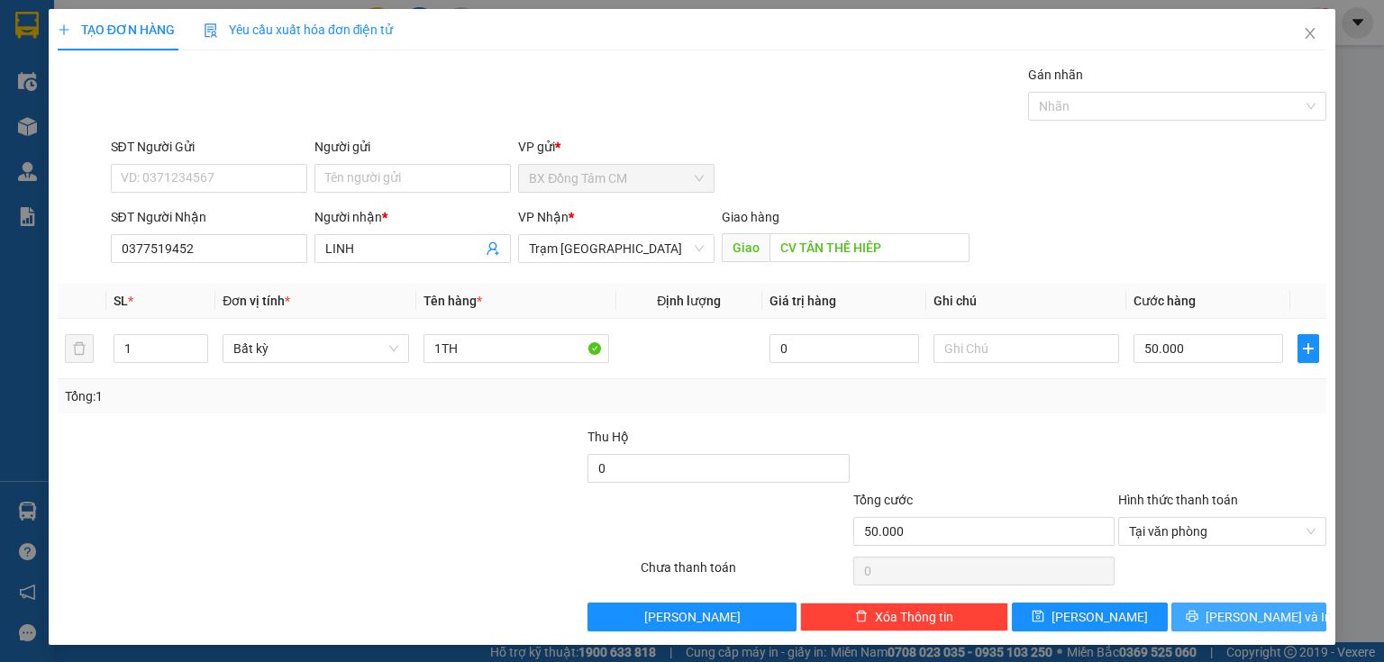
click at [1191, 630] on button "[PERSON_NAME] và In" at bounding box center [1250, 617] width 156 height 29
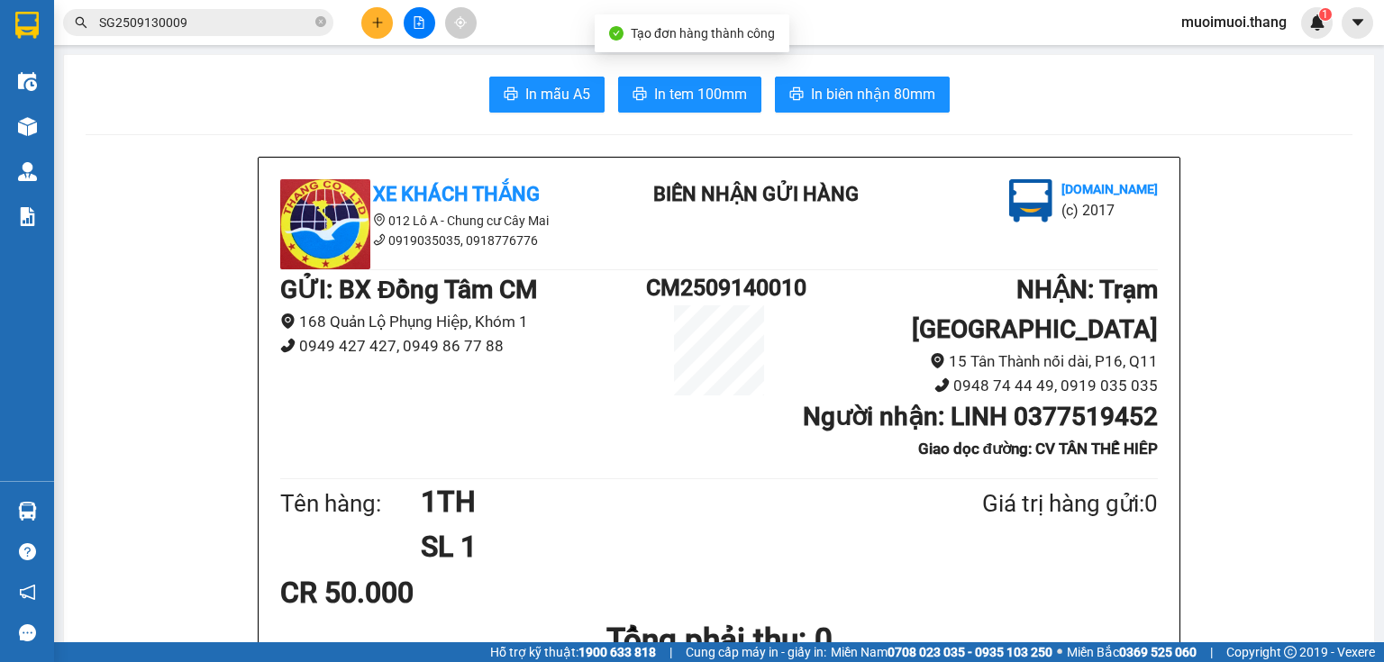
click at [733, 91] on span "In tem 100mm" at bounding box center [700, 94] width 93 height 23
click at [381, 25] on icon "plus" at bounding box center [377, 22] width 13 height 13
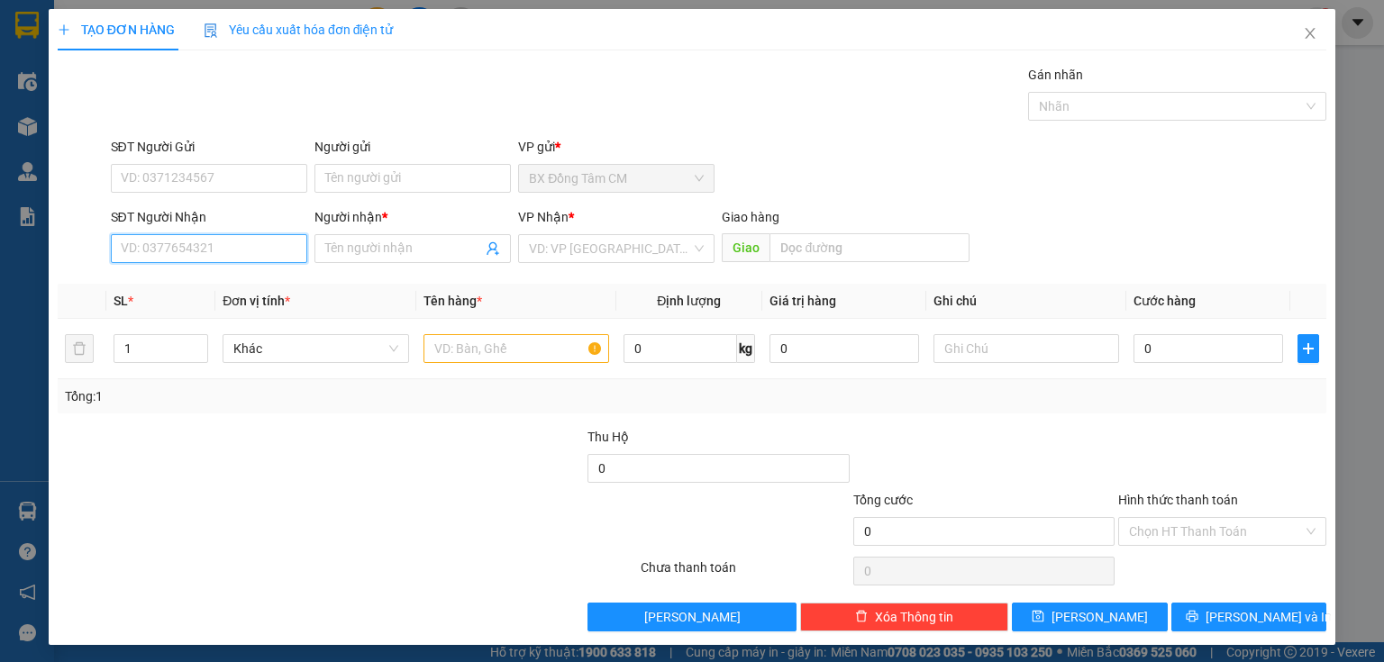
click at [246, 260] on input "SĐT Người Nhận" at bounding box center [209, 248] width 196 height 29
type input "0877318638"
click at [407, 247] on input "Người nhận *" at bounding box center [403, 249] width 157 height 20
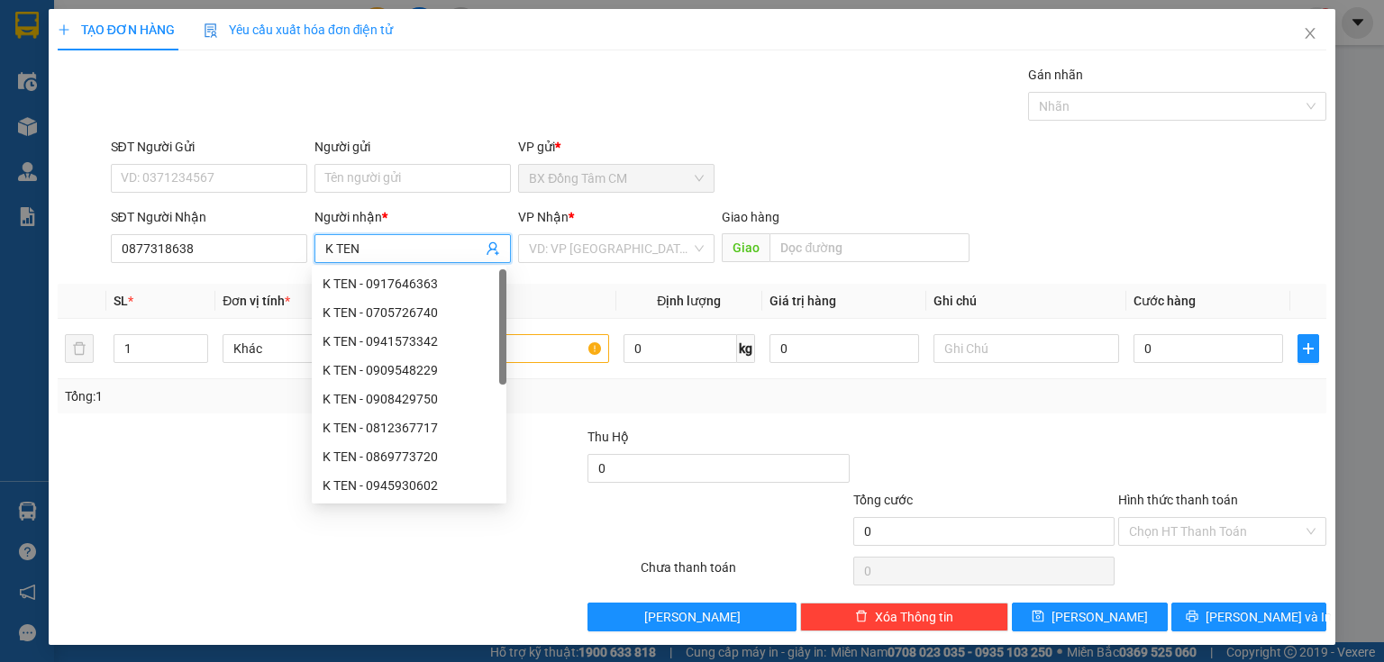
type input "K TEN"
click at [552, 231] on div "VP Nhận *" at bounding box center [616, 220] width 196 height 27
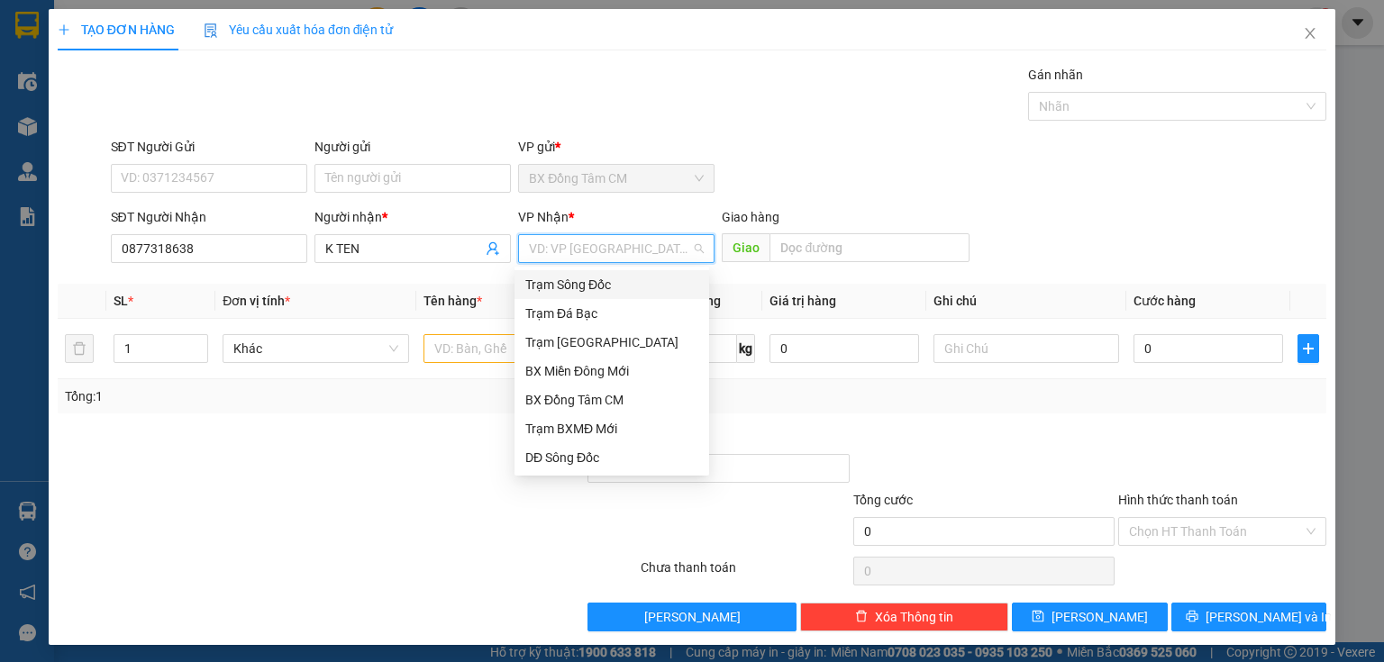
click at [555, 239] on input "search" at bounding box center [610, 248] width 162 height 27
drag, startPoint x: 621, startPoint y: 335, endPoint x: 785, endPoint y: 295, distance: 169.0
click at [622, 335] on div "Trạm [GEOGRAPHIC_DATA]" at bounding box center [611, 343] width 173 height 20
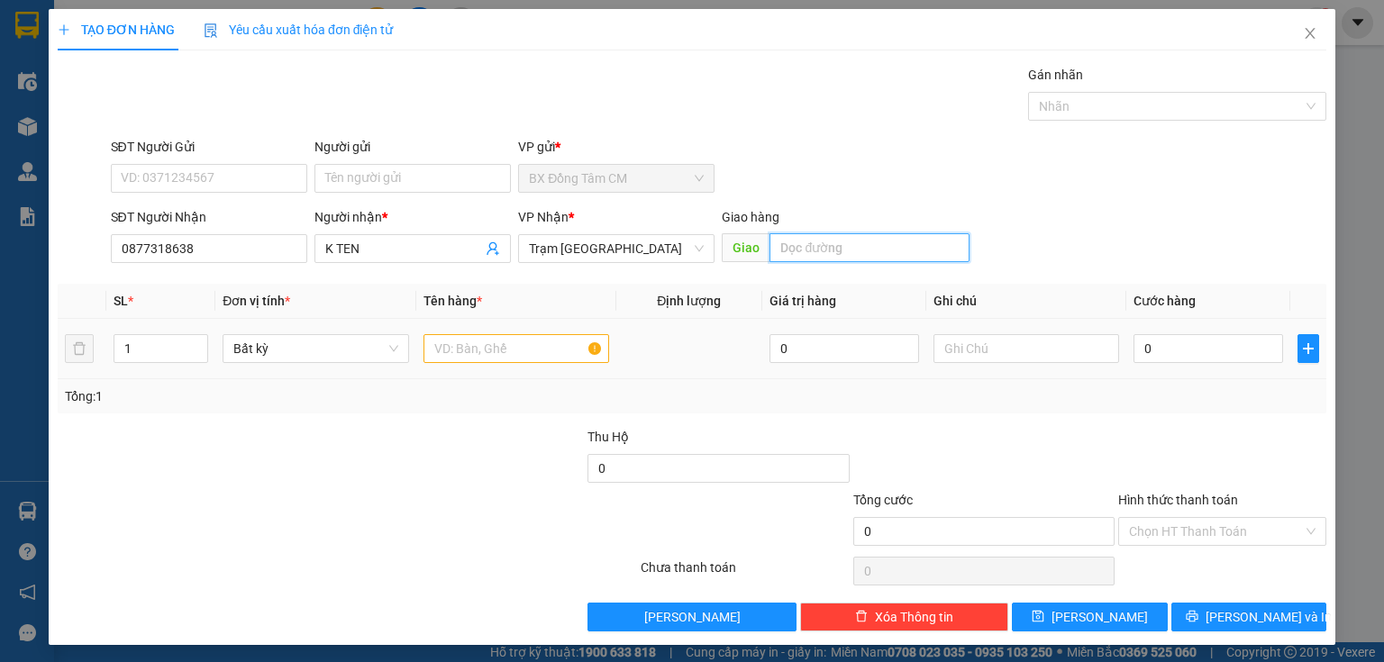
click at [837, 250] on input "text" at bounding box center [870, 247] width 200 height 29
type input "VX AN LAC"
click at [510, 335] on input "text" at bounding box center [517, 348] width 186 height 29
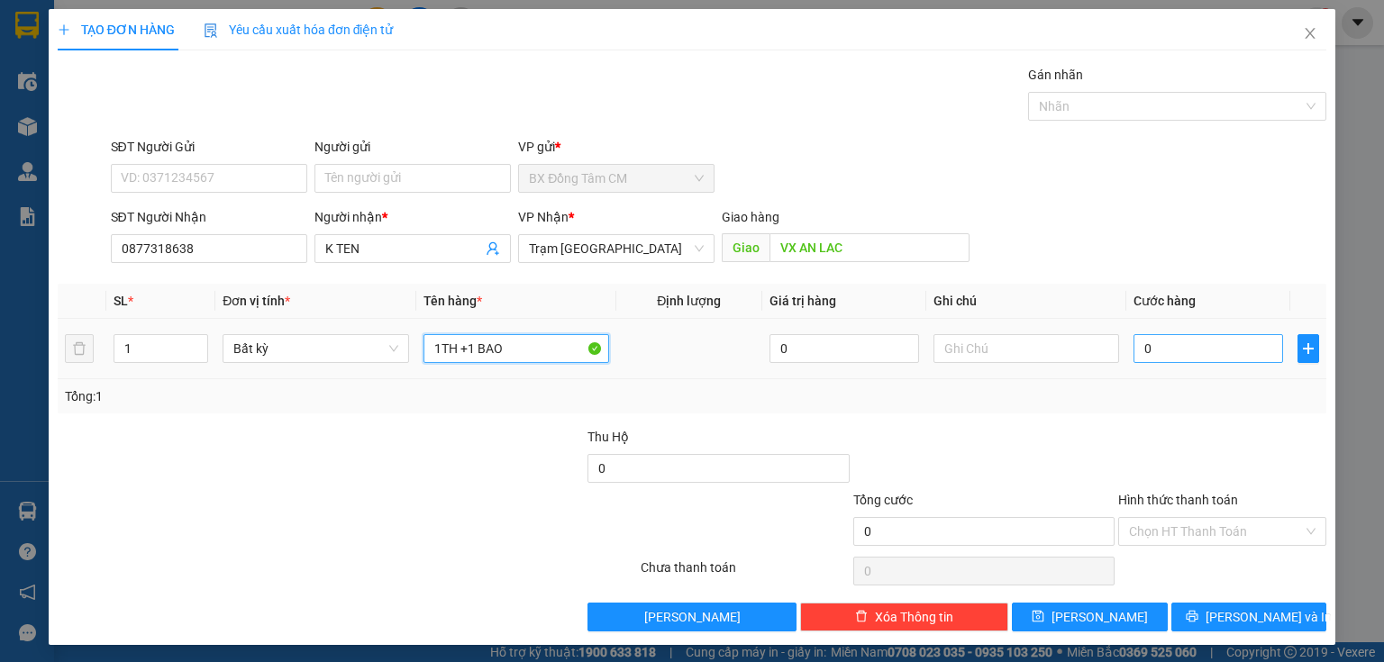
type input "1TH +1 BAO"
click at [1154, 354] on input "0" at bounding box center [1209, 348] width 150 height 29
type input "8"
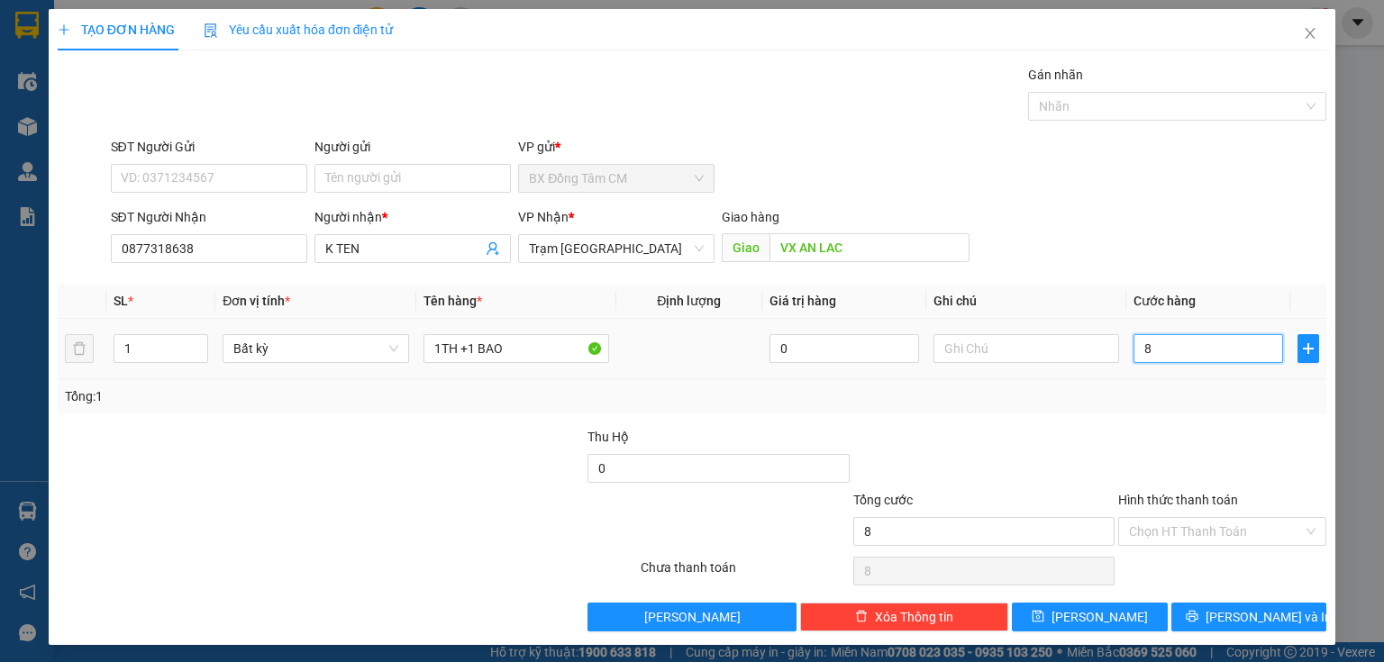
type input "0"
click at [1134, 349] on input "0" at bounding box center [1209, 348] width 150 height 29
click at [1194, 621] on button "[PERSON_NAME] và In" at bounding box center [1250, 617] width 156 height 29
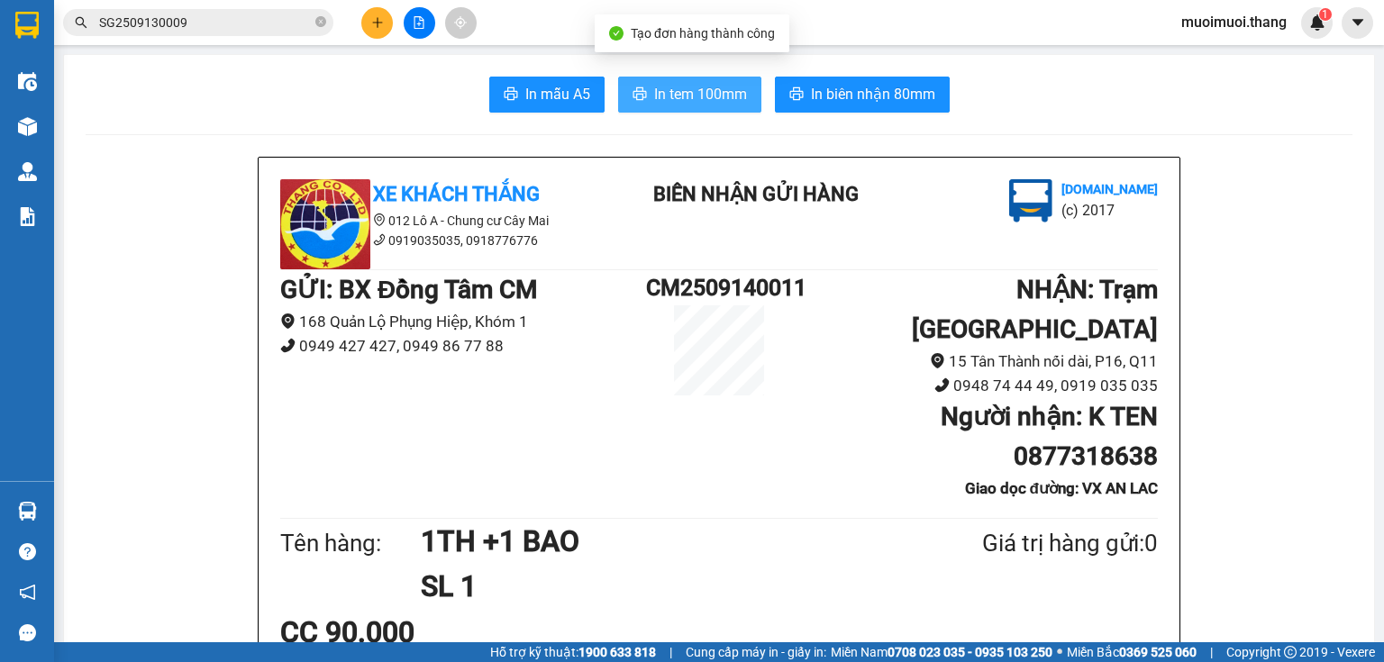
click at [671, 105] on span "In tem 100mm" at bounding box center [700, 94] width 93 height 23
click at [364, 8] on div at bounding box center [418, 23] width 135 height 32
click at [360, 22] on div at bounding box center [418, 23] width 135 height 32
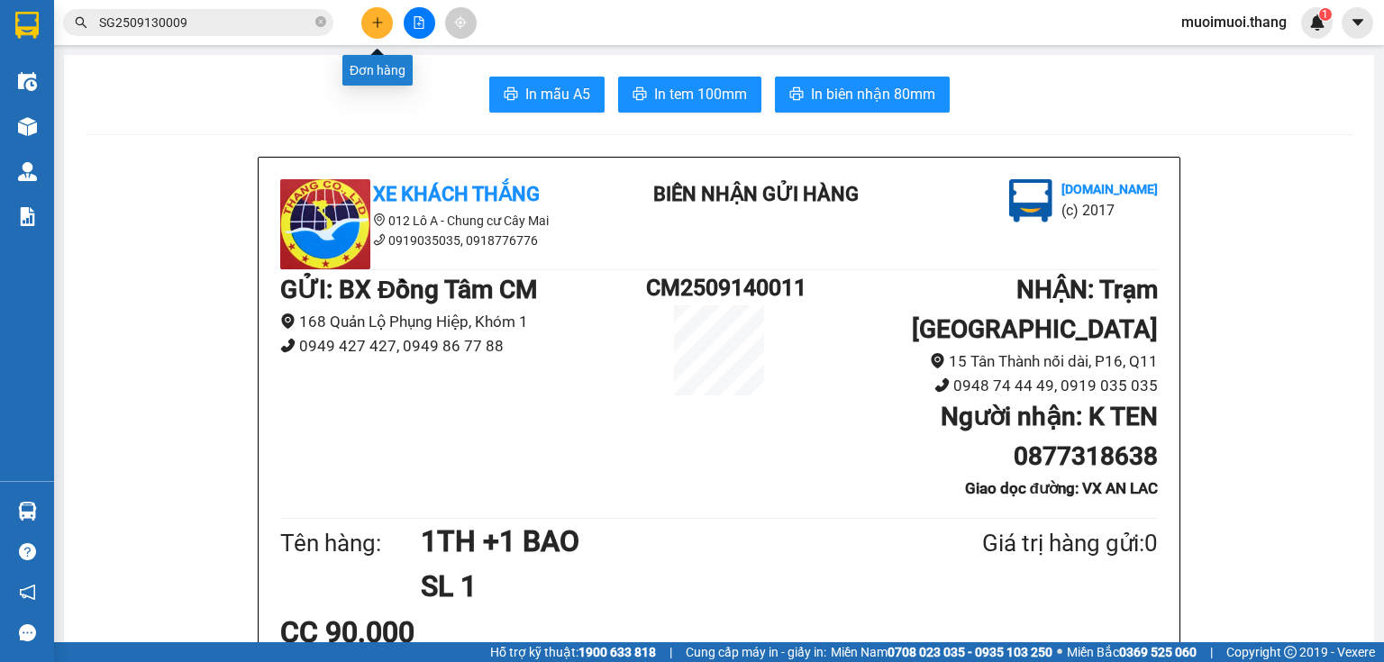
click at [375, 25] on icon "plus" at bounding box center [377, 22] width 13 height 13
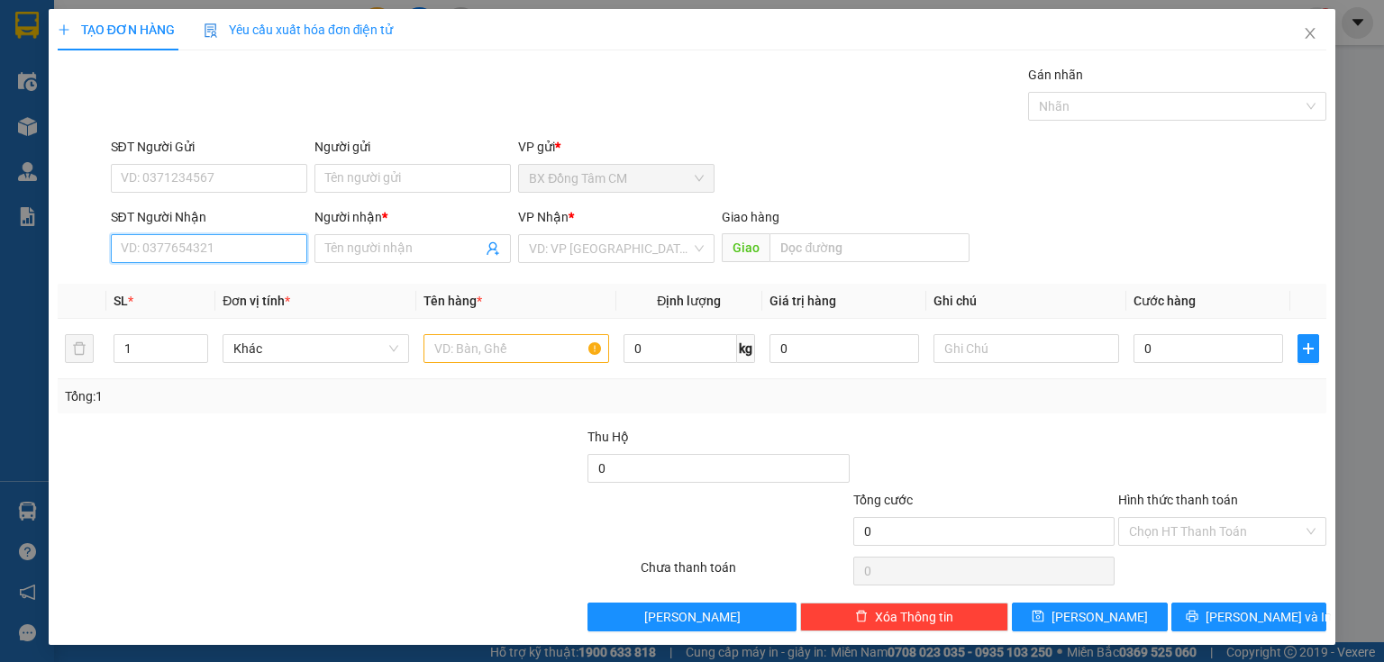
click at [213, 253] on input "SĐT Người Nhận" at bounding box center [209, 248] width 196 height 29
click at [170, 258] on input "09433585548" at bounding box center [209, 248] width 196 height 29
drag, startPoint x: 194, startPoint y: 296, endPoint x: 235, endPoint y: 297, distance: 41.5
click at [209, 297] on div "0943355548 - K TEN" at bounding box center [207, 283] width 195 height 29
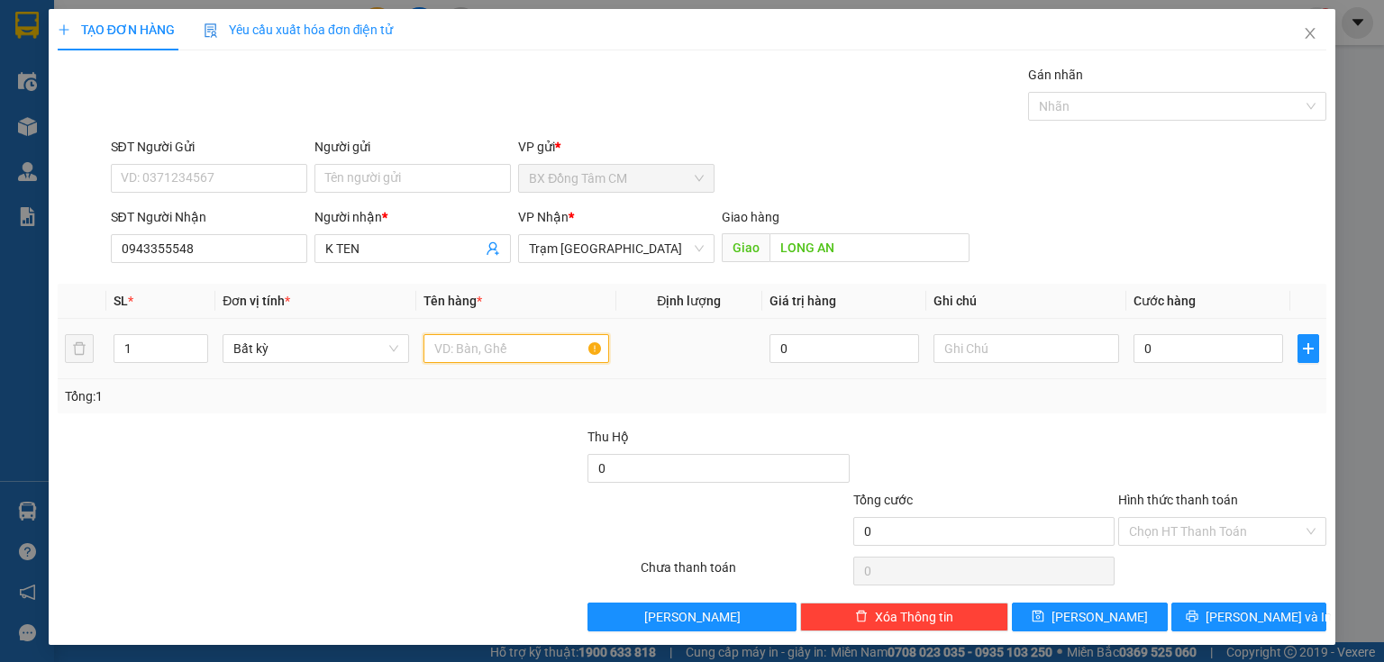
click at [499, 353] on input "text" at bounding box center [517, 348] width 186 height 29
click at [1161, 360] on input "0" at bounding box center [1209, 348] width 150 height 29
drag, startPoint x: 1176, startPoint y: 510, endPoint x: 1171, endPoint y: 539, distance: 29.3
click at [1176, 519] on div "Hình thức thanh toán Chọn HT Thanh Toán" at bounding box center [1222, 521] width 208 height 63
click at [1171, 541] on input "Hình thức thanh toán" at bounding box center [1216, 531] width 174 height 27
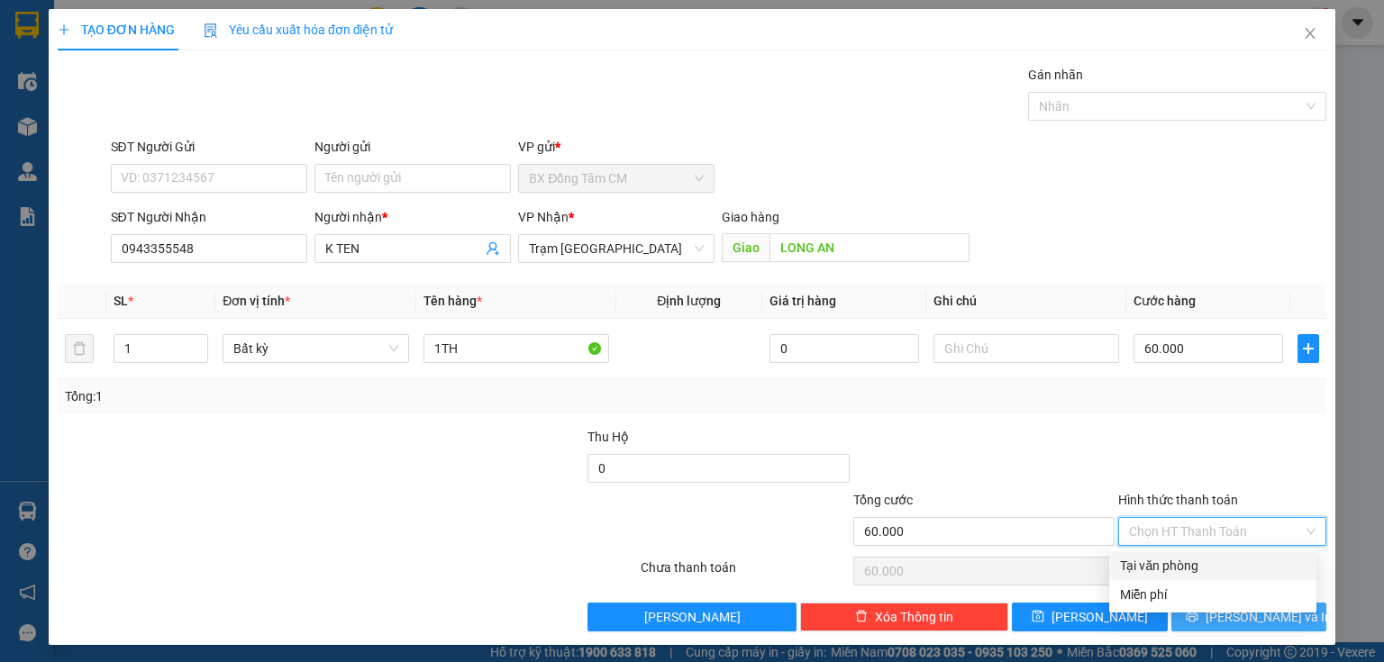
drag, startPoint x: 1178, startPoint y: 561, endPoint x: 1197, endPoint y: 612, distance: 53.9
click at [1179, 562] on div "Tại văn phòng" at bounding box center [1213, 566] width 186 height 20
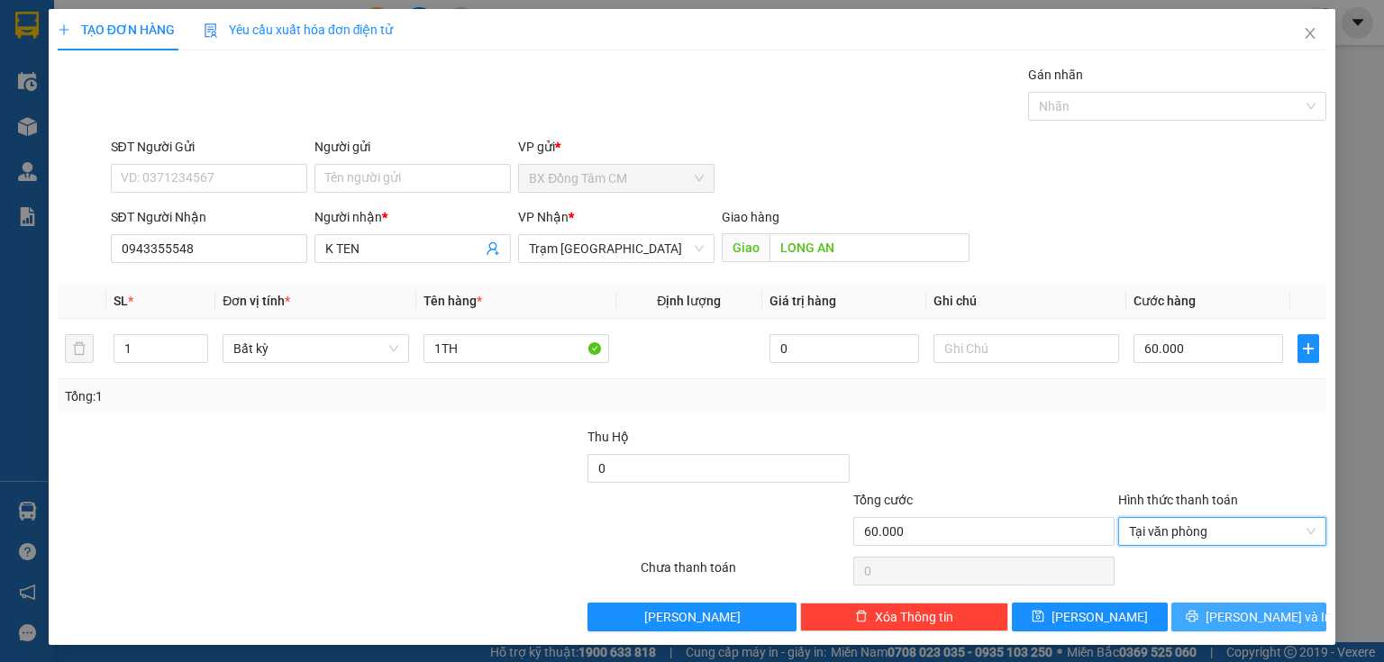
click at [1198, 625] on button "[PERSON_NAME] và In" at bounding box center [1250, 617] width 156 height 29
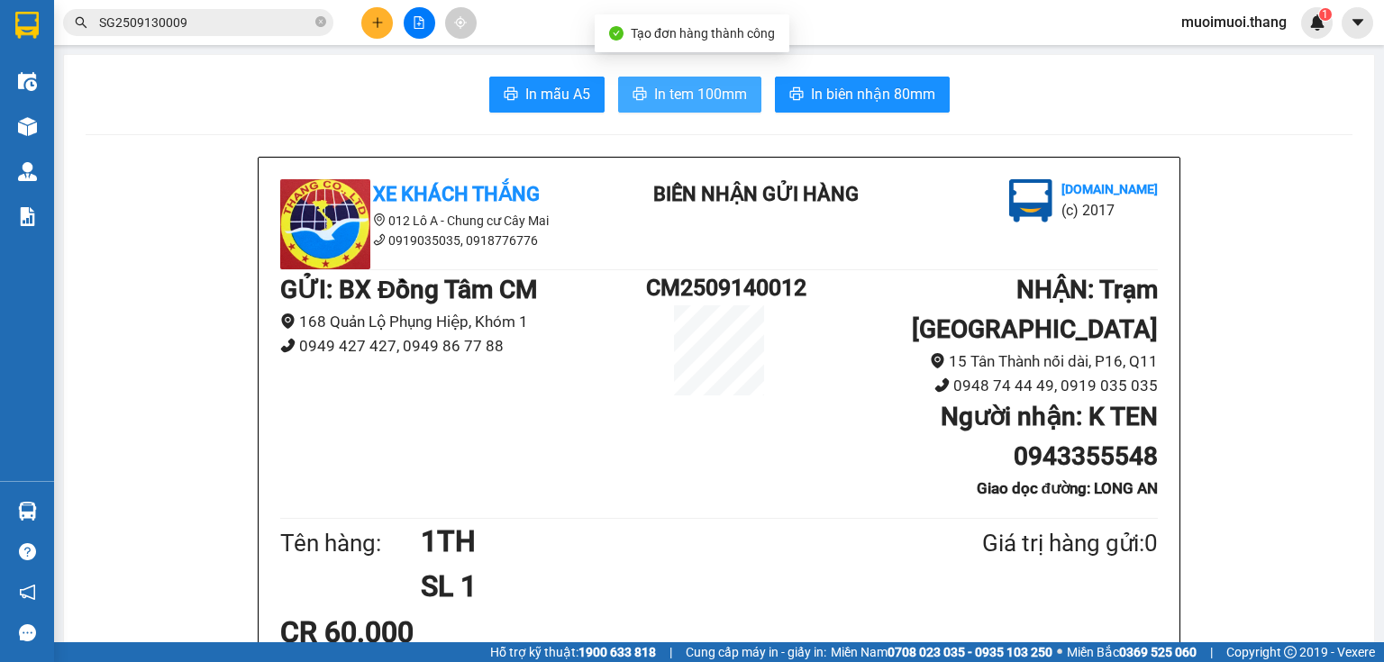
click at [678, 81] on button "In tem 100mm" at bounding box center [689, 95] width 143 height 36
click at [371, 29] on button at bounding box center [377, 23] width 32 height 32
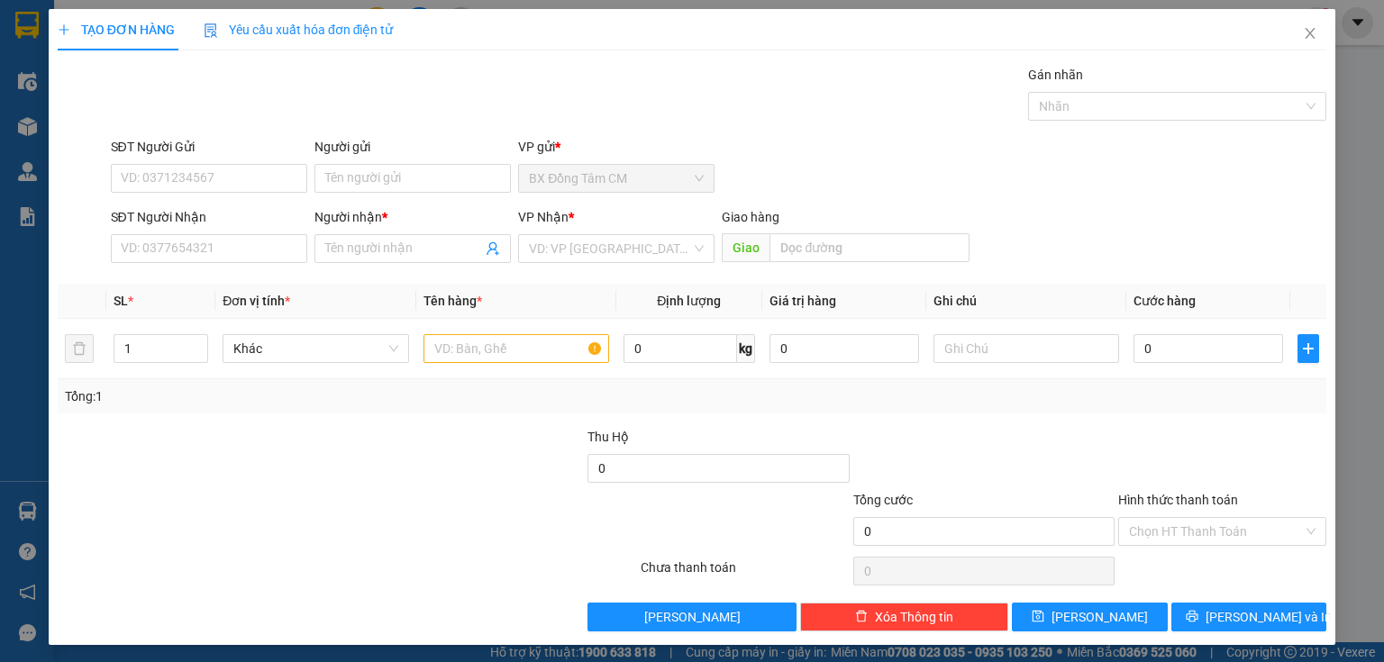
click at [161, 272] on div "Transit Pickup Surcharge Ids Transit Deliver Surcharge Ids Transit Deliver Surc…" at bounding box center [692, 348] width 1269 height 567
click at [164, 248] on input "SĐT Người Nhận" at bounding box center [209, 248] width 196 height 29
drag, startPoint x: 265, startPoint y: 251, endPoint x: 217, endPoint y: 278, distance: 54.9
click at [222, 275] on body "Kết quả tìm kiếm ( 1 ) Bộ lọc Mã ĐH Trạng thái Món hàng Thu hộ Tổng cước Chưa c…" at bounding box center [692, 331] width 1384 height 662
click at [214, 279] on div "0886470828 - K TEN" at bounding box center [207, 284] width 173 height 20
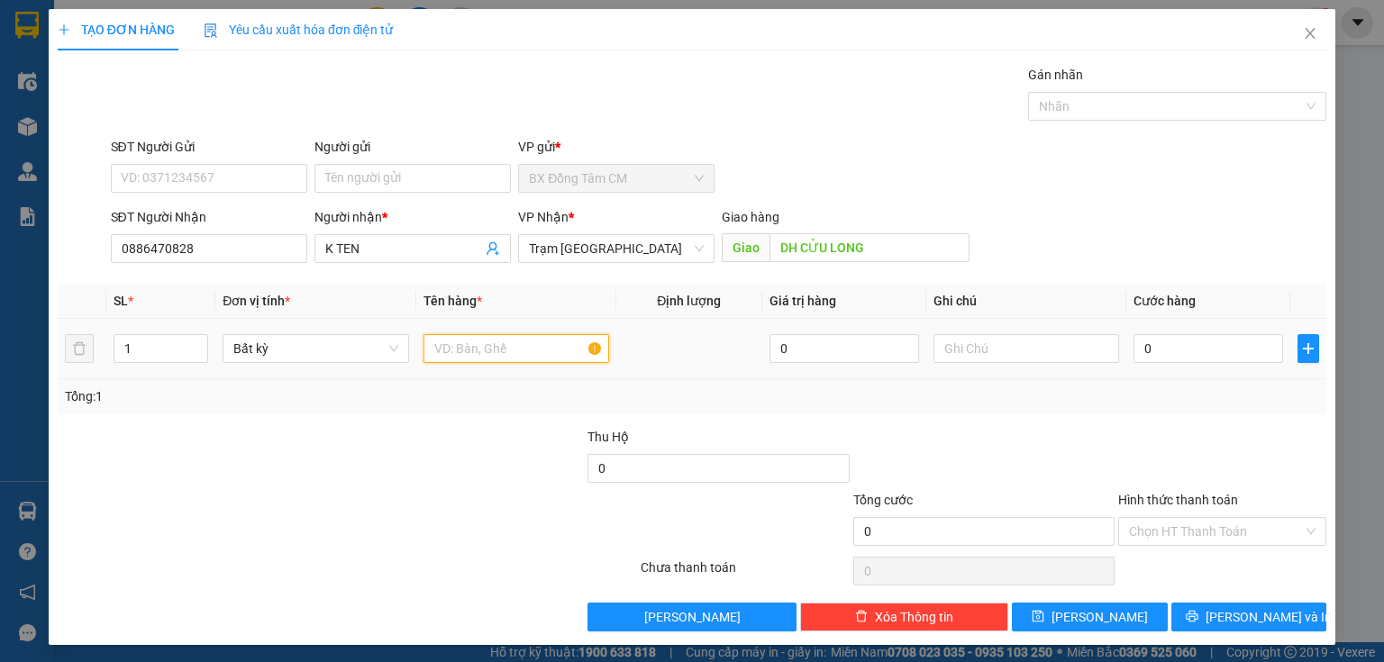
click at [424, 354] on input "text" at bounding box center [517, 348] width 186 height 29
click at [442, 360] on input "text" at bounding box center [517, 348] width 186 height 29
click at [1131, 367] on td "0" at bounding box center [1209, 349] width 164 height 60
click at [1145, 348] on input "0" at bounding box center [1209, 348] width 150 height 29
click at [1235, 535] on input "Hình thức thanh toán" at bounding box center [1216, 531] width 174 height 27
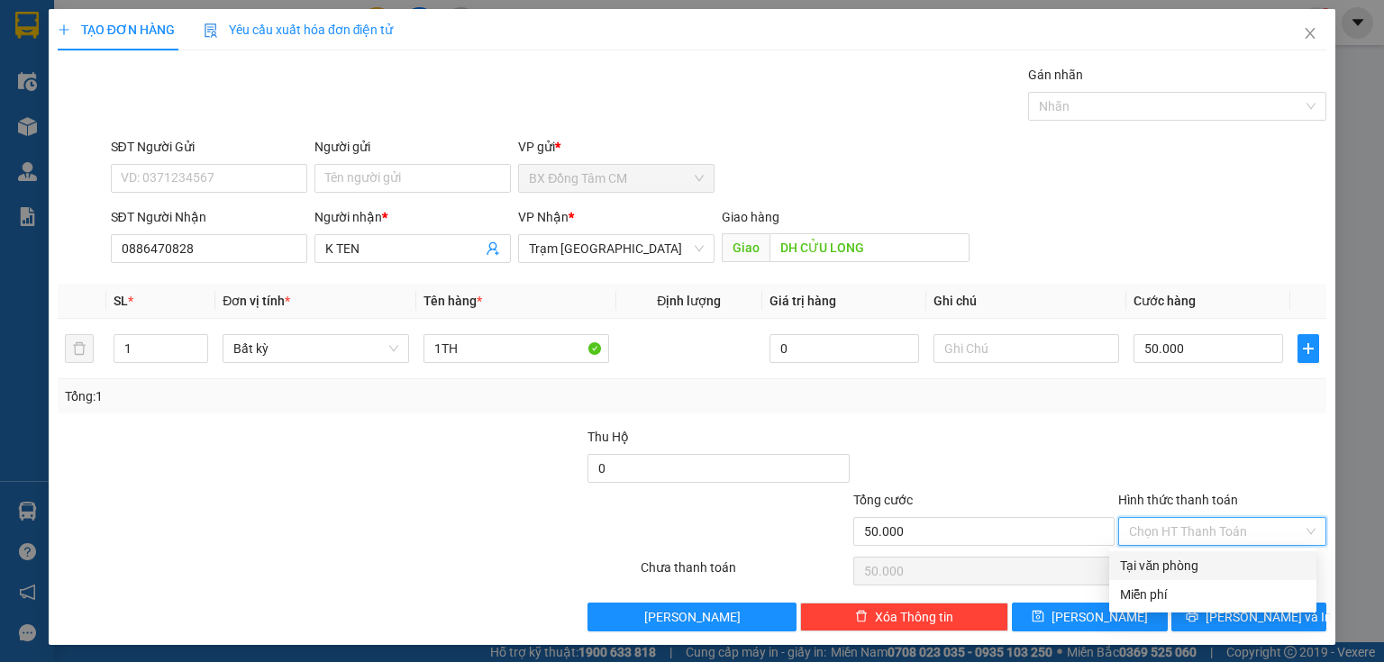
click at [1199, 569] on div "Tại văn phòng" at bounding box center [1213, 566] width 186 height 20
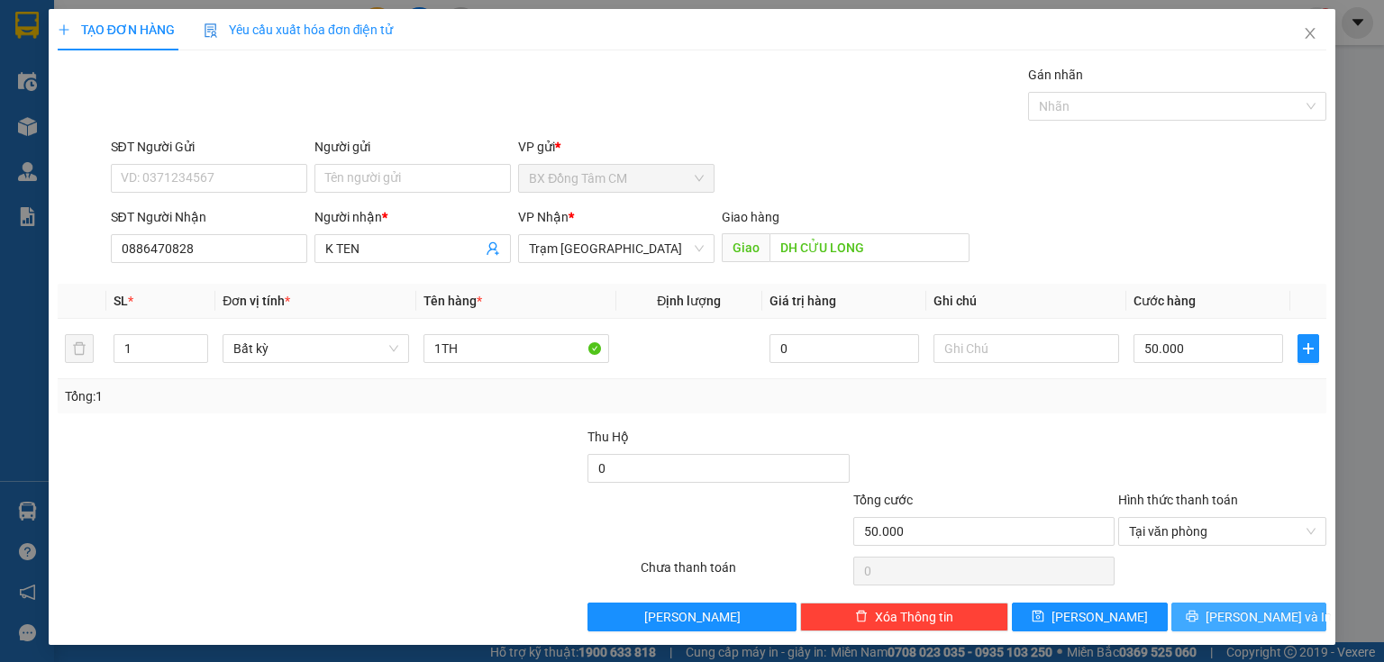
click at [1203, 613] on button "[PERSON_NAME] và In" at bounding box center [1250, 617] width 156 height 29
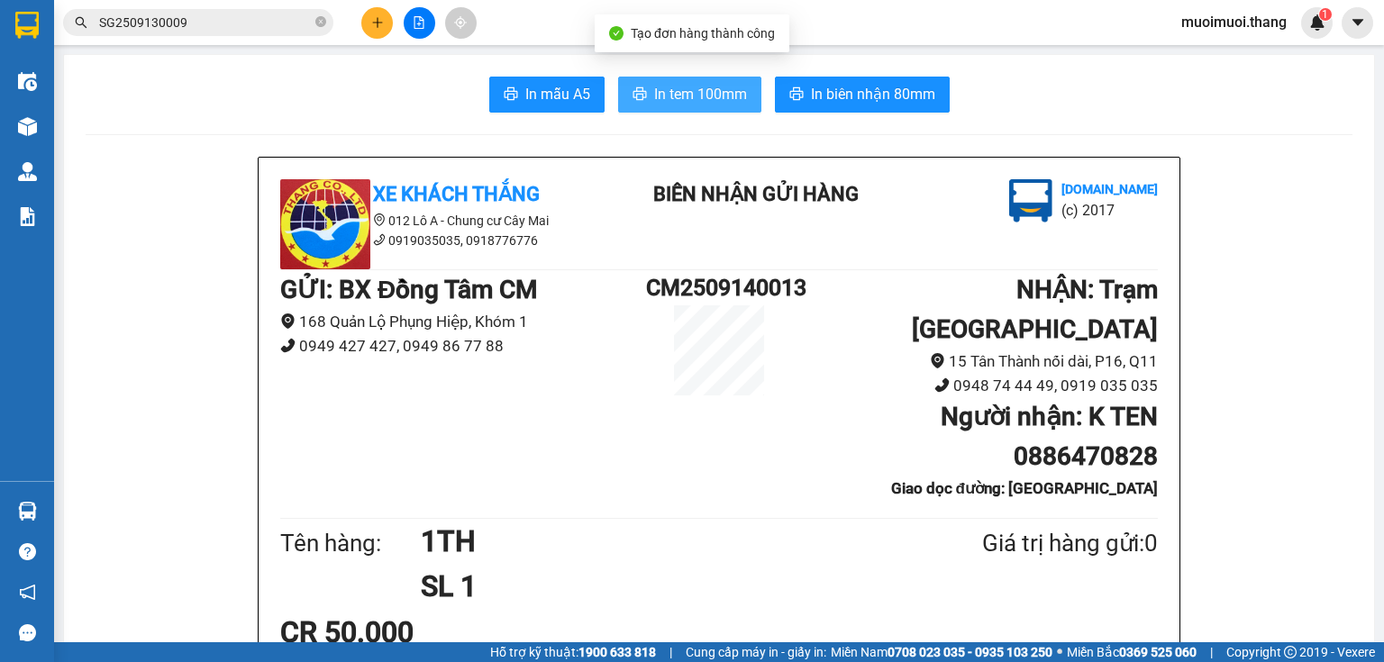
click at [717, 96] on span "In tem 100mm" at bounding box center [700, 94] width 93 height 23
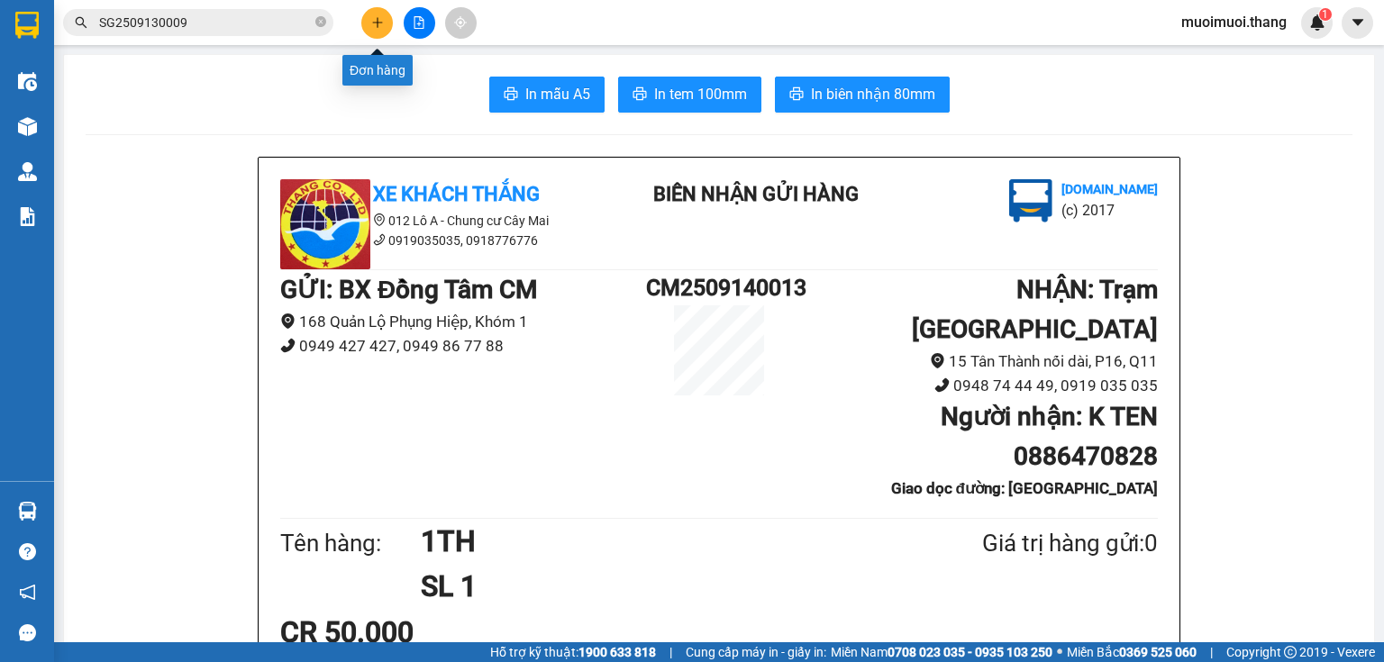
click at [379, 30] on button at bounding box center [377, 23] width 32 height 32
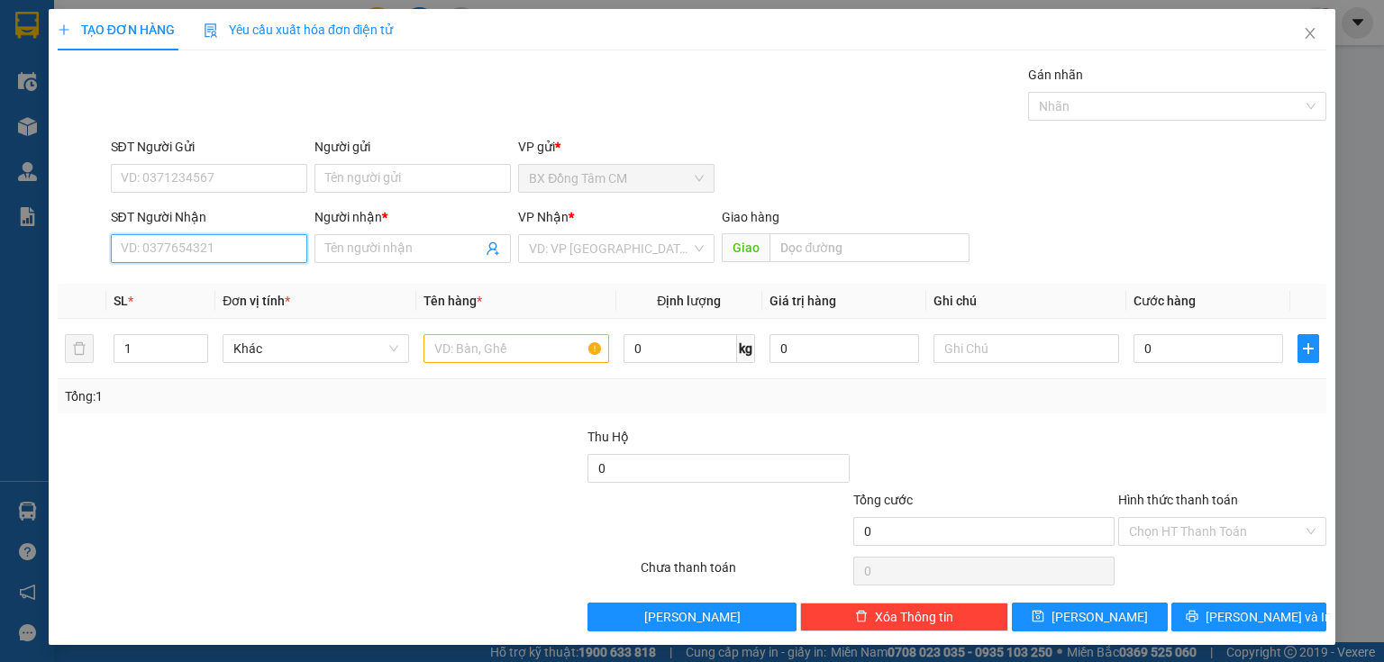
click at [225, 249] on input "SĐT Người Nhận" at bounding box center [209, 248] width 196 height 29
click at [186, 274] on div "0822303566 - K TÊN" at bounding box center [207, 283] width 195 height 29
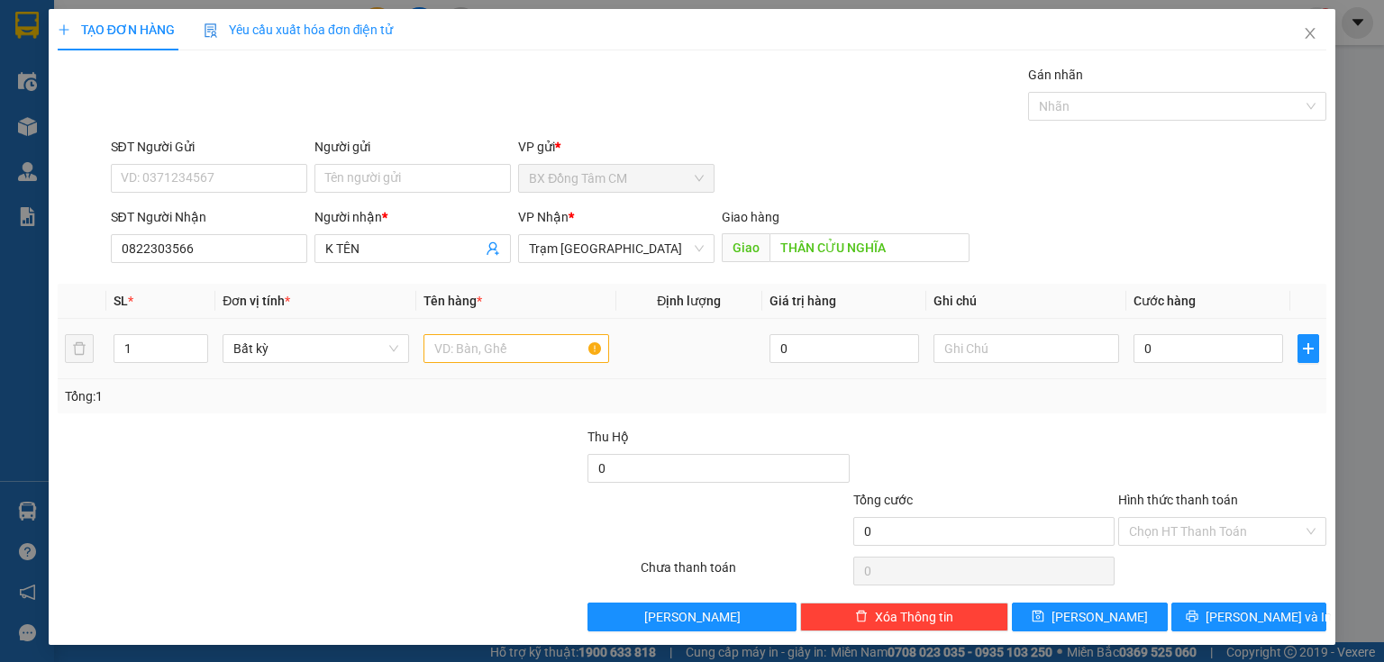
click at [530, 366] on td at bounding box center [516, 349] width 200 height 60
click at [526, 350] on input "text" at bounding box center [517, 348] width 186 height 29
click at [1181, 338] on div "0" at bounding box center [1209, 349] width 150 height 36
click at [1181, 338] on input "0" at bounding box center [1209, 348] width 150 height 29
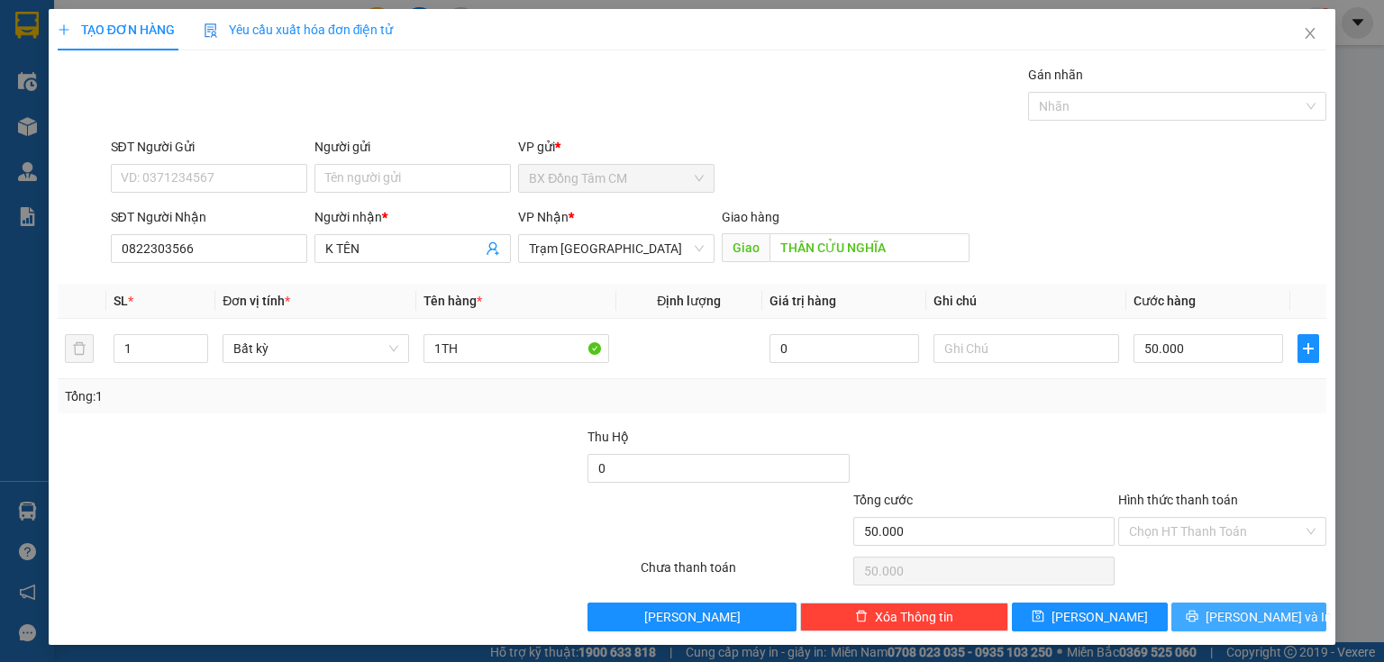
click at [1202, 610] on button "[PERSON_NAME] và In" at bounding box center [1250, 617] width 156 height 29
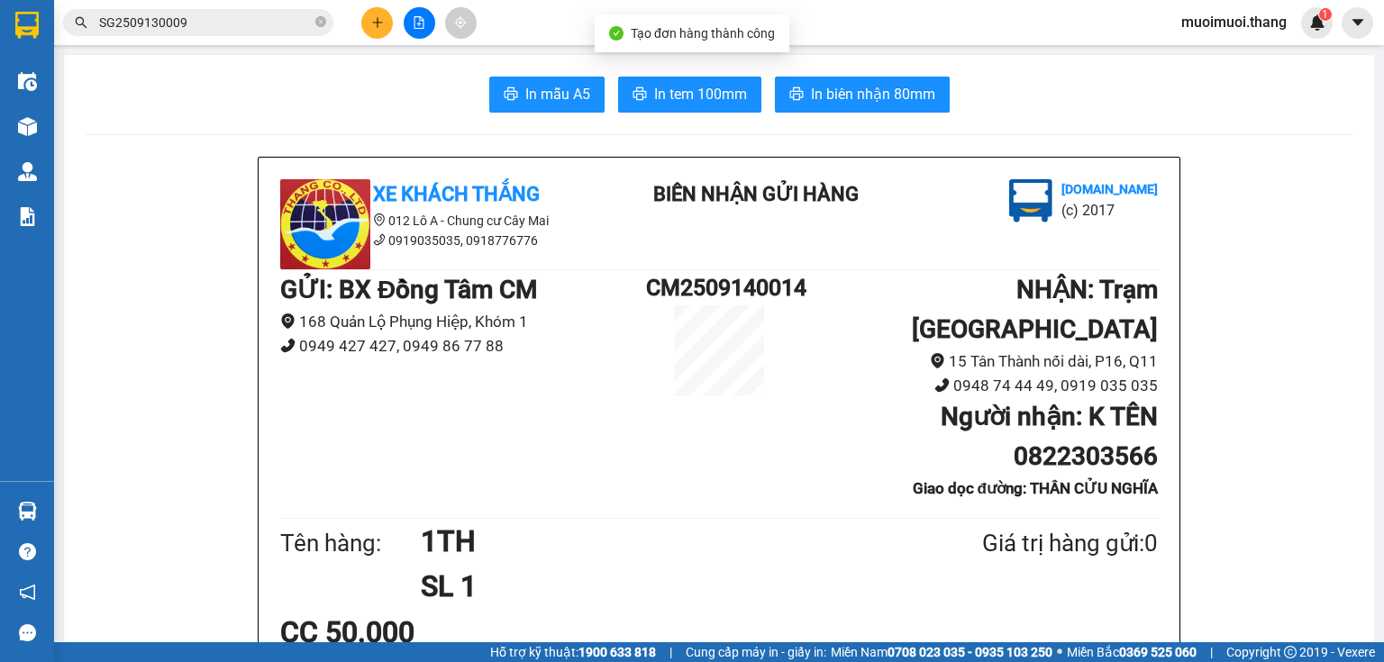
click at [664, 92] on span "In tem 100mm" at bounding box center [700, 94] width 93 height 23
click at [379, 18] on icon "plus" at bounding box center [377, 22] width 13 height 13
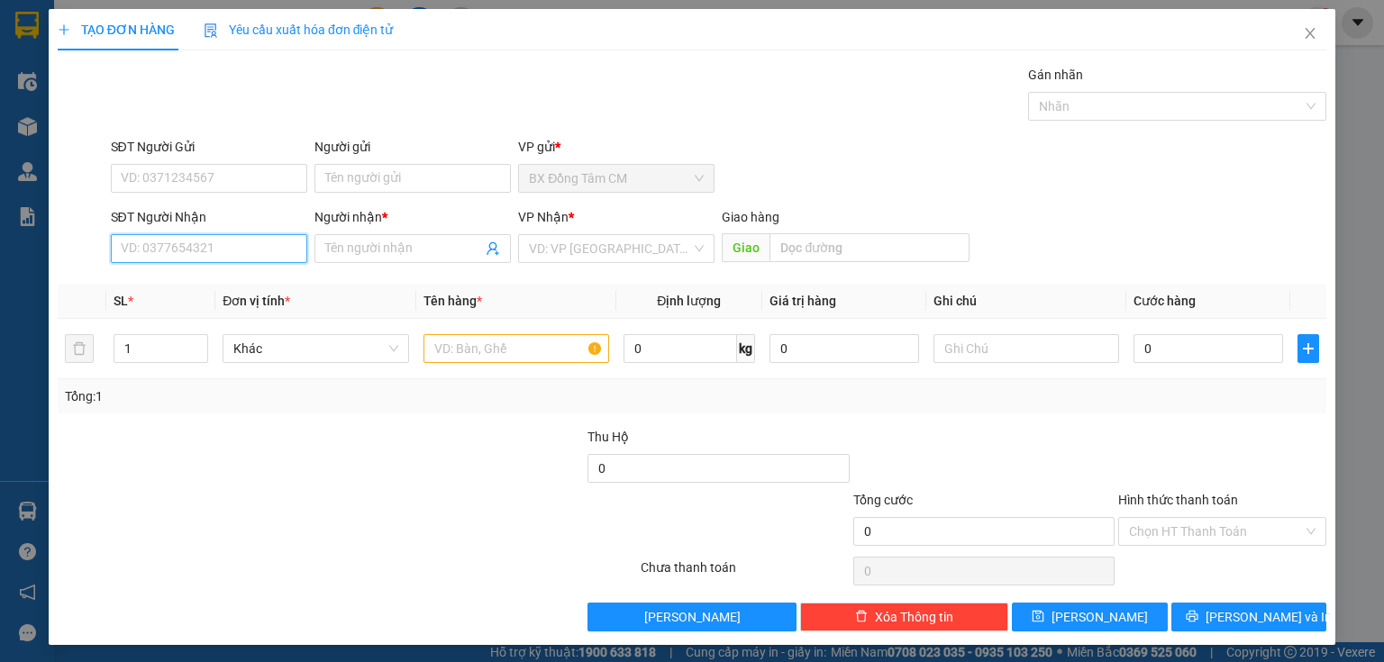
click at [200, 245] on input "SĐT Người Nhận" at bounding box center [209, 248] width 196 height 29
click at [370, 249] on input "Người nhận *" at bounding box center [403, 249] width 157 height 20
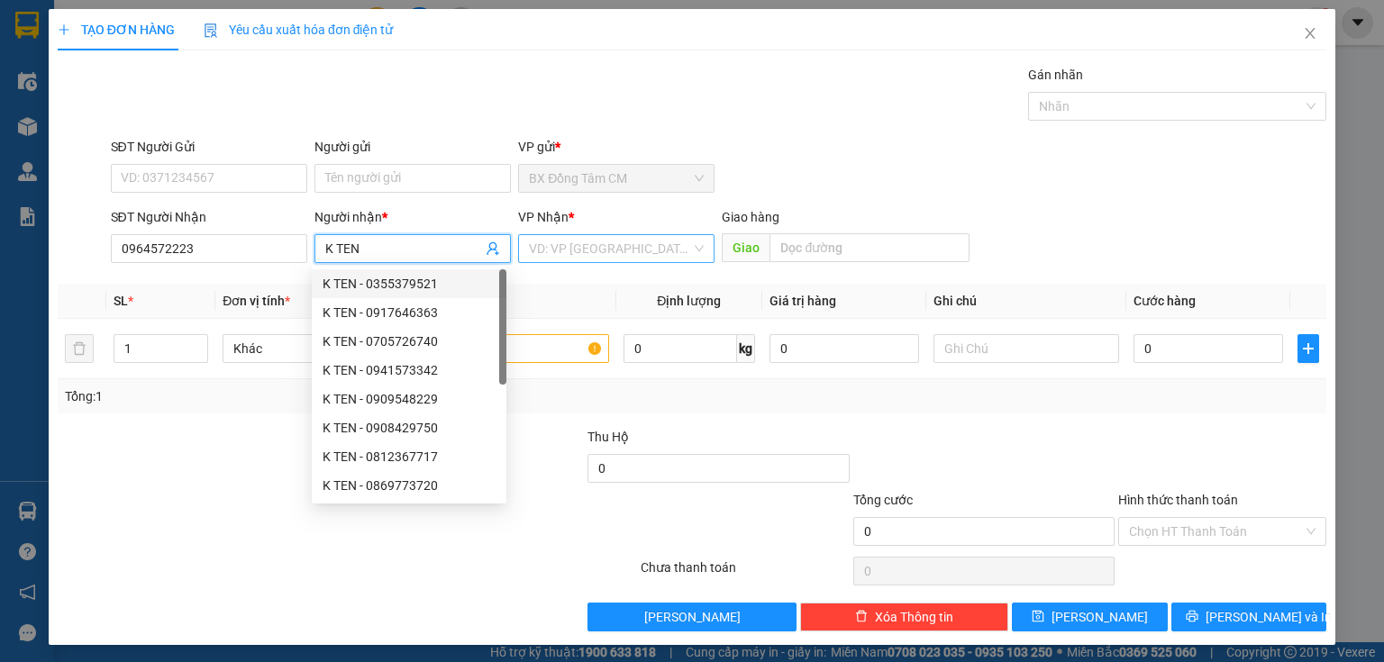
click at [556, 246] on input "search" at bounding box center [610, 248] width 162 height 27
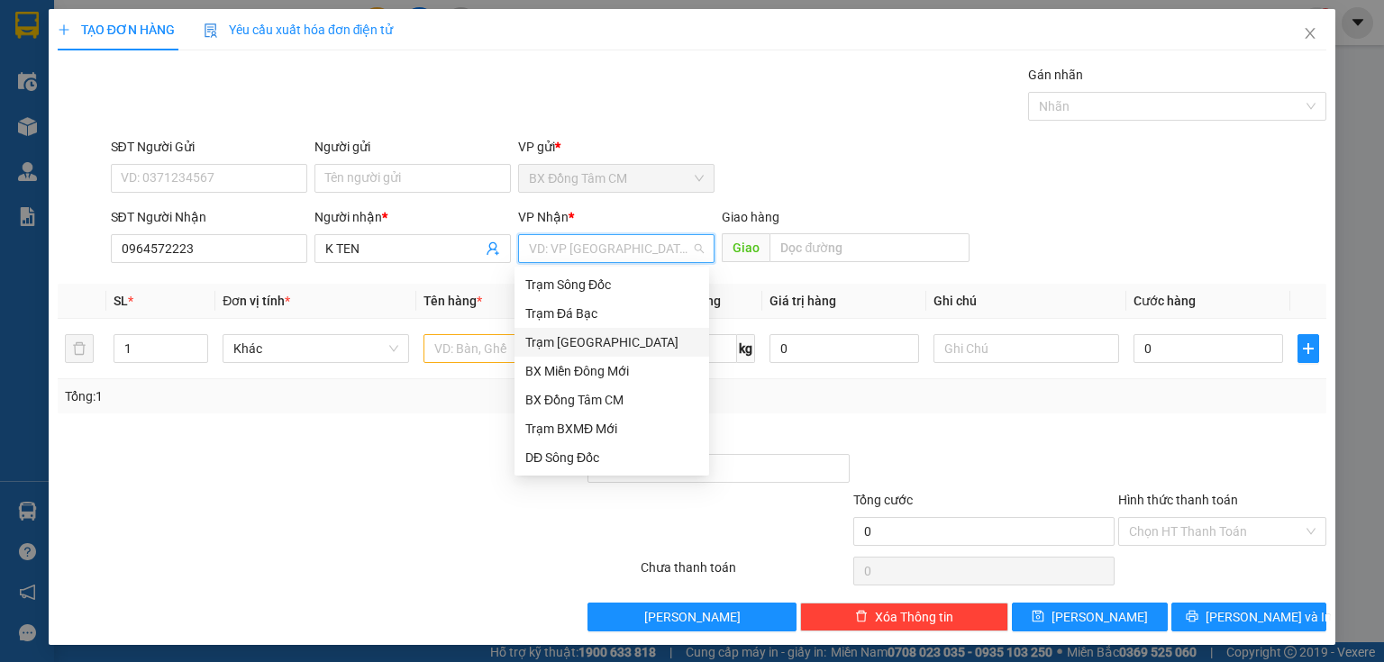
click at [590, 348] on div "Trạm [GEOGRAPHIC_DATA]" at bounding box center [611, 343] width 173 height 20
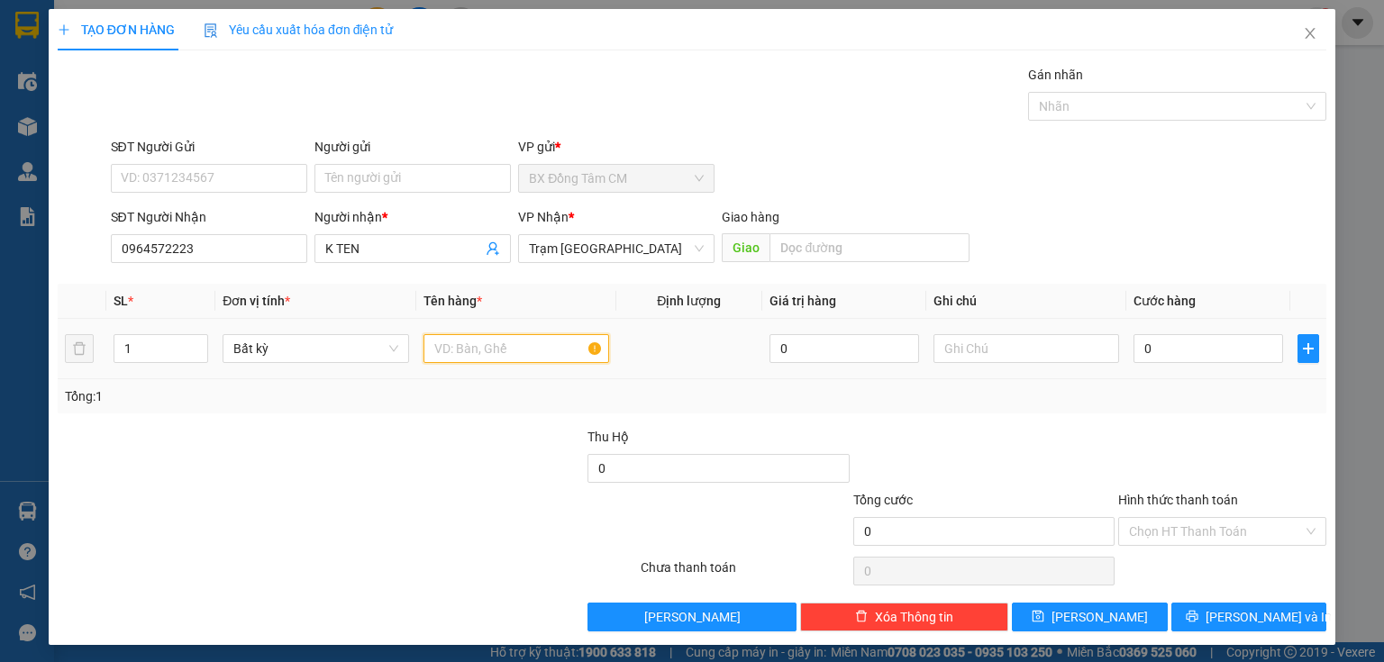
click at [495, 340] on input "text" at bounding box center [517, 348] width 186 height 29
click at [1179, 357] on input "0" at bounding box center [1209, 348] width 150 height 29
click at [1168, 530] on input "Hình thức thanh toán" at bounding box center [1216, 531] width 174 height 27
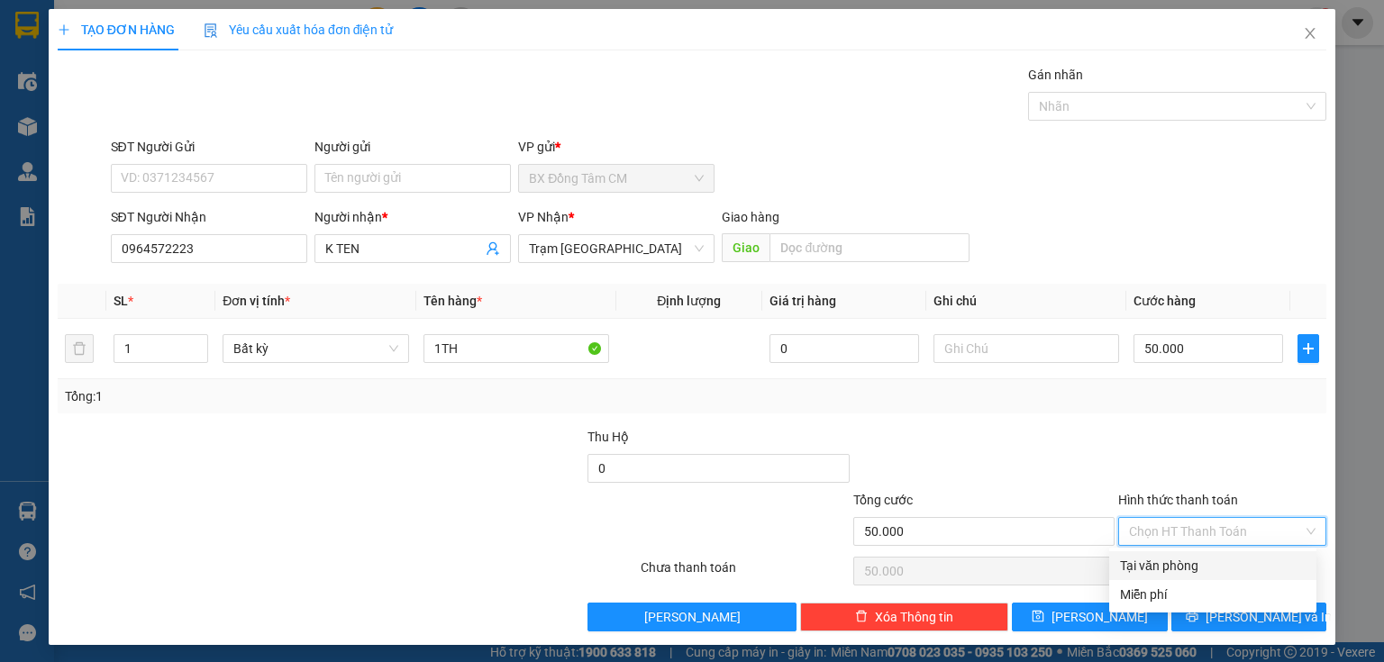
click at [1165, 559] on div "Tại văn phòng" at bounding box center [1213, 566] width 186 height 20
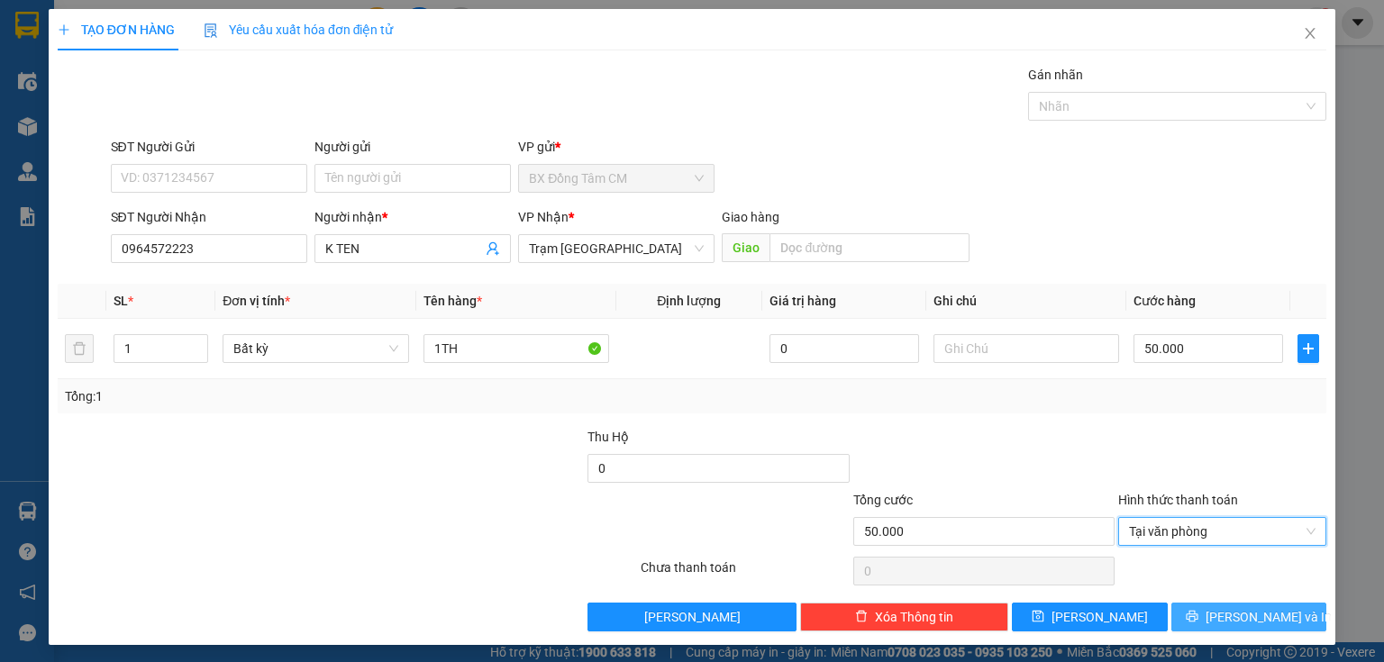
click at [1197, 611] on button "[PERSON_NAME] và In" at bounding box center [1250, 617] width 156 height 29
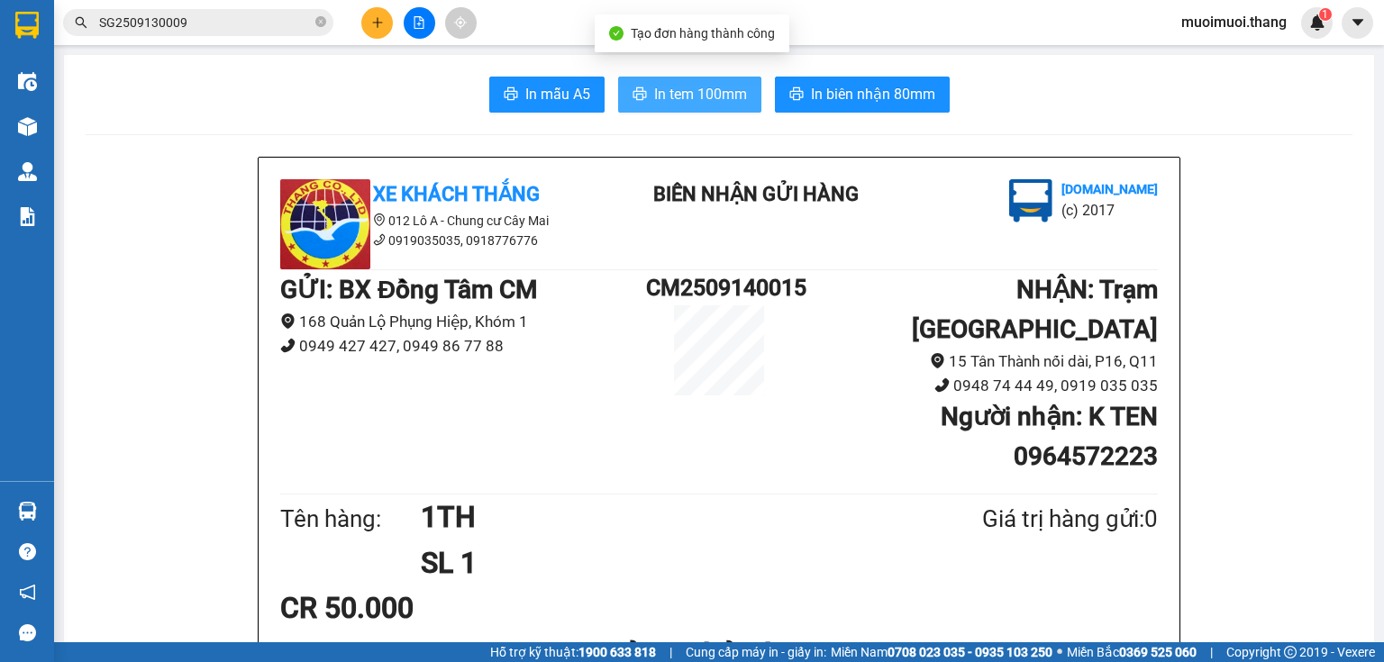
click at [683, 90] on span "In tem 100mm" at bounding box center [700, 94] width 93 height 23
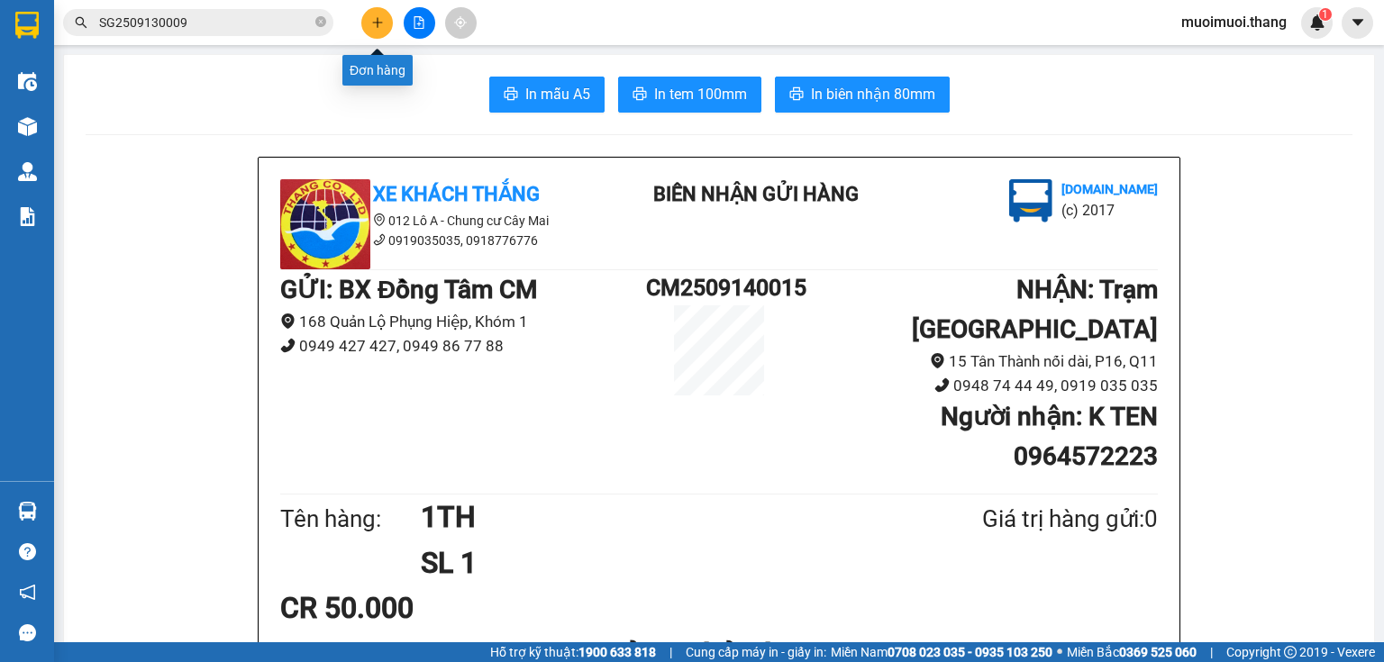
click at [376, 25] on icon "plus" at bounding box center [377, 22] width 13 height 13
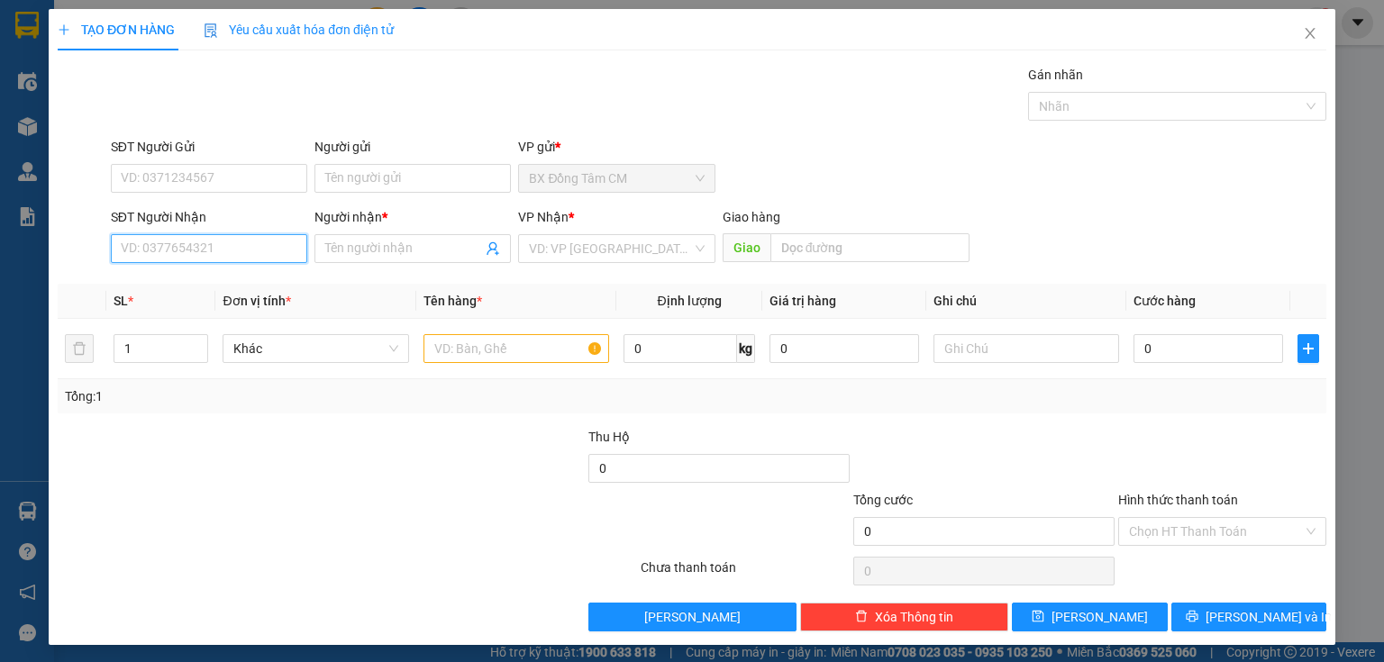
click at [249, 237] on input "SĐT Người Nhận" at bounding box center [209, 248] width 196 height 29
click at [146, 259] on input "08267100755" at bounding box center [209, 248] width 196 height 29
click at [163, 260] on input "08267100755" at bounding box center [209, 248] width 196 height 29
click at [148, 259] on input "08267100755" at bounding box center [209, 248] width 196 height 29
click at [164, 256] on input "08267100755" at bounding box center [209, 248] width 196 height 29
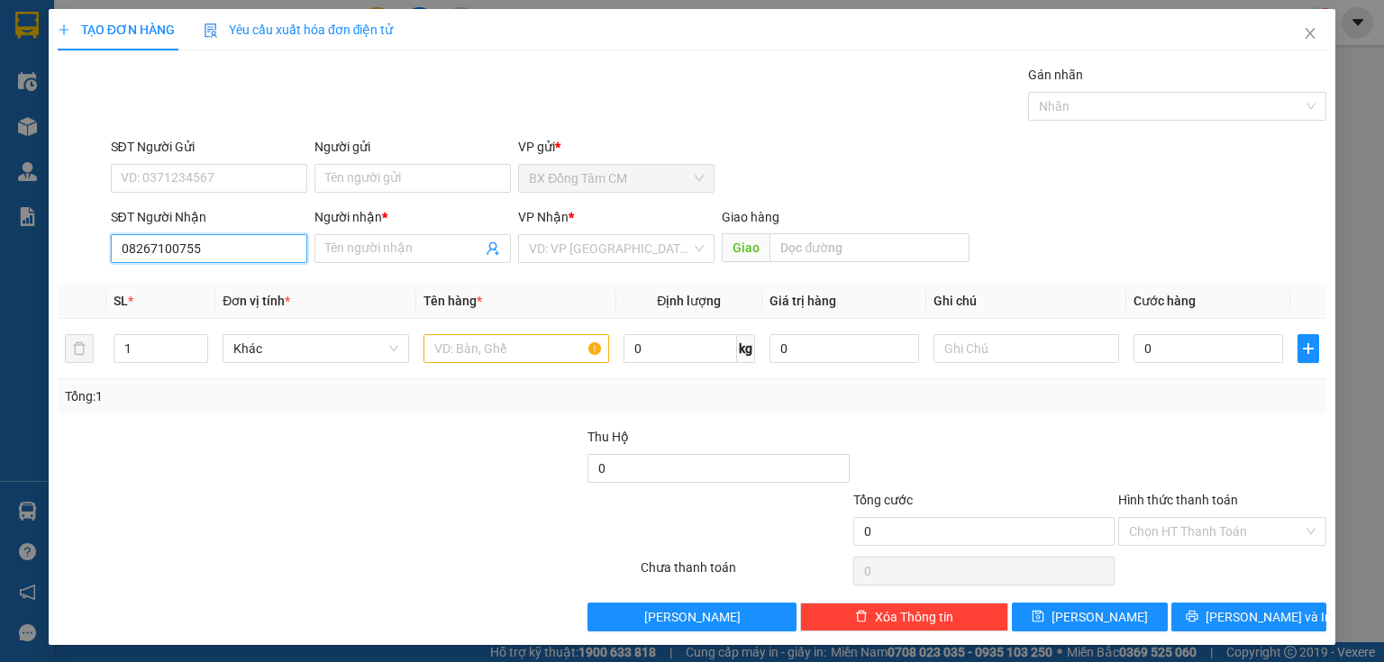
click at [173, 257] on input "08267100755" at bounding box center [209, 248] width 196 height 29
click at [380, 256] on input "Người nhận *" at bounding box center [403, 249] width 157 height 20
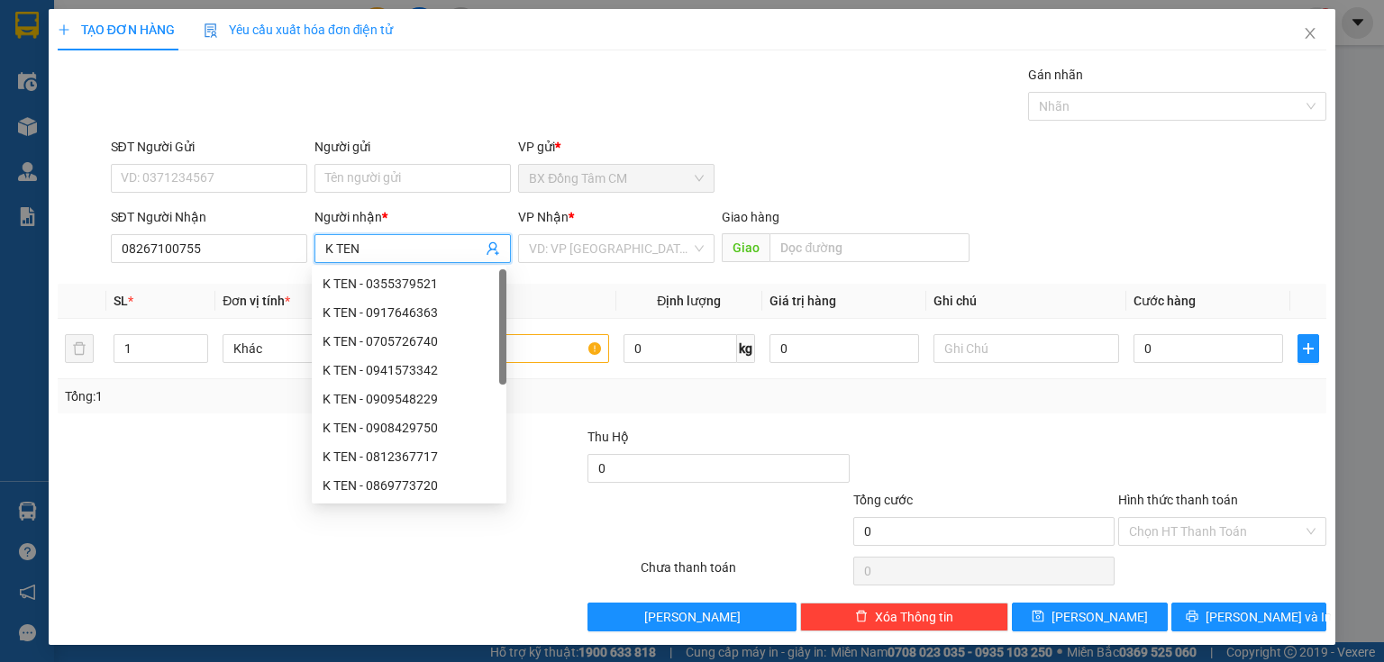
click at [633, 263] on div "VP Nhận * VD: VP [GEOGRAPHIC_DATA]" at bounding box center [616, 238] width 196 height 63
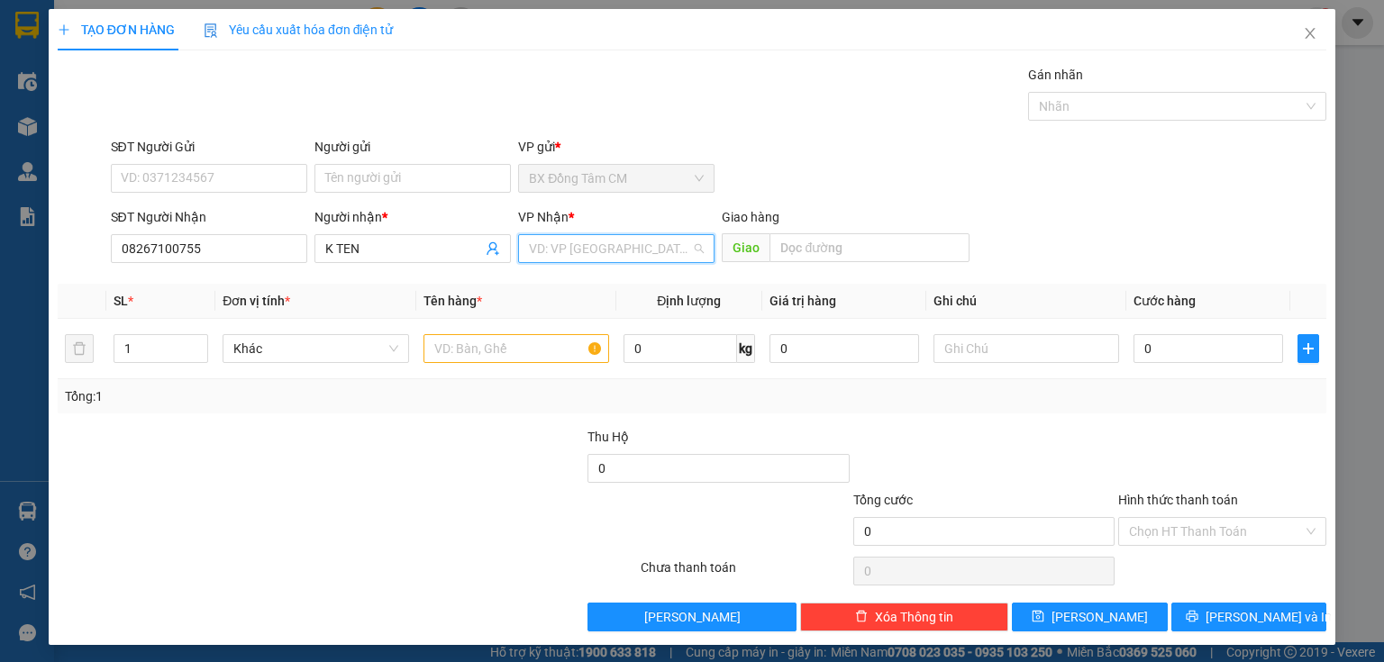
click at [634, 253] on input "search" at bounding box center [610, 248] width 162 height 27
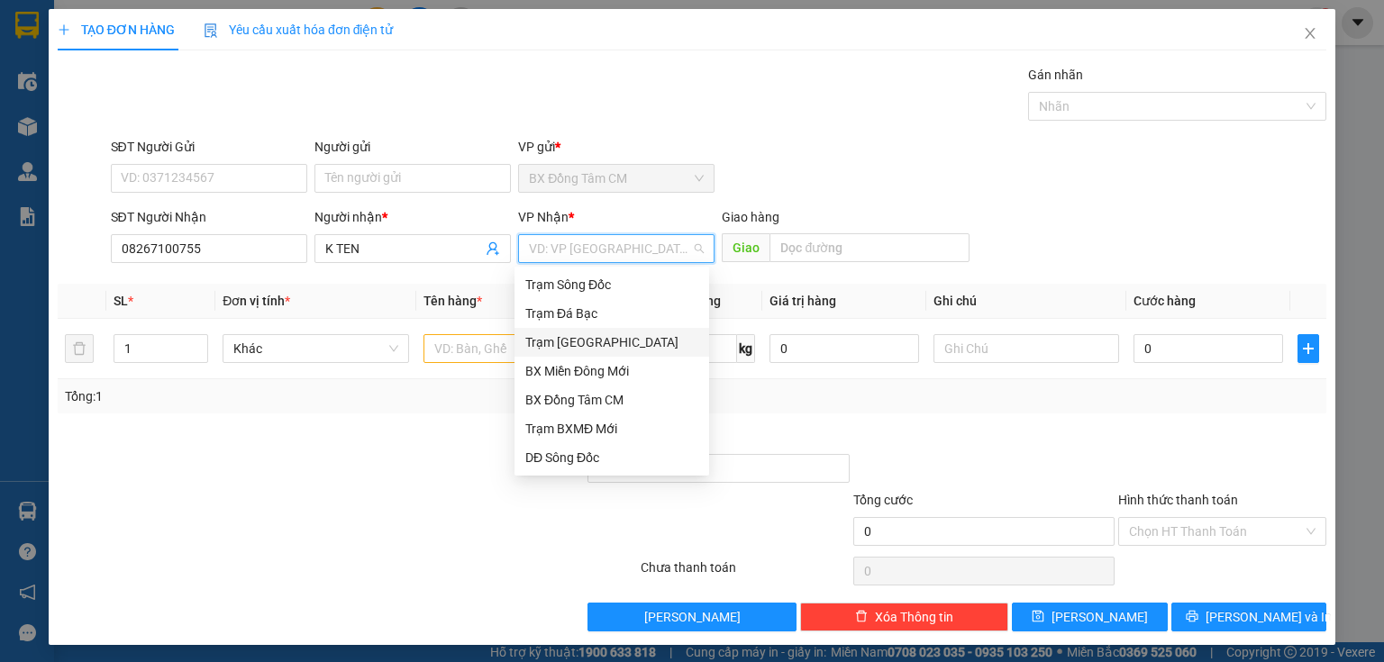
click at [602, 339] on div "Trạm [GEOGRAPHIC_DATA]" at bounding box center [611, 343] width 173 height 20
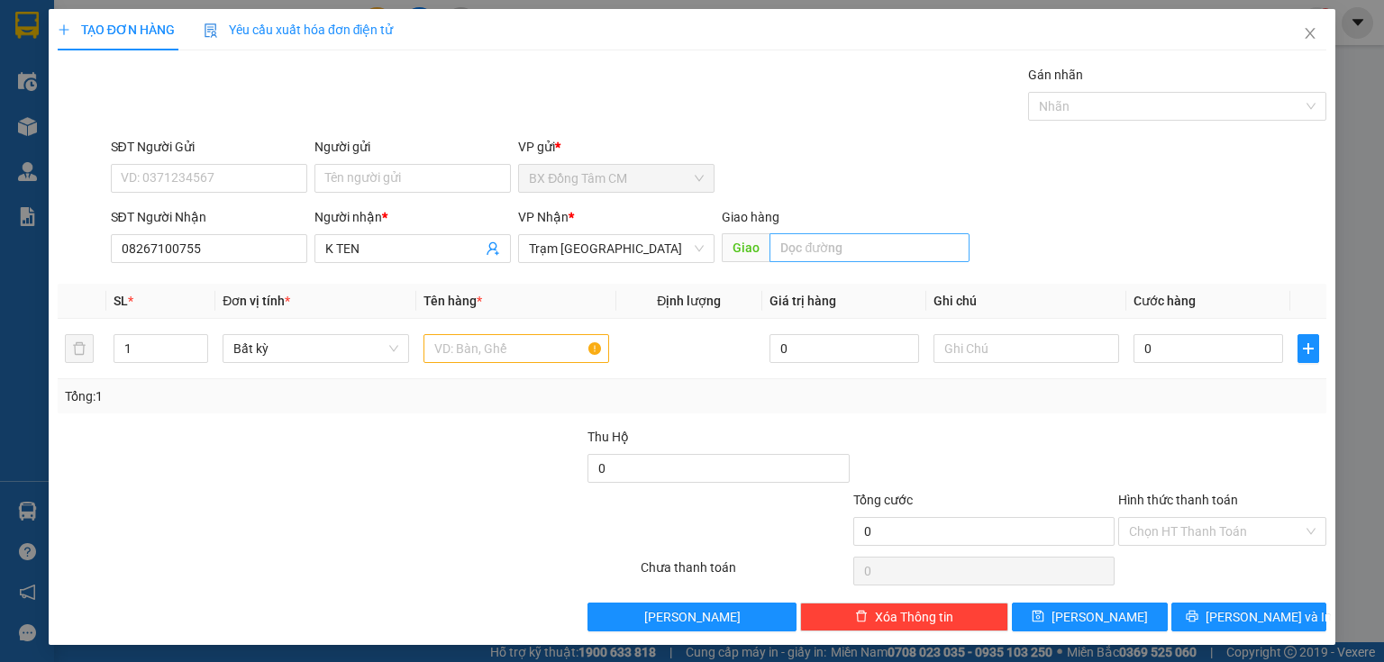
drag, startPoint x: 753, startPoint y: 257, endPoint x: 791, endPoint y: 244, distance: 39.9
click at [761, 254] on span "Giao" at bounding box center [746, 247] width 48 height 29
click at [791, 244] on input "text" at bounding box center [870, 247] width 200 height 29
click at [509, 355] on input "text" at bounding box center [517, 348] width 186 height 29
drag, startPoint x: 1154, startPoint y: 350, endPoint x: 1148, endPoint y: 339, distance: 12.5
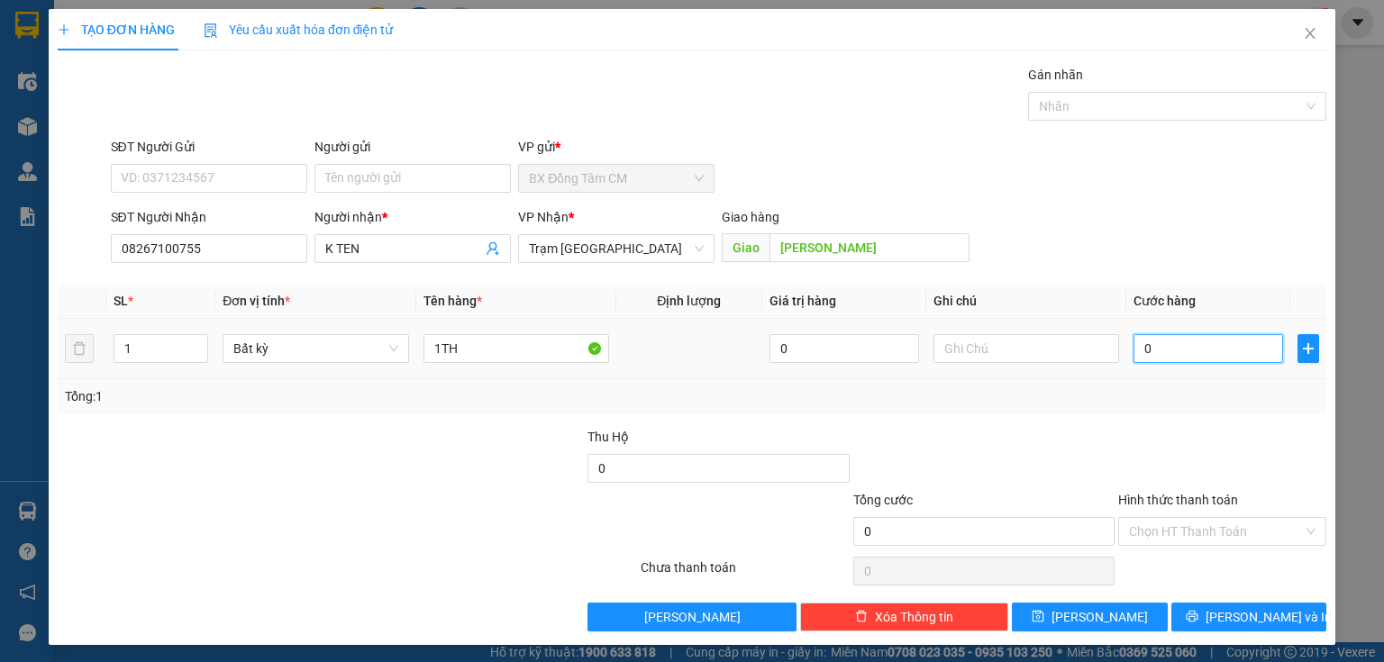
click at [1156, 350] on input "0" at bounding box center [1209, 348] width 150 height 29
click at [1197, 525] on input "Hình thức thanh toán" at bounding box center [1216, 531] width 174 height 27
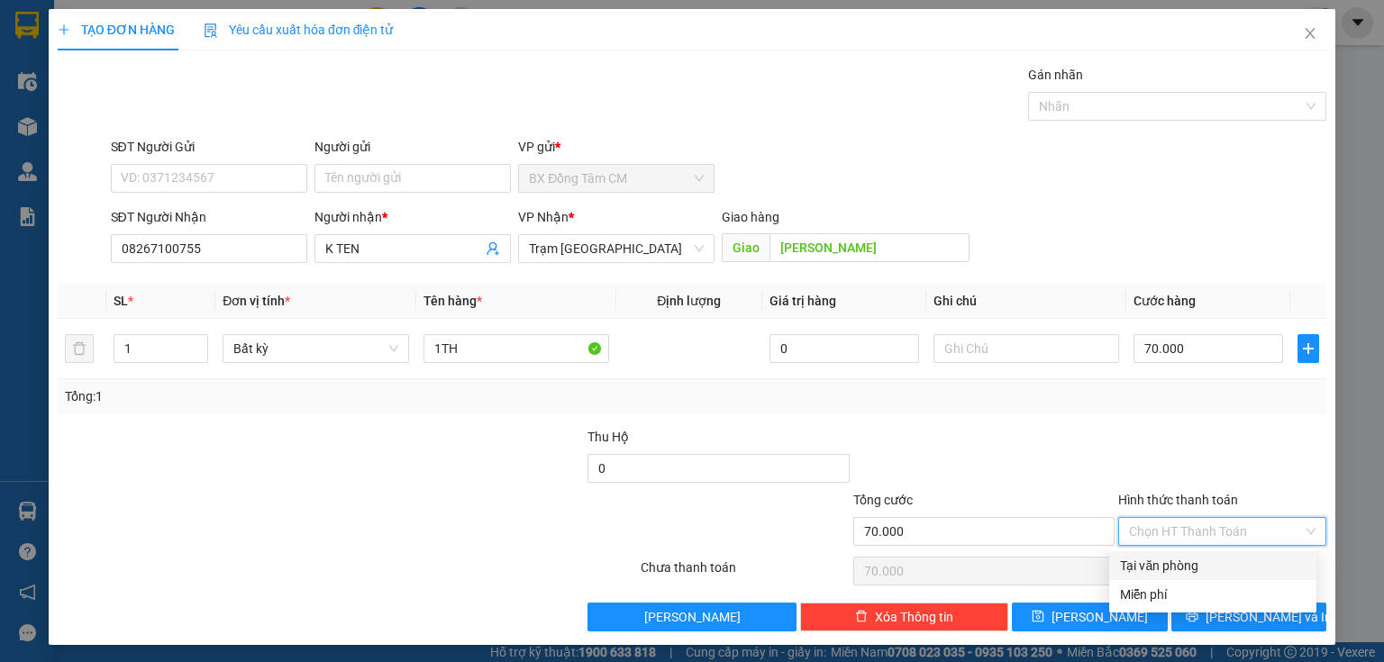
click at [1177, 570] on div "Tại văn phòng" at bounding box center [1213, 566] width 186 height 20
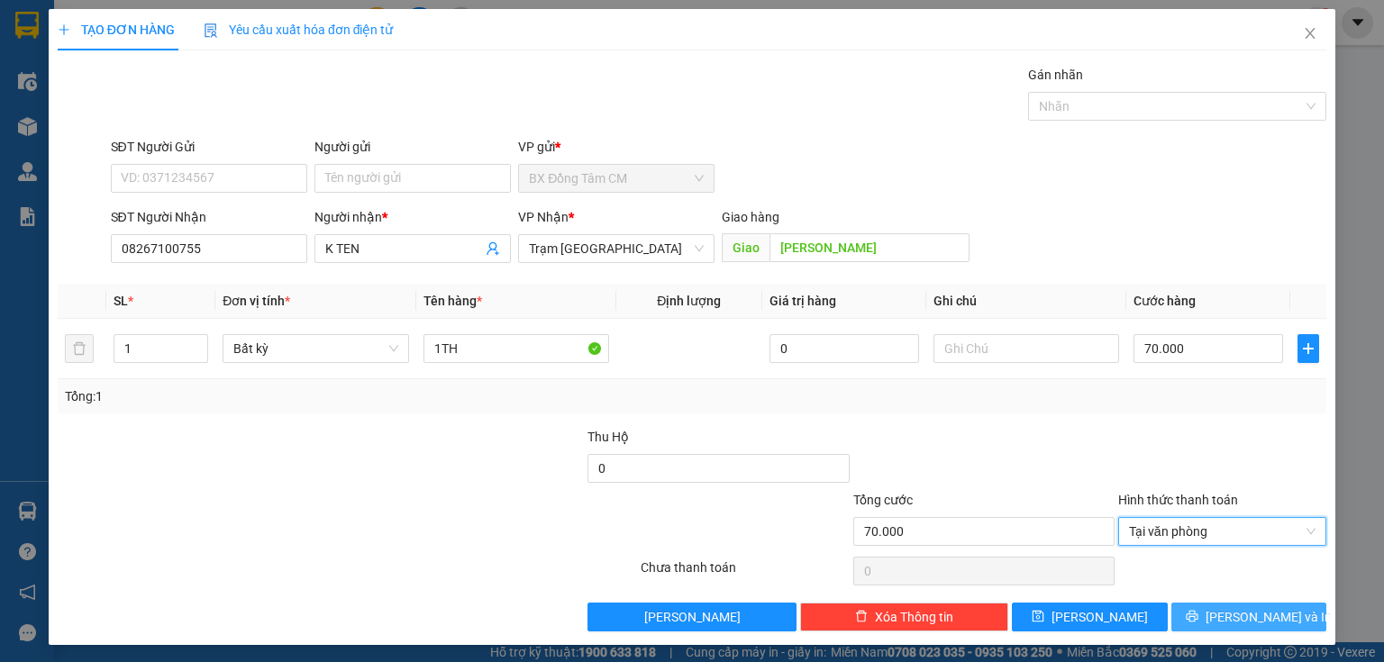
click at [1212, 607] on button "[PERSON_NAME] và In" at bounding box center [1250, 617] width 156 height 29
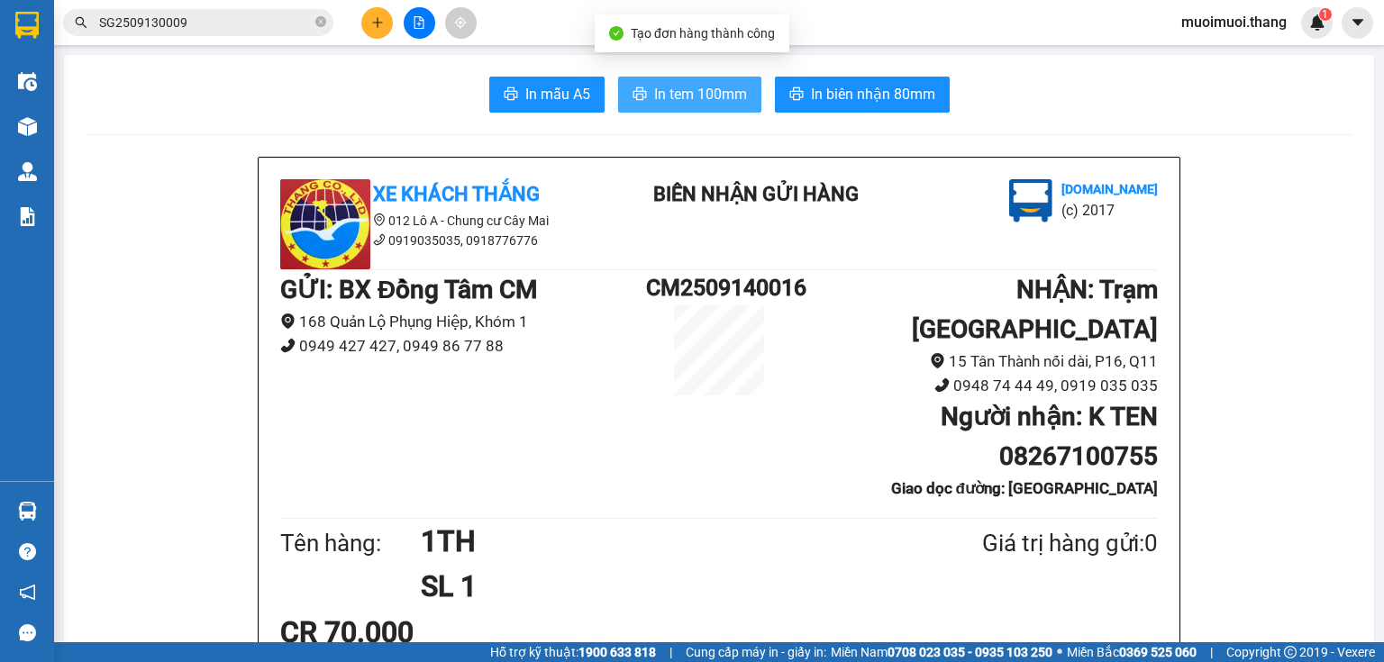
click at [745, 96] on button "In tem 100mm" at bounding box center [689, 95] width 143 height 36
click at [396, 26] on div at bounding box center [418, 23] width 135 height 32
click at [361, 19] on button at bounding box center [377, 23] width 32 height 32
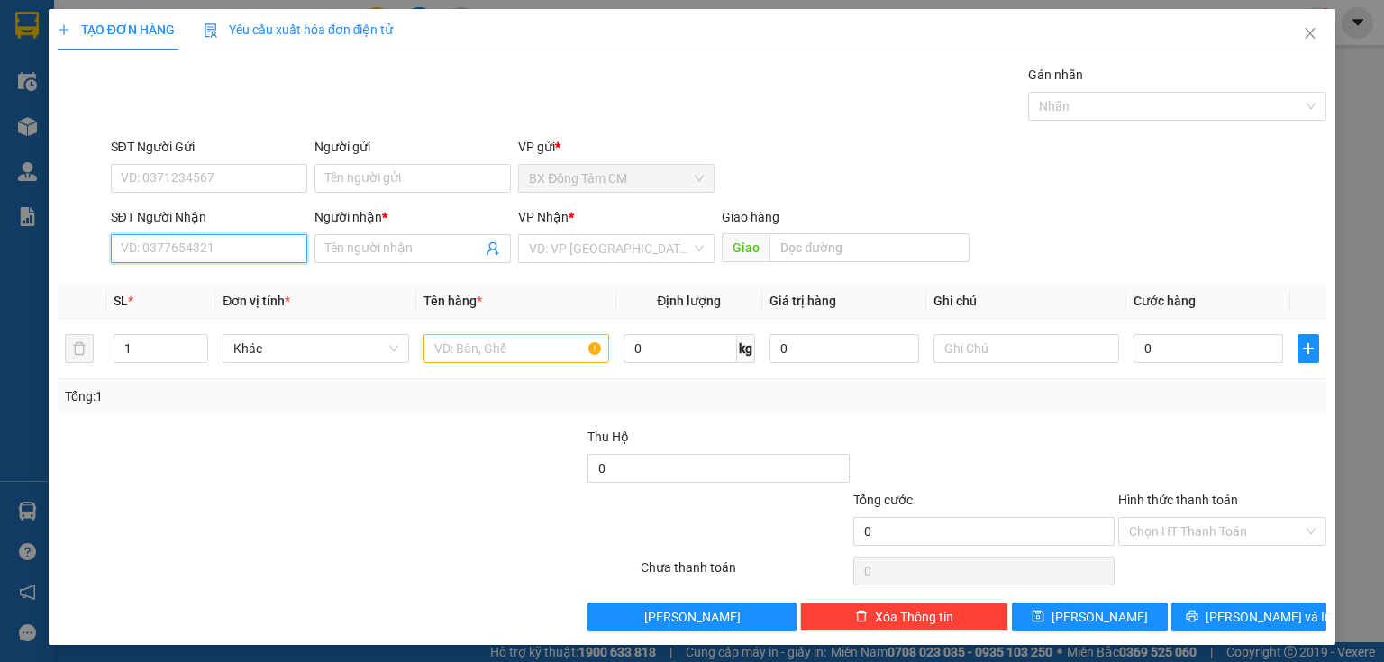
click at [202, 240] on input "SĐT Người Nhận" at bounding box center [209, 248] width 196 height 29
drag, startPoint x: 194, startPoint y: 271, endPoint x: 210, endPoint y: 273, distance: 16.3
click at [194, 272] on div "0794028372 0794028372 - K TEN" at bounding box center [207, 284] width 195 height 36
click at [267, 252] on input "0794028372" at bounding box center [209, 248] width 196 height 29
click at [187, 298] on div "0794028372 0794028372 - K TEN" at bounding box center [207, 284] width 195 height 36
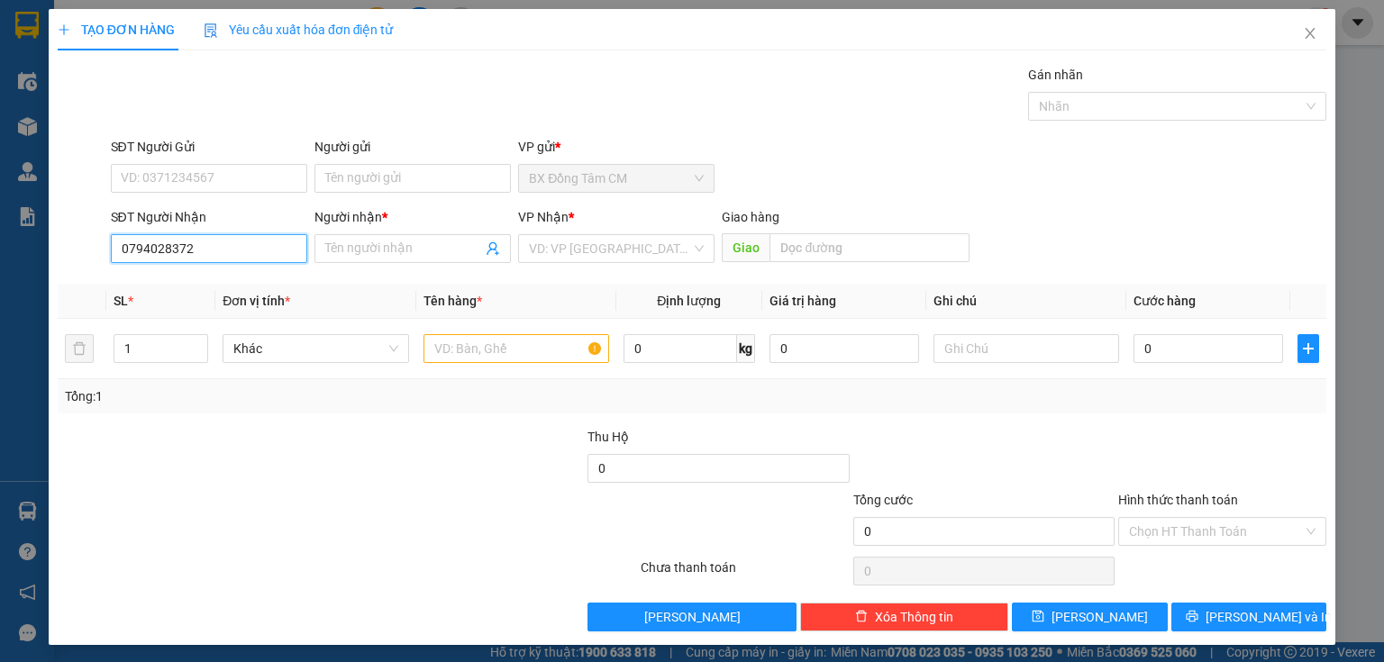
click at [242, 259] on input "0794028372" at bounding box center [209, 248] width 196 height 29
drag, startPoint x: 184, startPoint y: 288, endPoint x: 213, endPoint y: 291, distance: 29.0
click at [188, 288] on div "0794028372 - K TEN" at bounding box center [207, 284] width 173 height 20
click at [459, 344] on input "text" at bounding box center [517, 348] width 186 height 29
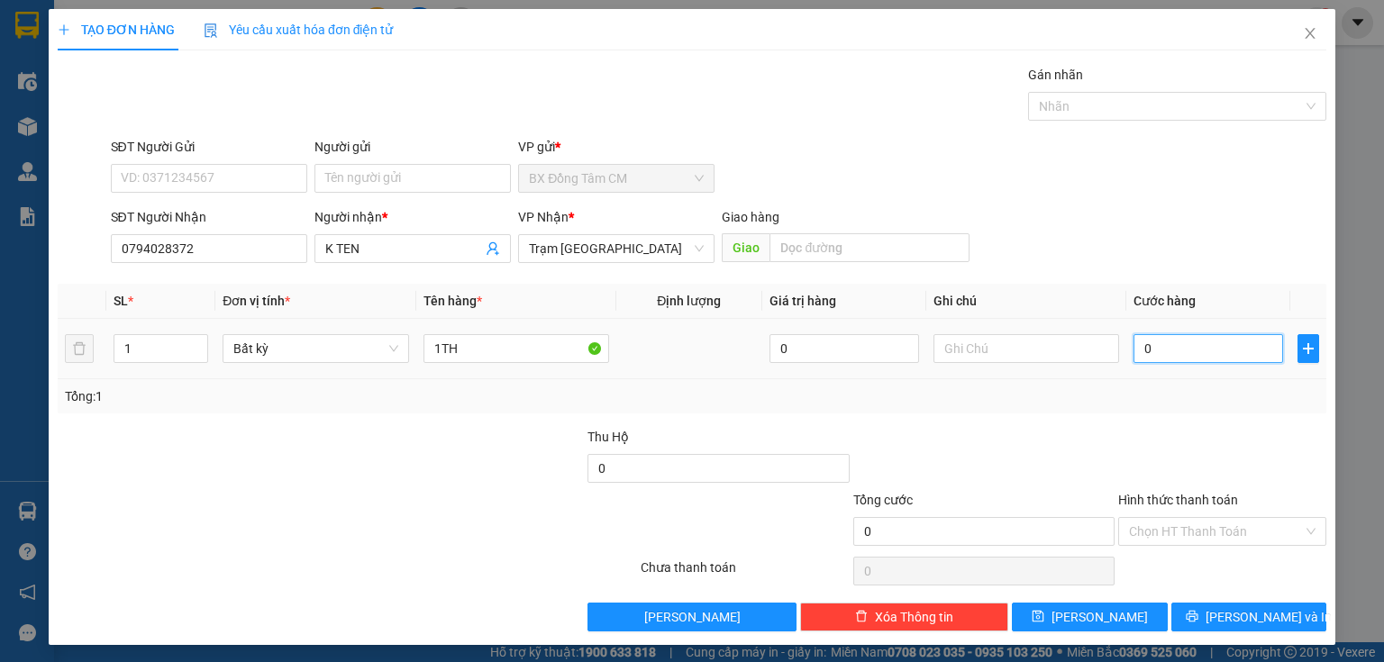
click at [1163, 355] on input "0" at bounding box center [1209, 348] width 150 height 29
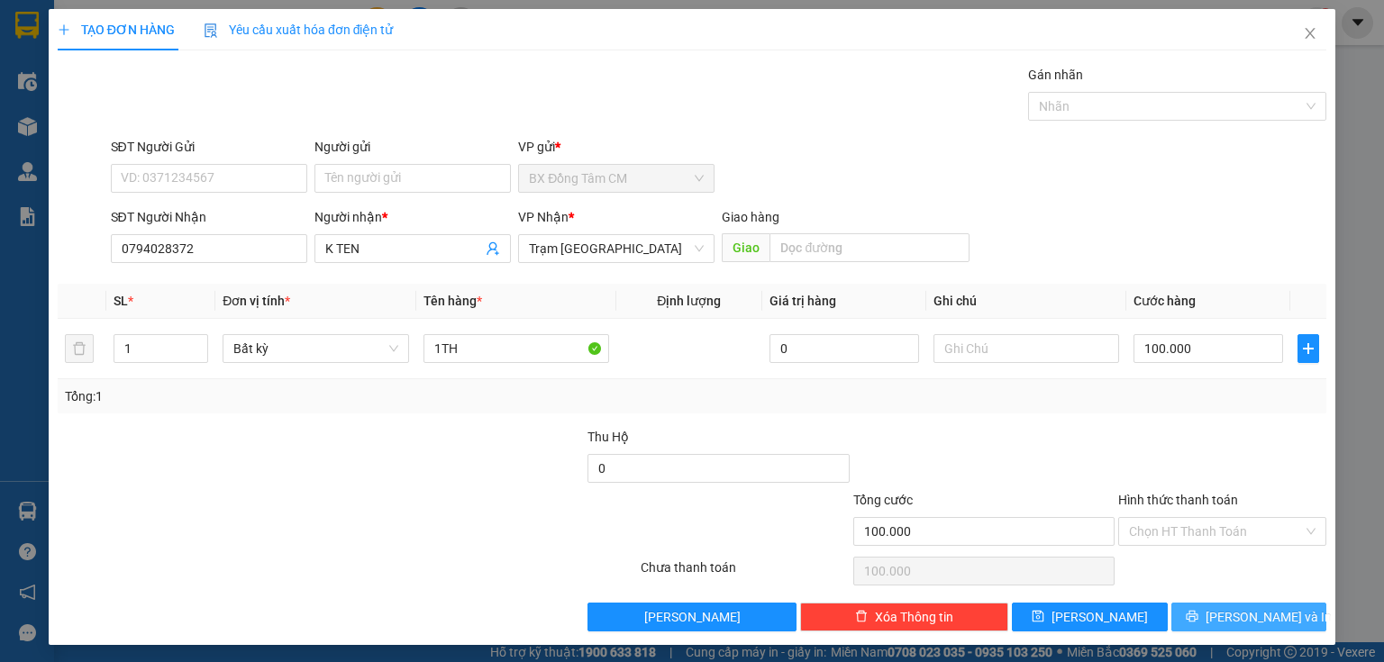
click at [1231, 616] on span "[PERSON_NAME] và In" at bounding box center [1269, 617] width 126 height 20
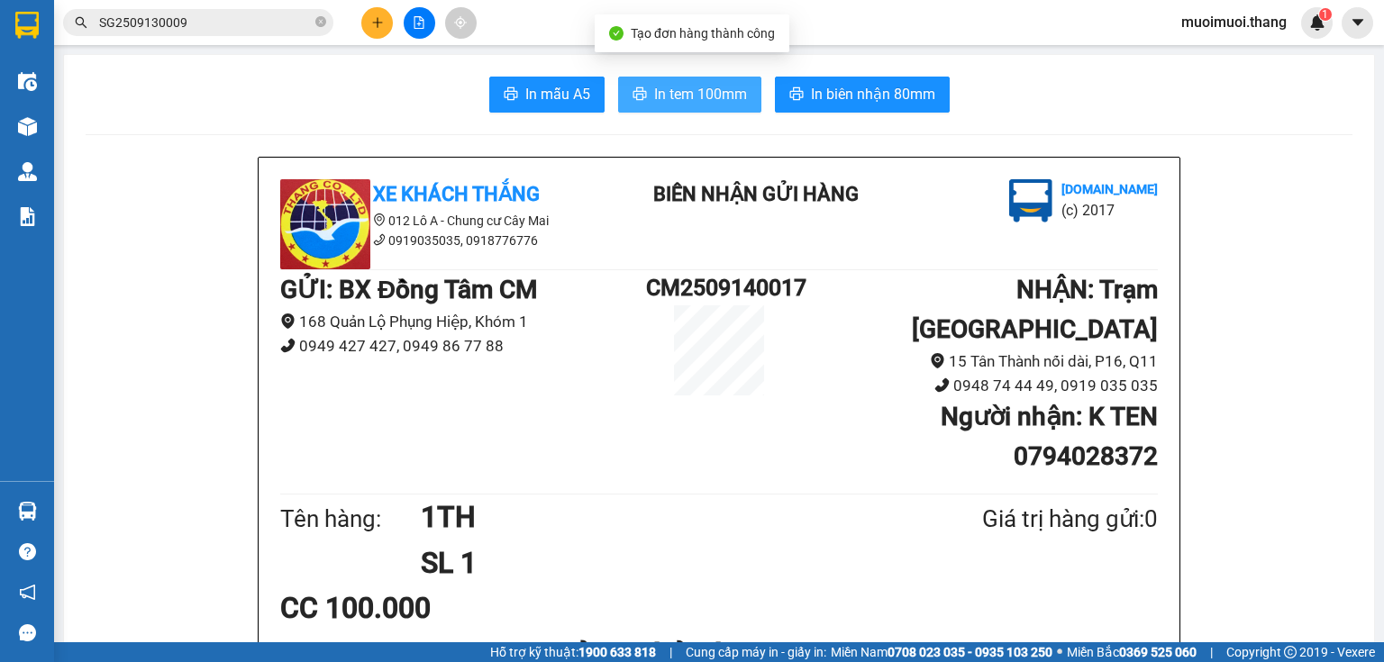
click at [639, 93] on icon "printer" at bounding box center [640, 93] width 14 height 13
click at [375, 32] on button at bounding box center [377, 23] width 32 height 32
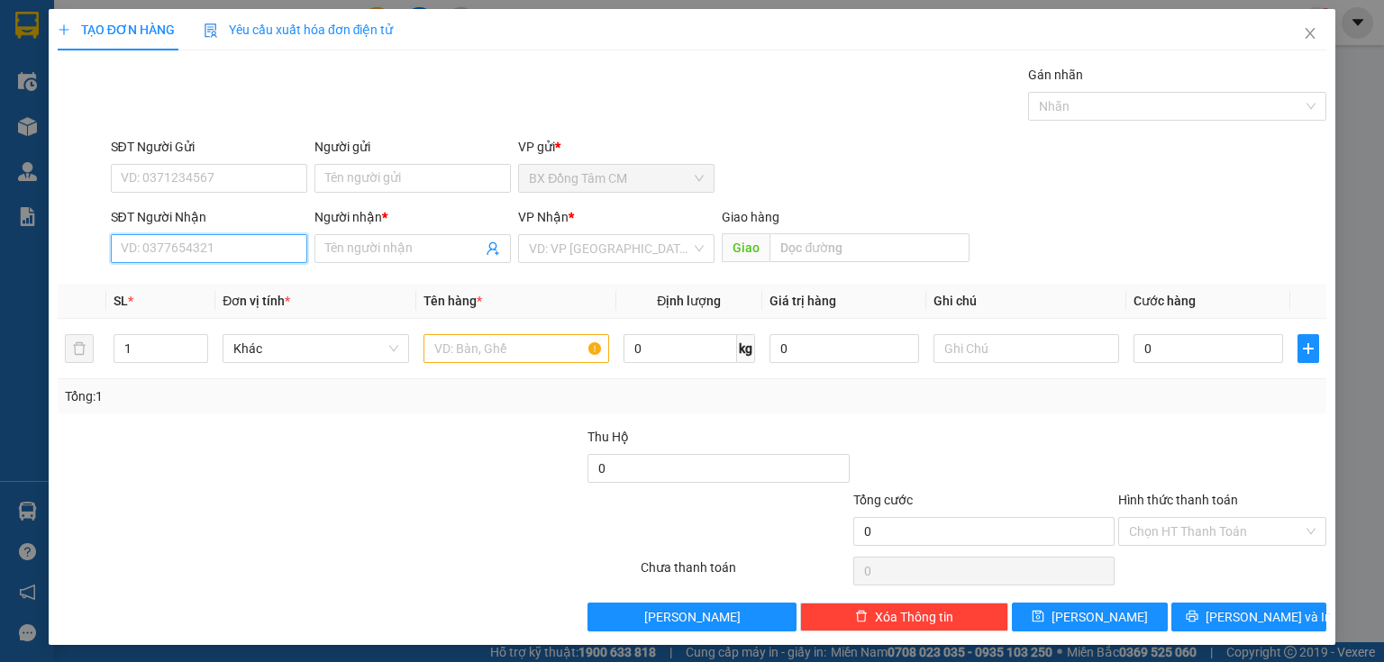
click at [204, 239] on input "SĐT Người Nhận" at bounding box center [209, 248] width 196 height 29
click at [135, 255] on input "0084303090" at bounding box center [209, 248] width 196 height 29
drag, startPoint x: 152, startPoint y: 292, endPoint x: 698, endPoint y: 397, distance: 556.2
click at [154, 292] on div "0843030900 - K TEN" at bounding box center [207, 284] width 173 height 20
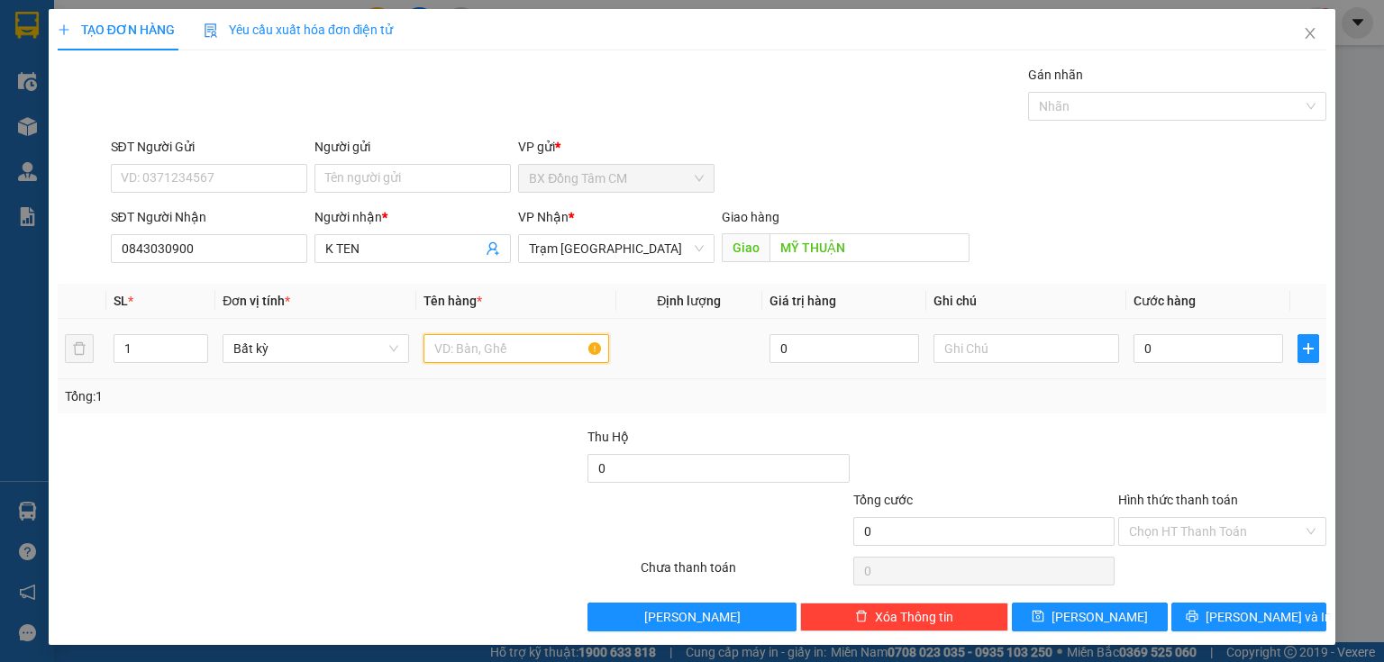
click at [536, 342] on input "text" at bounding box center [517, 348] width 186 height 29
click at [1158, 343] on input "0" at bounding box center [1209, 348] width 150 height 29
drag, startPoint x: 1181, startPoint y: 517, endPoint x: 1178, endPoint y: 528, distance: 11.1
click at [1181, 519] on div "Hình thức thanh toán Chọn HT Thanh Toán" at bounding box center [1222, 521] width 208 height 63
click at [1175, 542] on input "Hình thức thanh toán" at bounding box center [1216, 531] width 174 height 27
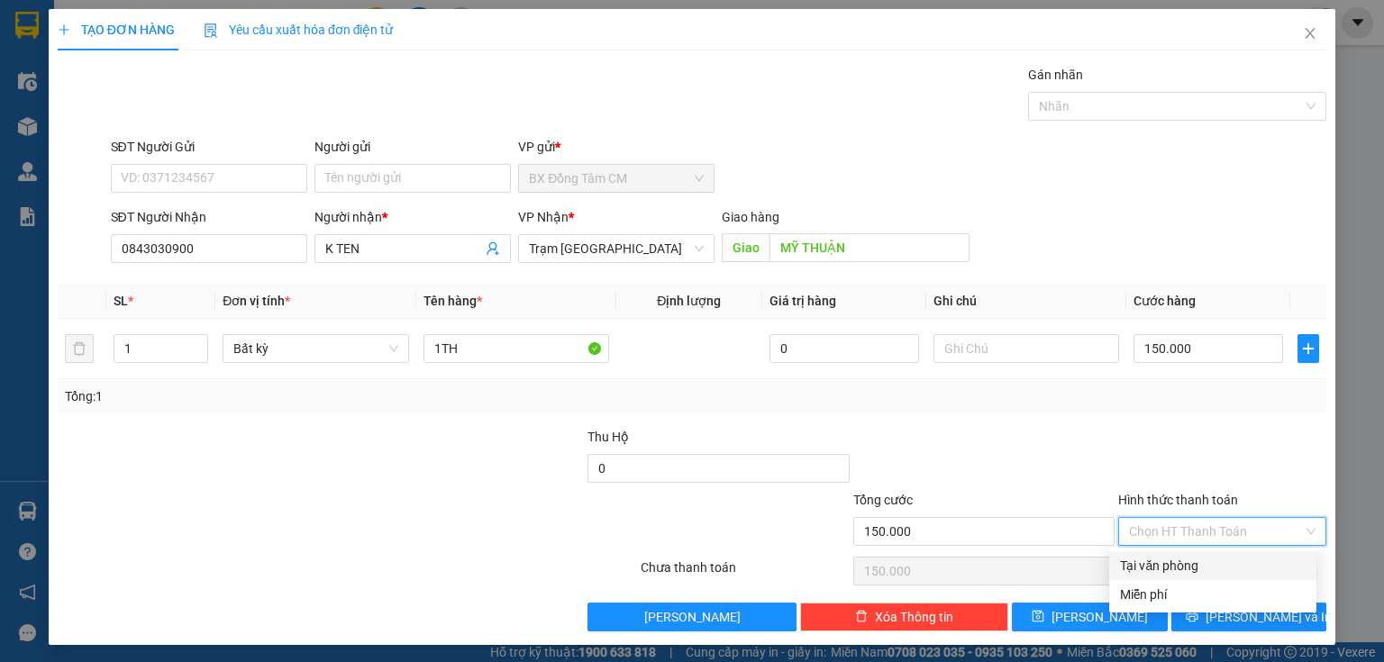
click at [1175, 552] on div "Tại văn phòng" at bounding box center [1212, 566] width 207 height 29
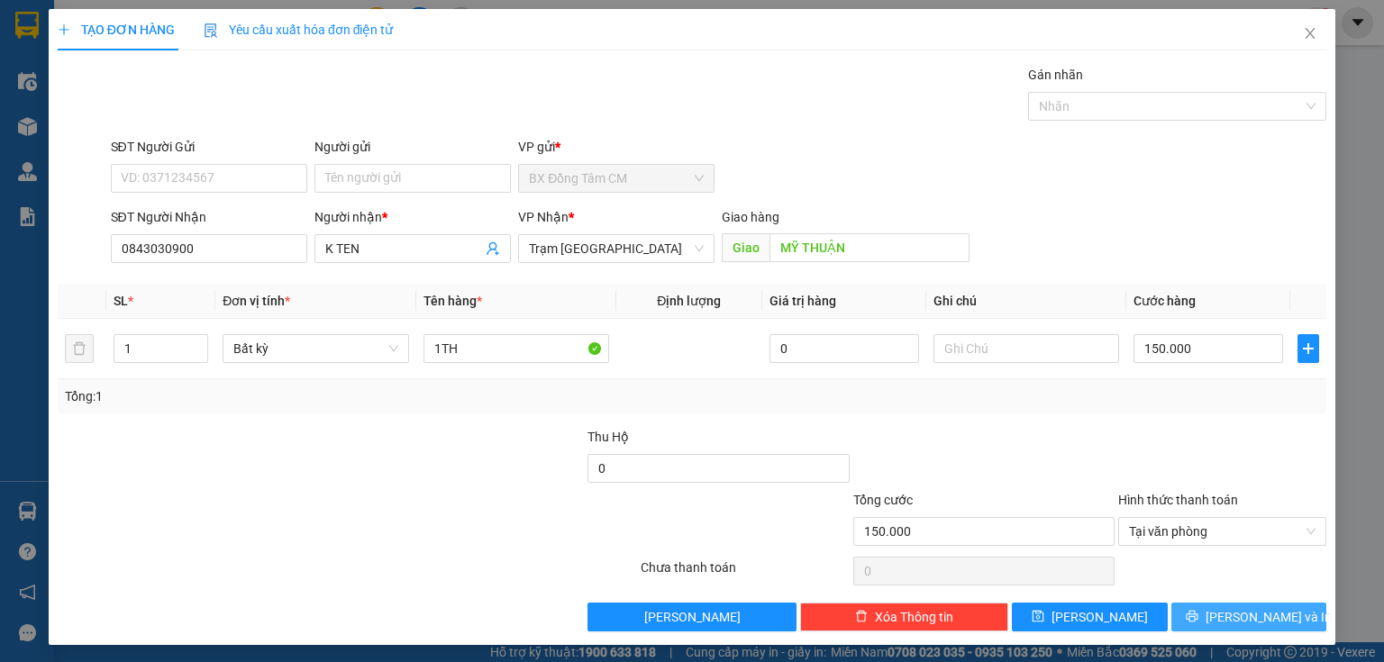
click at [1176, 607] on button "[PERSON_NAME] và In" at bounding box center [1250, 617] width 156 height 29
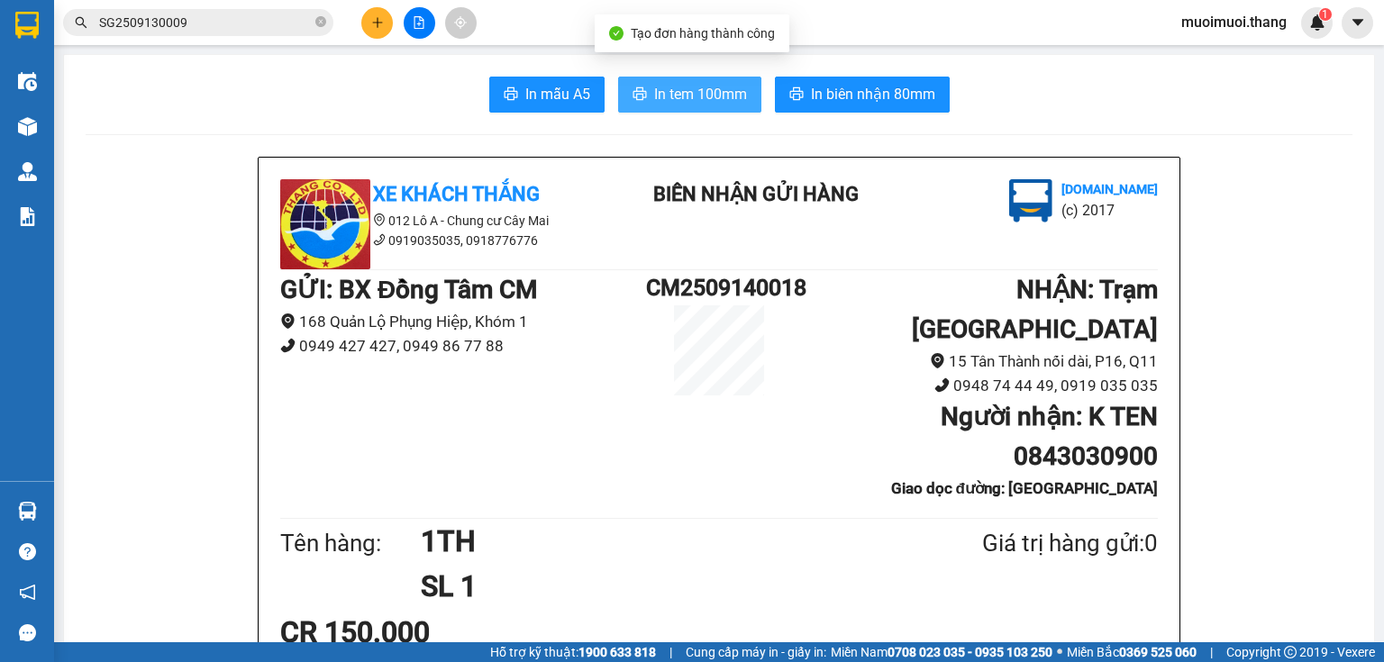
click at [689, 109] on button "In tem 100mm" at bounding box center [689, 95] width 143 height 36
click at [376, 26] on icon "plus" at bounding box center [377, 22] width 13 height 13
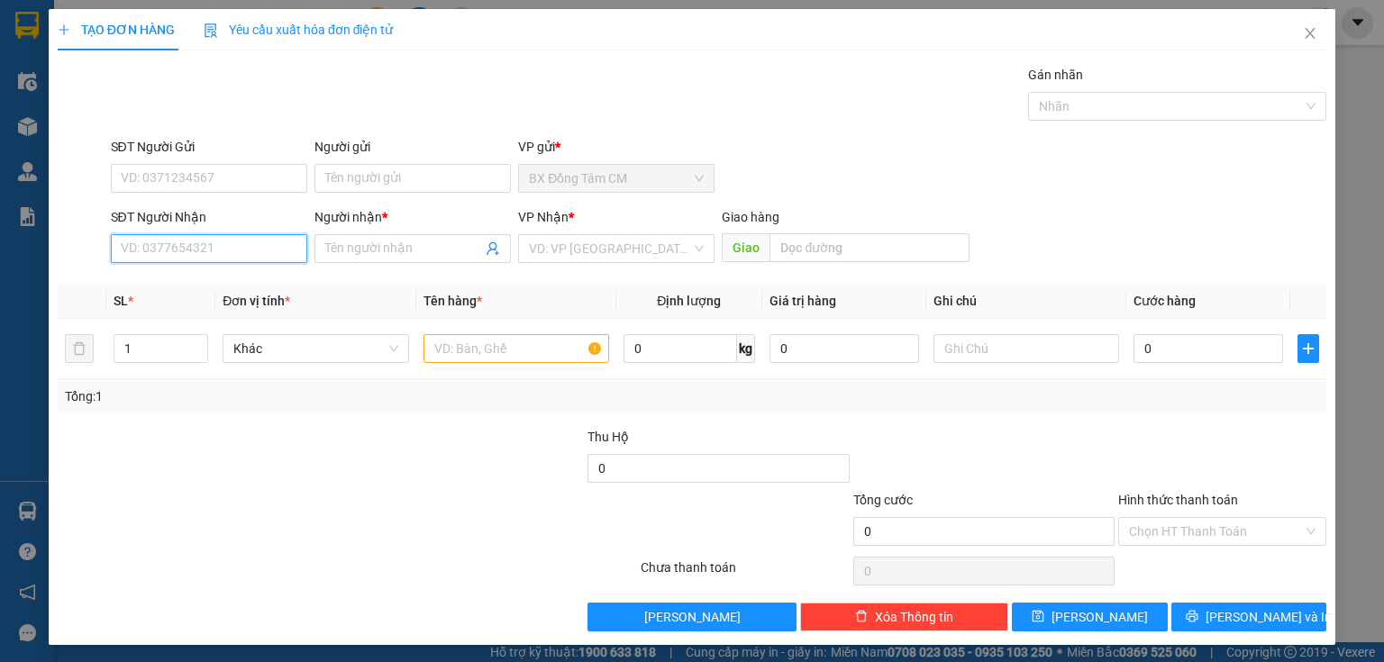
click at [224, 250] on input "SĐT Người Nhận" at bounding box center [209, 248] width 196 height 29
click at [148, 260] on input "0939949189" at bounding box center [209, 248] width 196 height 29
click at [469, 247] on input "Người nhận *" at bounding box center [403, 249] width 157 height 20
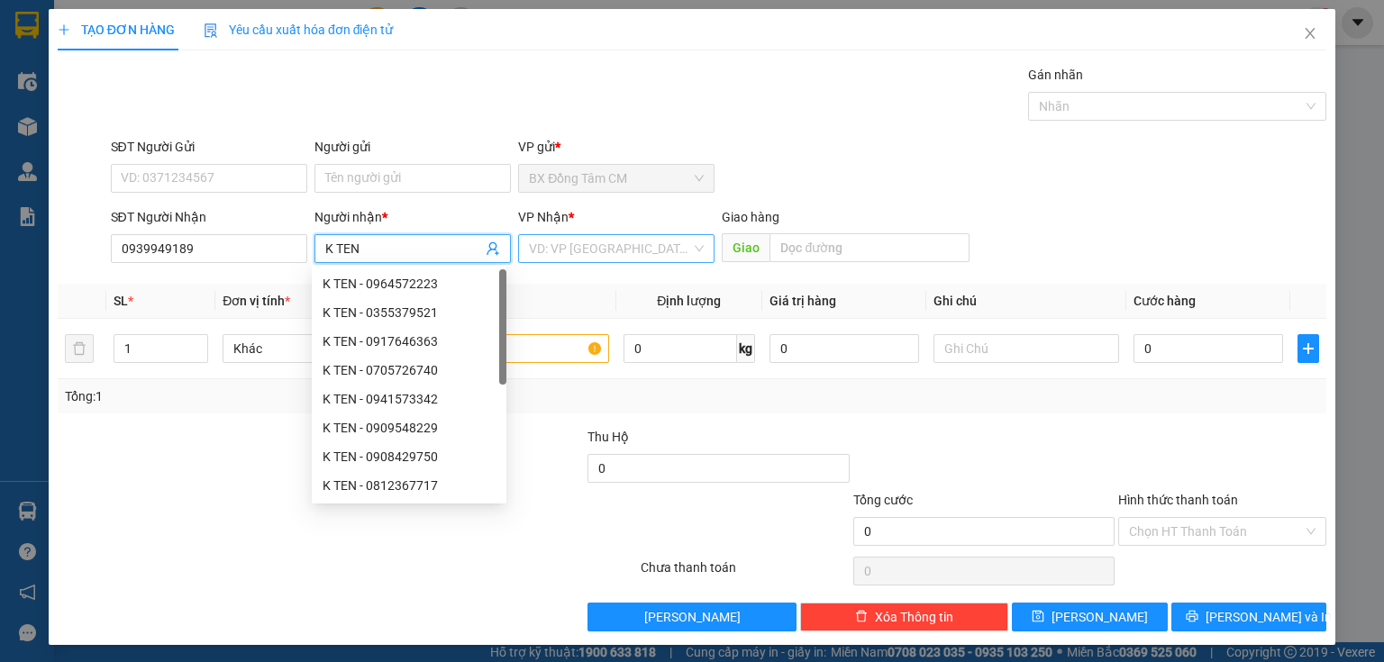
drag, startPoint x: 593, startPoint y: 243, endPoint x: 587, endPoint y: 255, distance: 13.3
click at [587, 255] on input "search" at bounding box center [610, 248] width 162 height 27
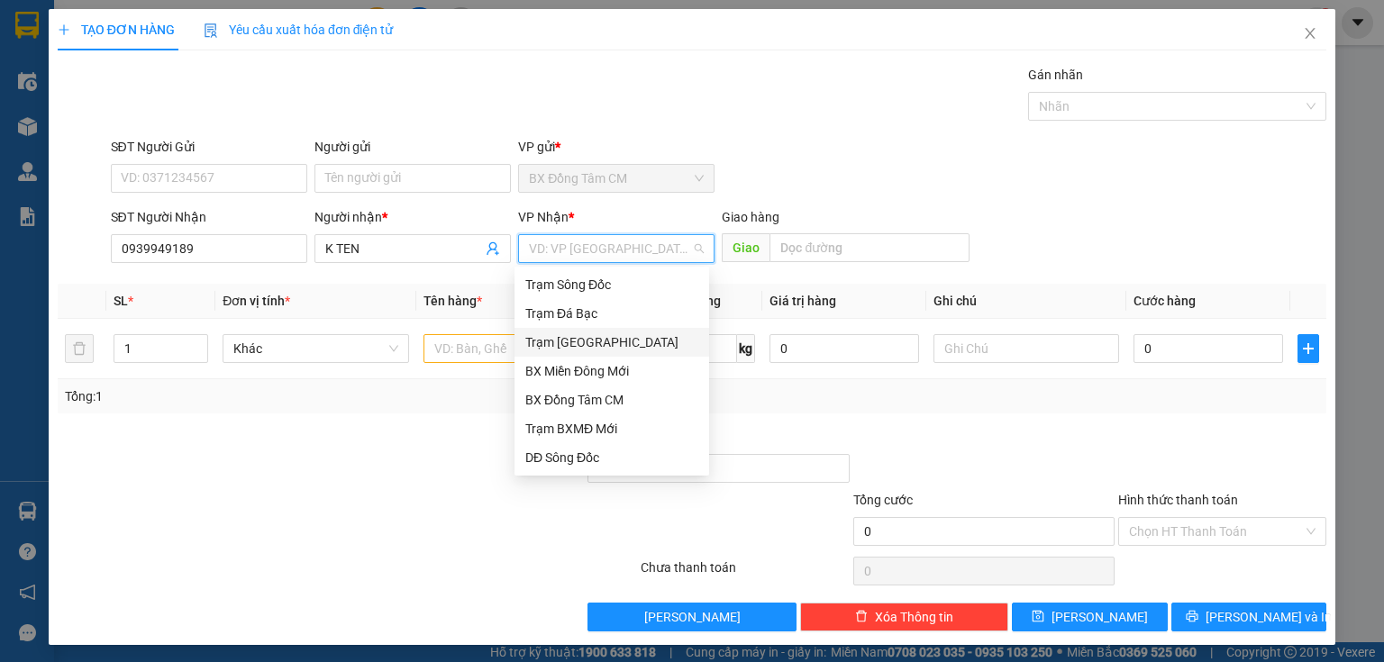
drag, startPoint x: 598, startPoint y: 348, endPoint x: 719, endPoint y: 299, distance: 130.2
click at [601, 346] on div "Trạm [GEOGRAPHIC_DATA]" at bounding box center [611, 343] width 173 height 20
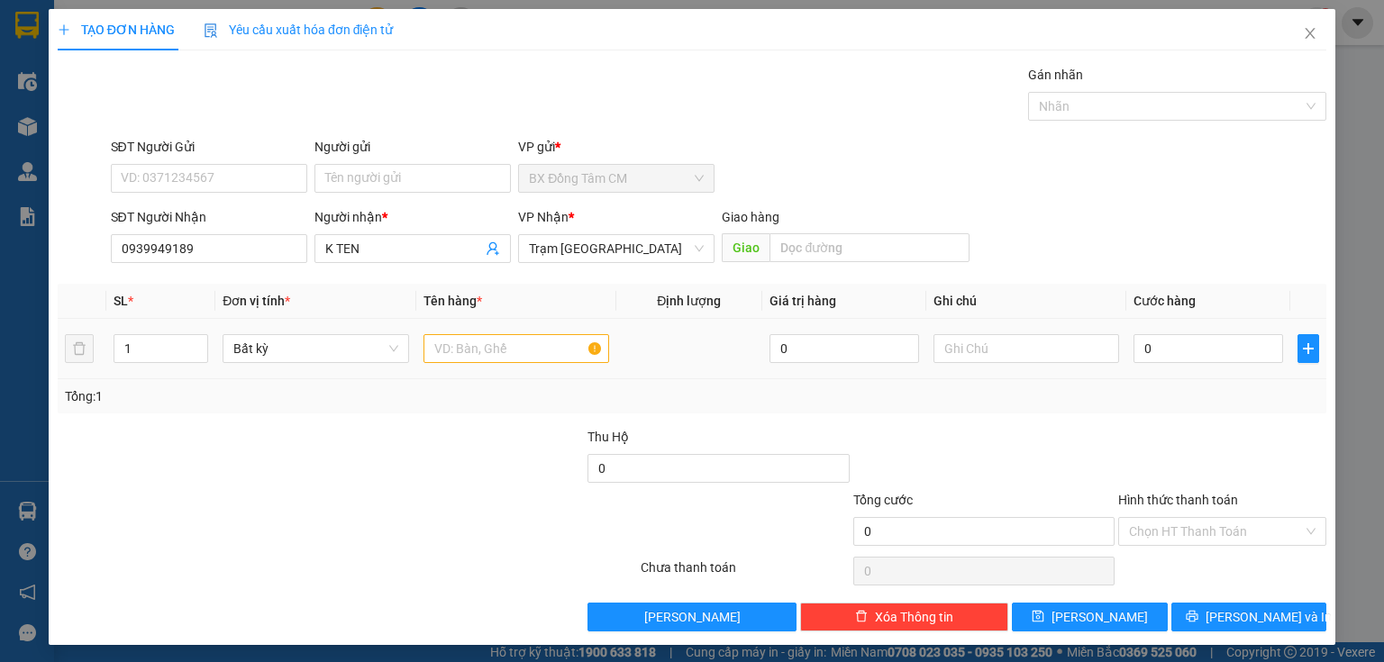
click at [798, 264] on div "Giao hàng Giao" at bounding box center [846, 238] width 248 height 63
click at [802, 260] on input "text" at bounding box center [870, 247] width 200 height 29
click at [561, 354] on input "text" at bounding box center [517, 348] width 186 height 29
click at [1201, 347] on input "0" at bounding box center [1209, 348] width 150 height 29
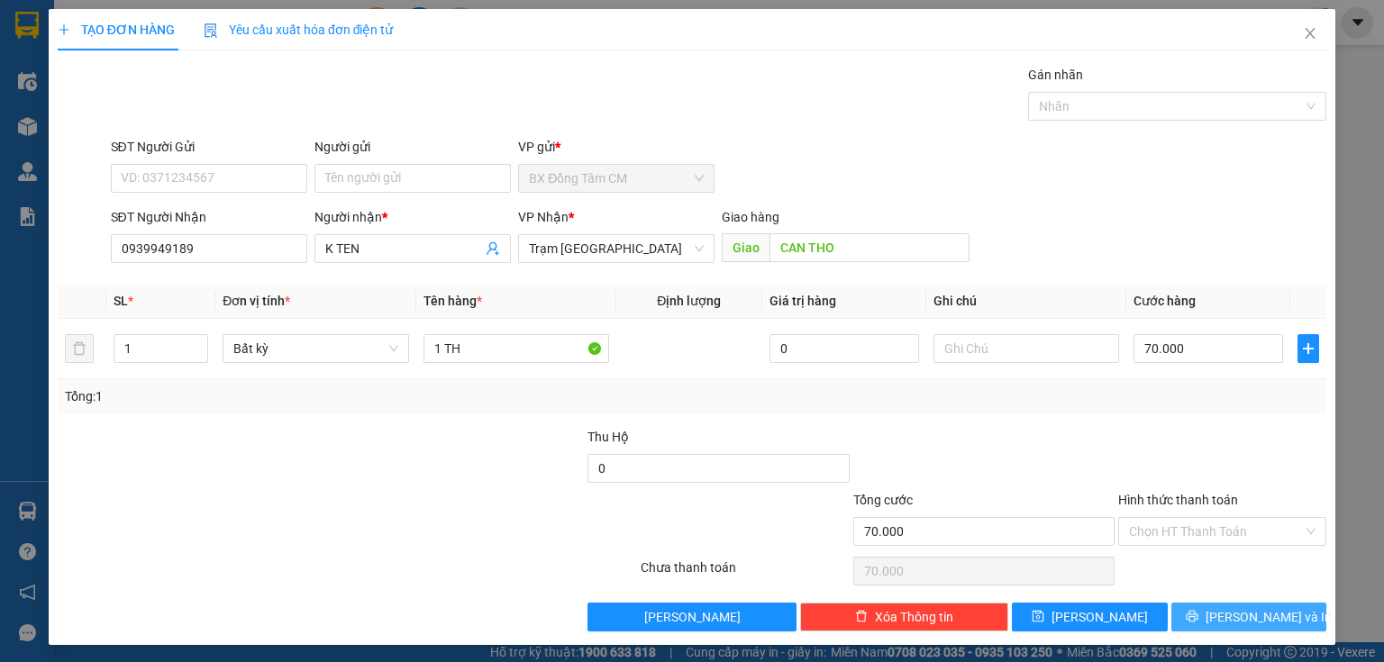
click at [1217, 606] on button "[PERSON_NAME] và In" at bounding box center [1250, 617] width 156 height 29
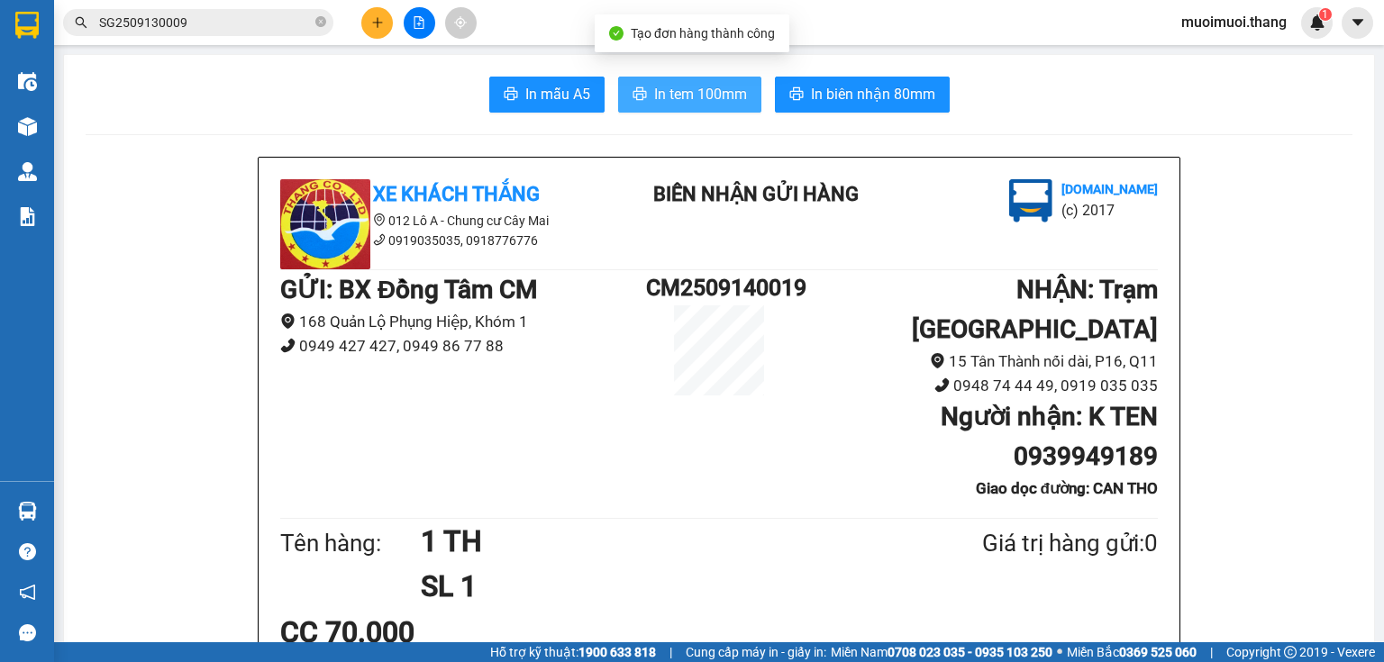
click at [692, 91] on span "In tem 100mm" at bounding box center [700, 94] width 93 height 23
click at [371, 25] on button at bounding box center [377, 23] width 32 height 32
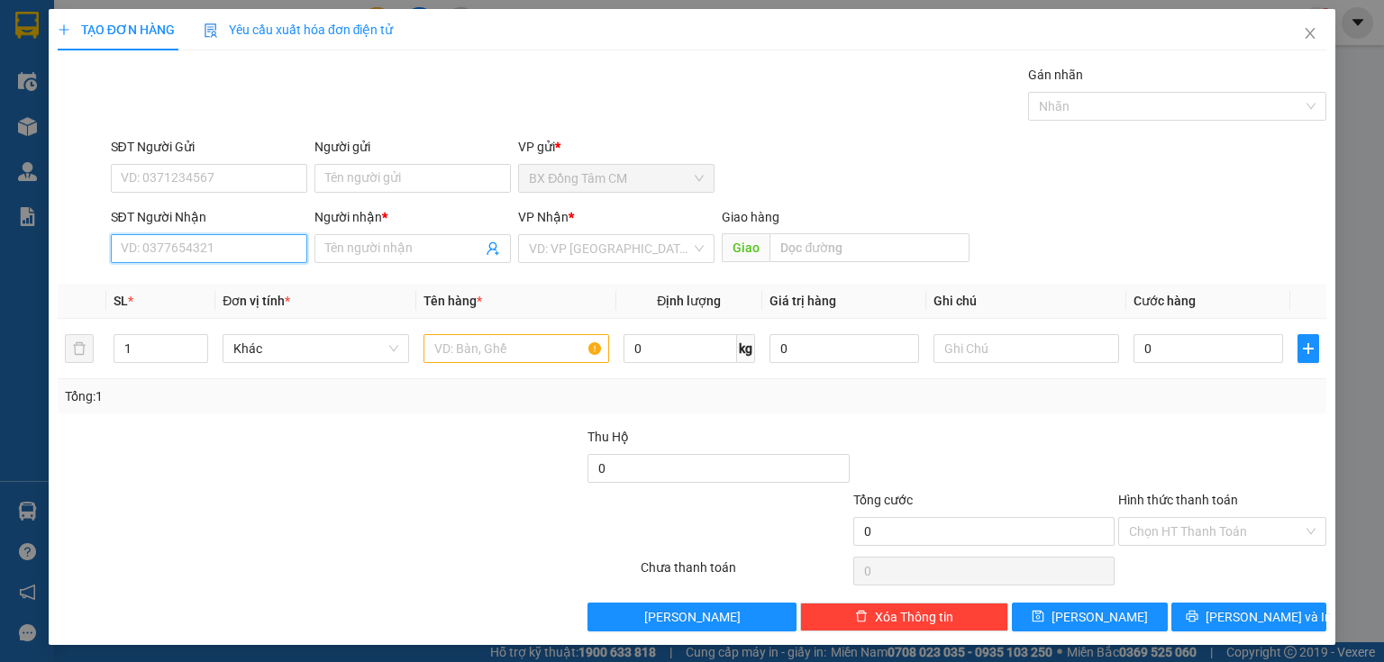
click at [145, 260] on input "SĐT Người Nhận" at bounding box center [209, 248] width 196 height 29
click at [227, 292] on div "0976564333 - k ten" at bounding box center [207, 284] width 173 height 20
click at [542, 350] on input "text" at bounding box center [517, 348] width 186 height 29
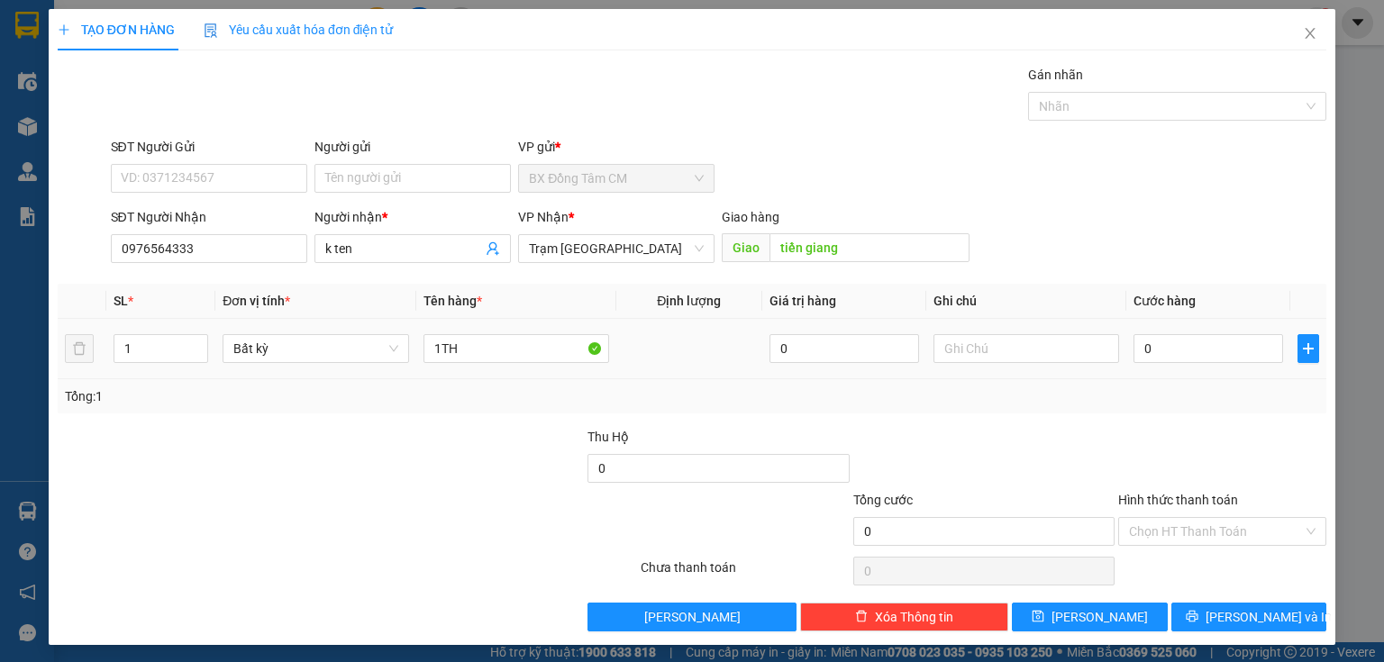
click at [1164, 325] on td "0" at bounding box center [1209, 349] width 164 height 60
click at [1146, 351] on input "0" at bounding box center [1209, 348] width 150 height 29
click at [1246, 618] on span "[PERSON_NAME] và In" at bounding box center [1269, 617] width 126 height 20
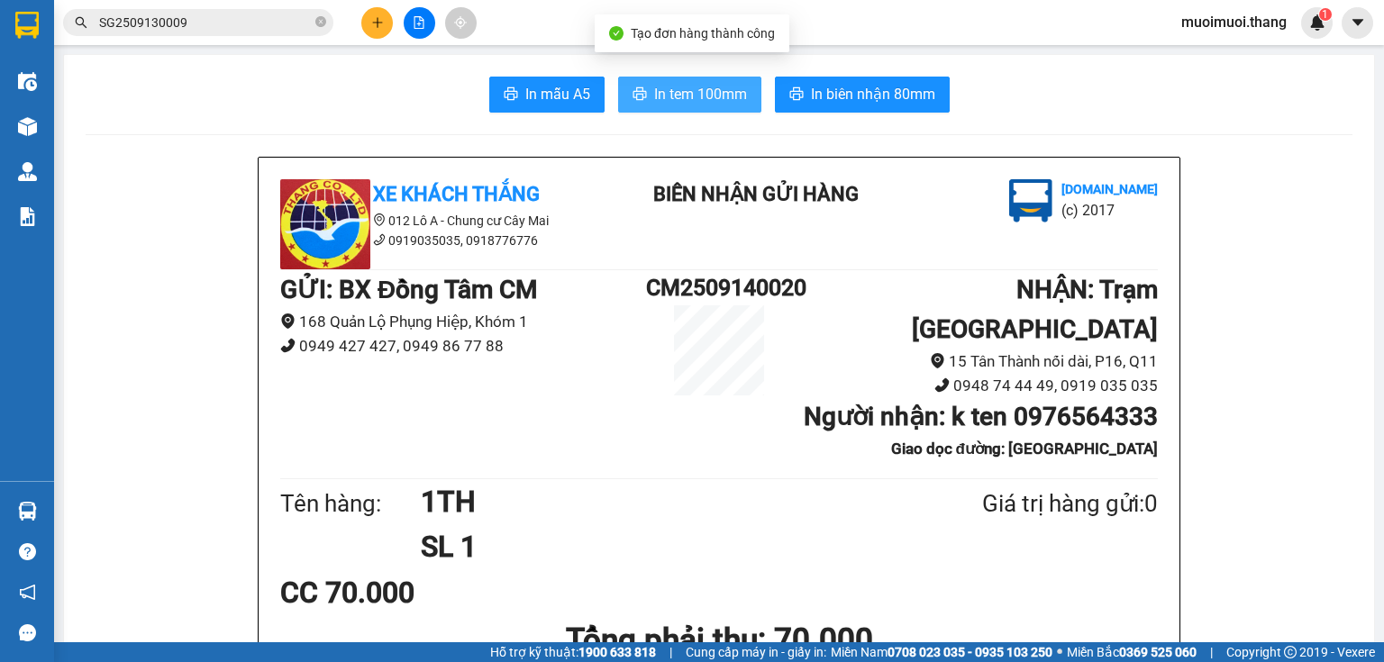
click at [703, 101] on span "In tem 100mm" at bounding box center [700, 94] width 93 height 23
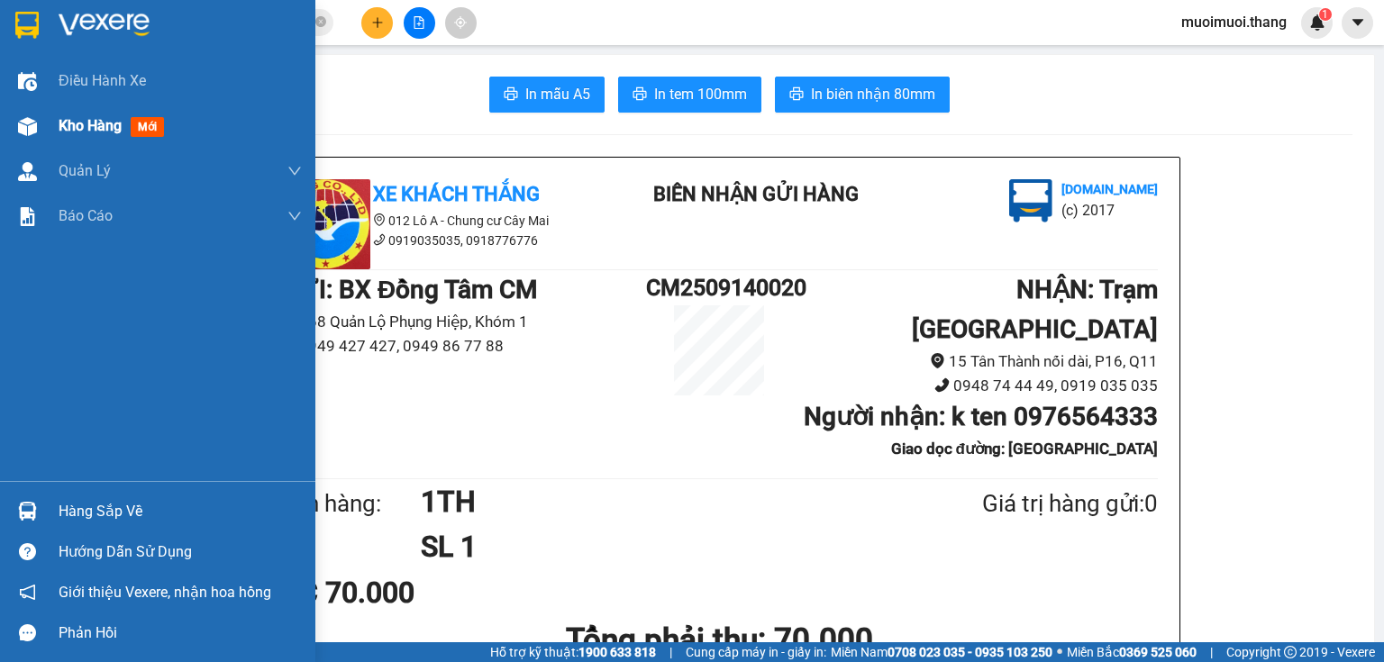
click at [42, 126] on div at bounding box center [28, 127] width 32 height 32
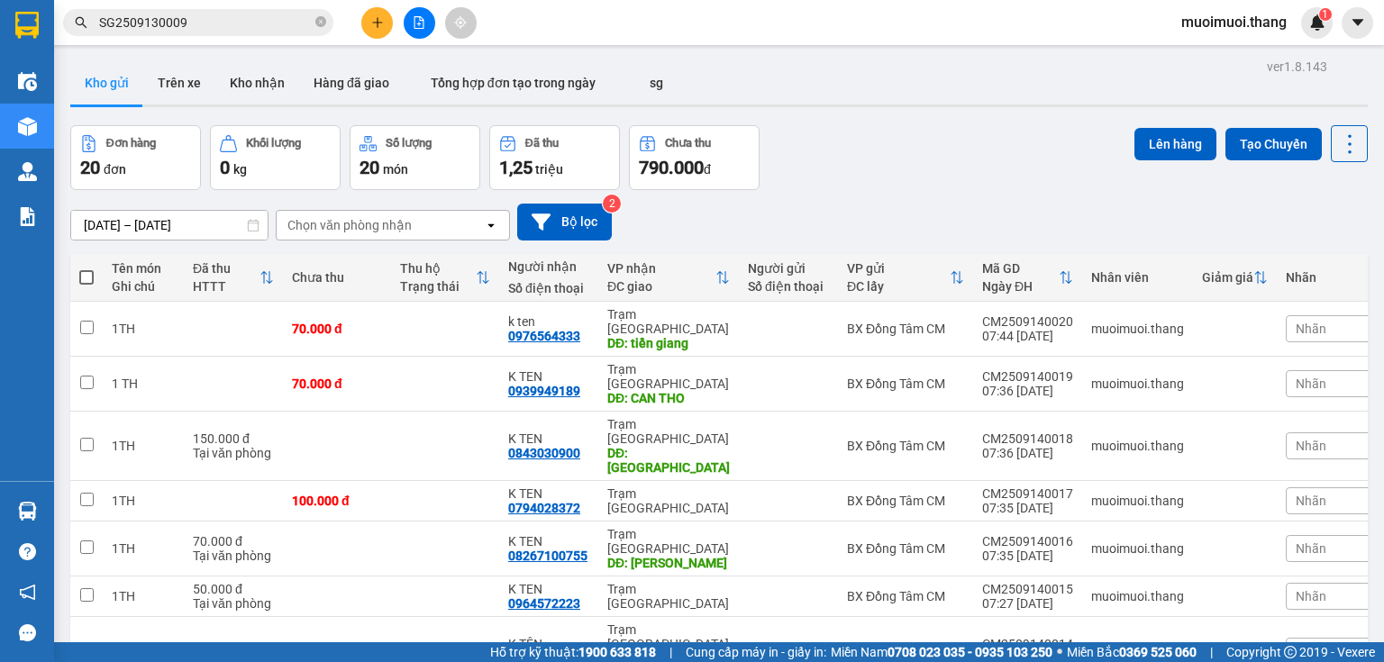
click at [805, 324] on div at bounding box center [788, 329] width 81 height 14
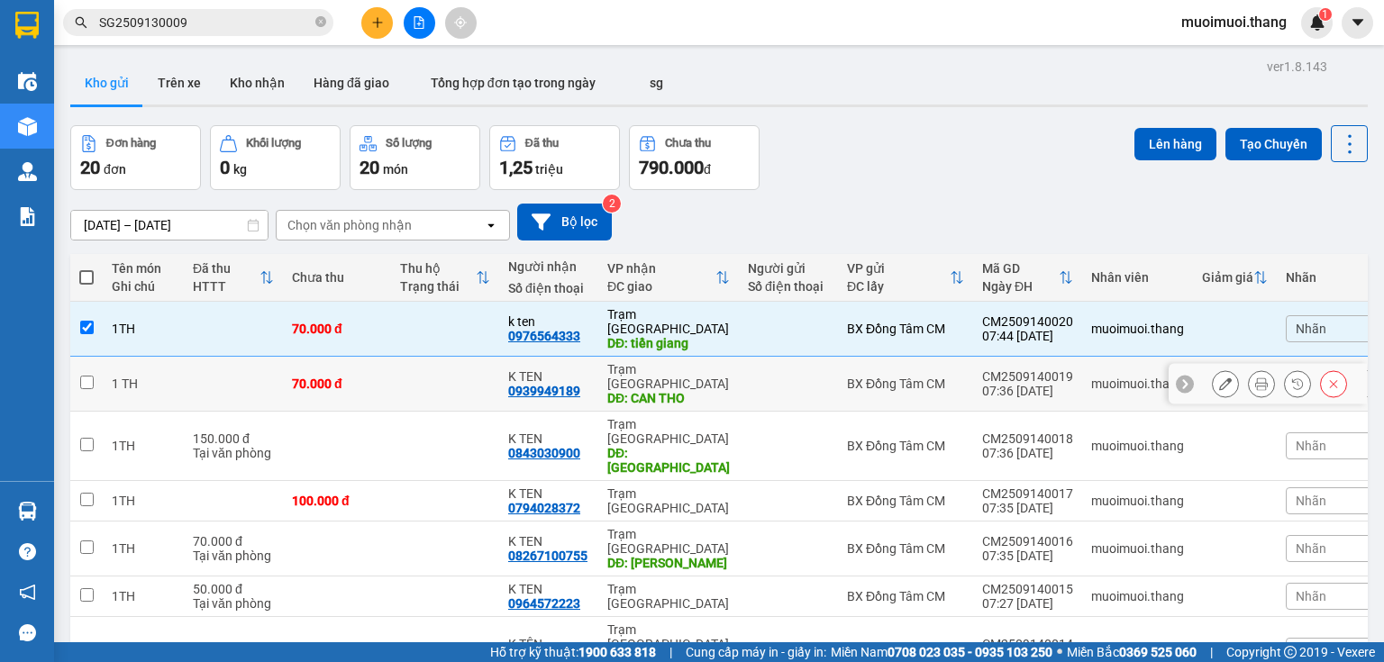
click at [798, 377] on div at bounding box center [788, 384] width 81 height 14
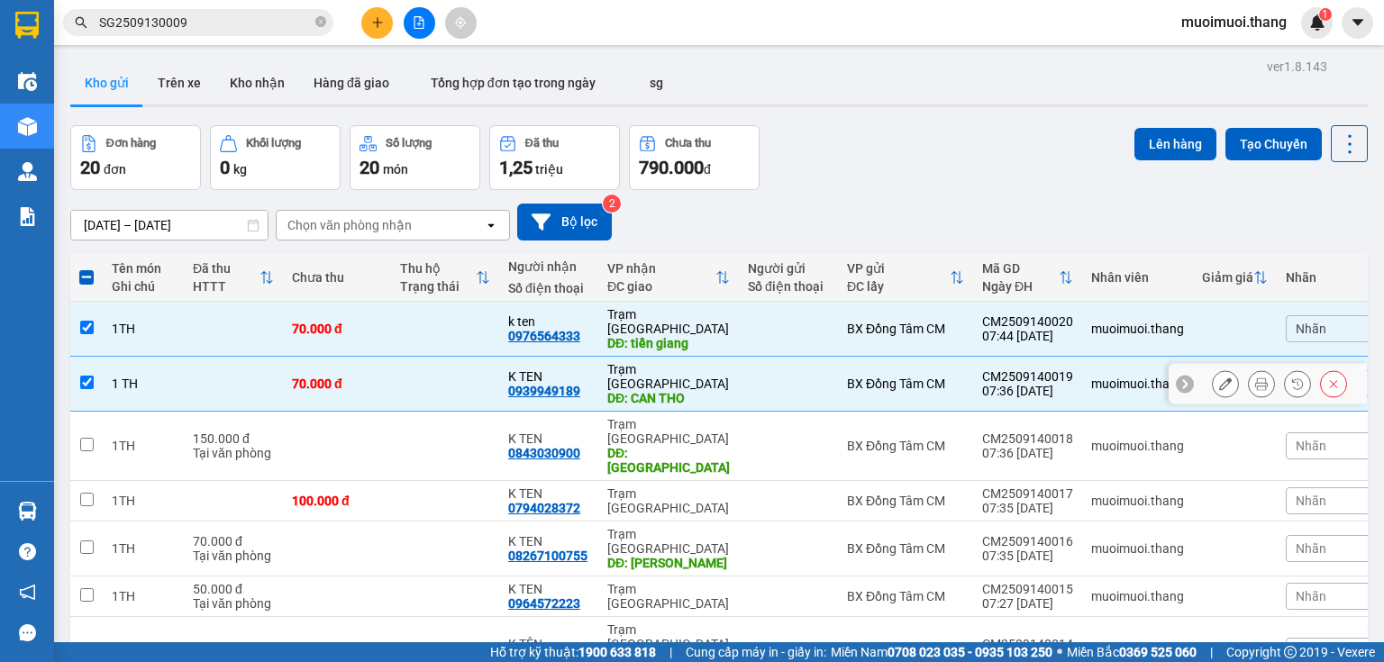
click at [793, 412] on td at bounding box center [788, 446] width 99 height 69
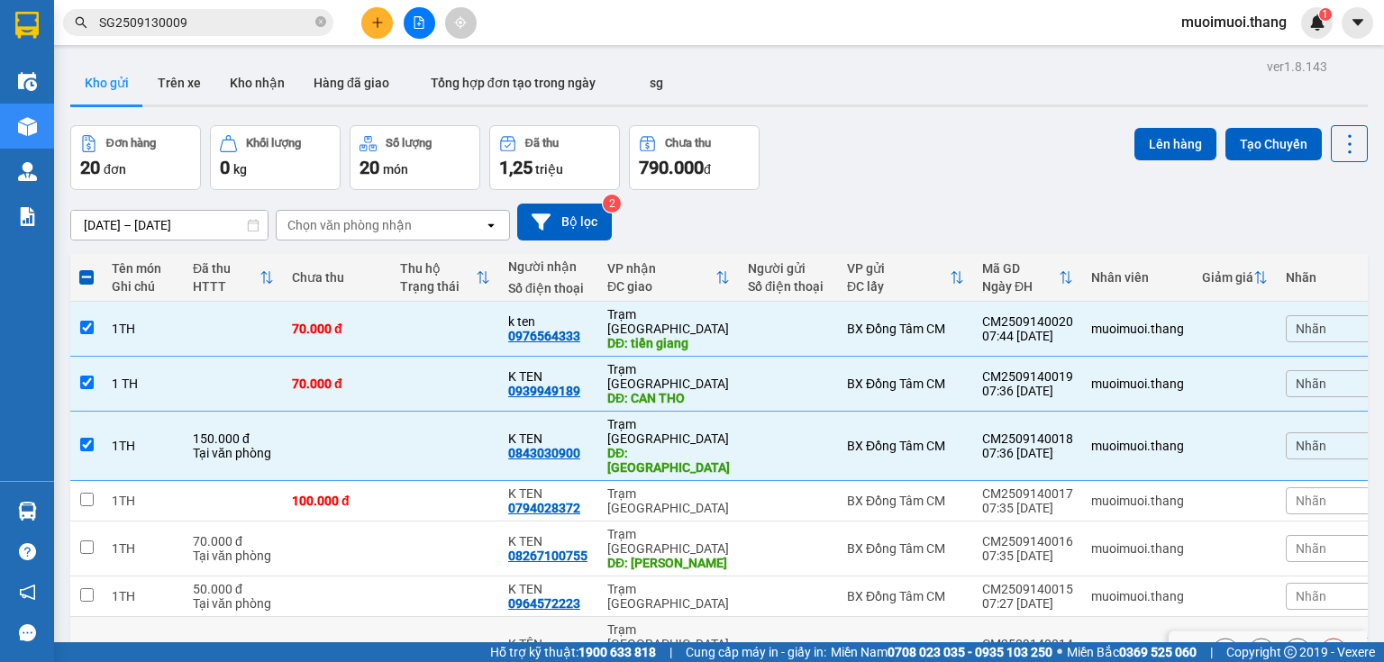
click at [790, 617] on td at bounding box center [788, 651] width 99 height 69
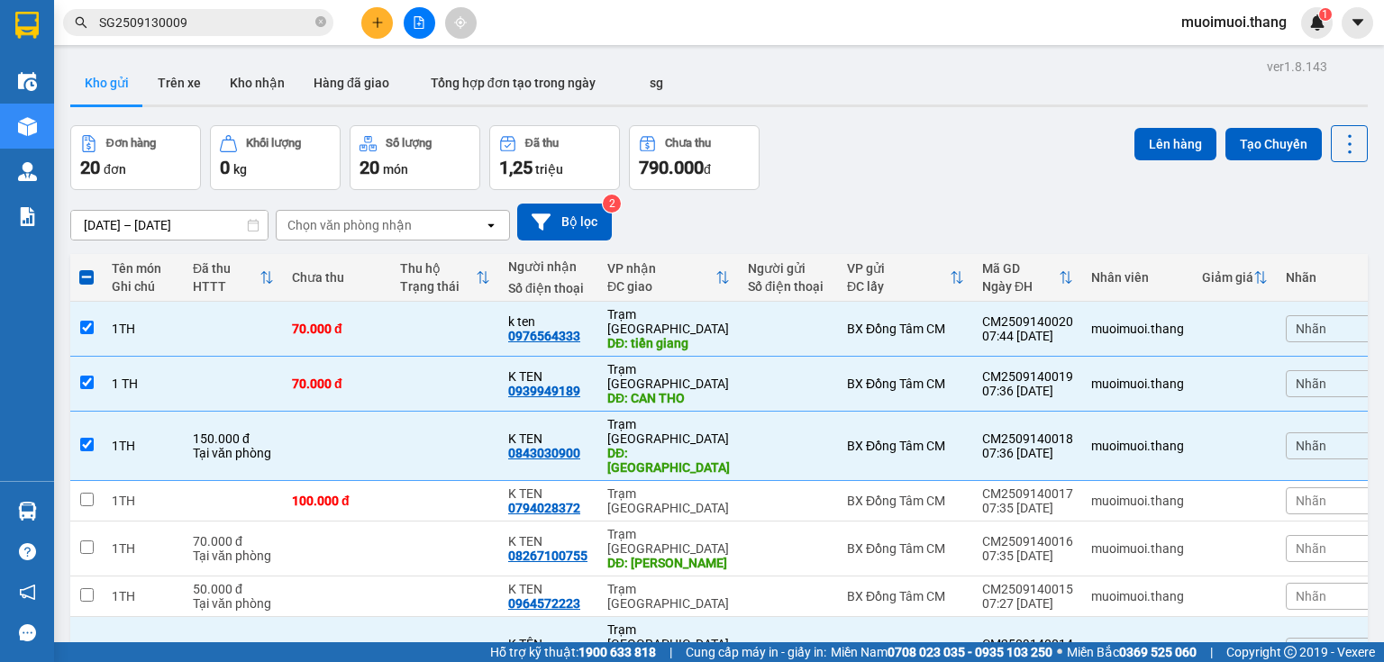
click at [1164, 132] on button "Lên hàng" at bounding box center [1176, 144] width 82 height 32
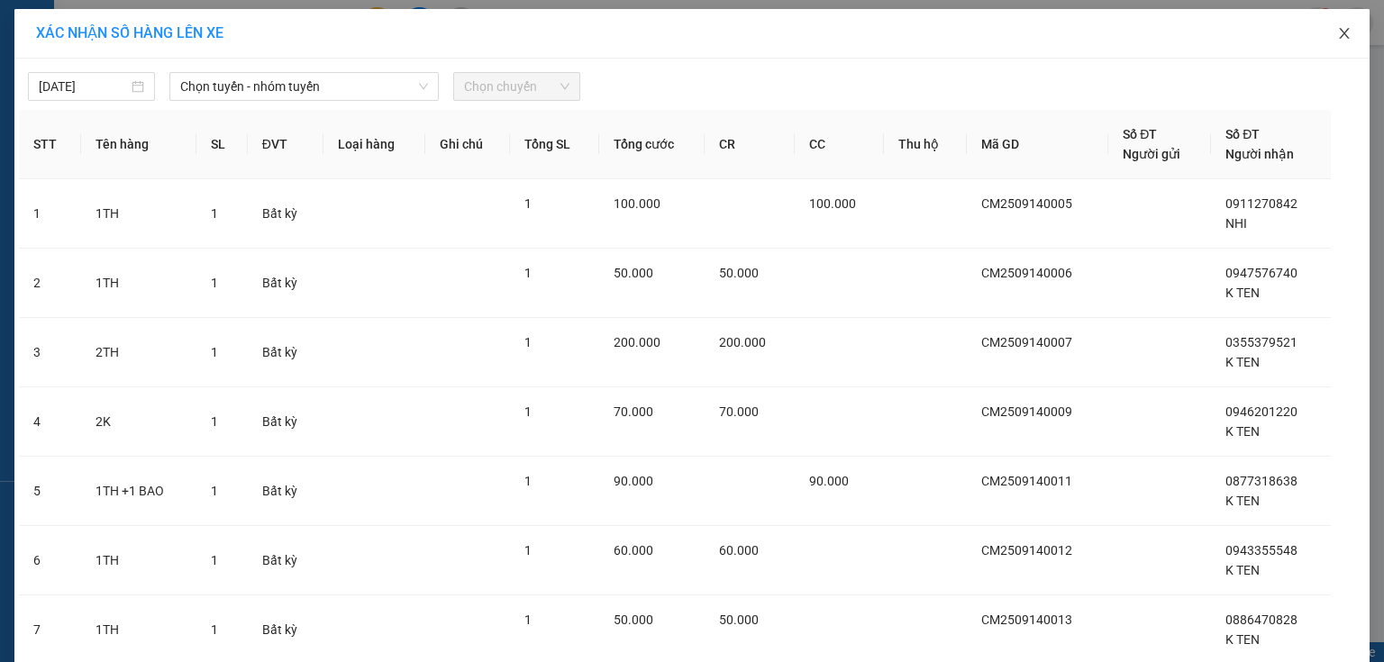
click at [1340, 30] on icon "close" at bounding box center [1344, 33] width 14 height 14
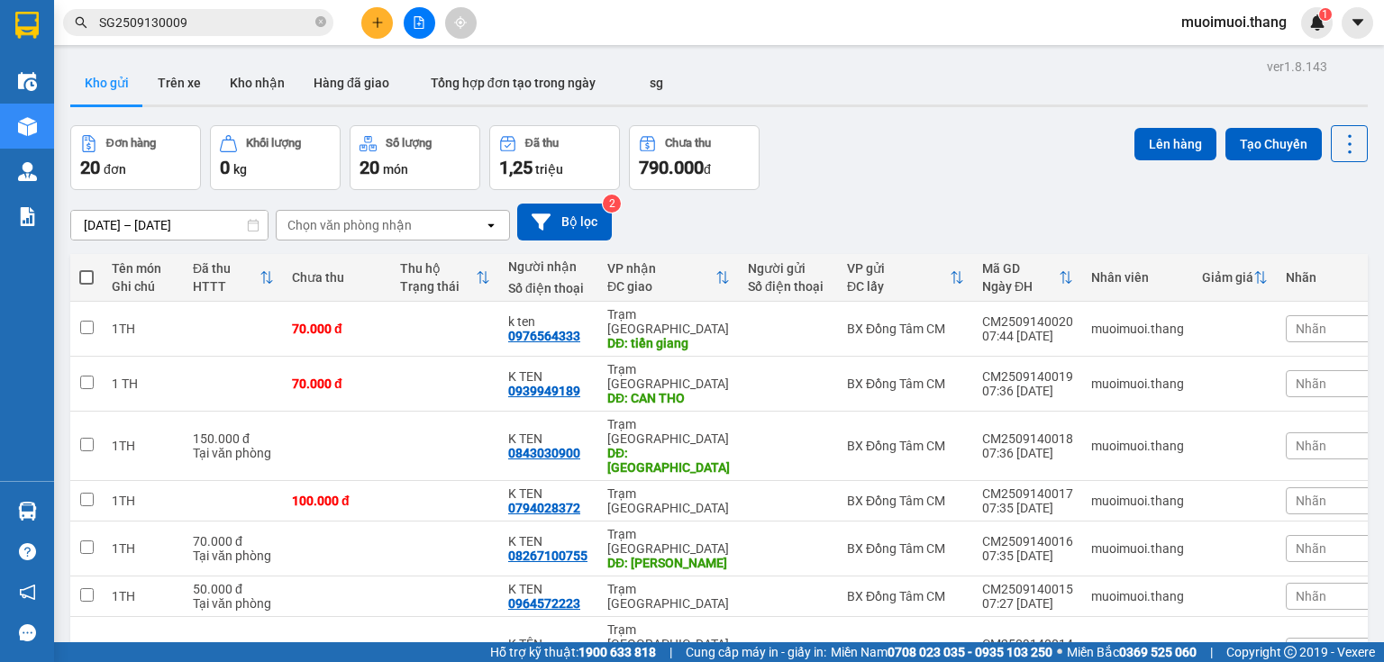
click at [385, 14] on button at bounding box center [377, 23] width 32 height 32
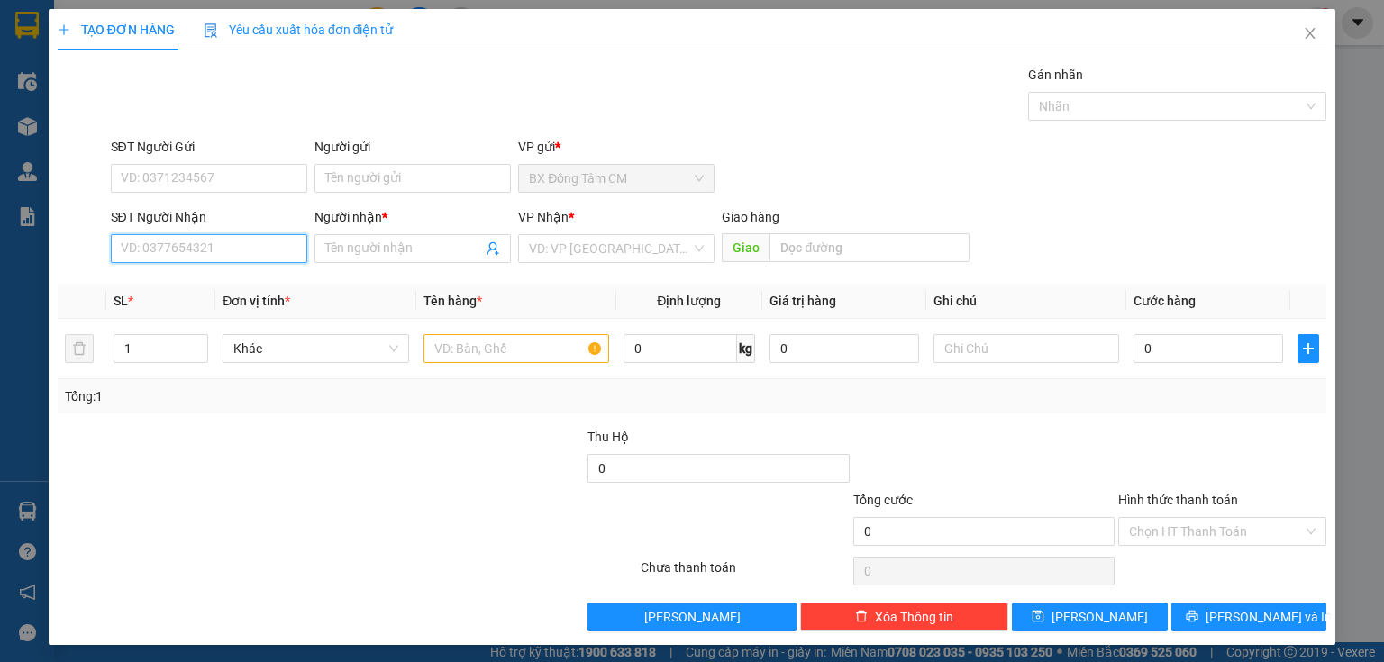
click at [236, 248] on input "SĐT Người Nhận" at bounding box center [209, 248] width 196 height 29
paste input "0706011487"
click at [430, 249] on input "Người nhận *" at bounding box center [403, 249] width 157 height 20
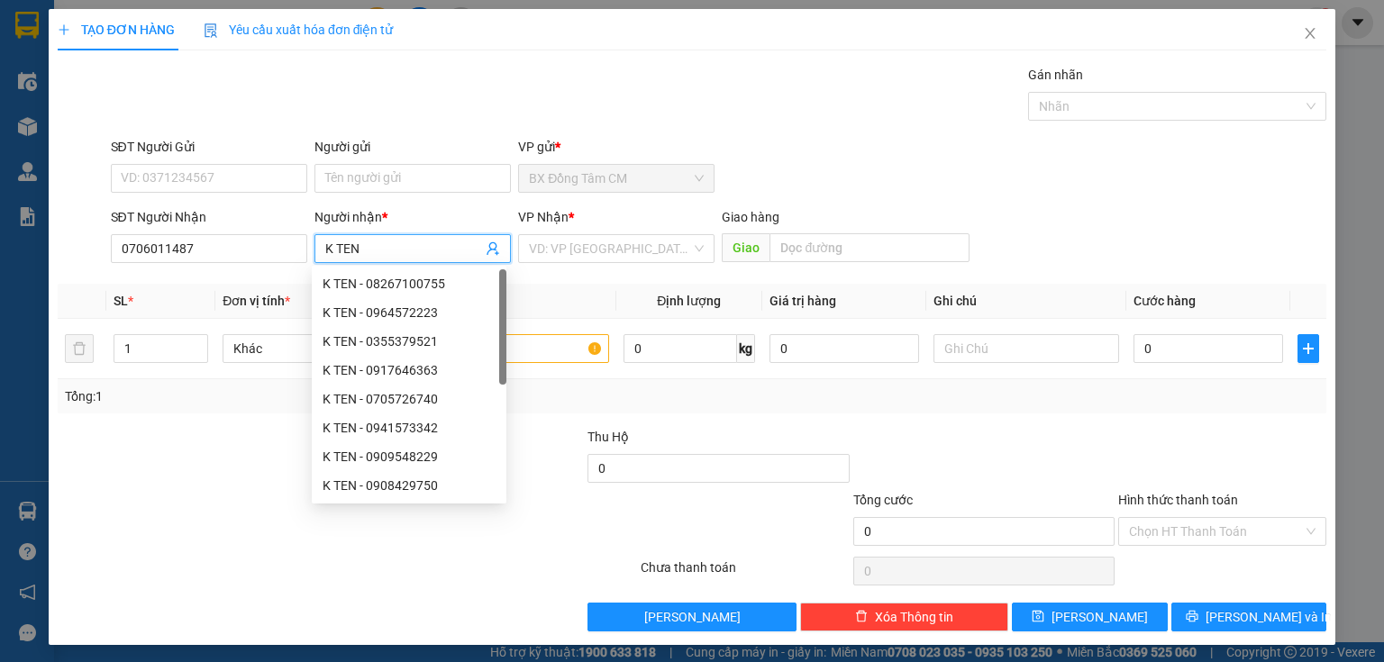
click at [579, 232] on div "VP Nhận *" at bounding box center [616, 220] width 196 height 27
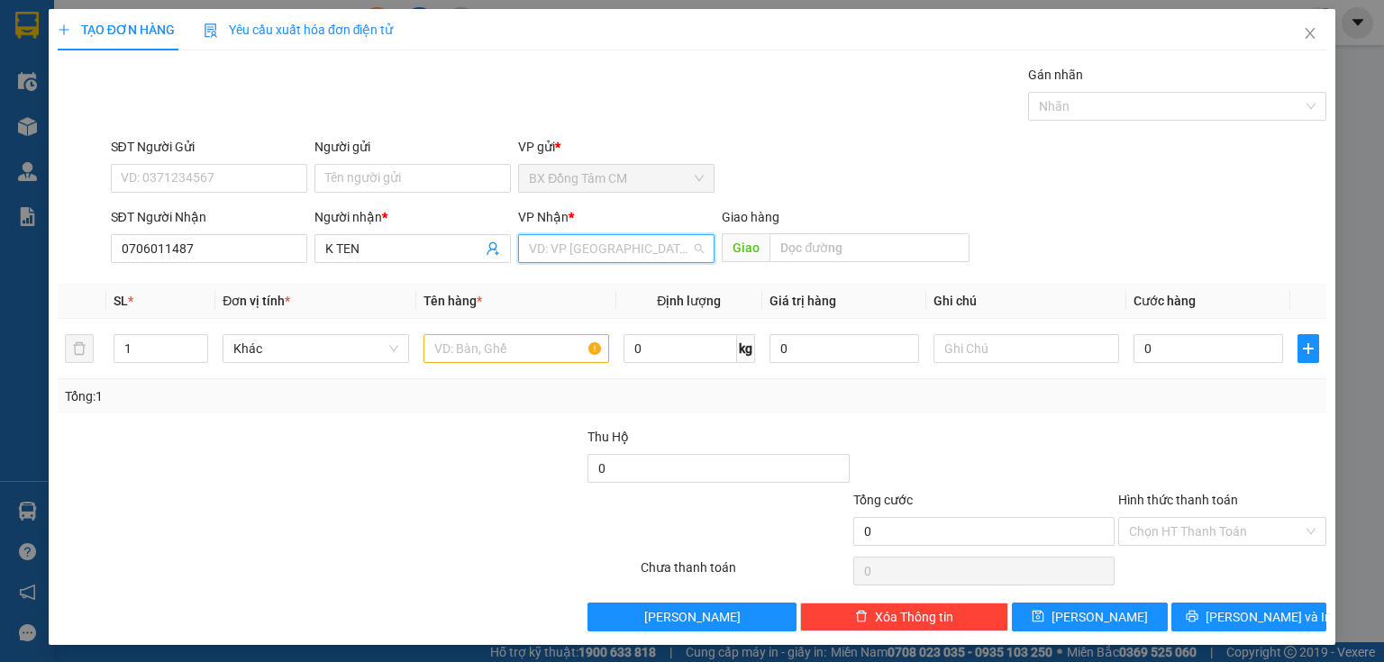
click at [595, 254] on input "search" at bounding box center [610, 248] width 162 height 27
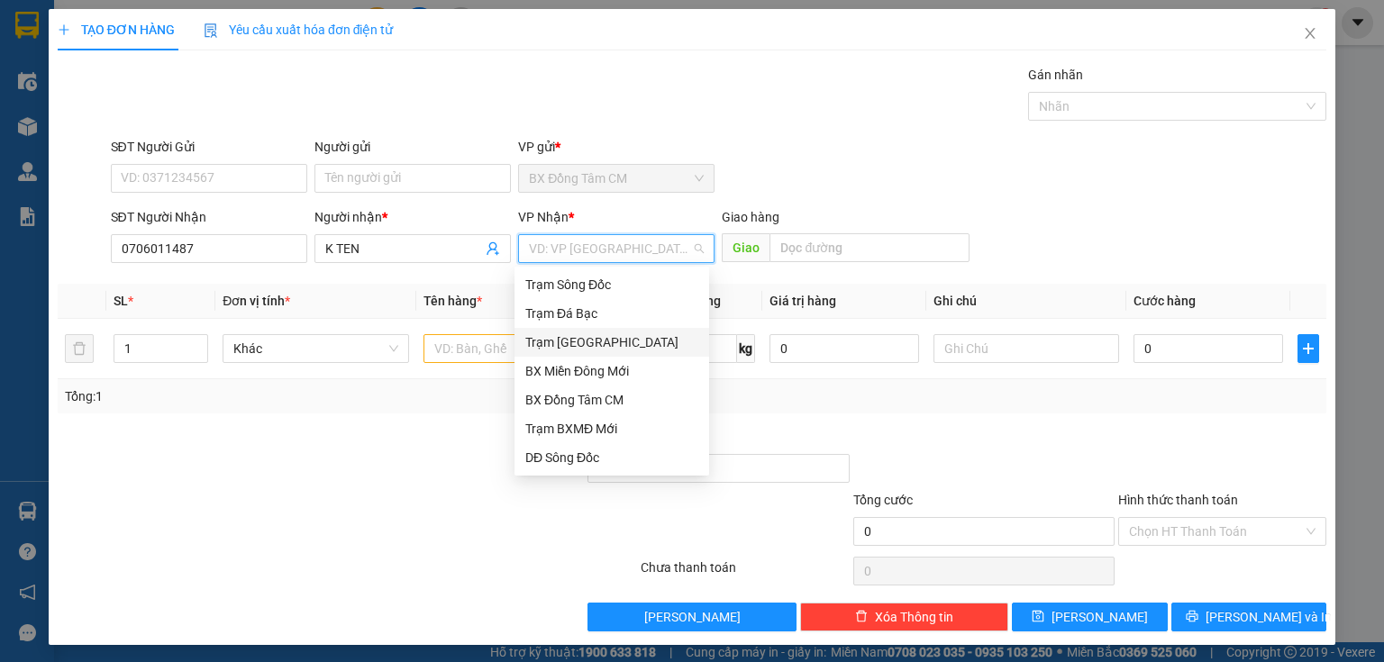
click at [566, 341] on div "Trạm [GEOGRAPHIC_DATA]" at bounding box center [611, 343] width 173 height 20
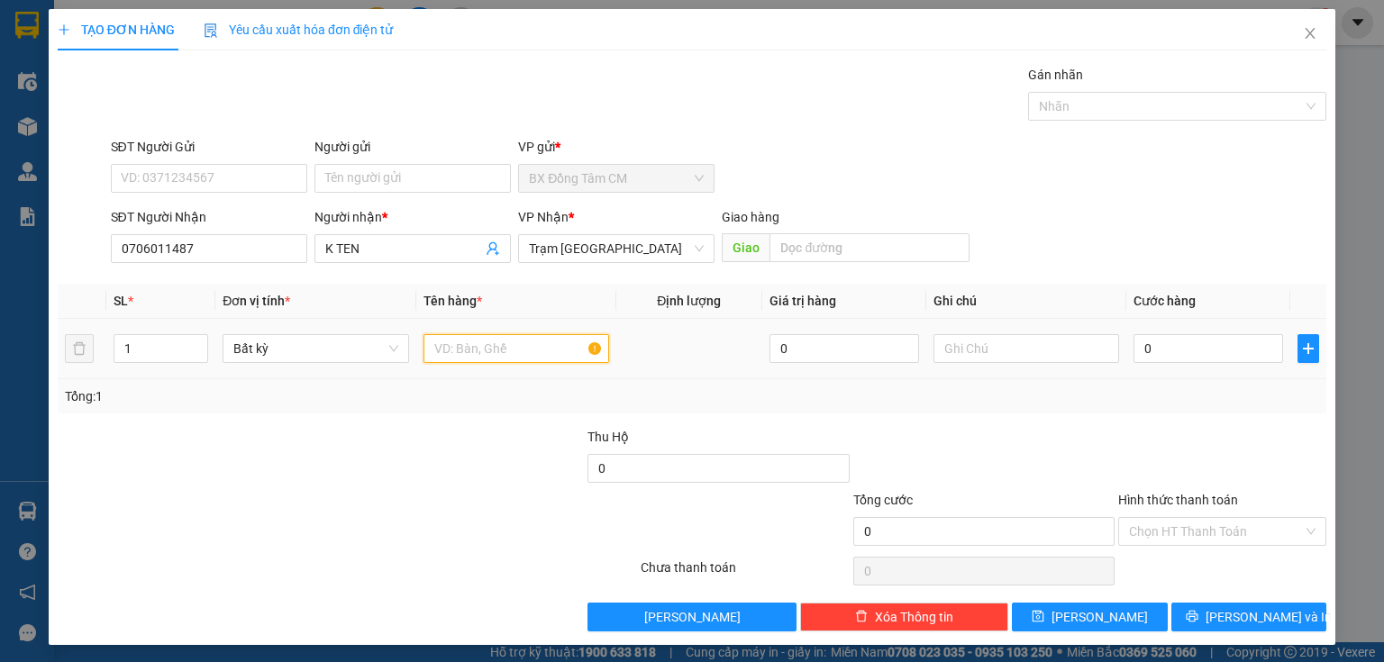
click at [495, 350] on input "text" at bounding box center [517, 348] width 186 height 29
drag, startPoint x: 1106, startPoint y: 336, endPoint x: 1120, endPoint y: 346, distance: 17.5
click at [1120, 346] on tr "1 Bất kỳ 1 XE KHÁCH ĐI 0 0" at bounding box center [692, 349] width 1269 height 60
click at [1138, 357] on input "0" at bounding box center [1209, 348] width 150 height 29
click at [1170, 518] on input "Hình thức thanh toán" at bounding box center [1216, 531] width 174 height 27
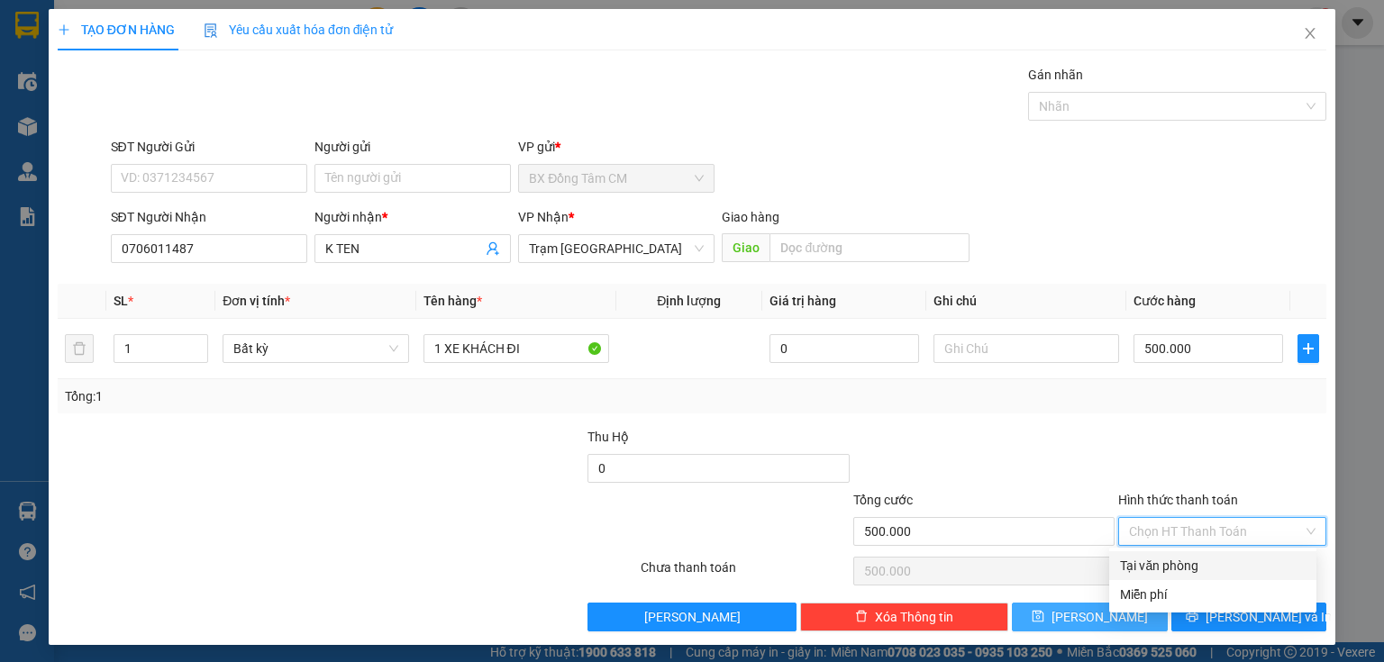
drag, startPoint x: 1156, startPoint y: 561, endPoint x: 1130, endPoint y: 602, distance: 49.0
click at [1156, 562] on div "Tại văn phòng" at bounding box center [1213, 566] width 186 height 20
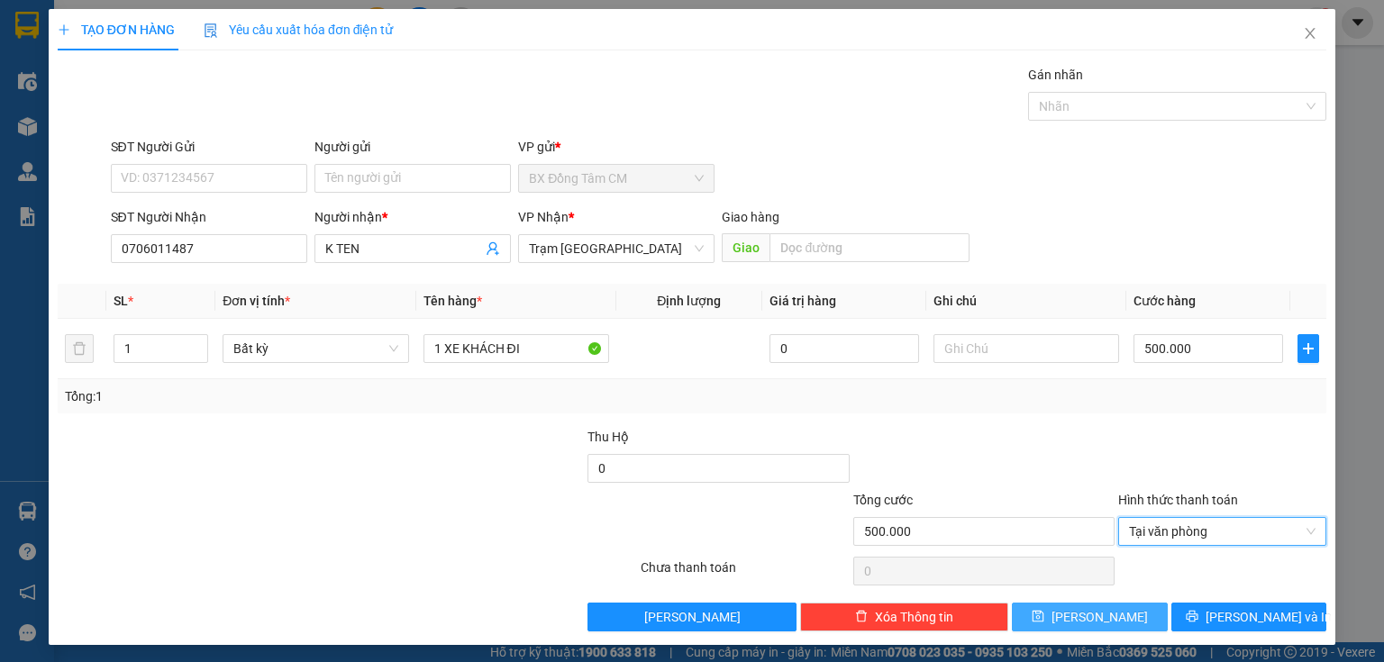
click at [1099, 623] on span "[PERSON_NAME]" at bounding box center [1100, 617] width 96 height 20
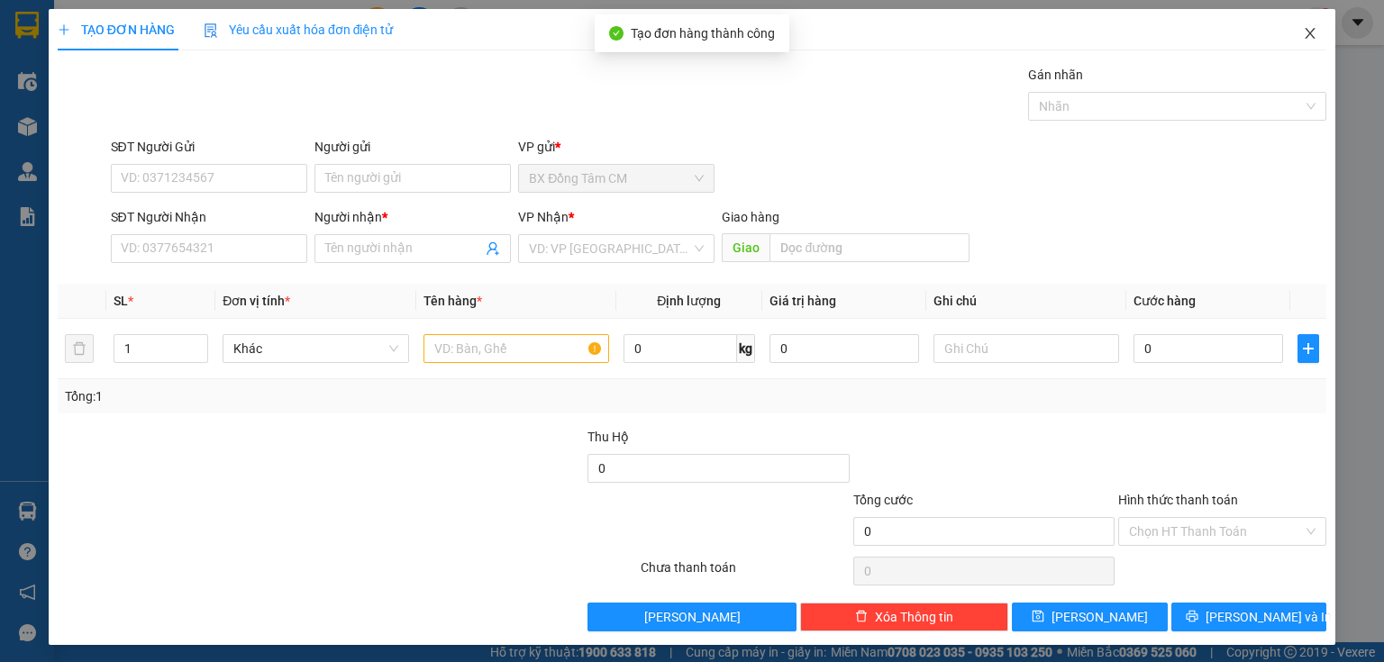
click at [1303, 31] on icon "close" at bounding box center [1310, 33] width 14 height 14
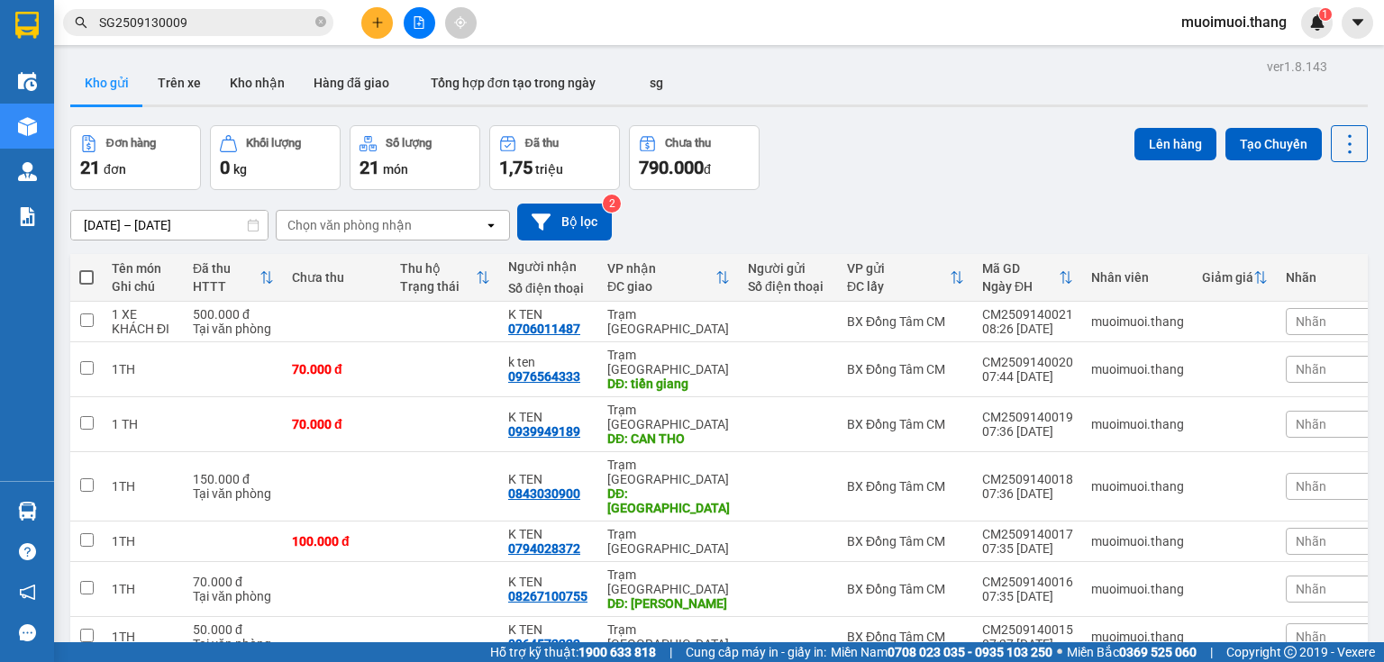
click at [92, 278] on span at bounding box center [86, 277] width 14 height 14
click at [87, 269] on input "checkbox" at bounding box center [87, 269] width 0 height 0
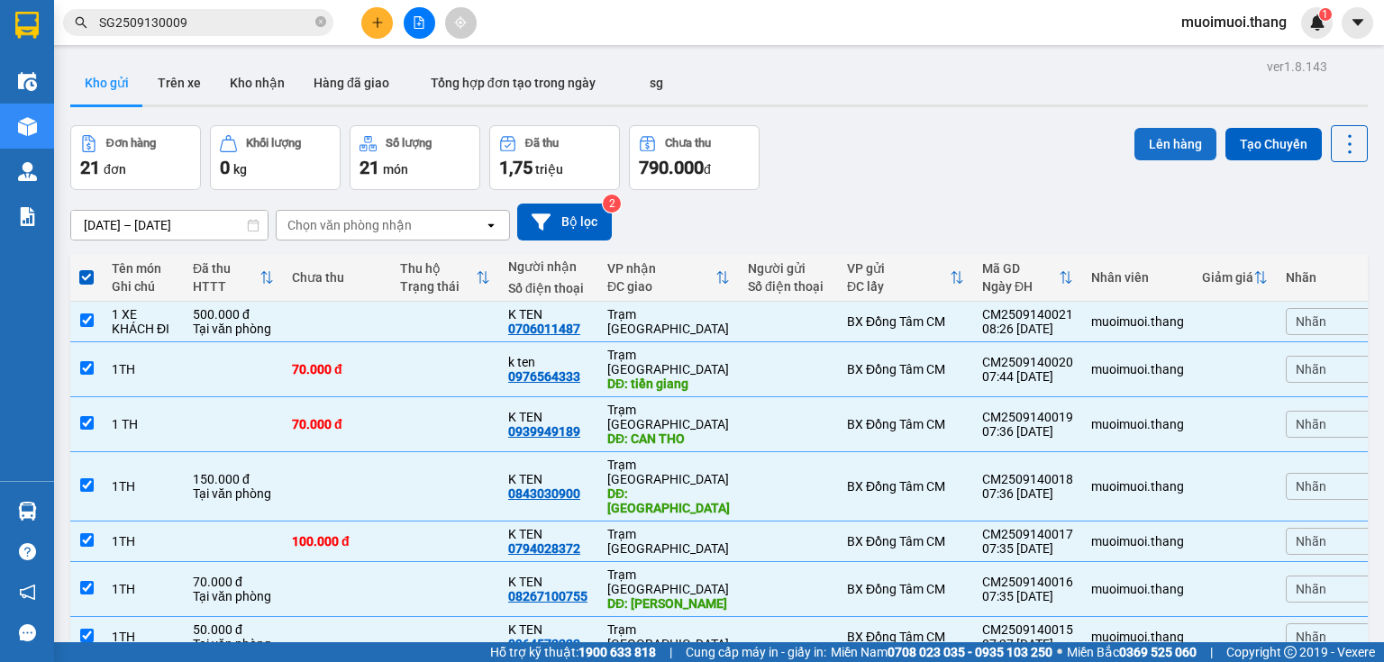
click at [1180, 151] on button "Lên hàng" at bounding box center [1176, 144] width 82 height 32
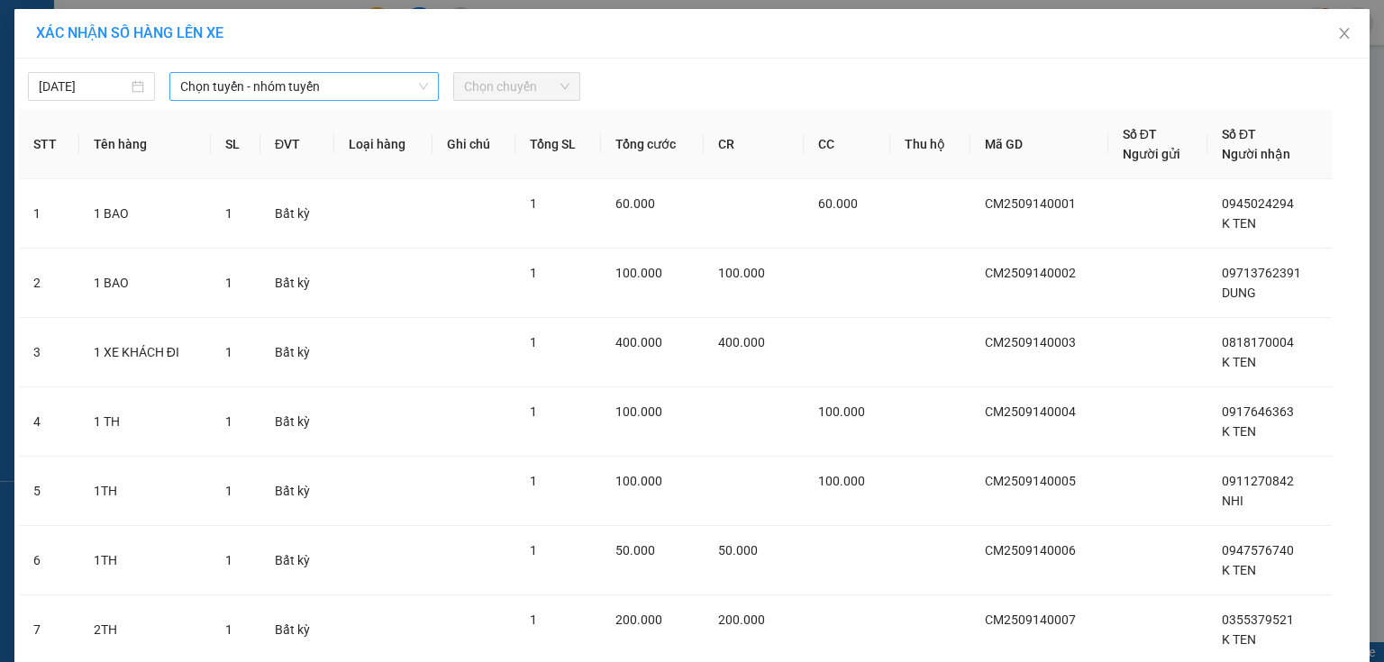
click at [237, 73] on span "Chọn tuyến - nhóm tuyến" at bounding box center [304, 86] width 248 height 27
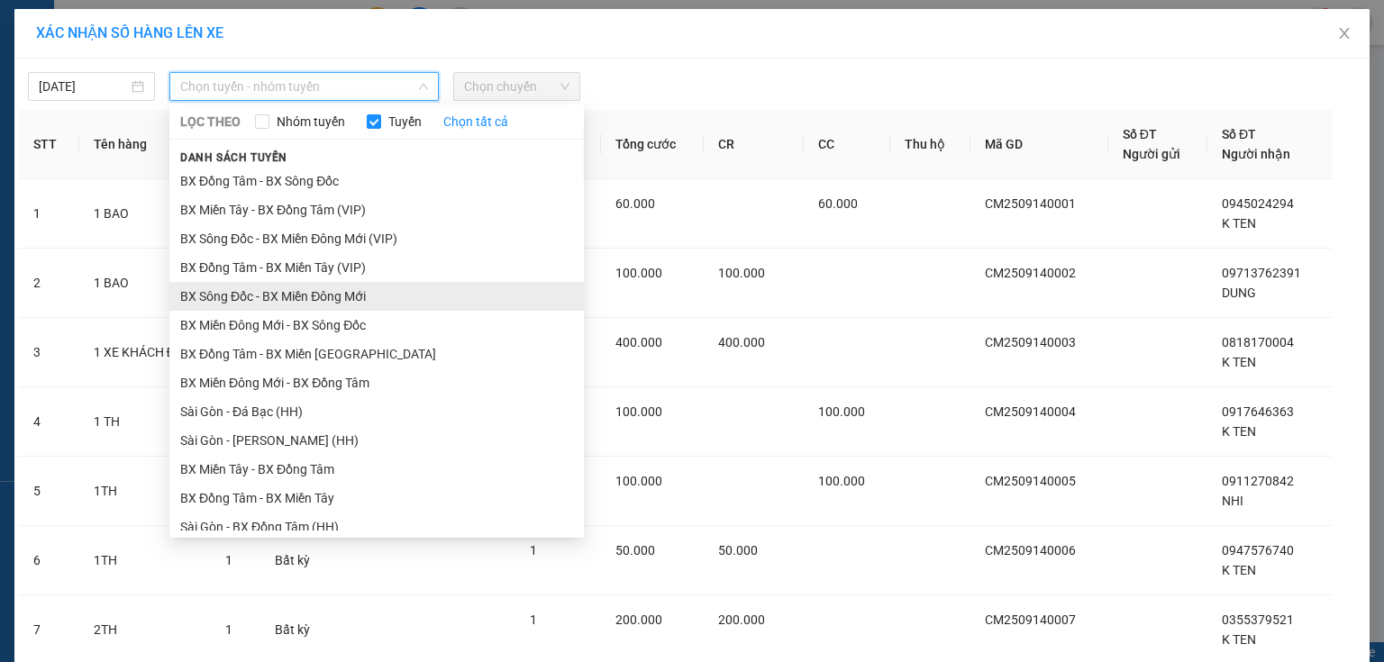
click at [213, 296] on li "BX Sông Đốc - BX Miền Đông Mới" at bounding box center [376, 296] width 415 height 29
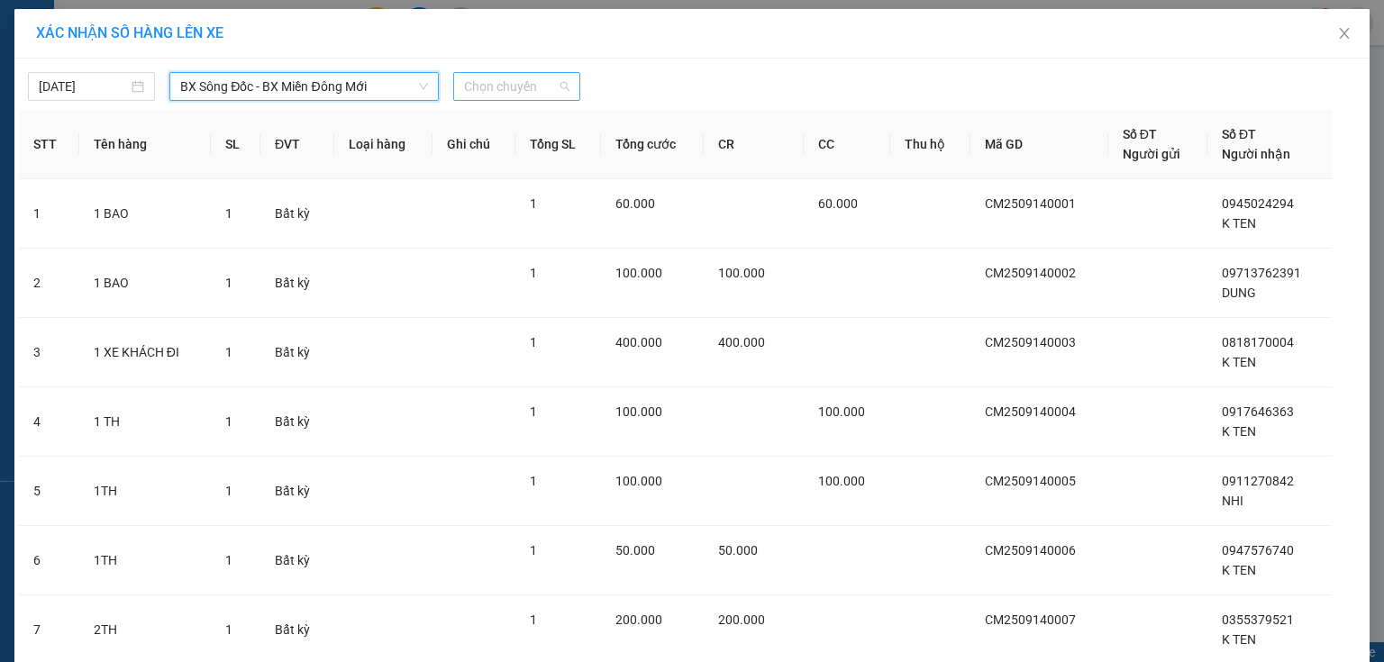
click at [487, 83] on span "Chọn chuyến" at bounding box center [516, 86] width 105 height 27
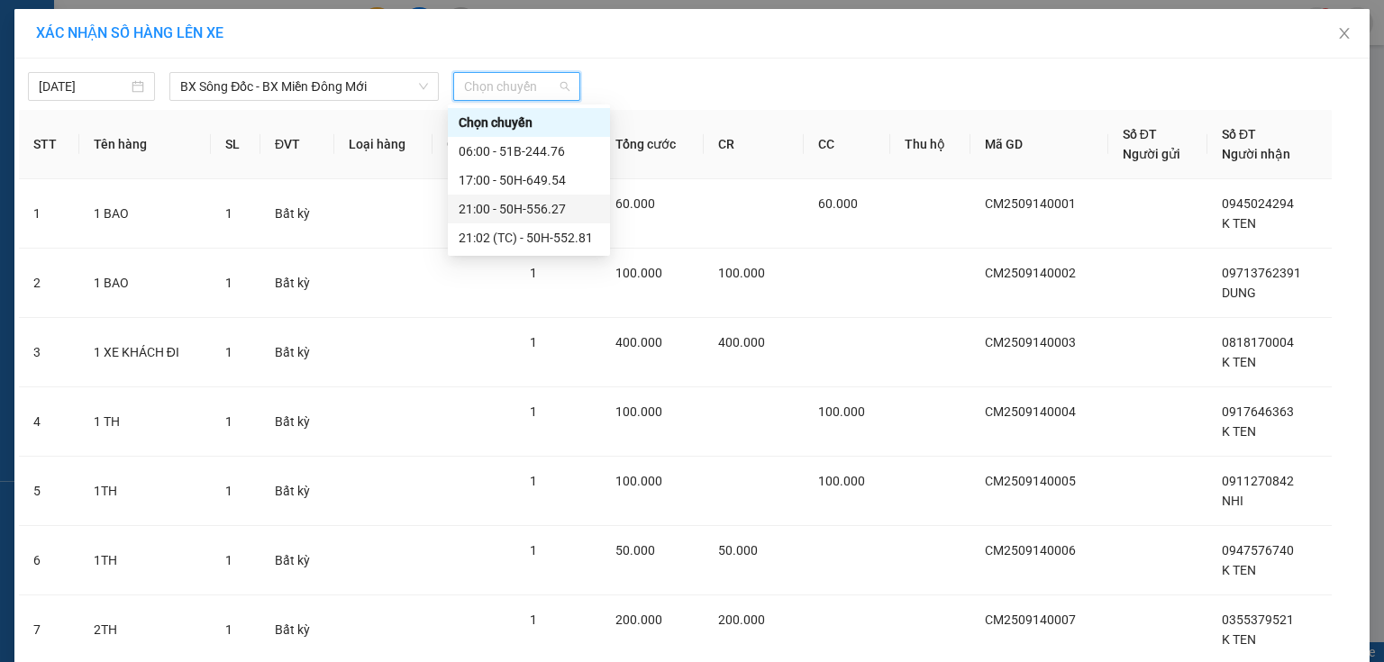
click at [525, 212] on div "21:00 - 50H-556.27" at bounding box center [529, 209] width 141 height 20
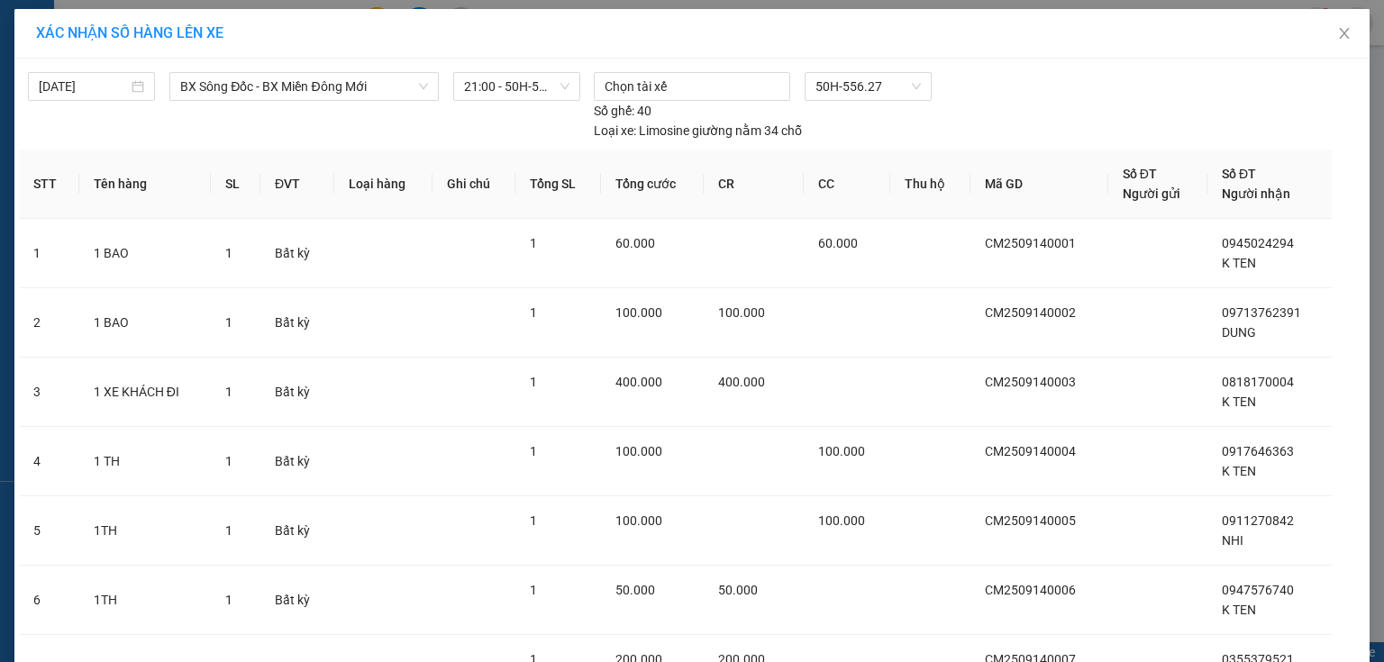
drag, startPoint x: 1323, startPoint y: 188, endPoint x: 1383, endPoint y: 400, distance: 220.2
click at [1383, 400] on div "XÁC NHẬN SỐ HÀNG LÊN XE [DATE] BX Sông Đốc - BX Miền Đông Mới LỌC THEO Nhóm tuy…" at bounding box center [692, 331] width 1384 height 662
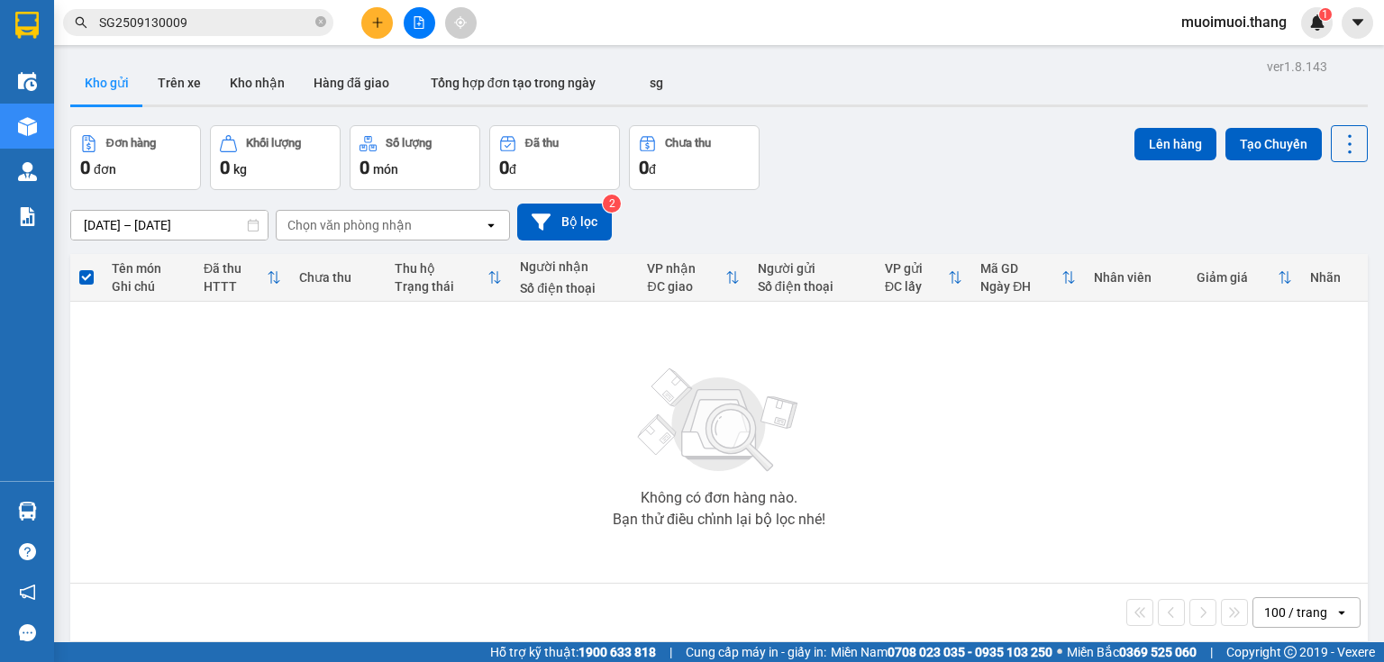
click at [403, 29] on div at bounding box center [418, 23] width 135 height 32
click at [410, 26] on button at bounding box center [420, 23] width 32 height 32
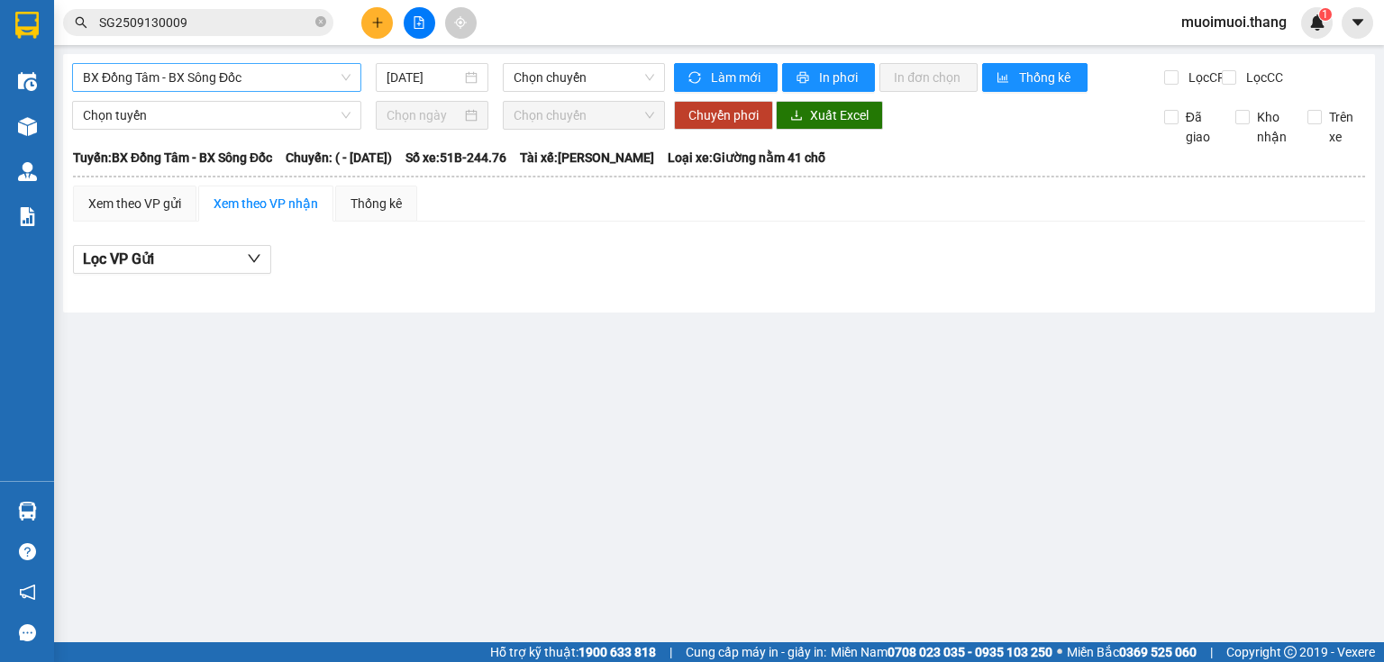
click at [216, 72] on span "BX Đồng Tâm - BX Sông Đốc" at bounding box center [217, 77] width 268 height 27
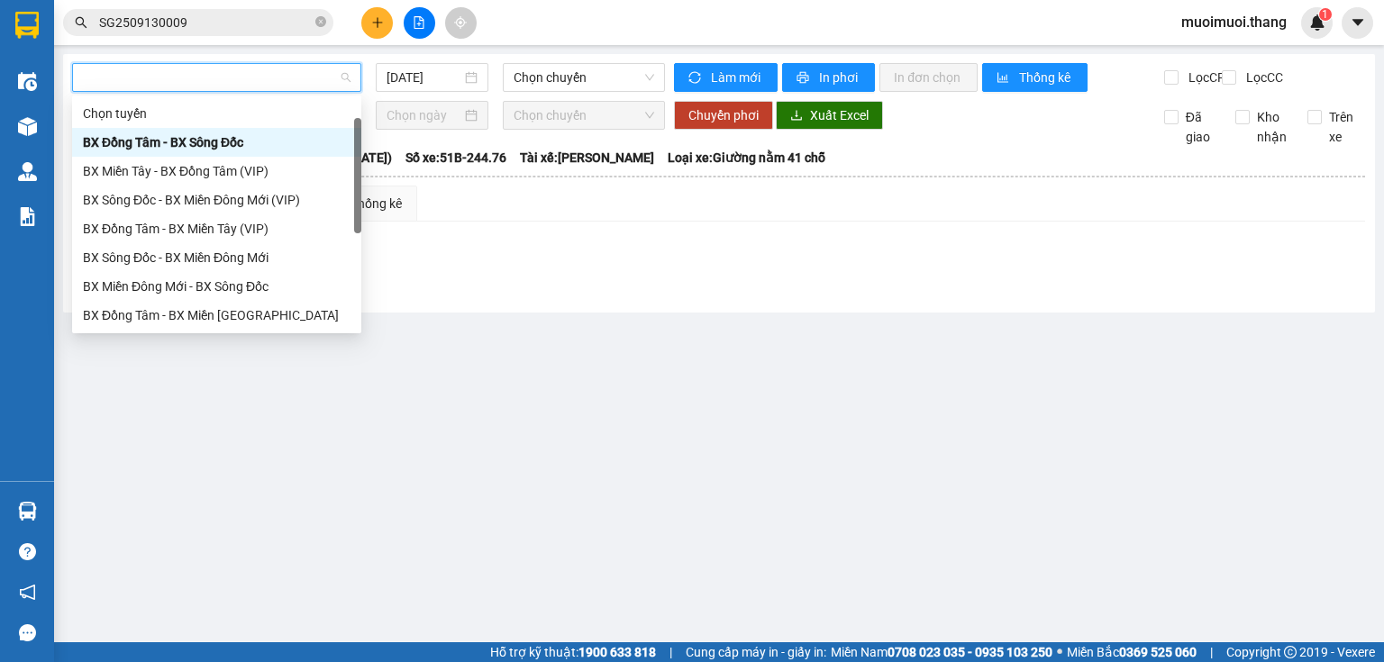
drag, startPoint x: 342, startPoint y: 332, endPoint x: 287, endPoint y: 224, distance: 120.9
click at [293, 281] on div "Chọn tuyến BX Đồng Tâm - BX Sông Đốc BX Miền Tây - BX Đồng Tâm (VIP) BX Sông Đố…" at bounding box center [216, 257] width 289 height 317
drag, startPoint x: 278, startPoint y: 230, endPoint x: 270, endPoint y: 238, distance: 11.5
click at [270, 248] on div "BX Sông Đốc - BX Miền Đông Mới" at bounding box center [217, 258] width 268 height 20
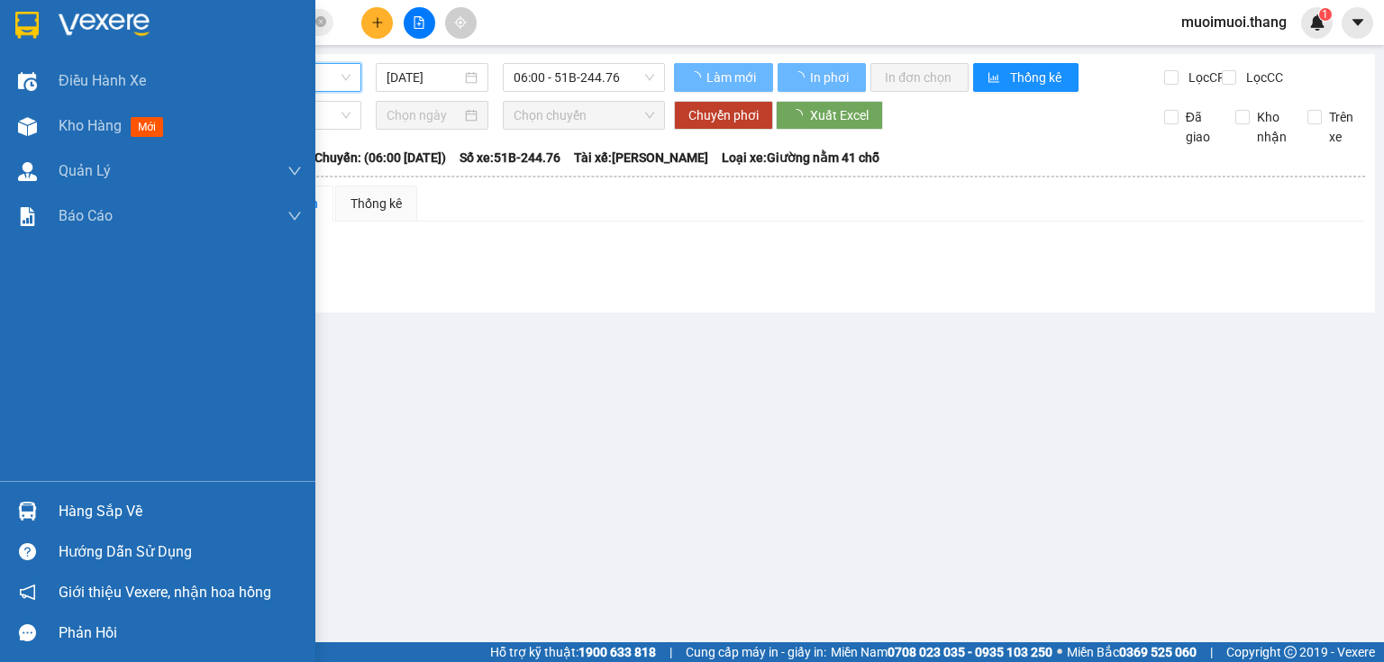
drag, startPoint x: 4, startPoint y: 335, endPoint x: 3, endPoint y: 379, distance: 43.3
click at [0, 355] on div "Điều hành xe Kho hàng mới Quản [PERSON_NAME] lý chuyến Quản lý khách hàng Quản …" at bounding box center [157, 270] width 315 height 423
